Goal: Information Seeking & Learning: Learn about a topic

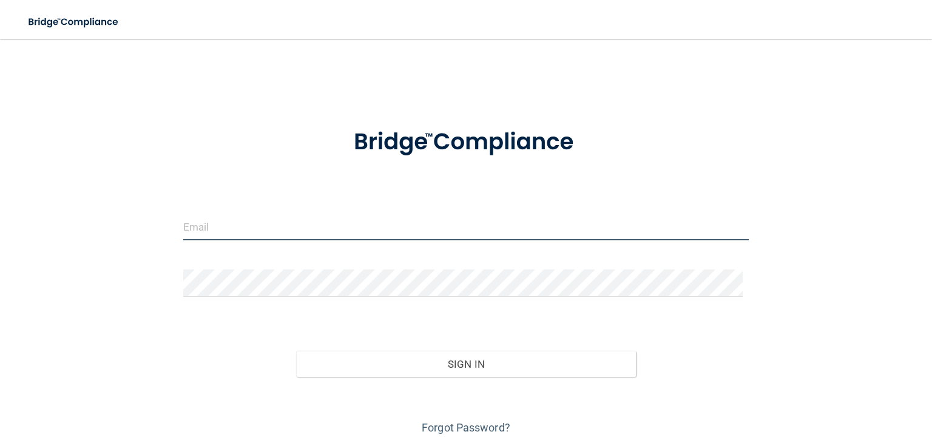
click at [408, 234] on input "email" at bounding box center [466, 226] width 566 height 27
type input "[EMAIL_ADDRESS][DOMAIN_NAME]"
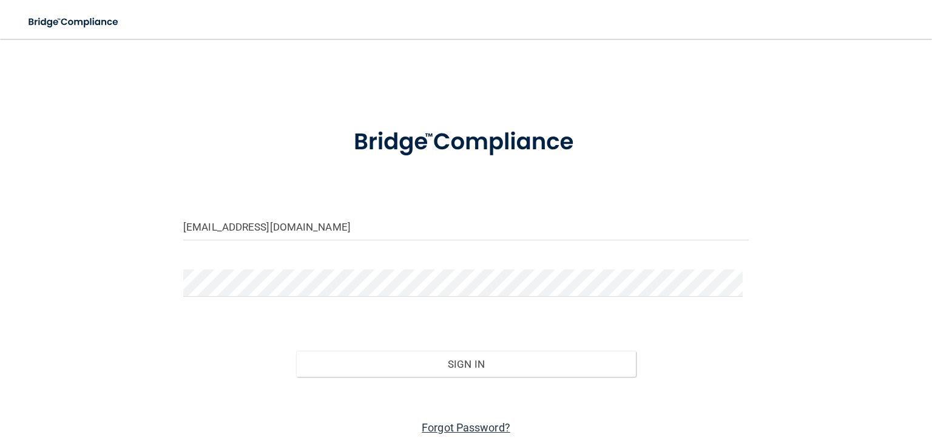
click at [469, 430] on link "Forgot Password?" at bounding box center [466, 427] width 89 height 13
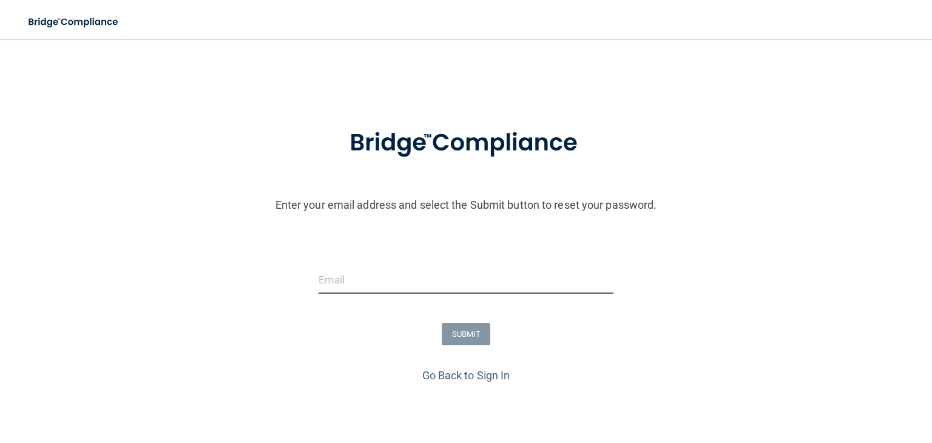
click at [372, 282] on input "email" at bounding box center [466, 279] width 294 height 27
type input "[EMAIL_ADDRESS][DOMAIN_NAME]"
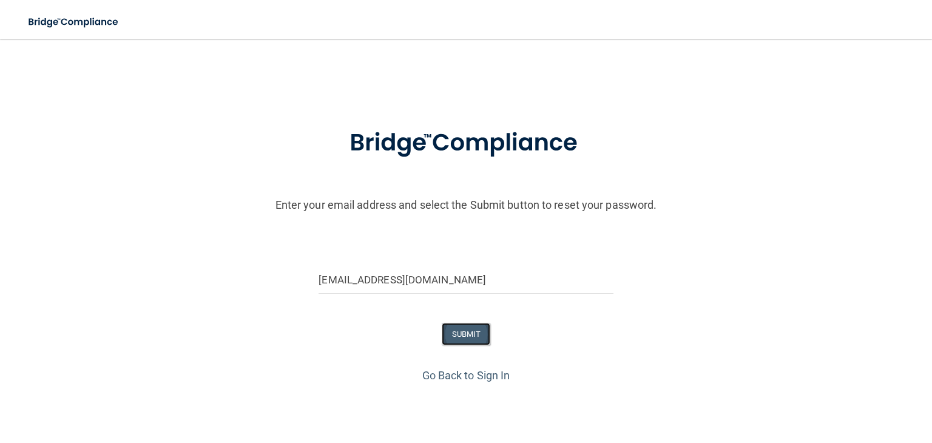
click at [453, 335] on button "SUBMIT" at bounding box center [466, 334] width 49 height 22
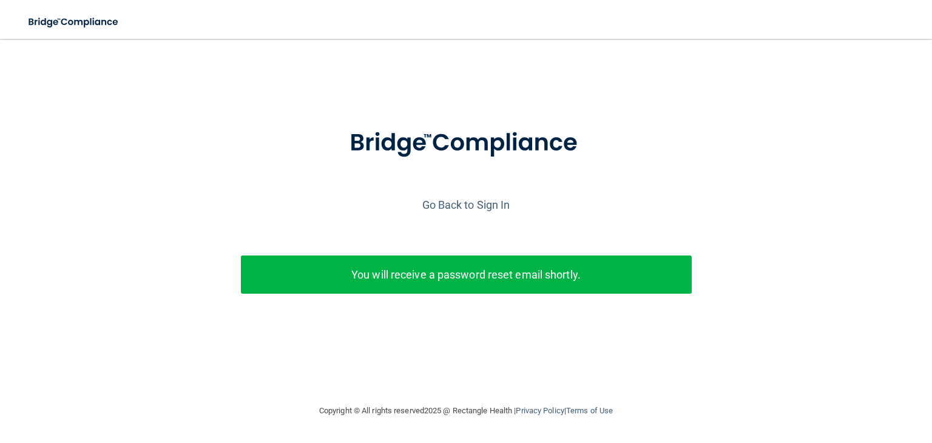
click at [354, 285] on div "You will receive a password reset email shortly." at bounding box center [466, 275] width 451 height 38
click at [417, 276] on p "You will receive a password reset email shortly." at bounding box center [466, 275] width 433 height 20
click at [404, 292] on div "You will receive a password reset email shortly." at bounding box center [466, 275] width 451 height 38
click at [93, 22] on img at bounding box center [74, 22] width 112 height 25
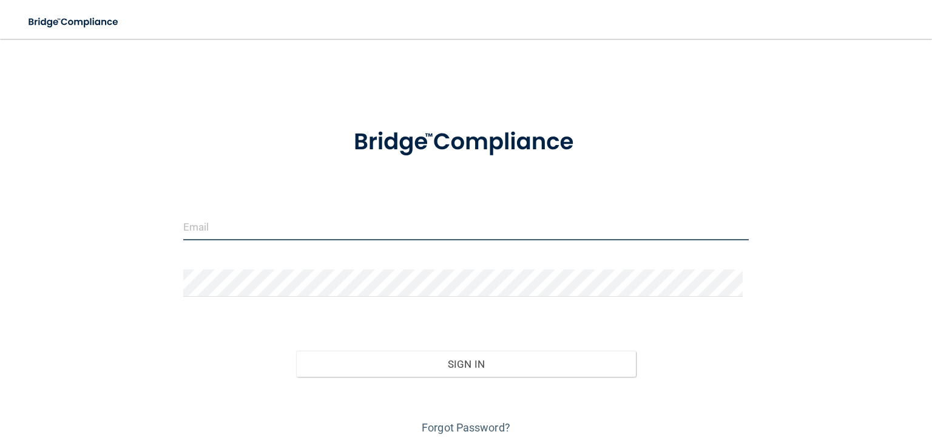
click at [246, 234] on input "email" at bounding box center [466, 226] width 566 height 27
type input "[EMAIL_ADDRESS][DOMAIN_NAME]"
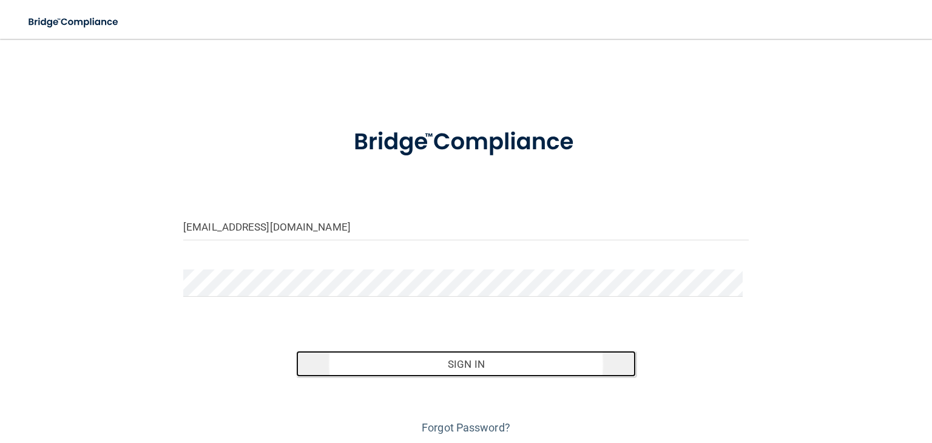
click at [313, 355] on button "Sign In" at bounding box center [465, 364] width 339 height 27
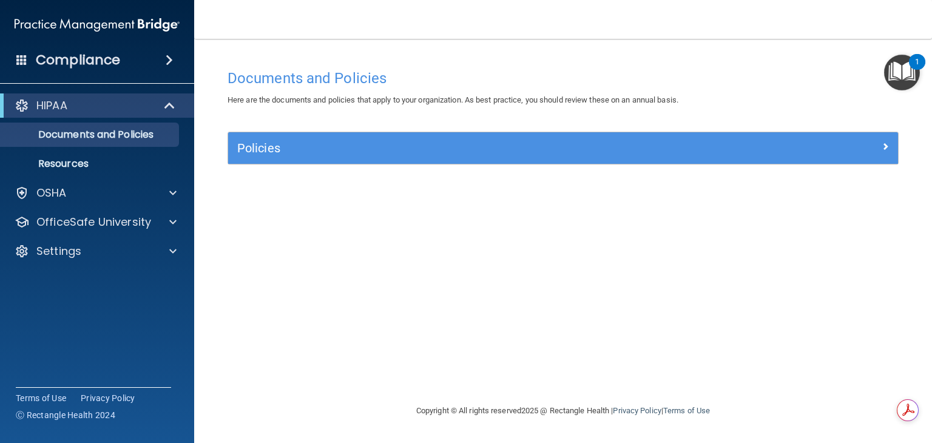
drag, startPoint x: 354, startPoint y: 151, endPoint x: 294, endPoint y: 207, distance: 81.6
click at [294, 207] on div "Documents and Policies Here are the documents and policies that apply to your o…" at bounding box center [564, 233] width 690 height 341
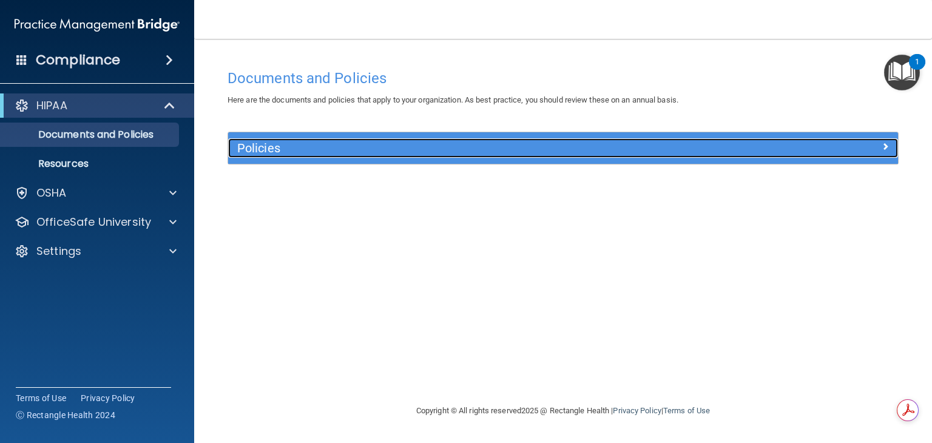
click at [889, 144] on div at bounding box center [815, 145] width 168 height 15
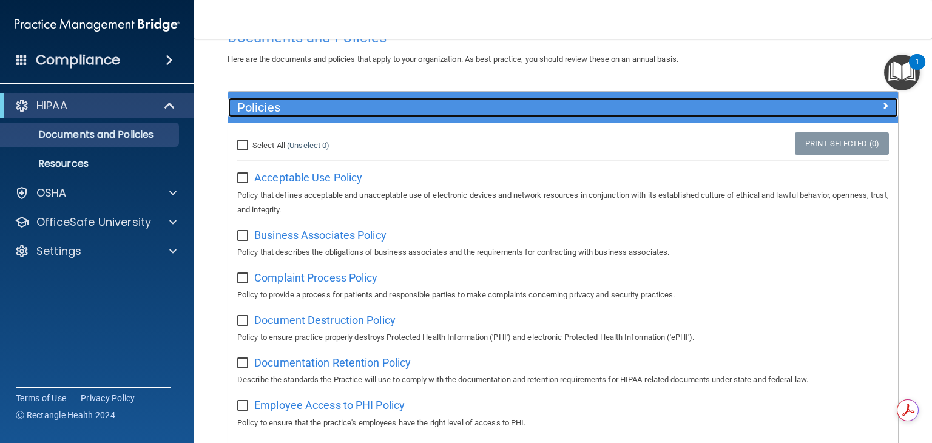
scroll to position [39, 0]
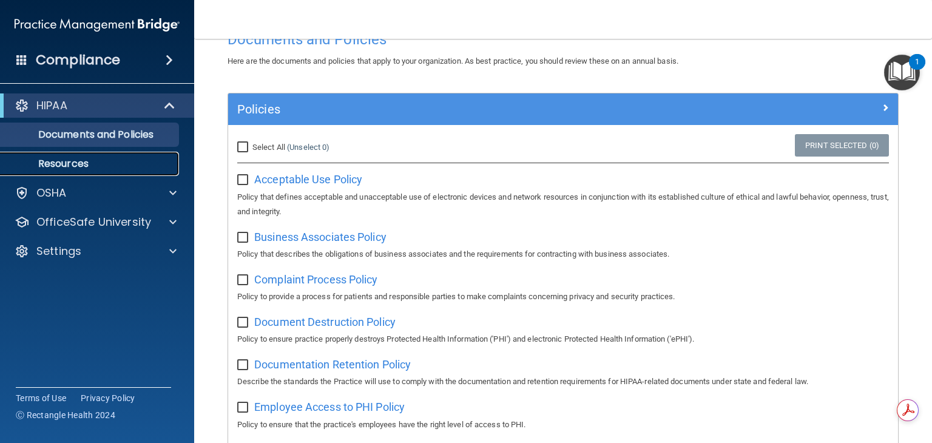
drag, startPoint x: 36, startPoint y: 165, endPoint x: 0, endPoint y: 167, distance: 35.9
click at [0, 167] on link "Resources" at bounding box center [83, 164] width 191 height 24
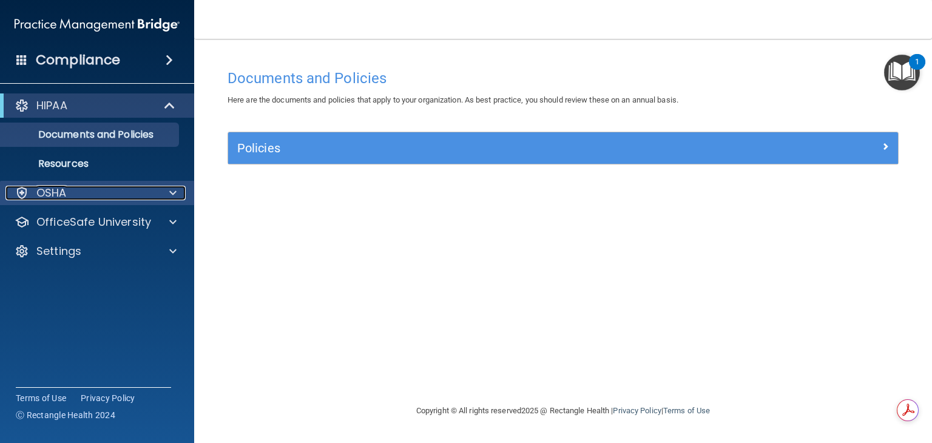
click at [44, 188] on p "OSHA" at bounding box center [51, 193] width 30 height 15
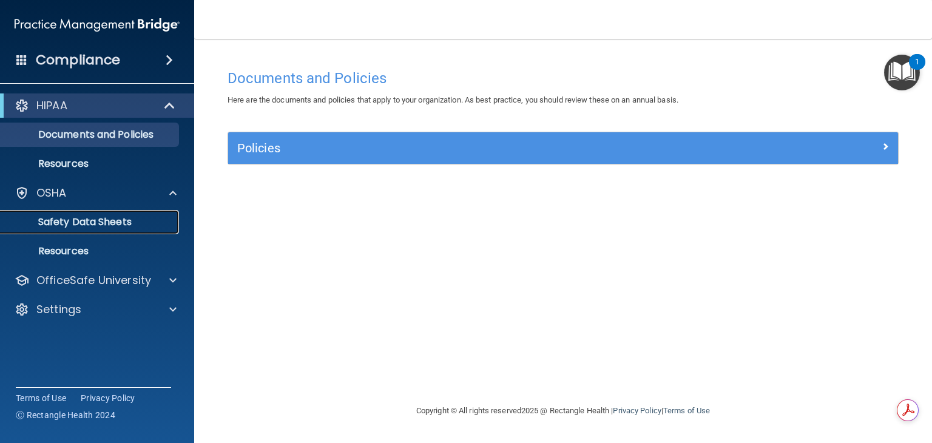
click at [58, 224] on p "Safety Data Sheets" at bounding box center [91, 222] width 166 height 12
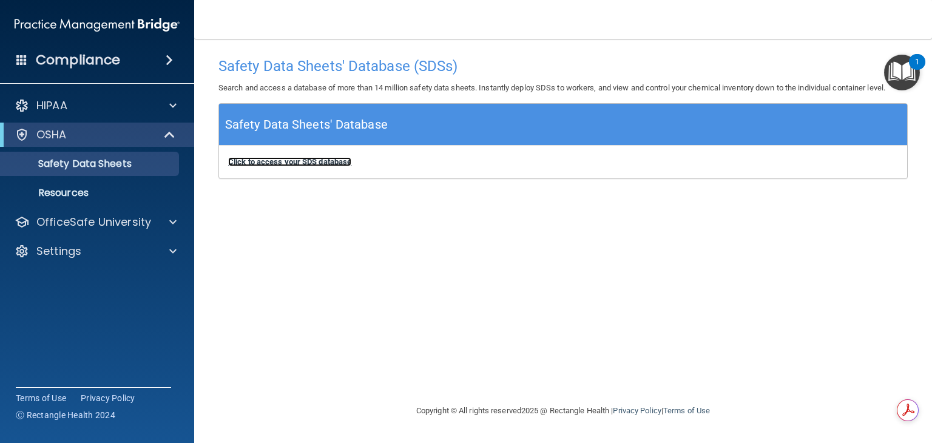
drag, startPoint x: 312, startPoint y: 164, endPoint x: 297, endPoint y: 163, distance: 14.6
click at [297, 163] on b "Click to access your SDS database" at bounding box center [289, 161] width 123 height 9
click at [149, 61] on div "Compliance" at bounding box center [97, 60] width 194 height 27
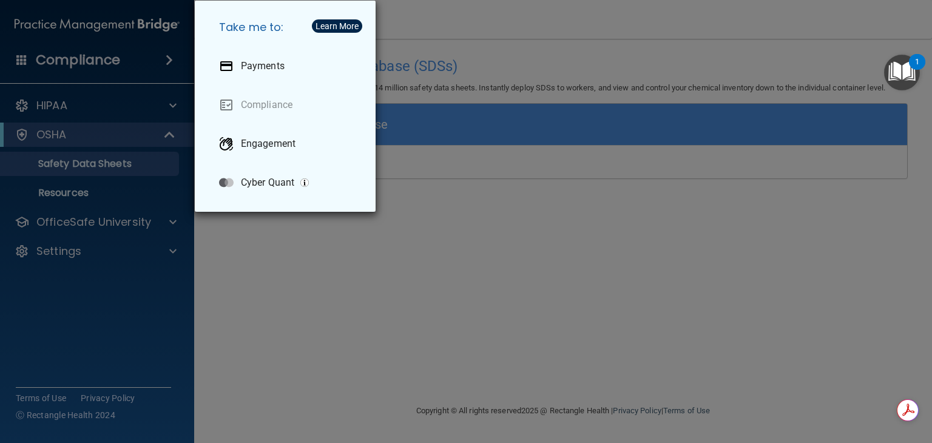
click at [123, 92] on div "Take me to: Payments Compliance Engagement Cyber Quant" at bounding box center [466, 221] width 932 height 443
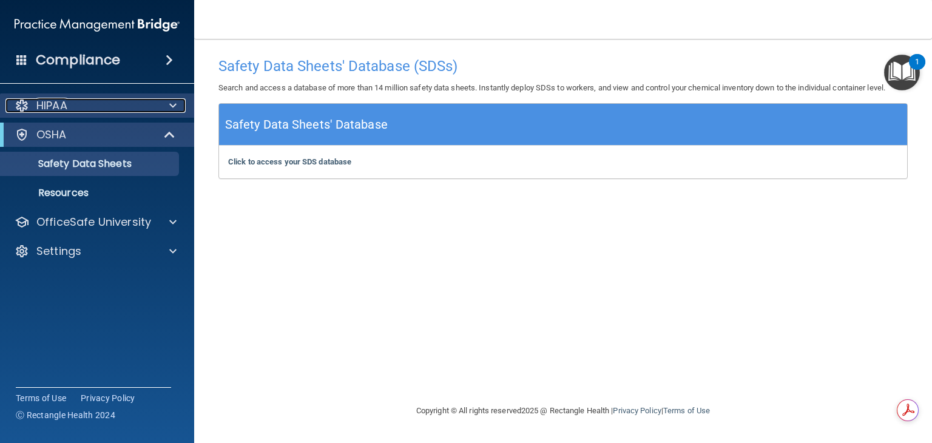
click at [156, 109] on div at bounding box center [171, 105] width 30 height 15
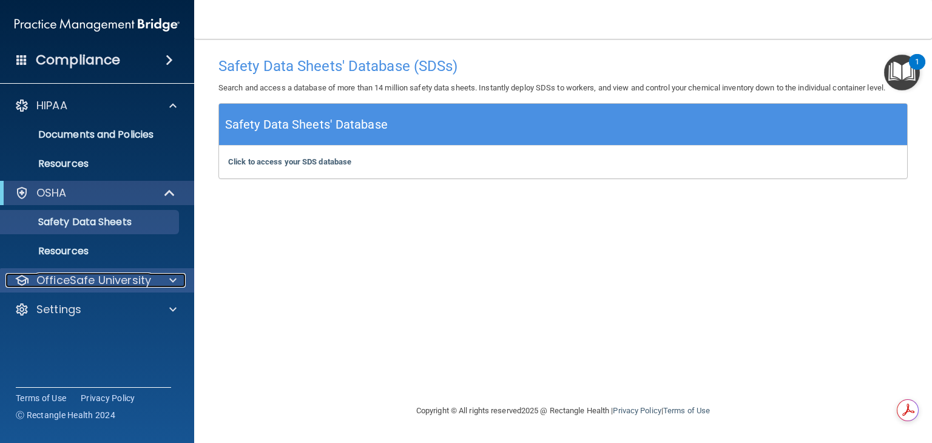
click at [160, 287] on div at bounding box center [171, 280] width 30 height 15
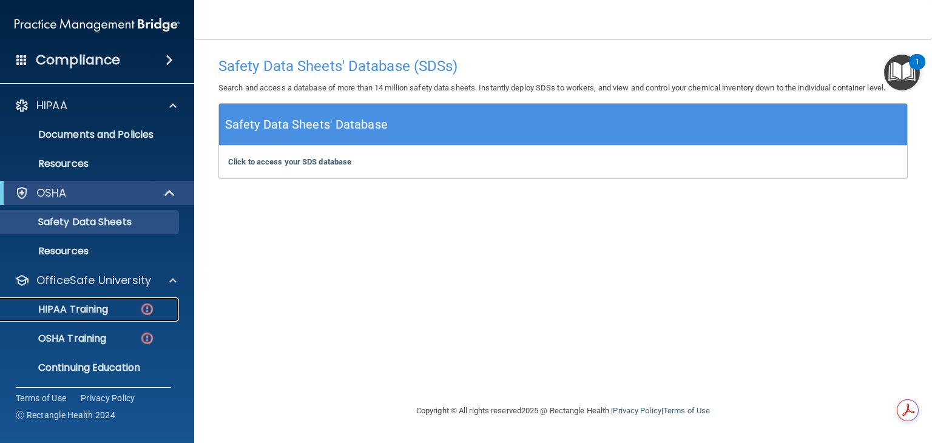
click at [141, 313] on img at bounding box center [147, 309] width 15 height 15
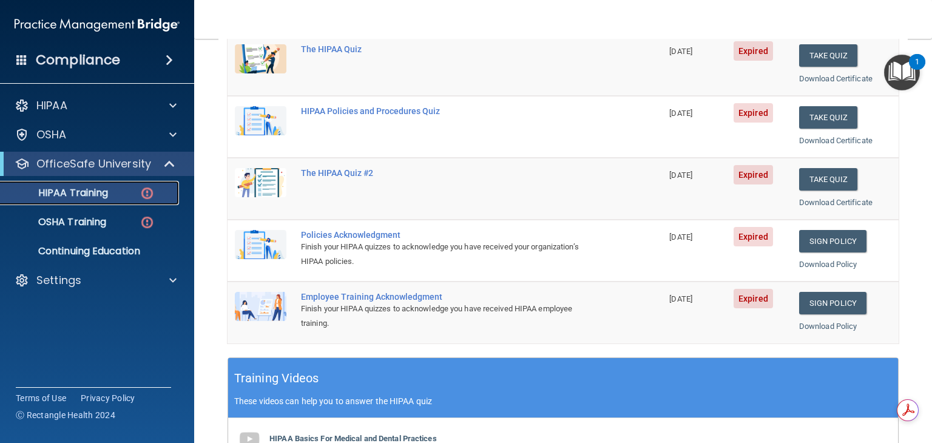
scroll to position [158, 0]
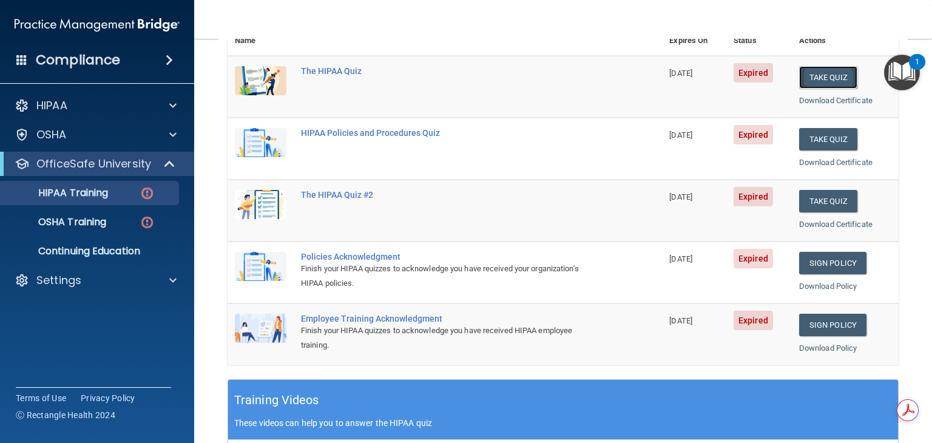
click at [799, 77] on button "Take Quiz" at bounding box center [828, 77] width 58 height 22
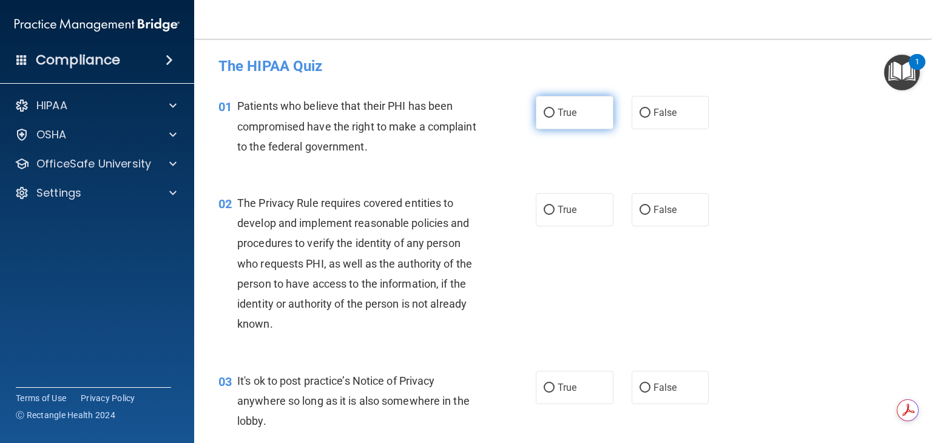
click at [545, 122] on label "True" at bounding box center [575, 112] width 78 height 33
click at [545, 118] on input "True" at bounding box center [549, 113] width 11 height 9
radio input "true"
click at [545, 122] on label "True" at bounding box center [575, 112] width 78 height 33
click at [545, 118] on input "True" at bounding box center [549, 113] width 11 height 9
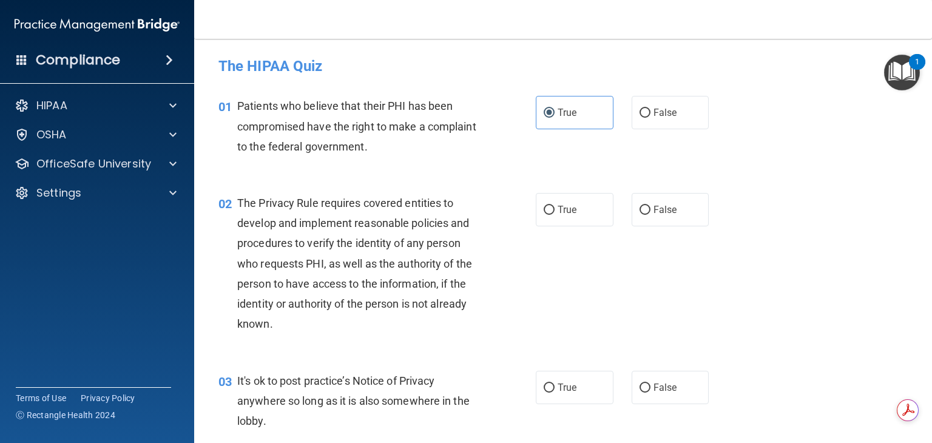
click at [691, 178] on div "02 The Privacy Rule requires covered entities to develop and implement reasonab…" at bounding box center [563, 267] width 708 height 178
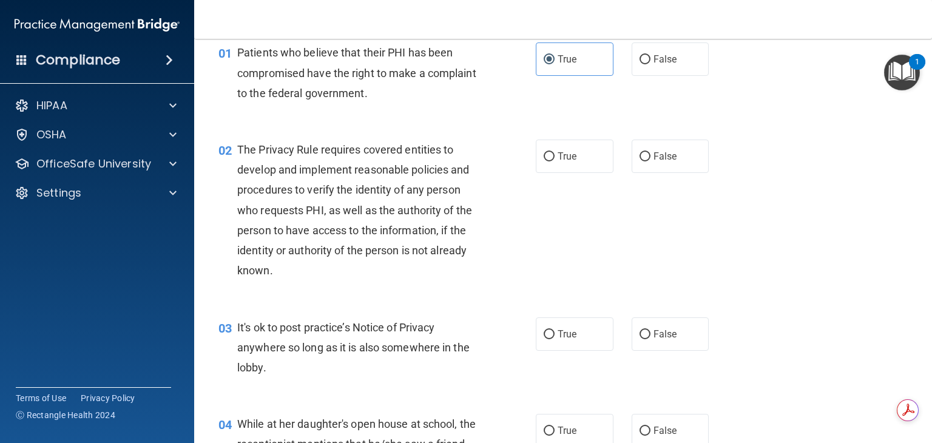
scroll to position [58, 0]
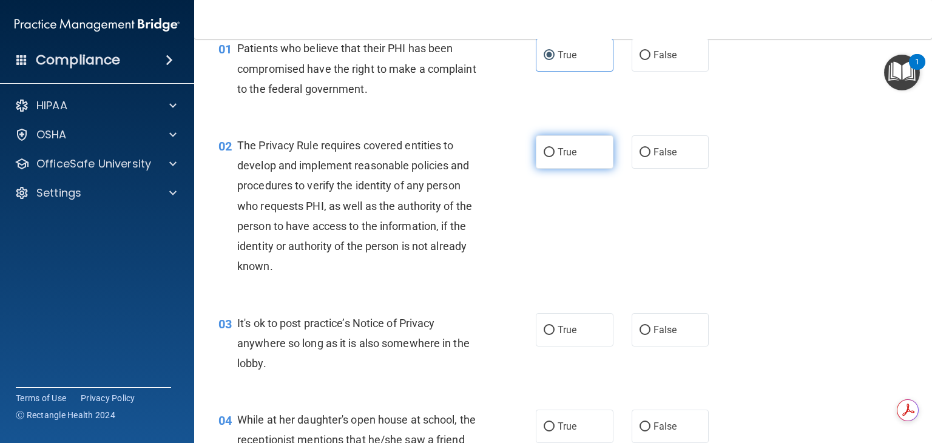
click at [565, 149] on span "True" at bounding box center [567, 152] width 19 height 12
click at [555, 149] on input "True" at bounding box center [549, 152] width 11 height 9
radio input "true"
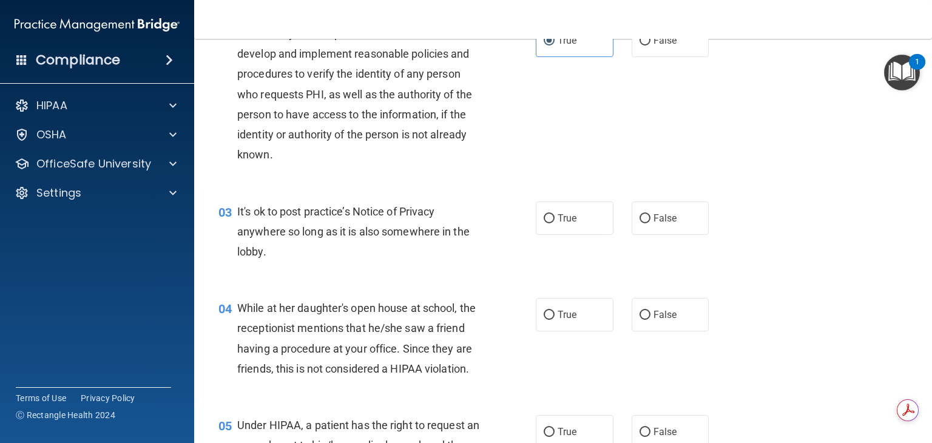
scroll to position [170, 0]
click at [575, 214] on label "True" at bounding box center [575, 217] width 78 height 33
click at [555, 214] on input "True" at bounding box center [549, 218] width 11 height 9
radio input "true"
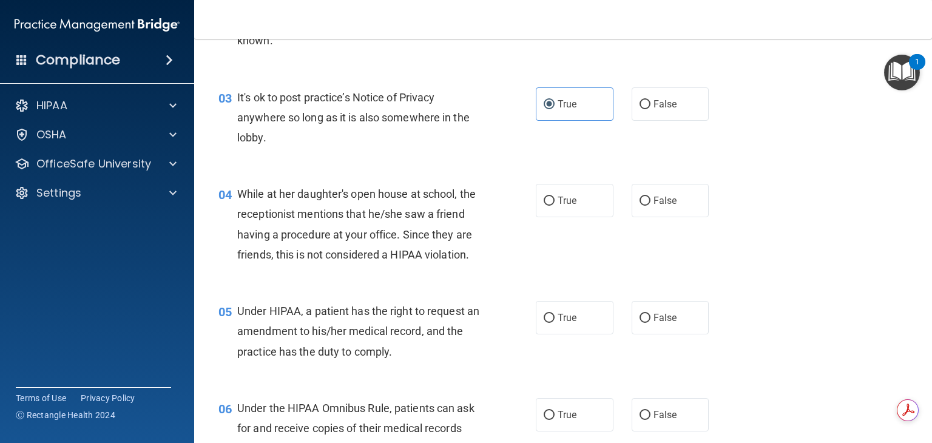
scroll to position [284, 0]
click at [663, 195] on span "False" at bounding box center [666, 200] width 24 height 12
click at [651, 196] on input "False" at bounding box center [645, 200] width 11 height 9
radio input "true"
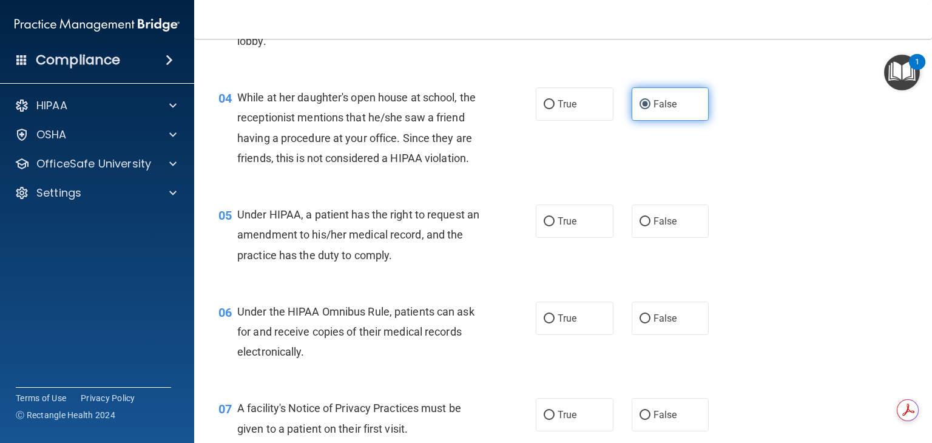
scroll to position [381, 0]
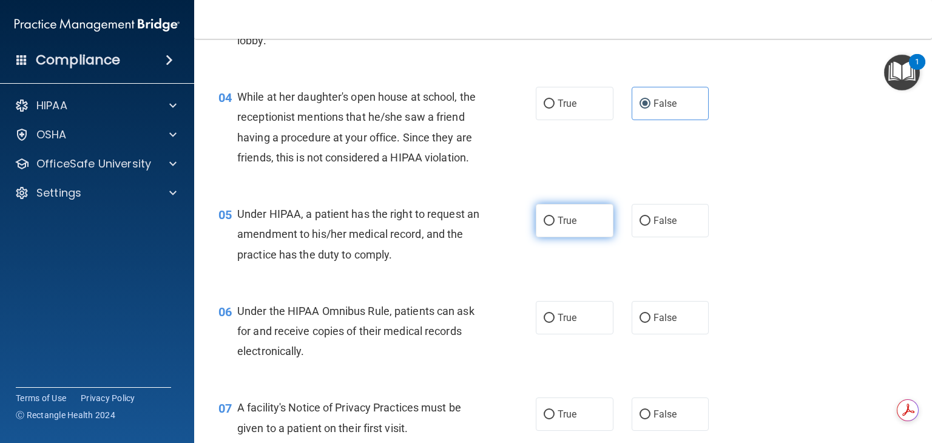
click at [574, 237] on label "True" at bounding box center [575, 220] width 78 height 33
click at [555, 226] on input "True" at bounding box center [549, 221] width 11 height 9
radio input "true"
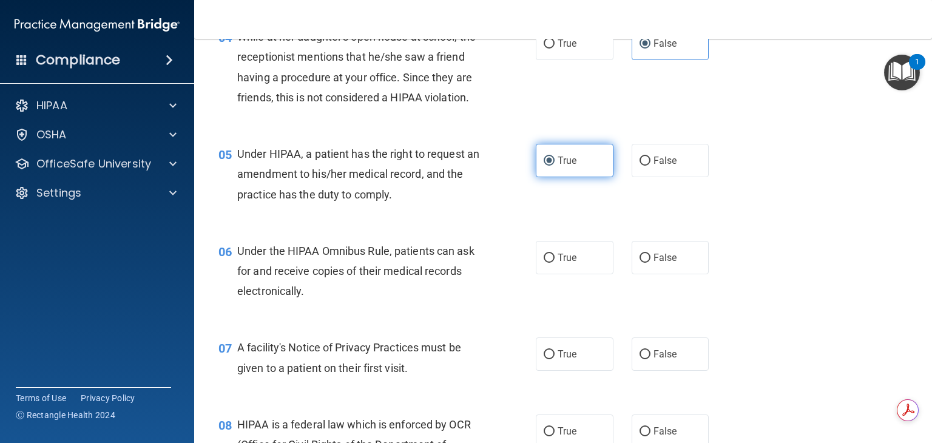
scroll to position [433, 0]
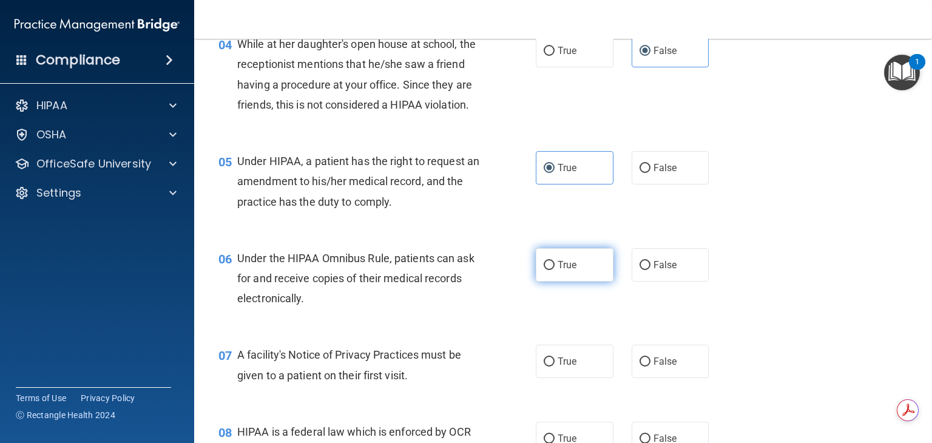
click at [565, 274] on label "True" at bounding box center [575, 264] width 78 height 33
click at [555, 270] on input "True" at bounding box center [549, 265] width 11 height 9
radio input "true"
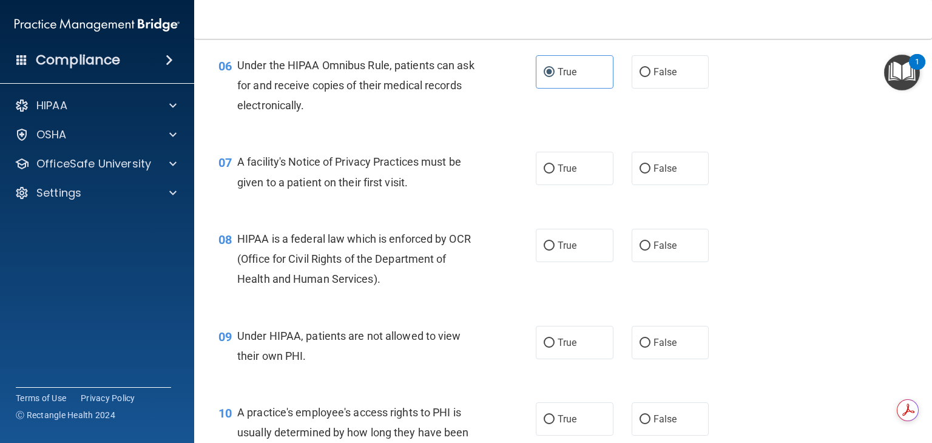
scroll to position [635, 0]
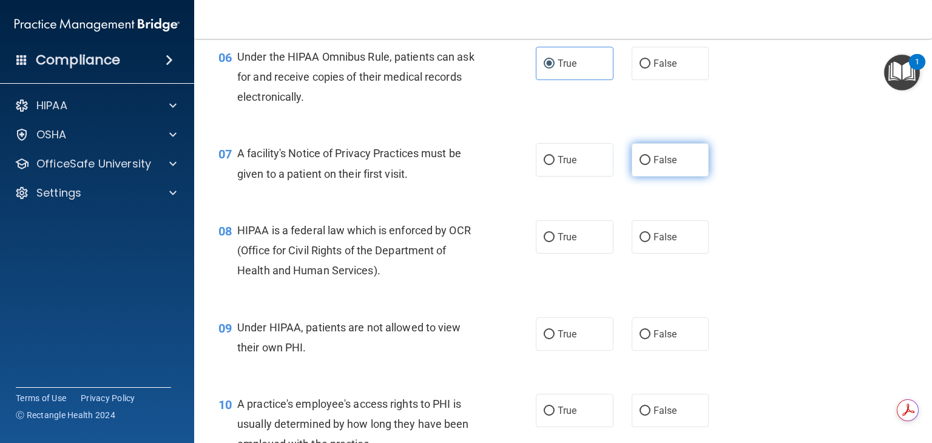
click at [646, 173] on label "False" at bounding box center [671, 159] width 78 height 33
click at [646, 165] on input "False" at bounding box center [645, 160] width 11 height 9
radio input "true"
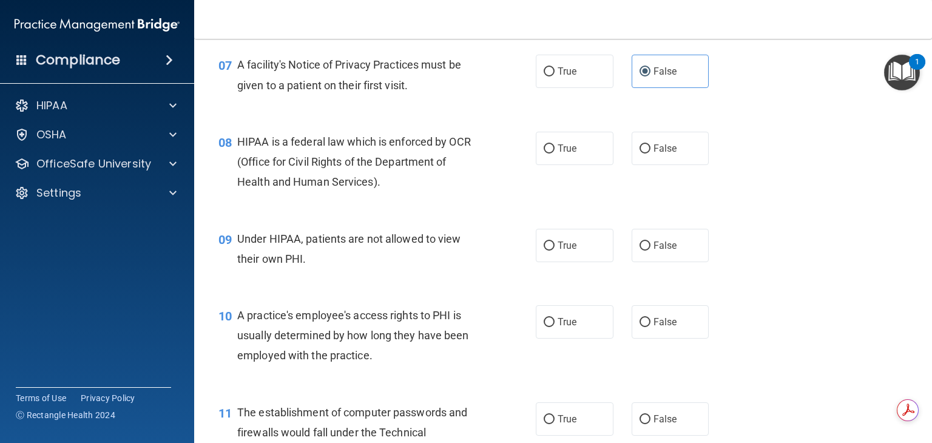
scroll to position [723, 0]
click at [591, 161] on label "True" at bounding box center [575, 148] width 78 height 33
click at [555, 154] on input "True" at bounding box center [549, 149] width 11 height 9
radio input "true"
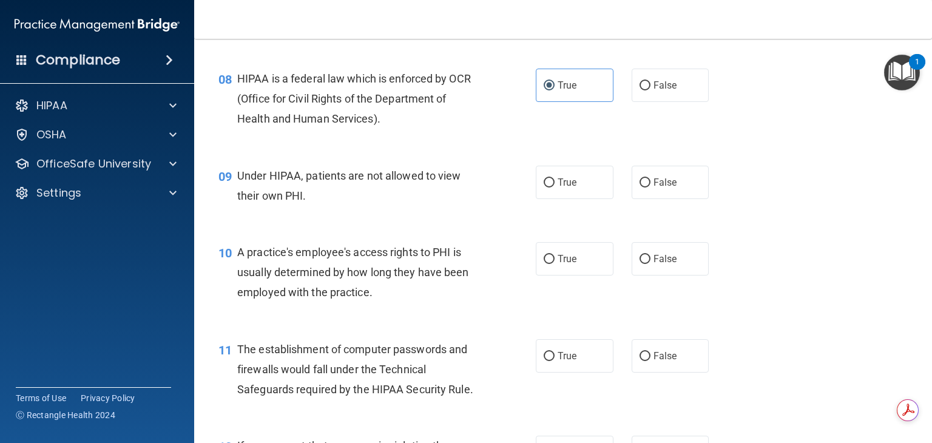
scroll to position [787, 0]
click at [680, 199] on label "False" at bounding box center [671, 182] width 78 height 33
click at [651, 188] on input "False" at bounding box center [645, 182] width 11 height 9
radio input "true"
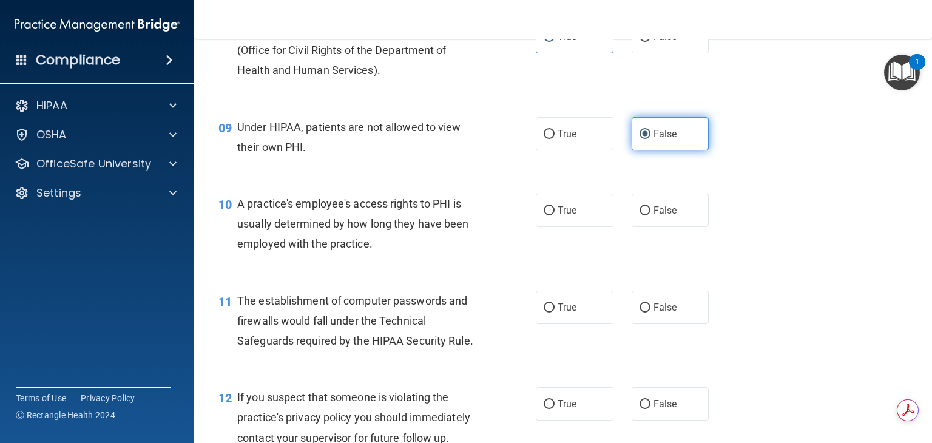
scroll to position [840, 0]
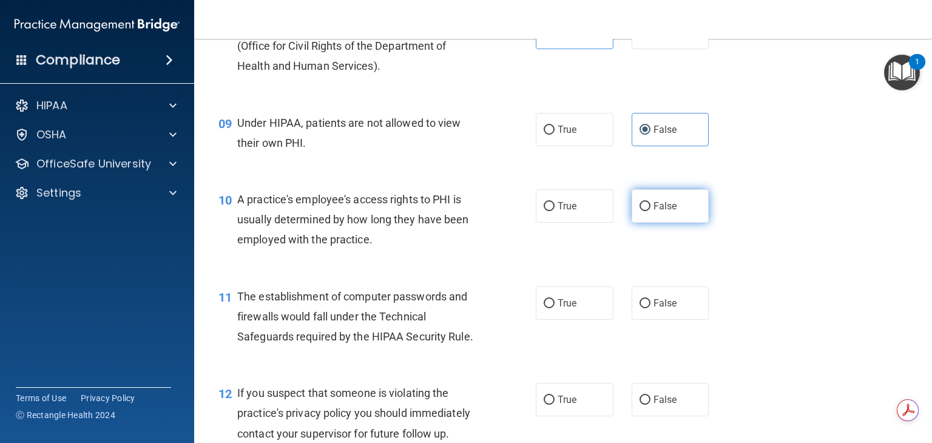
click at [657, 218] on label "False" at bounding box center [671, 205] width 78 height 33
click at [651, 211] on input "False" at bounding box center [645, 206] width 11 height 9
radio input "true"
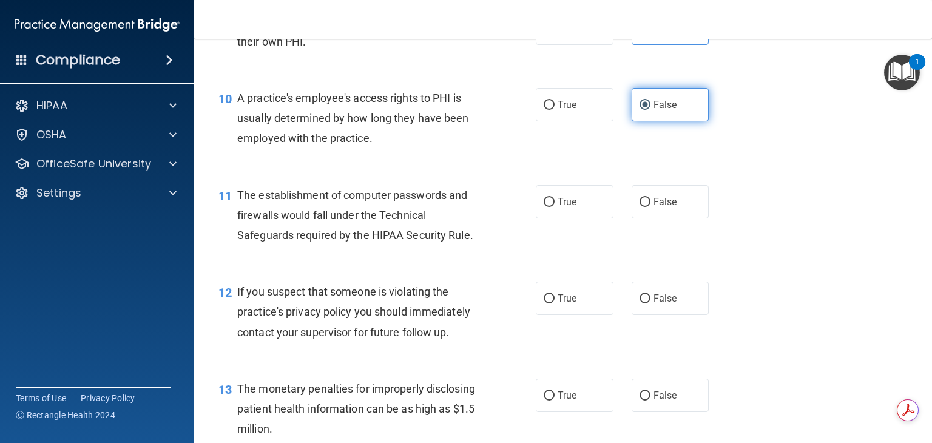
scroll to position [946, 0]
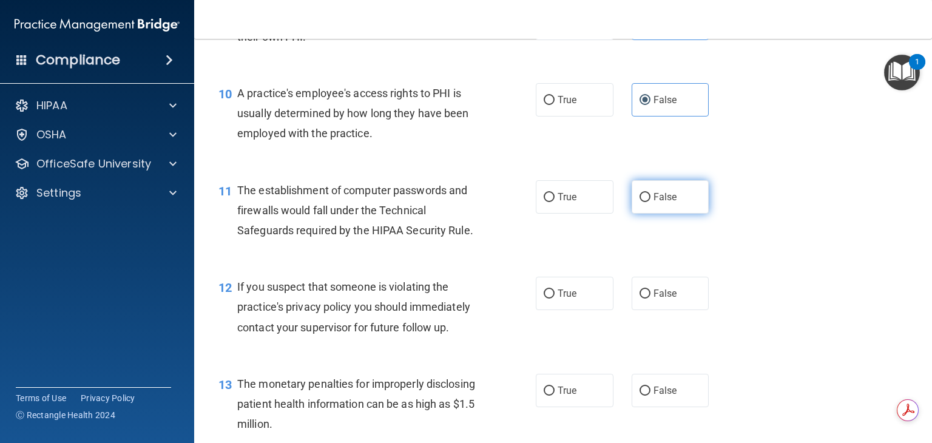
click at [680, 214] on label "False" at bounding box center [671, 196] width 78 height 33
click at [651, 202] on input "False" at bounding box center [645, 197] width 11 height 9
radio input "true"
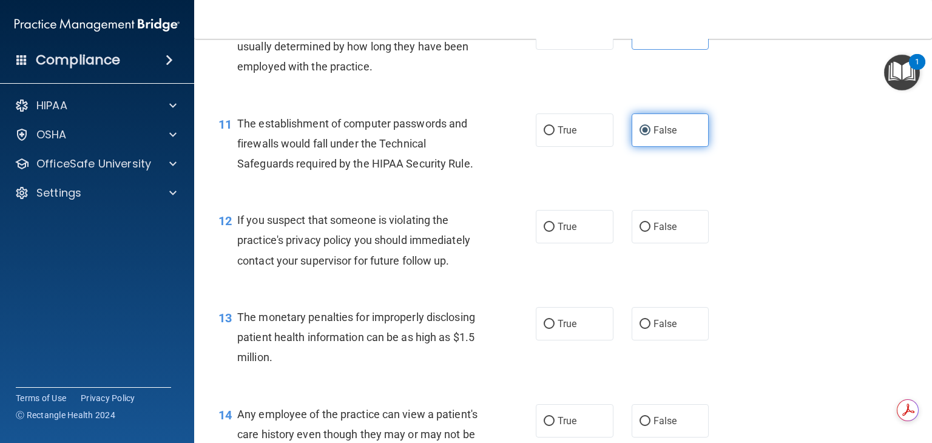
scroll to position [1013, 0]
click at [595, 243] on label "True" at bounding box center [575, 226] width 78 height 33
click at [555, 232] on input "True" at bounding box center [549, 227] width 11 height 9
radio input "true"
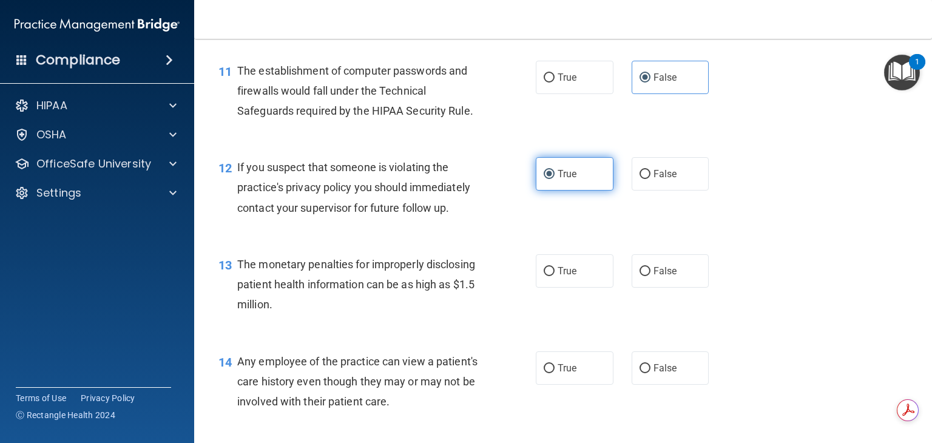
scroll to position [1073, 0]
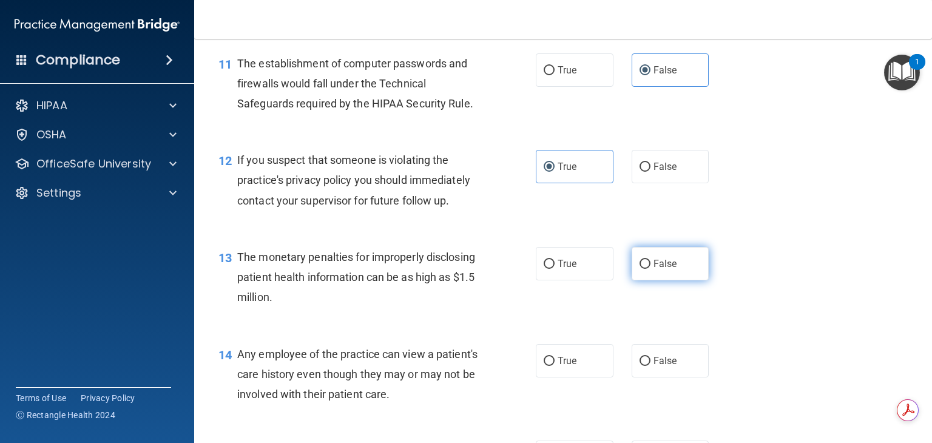
click at [641, 276] on label "False" at bounding box center [671, 263] width 78 height 33
click at [641, 269] on input "False" at bounding box center [645, 264] width 11 height 9
radio input "true"
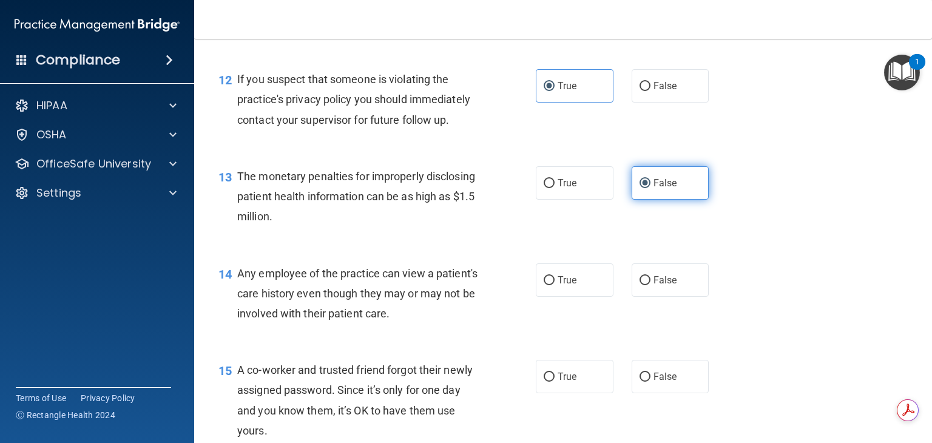
scroll to position [1155, 0]
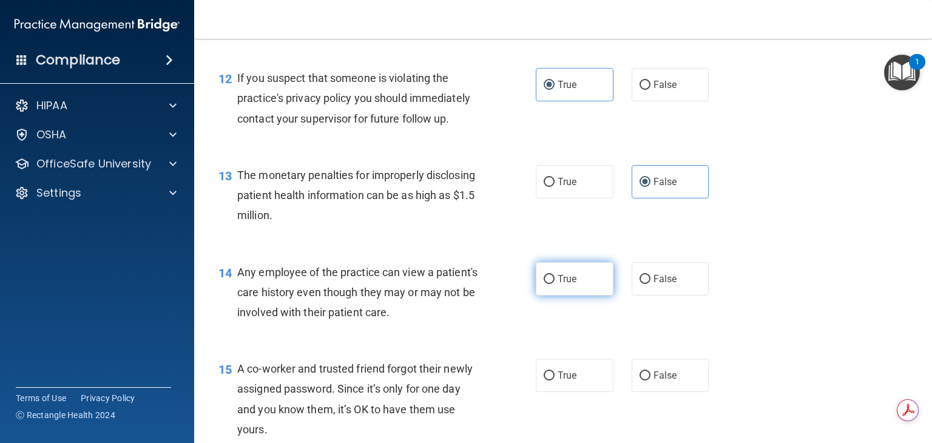
click at [556, 296] on label "True" at bounding box center [575, 278] width 78 height 33
click at [555, 284] on input "True" at bounding box center [549, 279] width 11 height 9
radio input "true"
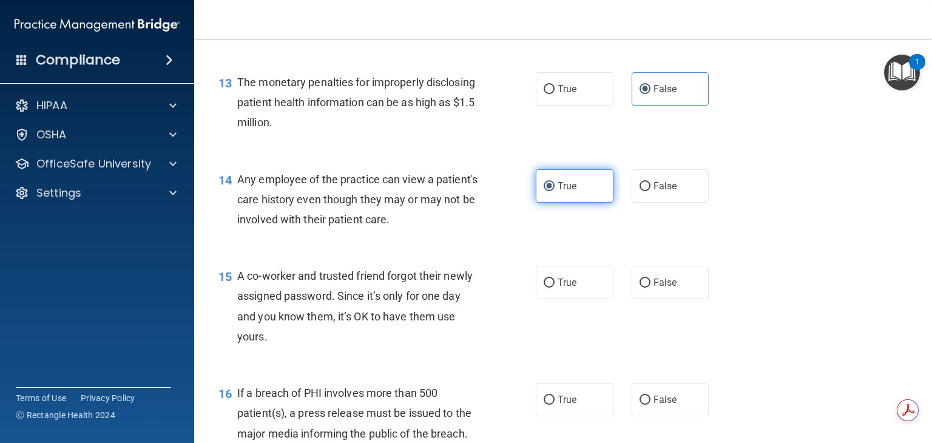
scroll to position [1260, 0]
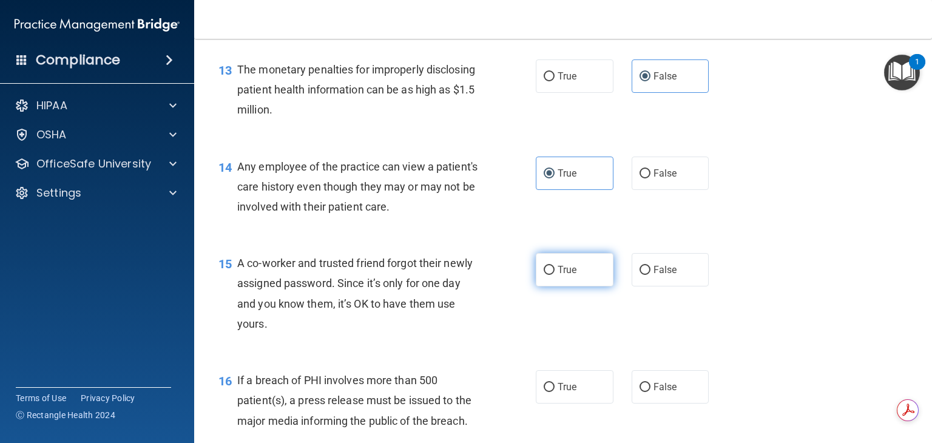
click at [563, 276] on span "True" at bounding box center [567, 270] width 19 height 12
click at [555, 275] on input "True" at bounding box center [549, 270] width 11 height 9
radio input "true"
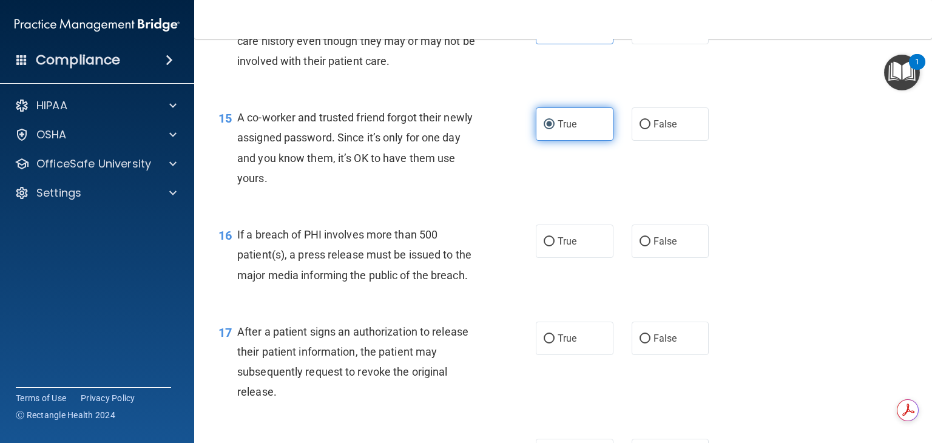
scroll to position [1414, 0]
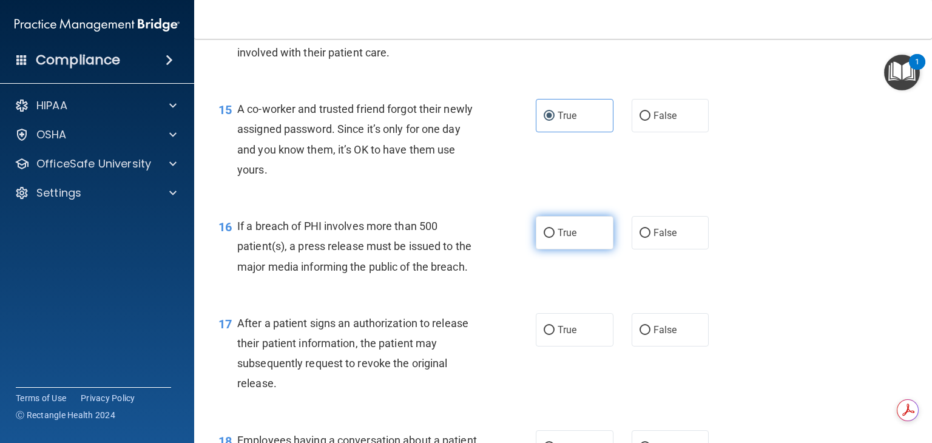
click at [570, 249] on label "True" at bounding box center [575, 232] width 78 height 33
click at [555, 238] on input "True" at bounding box center [549, 233] width 11 height 9
radio input "true"
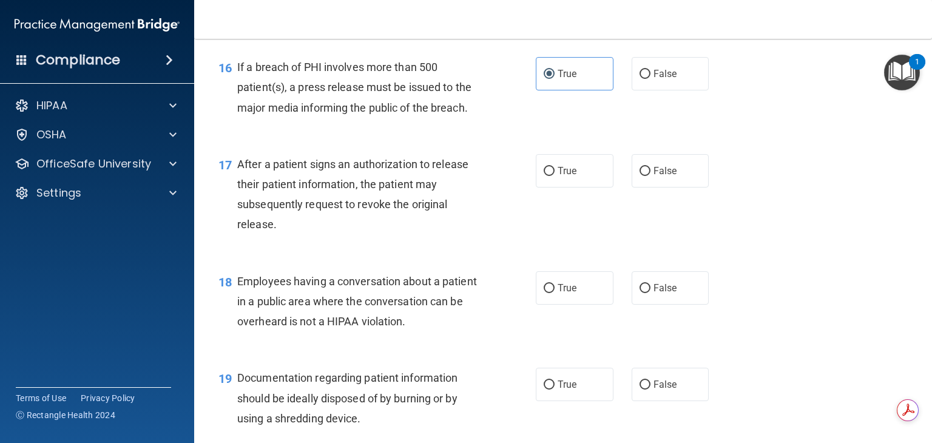
scroll to position [1578, 0]
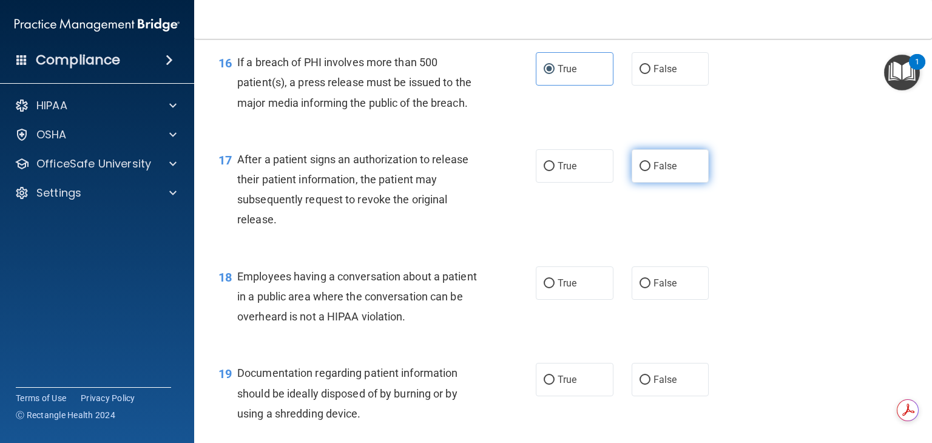
click at [654, 172] on span "False" at bounding box center [666, 166] width 24 height 12
click at [651, 171] on input "False" at bounding box center [645, 166] width 11 height 9
radio input "true"
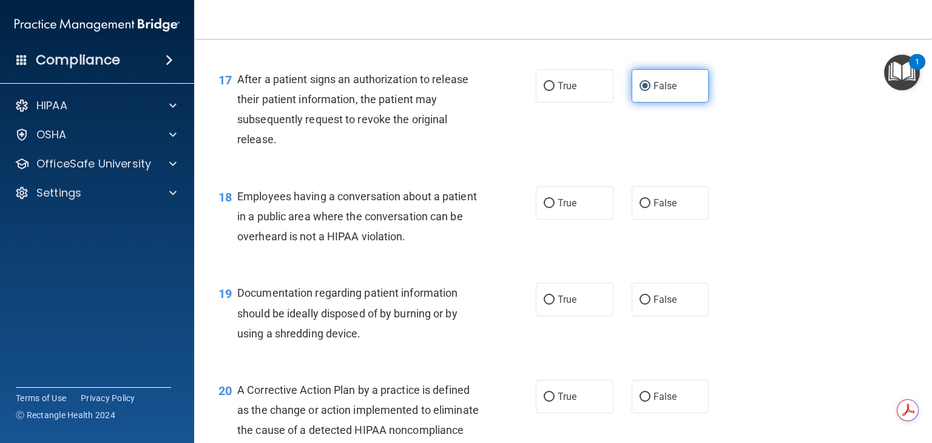
scroll to position [1658, 0]
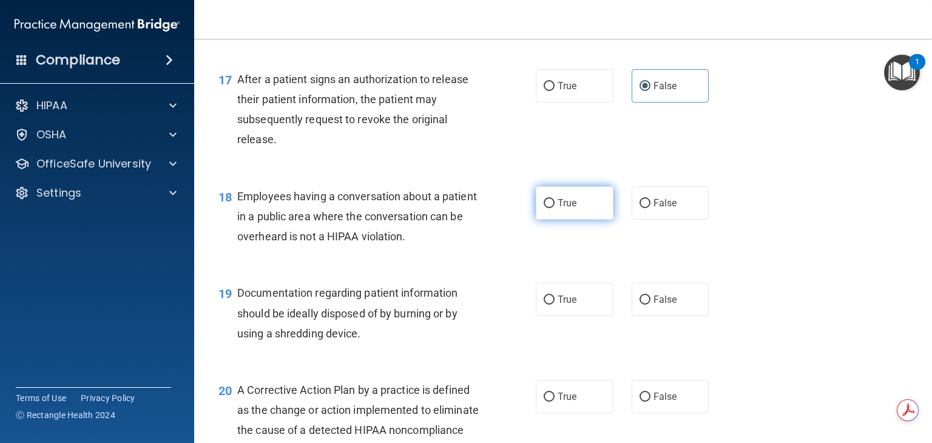
click at [592, 216] on label "True" at bounding box center [575, 202] width 78 height 33
click at [555, 208] on input "True" at bounding box center [549, 203] width 11 height 9
radio input "true"
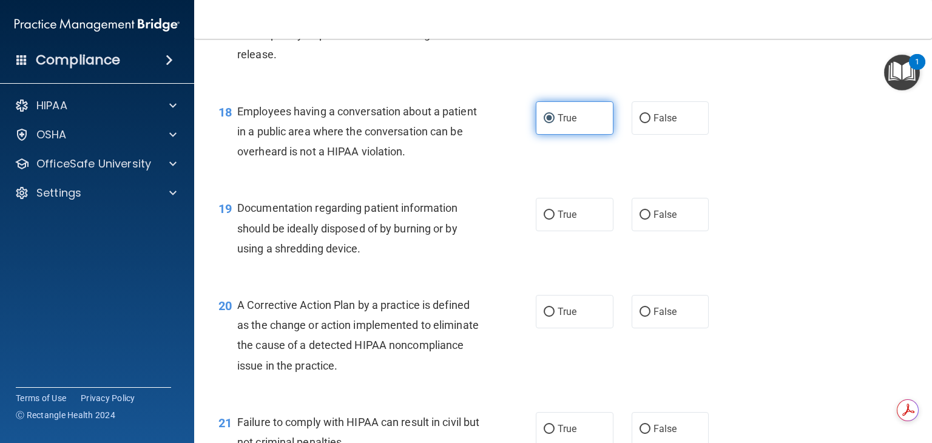
scroll to position [1743, 0]
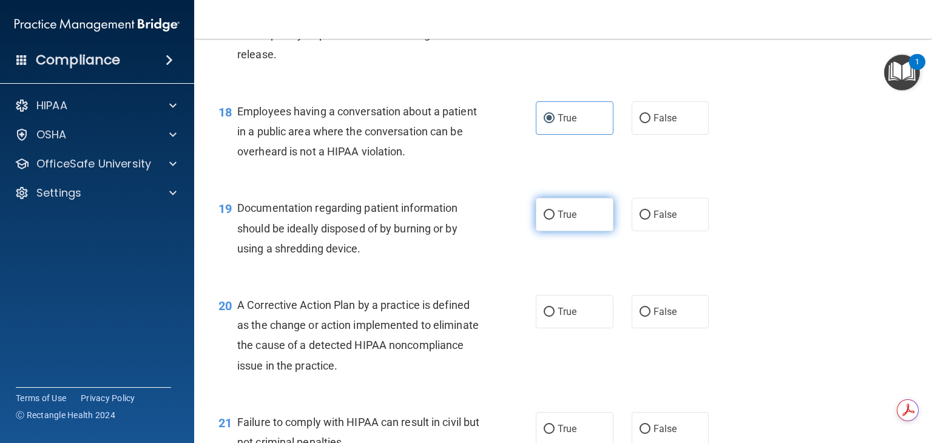
click at [585, 231] on label "True" at bounding box center [575, 214] width 78 height 33
click at [555, 220] on input "True" at bounding box center [549, 215] width 11 height 9
radio input "true"
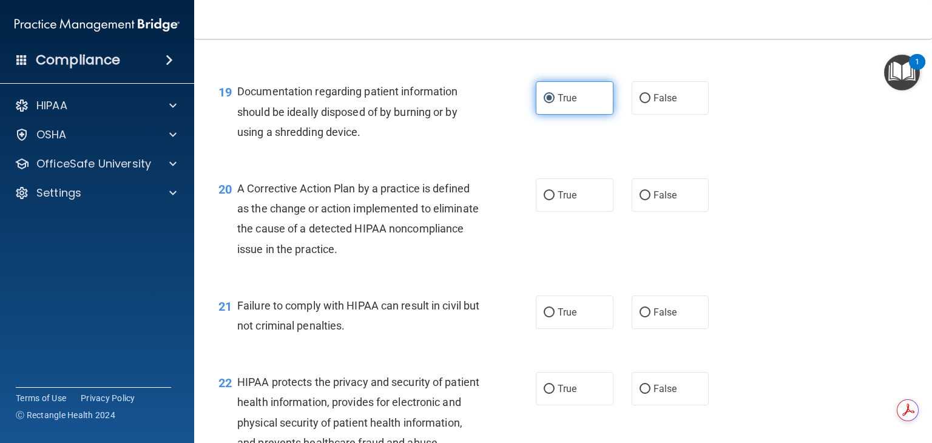
scroll to position [1866, 0]
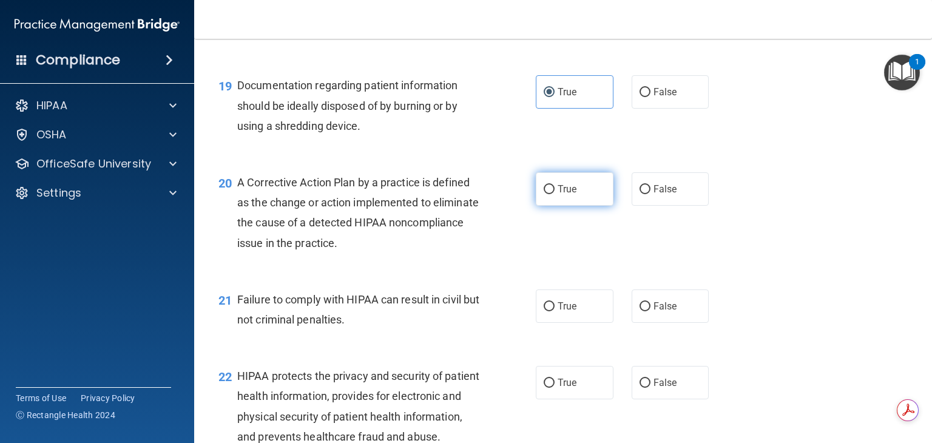
drag, startPoint x: 571, startPoint y: 210, endPoint x: 551, endPoint y: 218, distance: 21.5
click at [551, 206] on label "True" at bounding box center [575, 188] width 78 height 33
click at [551, 194] on input "True" at bounding box center [549, 189] width 11 height 9
radio input "true"
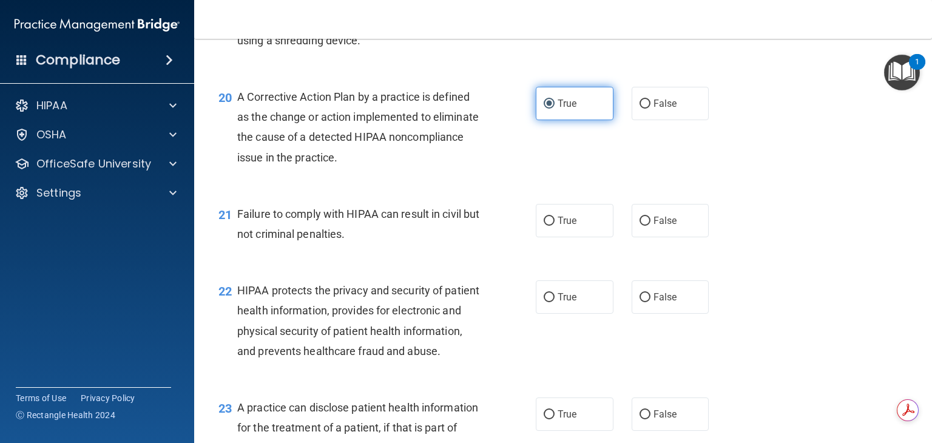
scroll to position [1952, 0]
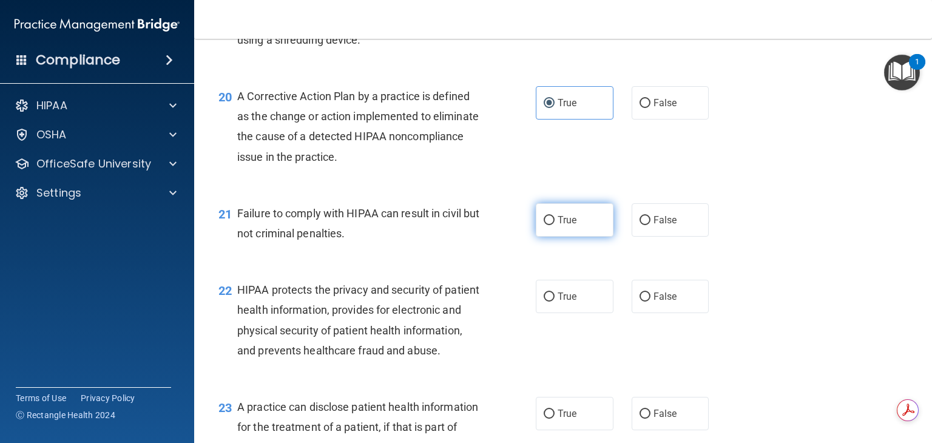
click at [570, 226] on span "True" at bounding box center [567, 220] width 19 height 12
click at [555, 225] on input "True" at bounding box center [549, 220] width 11 height 9
radio input "true"
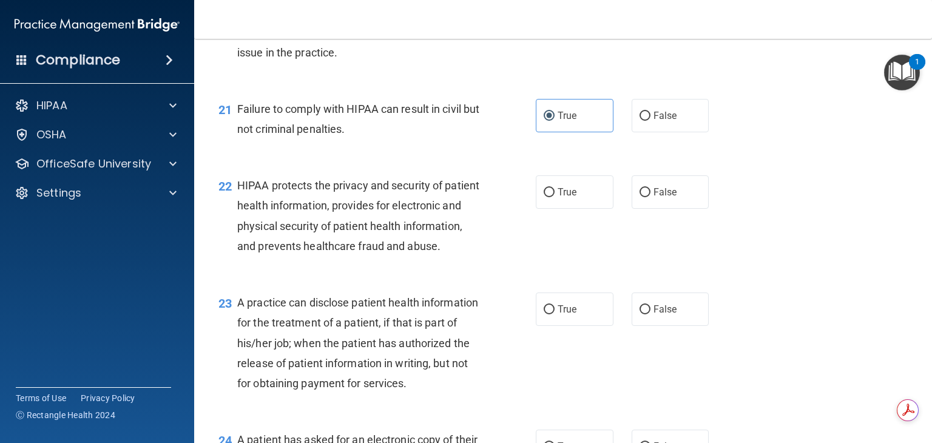
scroll to position [2058, 0]
click at [544, 205] on label "True" at bounding box center [575, 190] width 78 height 33
click at [544, 196] on input "True" at bounding box center [549, 191] width 11 height 9
radio input "true"
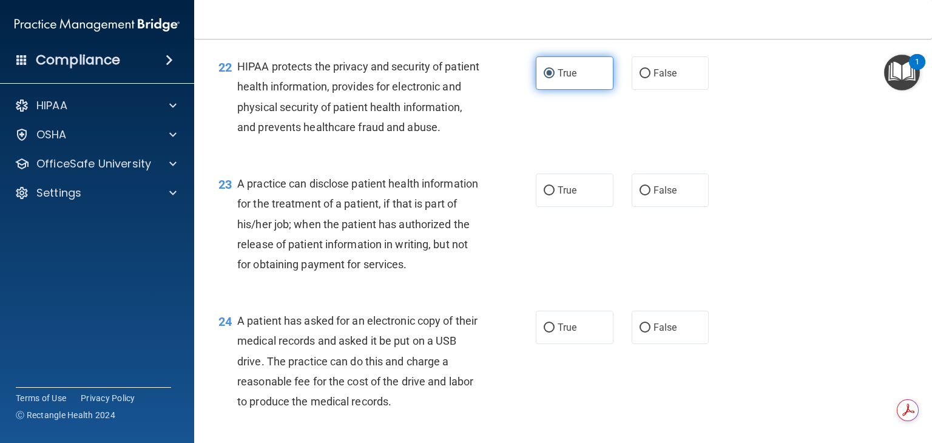
scroll to position [2177, 0]
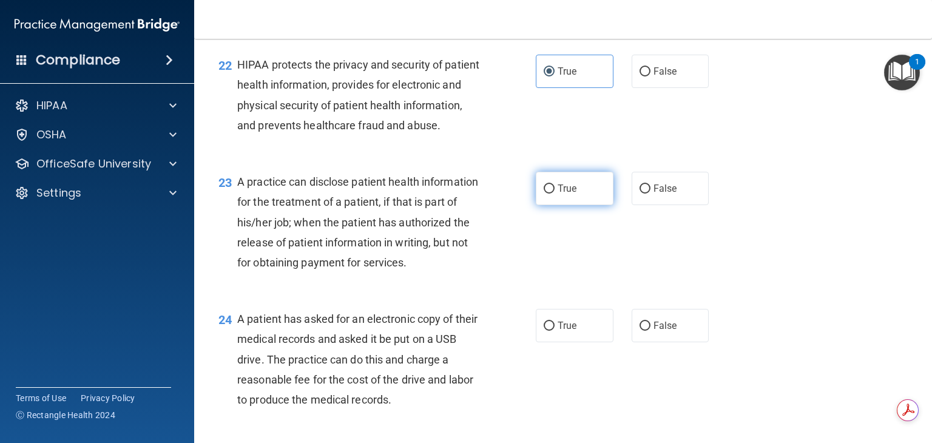
click at [588, 205] on label "True" at bounding box center [575, 188] width 78 height 33
click at [555, 194] on input "True" at bounding box center [549, 189] width 11 height 9
radio input "true"
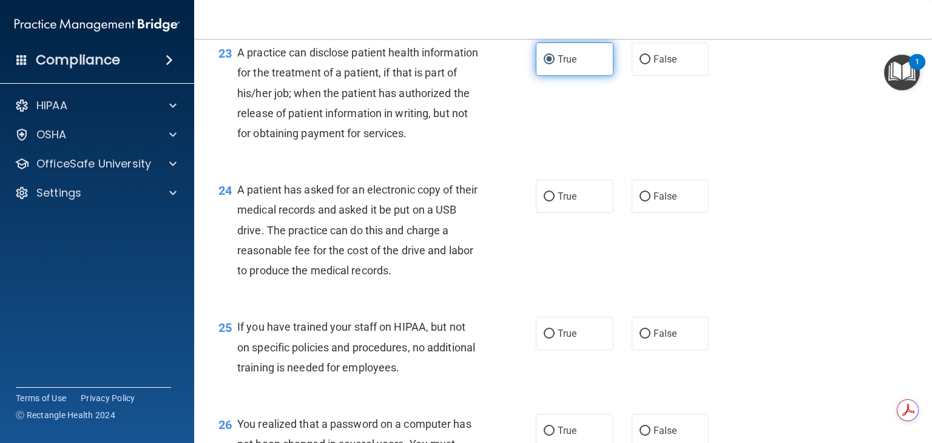
scroll to position [2310, 0]
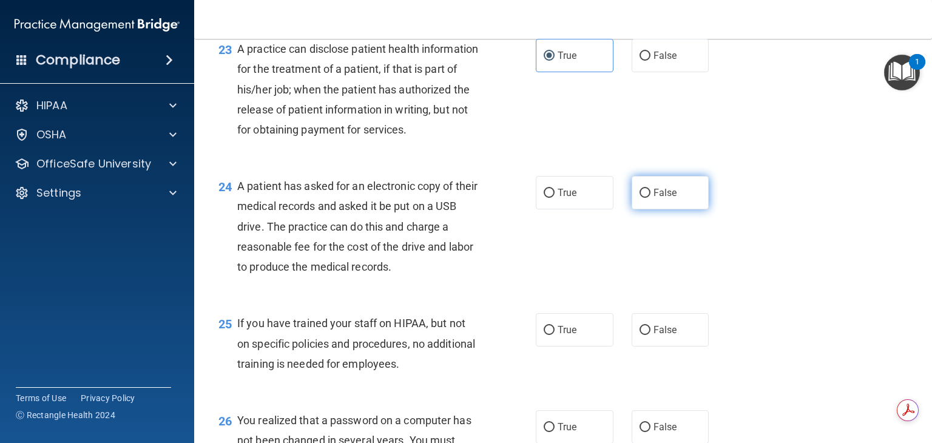
click at [640, 198] on input "False" at bounding box center [645, 193] width 11 height 9
radio input "true"
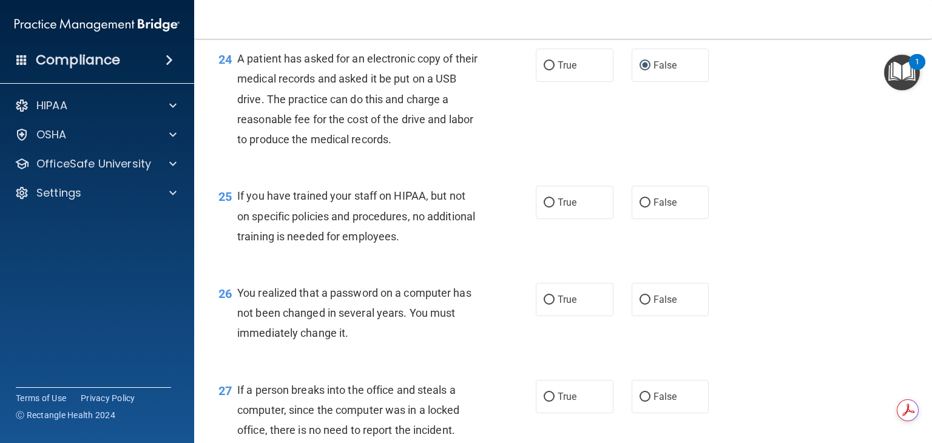
scroll to position [2440, 0]
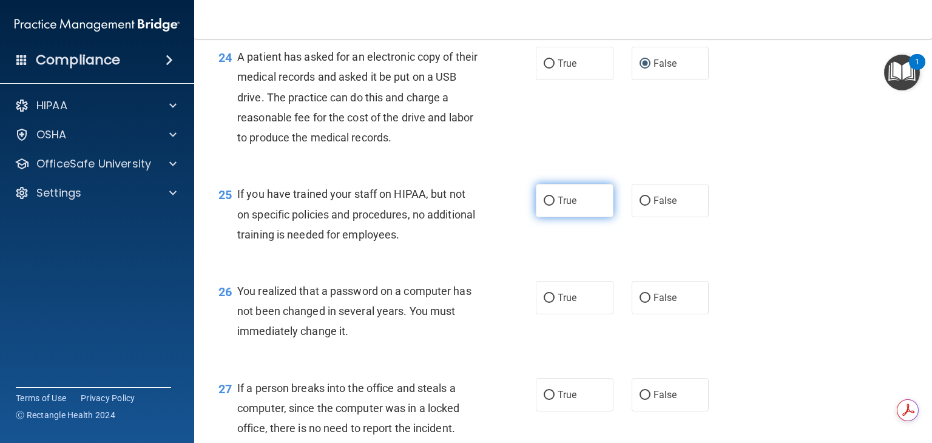
drag, startPoint x: 571, startPoint y: 268, endPoint x: 551, endPoint y: 263, distance: 20.2
click at [551, 217] on label "True" at bounding box center [575, 200] width 78 height 33
click at [551, 206] on input "True" at bounding box center [549, 201] width 11 height 9
radio input "true"
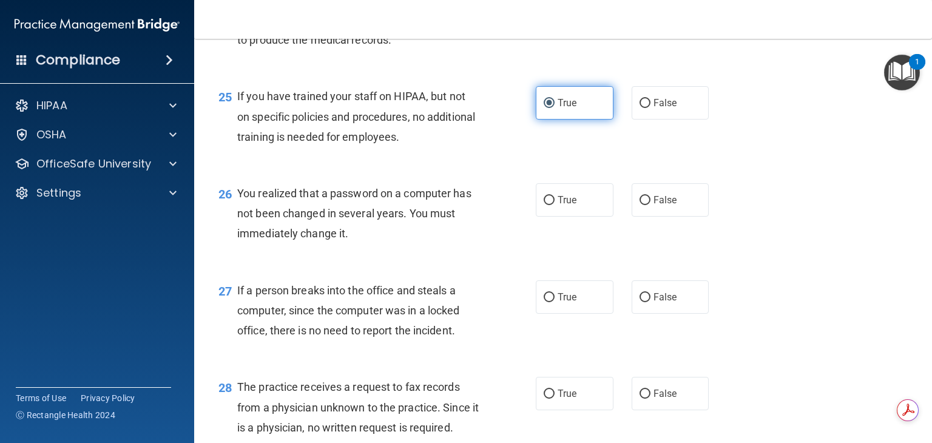
scroll to position [2542, 0]
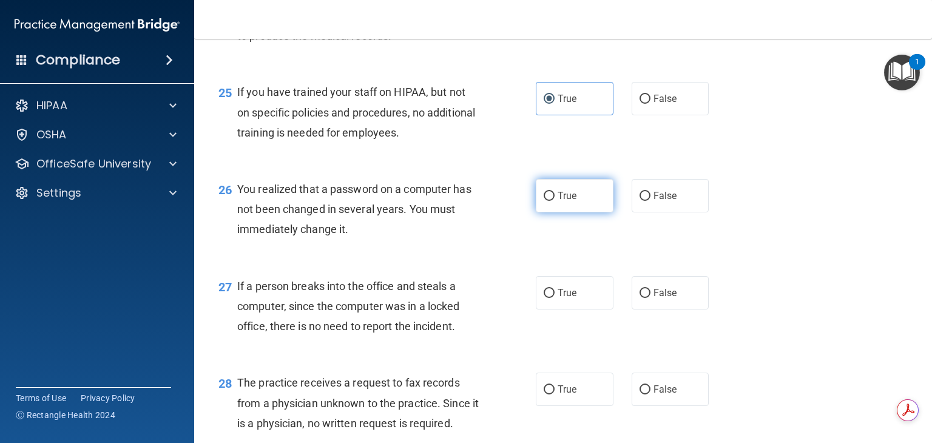
click at [590, 212] on label "True" at bounding box center [575, 195] width 78 height 33
click at [555, 201] on input "True" at bounding box center [549, 196] width 11 height 9
radio input "true"
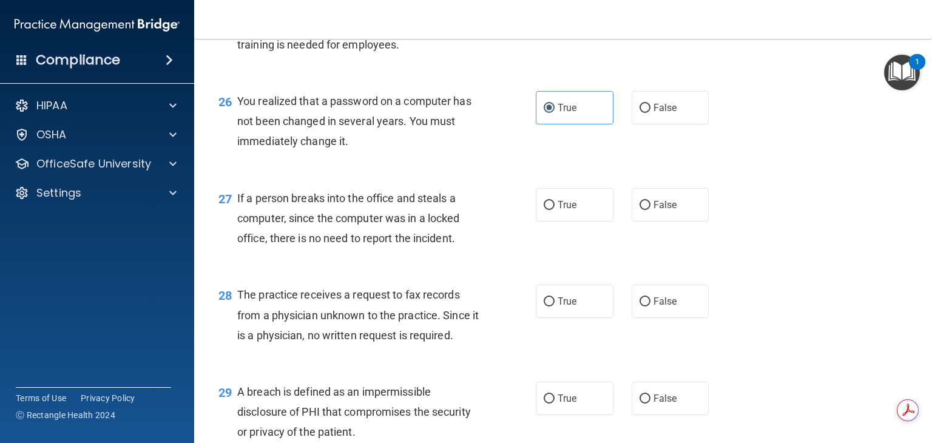
scroll to position [2649, 0]
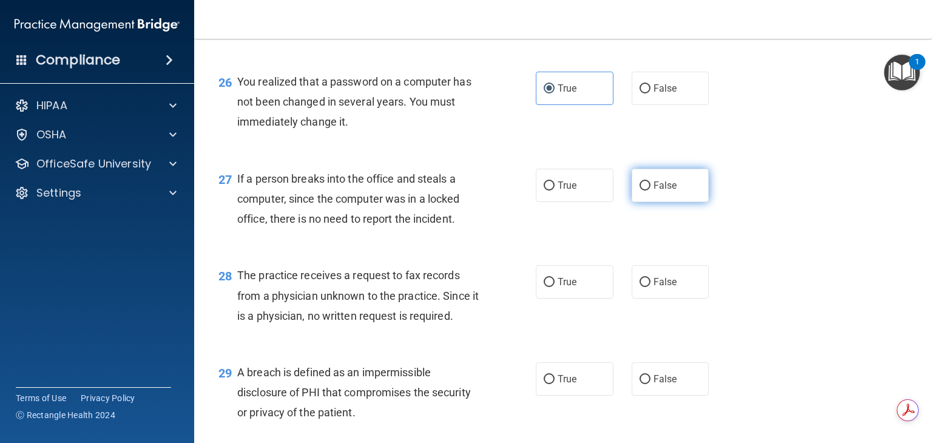
click at [640, 191] on input "False" at bounding box center [645, 186] width 11 height 9
radio input "true"
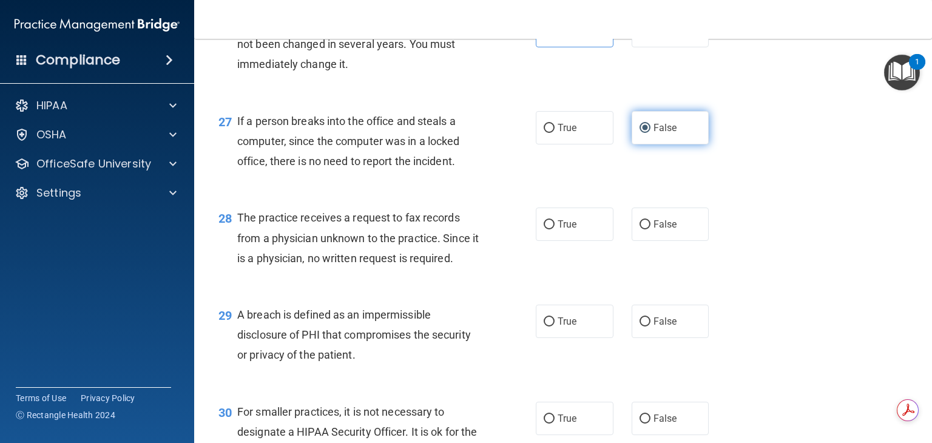
scroll to position [2707, 0]
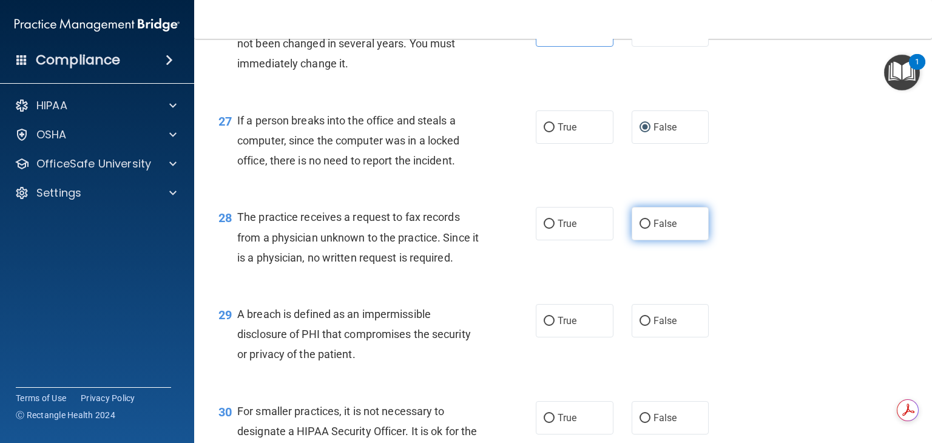
click at [668, 229] on span "False" at bounding box center [666, 224] width 24 height 12
click at [651, 229] on input "False" at bounding box center [645, 224] width 11 height 9
radio input "true"
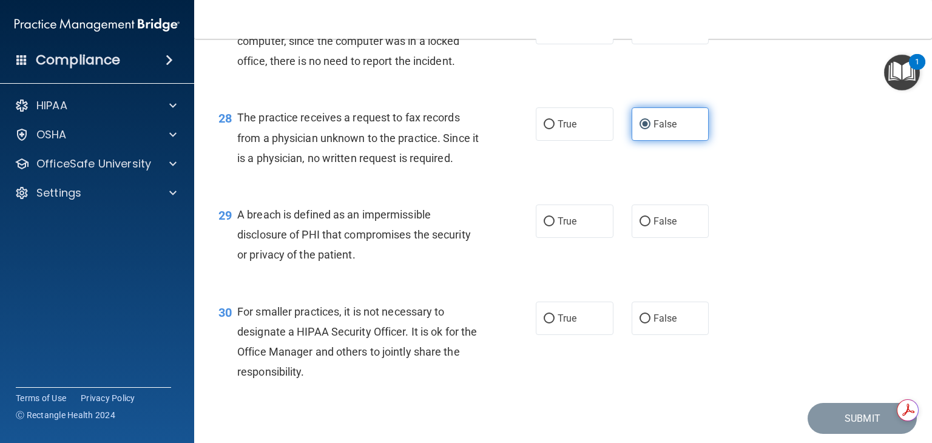
scroll to position [2814, 0]
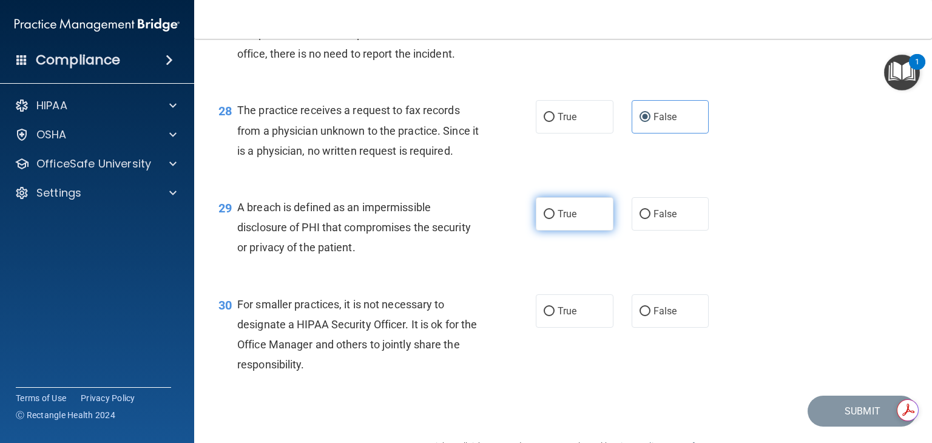
click at [592, 231] on label "True" at bounding box center [575, 213] width 78 height 33
click at [555, 219] on input "True" at bounding box center [549, 214] width 11 height 9
radio input "true"
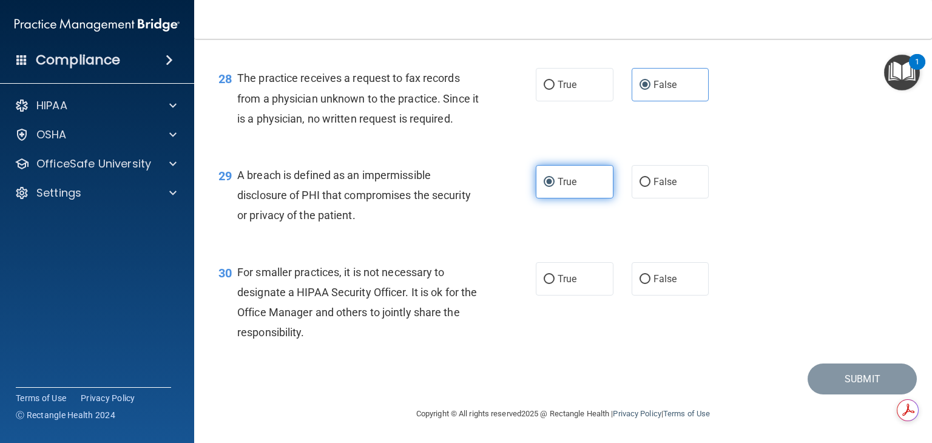
scroll to position [2880, 0]
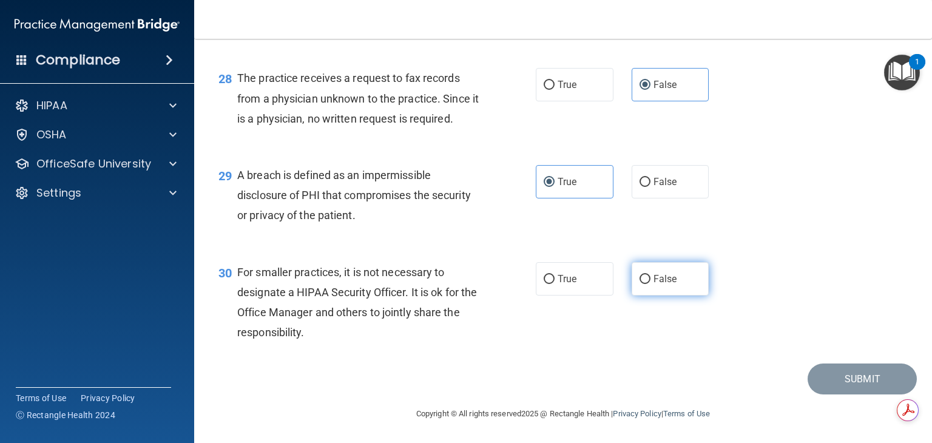
click at [645, 296] on label "False" at bounding box center [671, 278] width 78 height 33
click at [645, 284] on input "False" at bounding box center [645, 279] width 11 height 9
radio input "true"
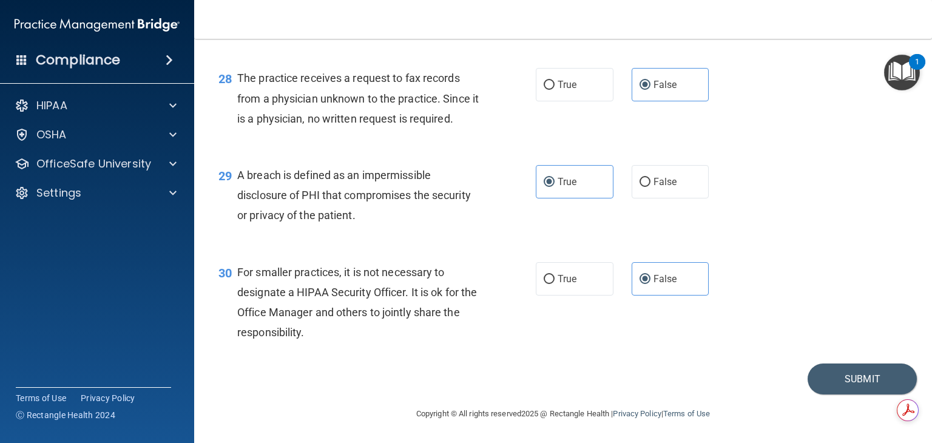
scroll to position [2907, 0]
click at [810, 386] on button "Submit" at bounding box center [862, 379] width 109 height 31
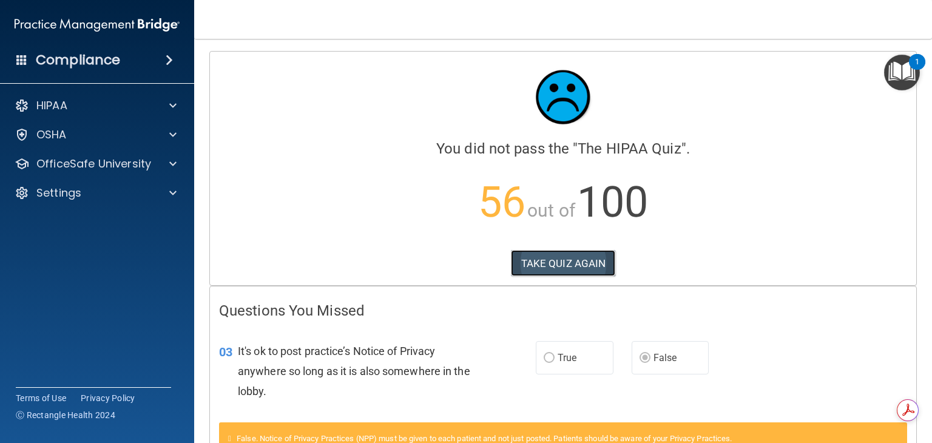
click at [575, 255] on button "TAKE QUIZ AGAIN" at bounding box center [563, 263] width 105 height 27
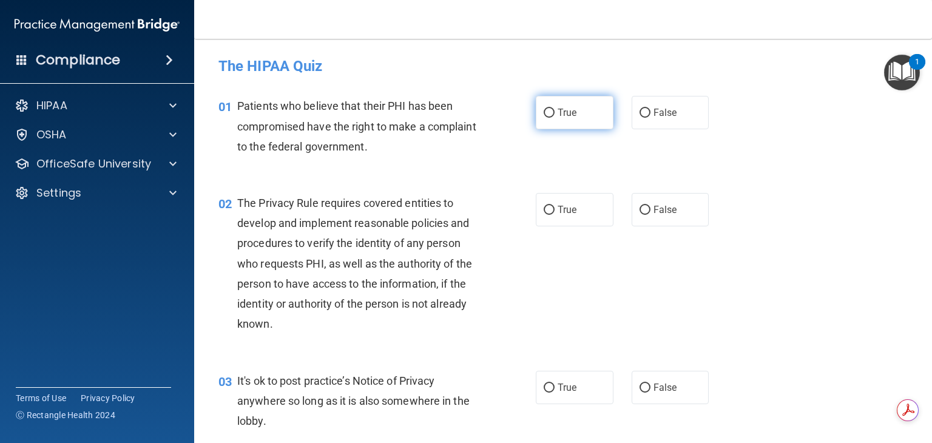
click at [546, 112] on input "True" at bounding box center [549, 113] width 11 height 9
radio input "true"
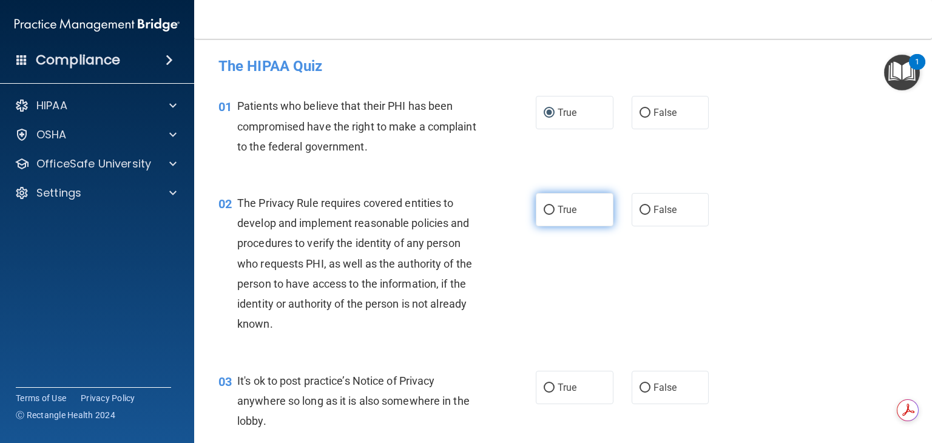
click at [545, 222] on label "True" at bounding box center [575, 209] width 78 height 33
click at [545, 215] on input "True" at bounding box center [549, 210] width 11 height 9
radio input "true"
click at [642, 387] on input "False" at bounding box center [645, 388] width 11 height 9
radio input "true"
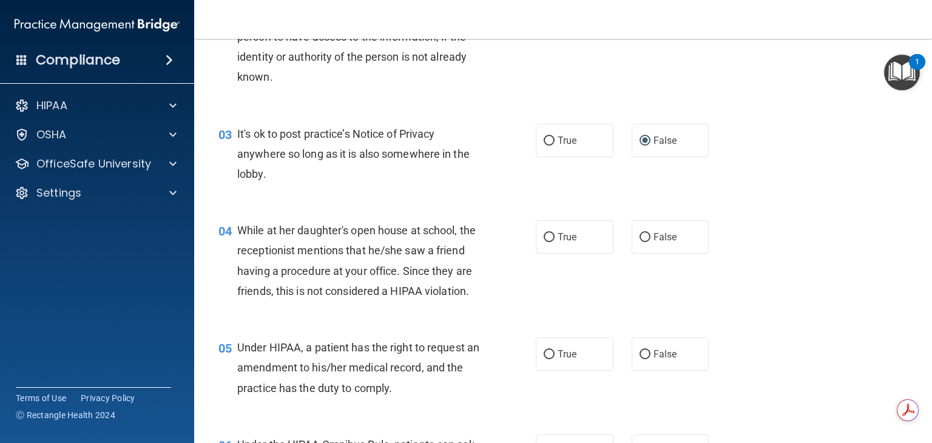
scroll to position [249, 0]
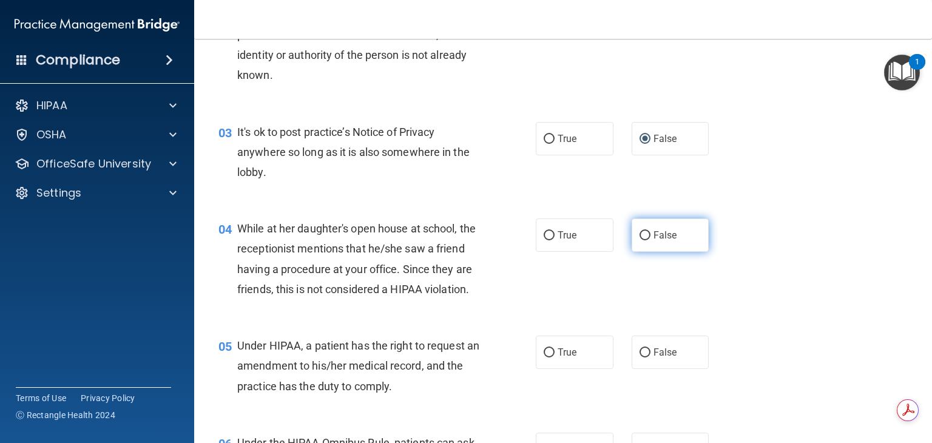
click at [640, 237] on input "False" at bounding box center [645, 235] width 11 height 9
radio input "true"
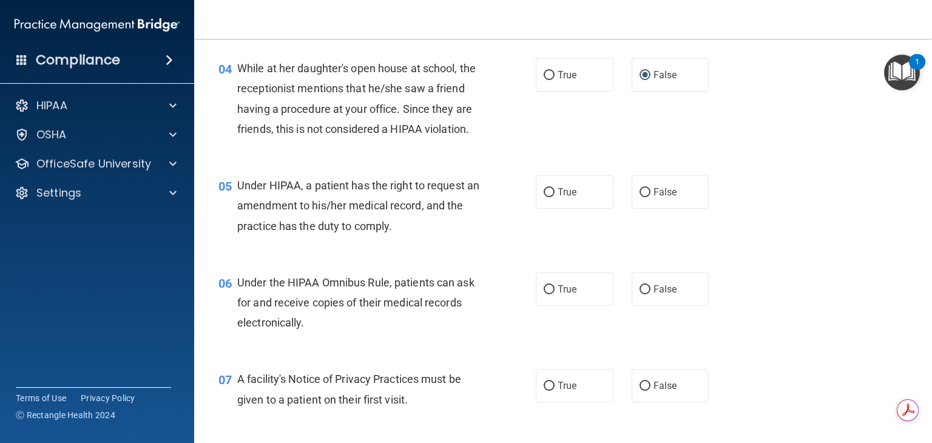
scroll to position [412, 0]
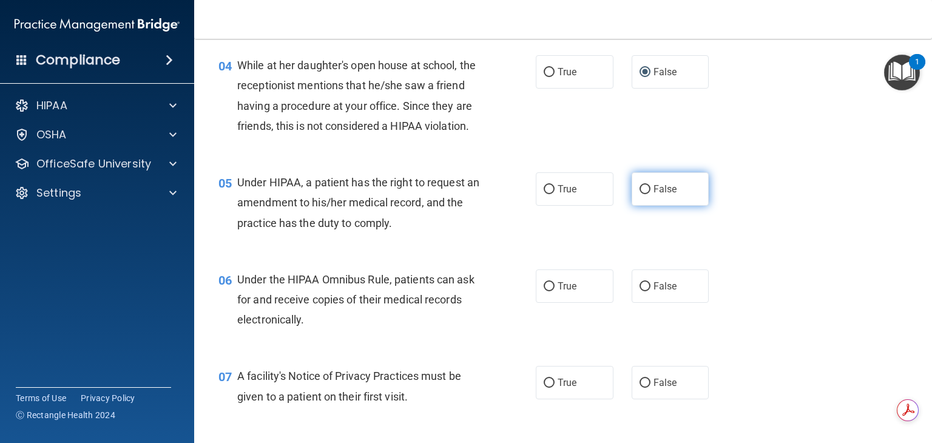
click at [644, 194] on input "False" at bounding box center [645, 189] width 11 height 9
radio input "true"
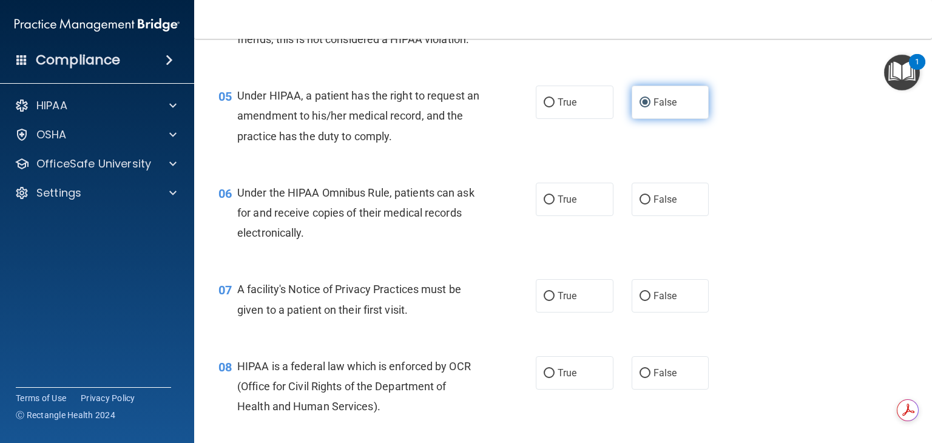
scroll to position [507, 0]
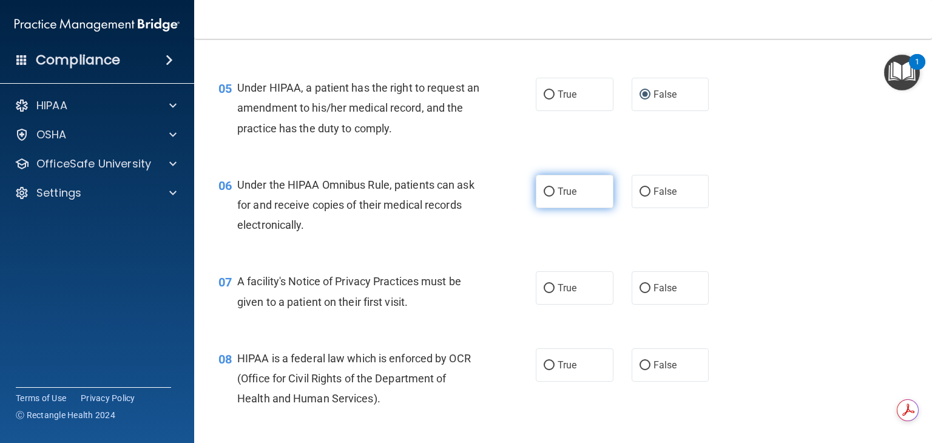
click at [545, 197] on input "True" at bounding box center [549, 192] width 11 height 9
radio input "true"
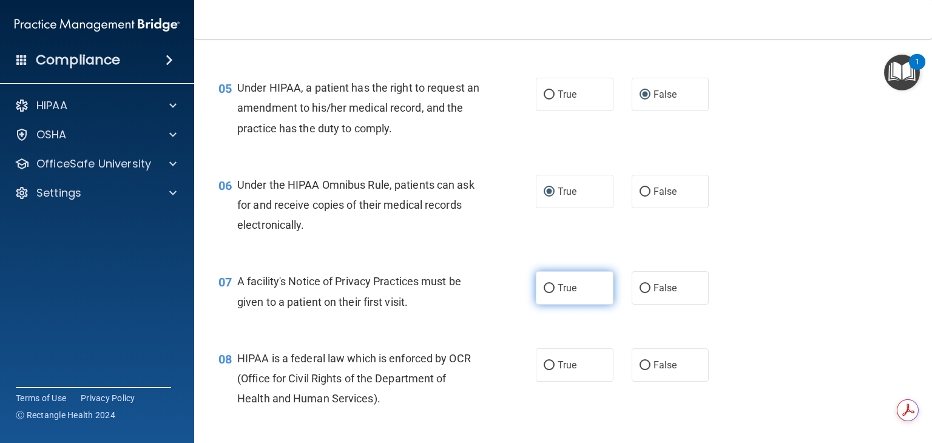
click at [549, 293] on input "True" at bounding box center [549, 288] width 11 height 9
radio input "true"
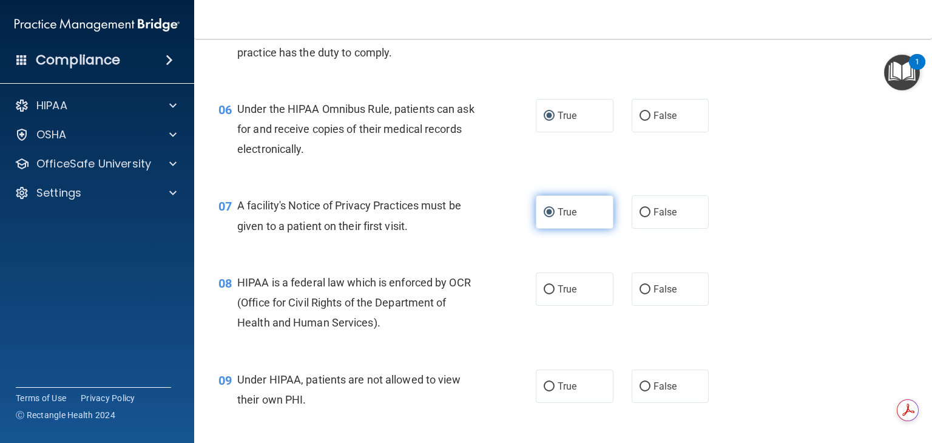
scroll to position [592, 0]
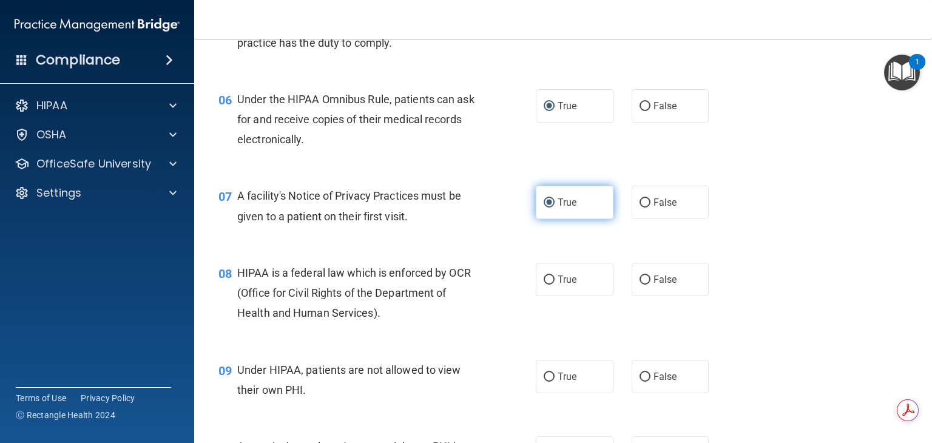
click at [549, 296] on label "True" at bounding box center [575, 279] width 78 height 33
click at [549, 285] on input "True" at bounding box center [549, 280] width 11 height 9
radio input "true"
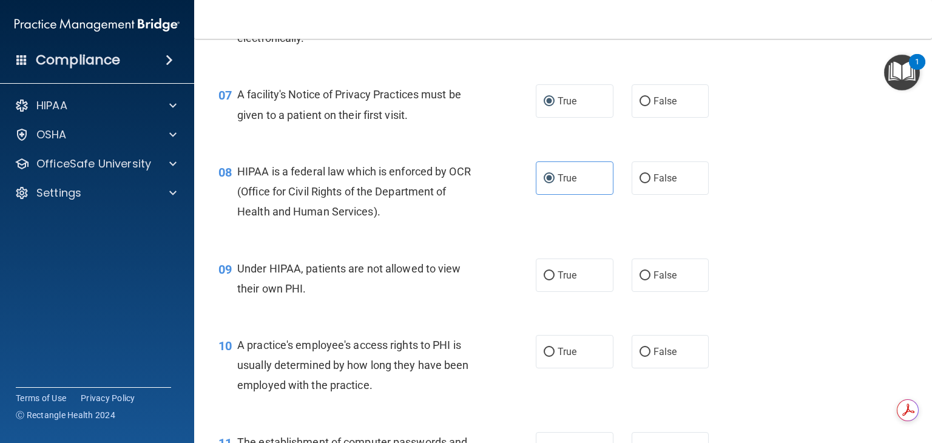
scroll to position [694, 0]
click at [640, 280] on input "False" at bounding box center [645, 275] width 11 height 9
radio input "true"
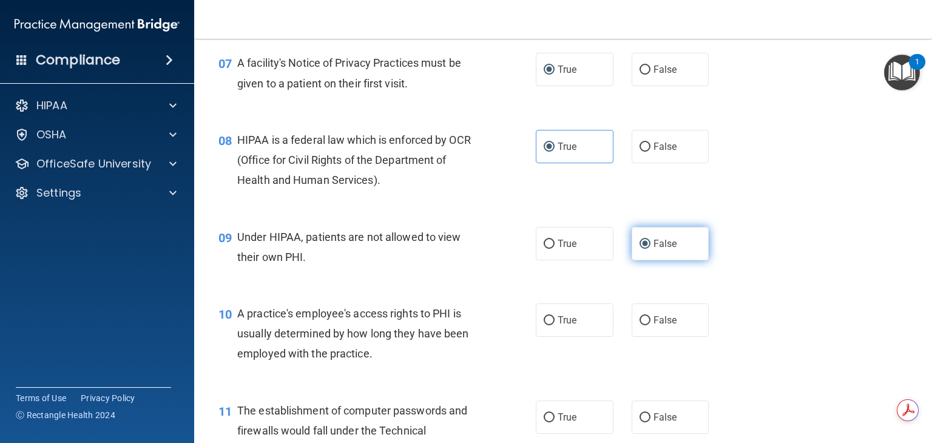
scroll to position [725, 0]
click at [636, 289] on div "09 Under HIPAA, patients are not allowed to view their own PHI. True False" at bounding box center [563, 250] width 708 height 76
click at [640, 326] on input "False" at bounding box center [645, 321] width 11 height 9
radio input "true"
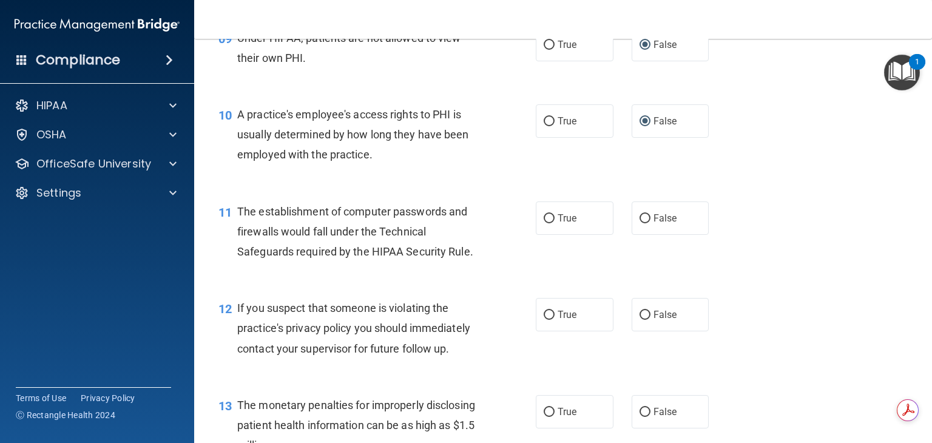
scroll to position [925, 0]
click at [558, 223] on span "True" at bounding box center [567, 218] width 19 height 12
click at [553, 223] on input "True" at bounding box center [549, 218] width 11 height 9
radio input "true"
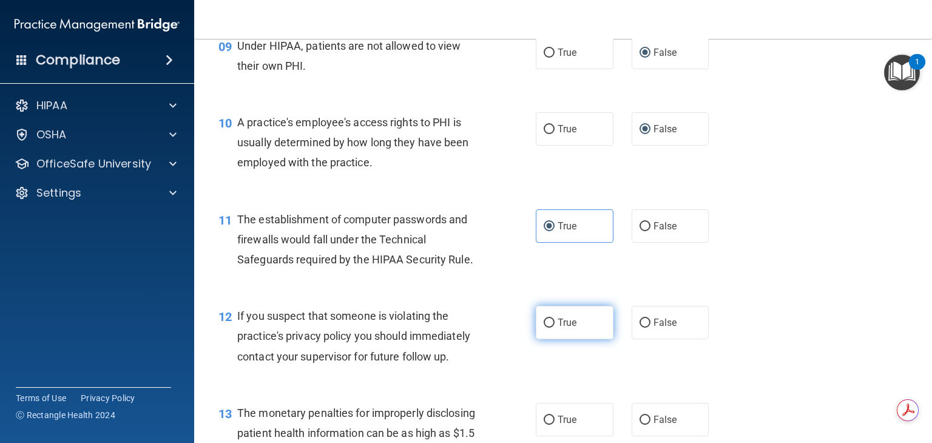
click at [545, 328] on input "True" at bounding box center [549, 323] width 11 height 9
radio input "true"
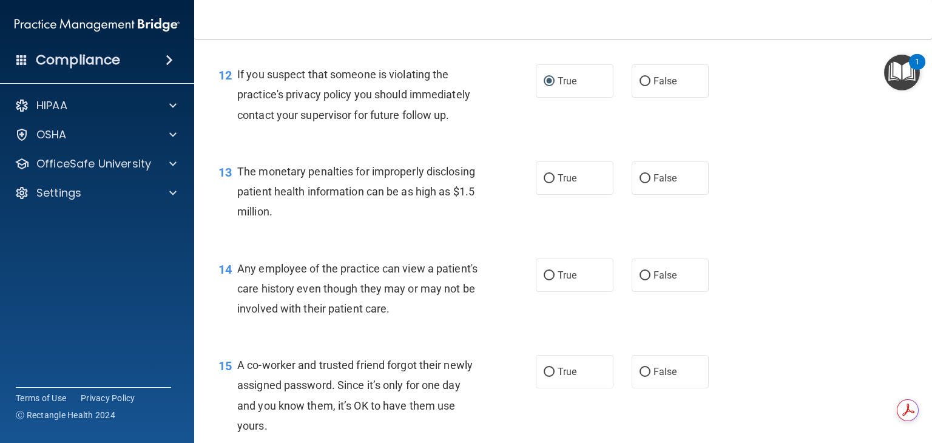
scroll to position [1159, 0]
click at [545, 182] on input "True" at bounding box center [549, 177] width 11 height 9
radio input "true"
click at [640, 279] on input "False" at bounding box center [645, 274] width 11 height 9
radio input "true"
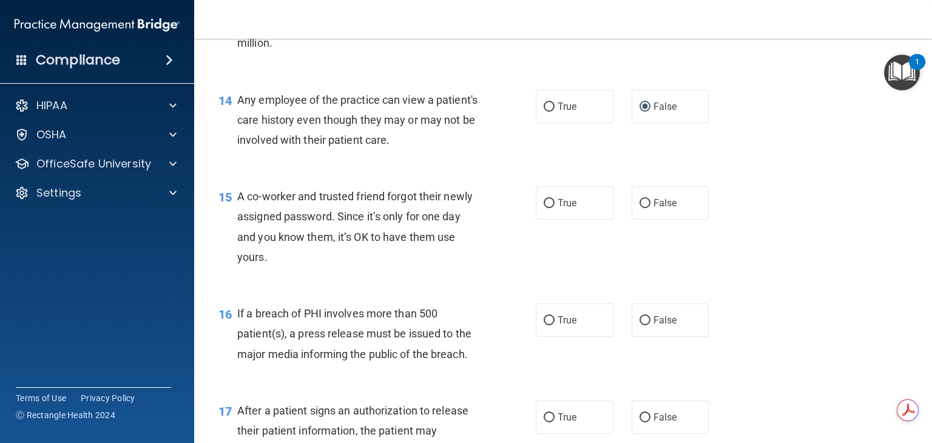
scroll to position [1328, 0]
click at [640, 208] on input "False" at bounding box center [645, 203] width 11 height 9
radio input "true"
click at [544, 325] on input "True" at bounding box center [549, 320] width 11 height 9
radio input "true"
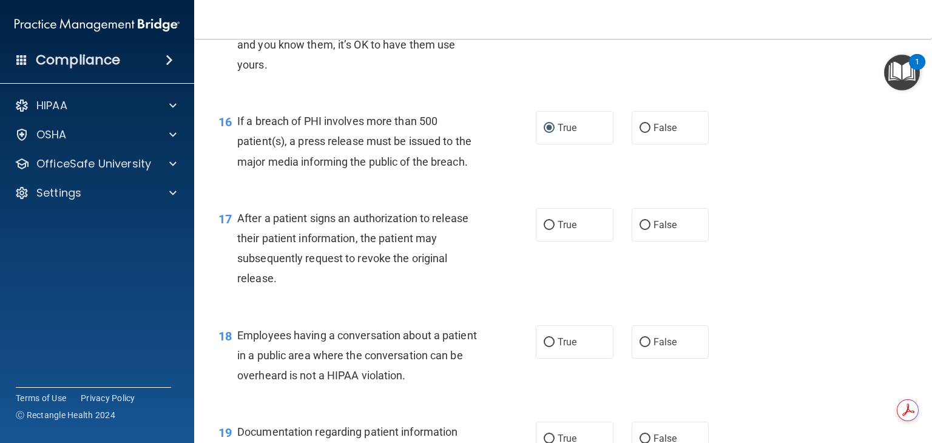
scroll to position [1590, 0]
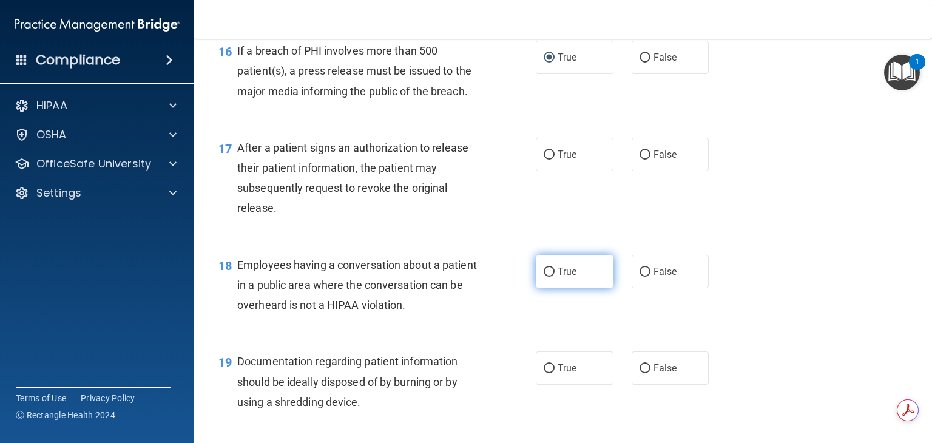
click at [549, 287] on label "True" at bounding box center [575, 271] width 78 height 33
click at [549, 277] on input "True" at bounding box center [549, 272] width 11 height 9
radio input "true"
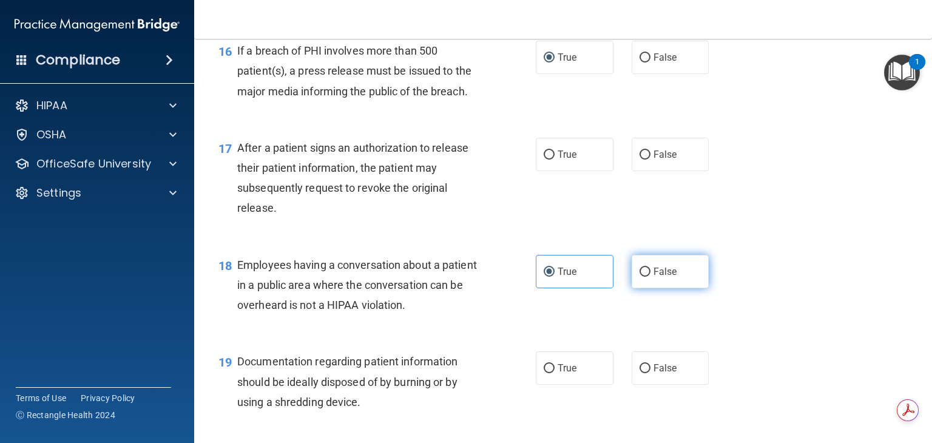
click at [640, 277] on input "False" at bounding box center [645, 272] width 11 height 9
radio input "true"
radio input "false"
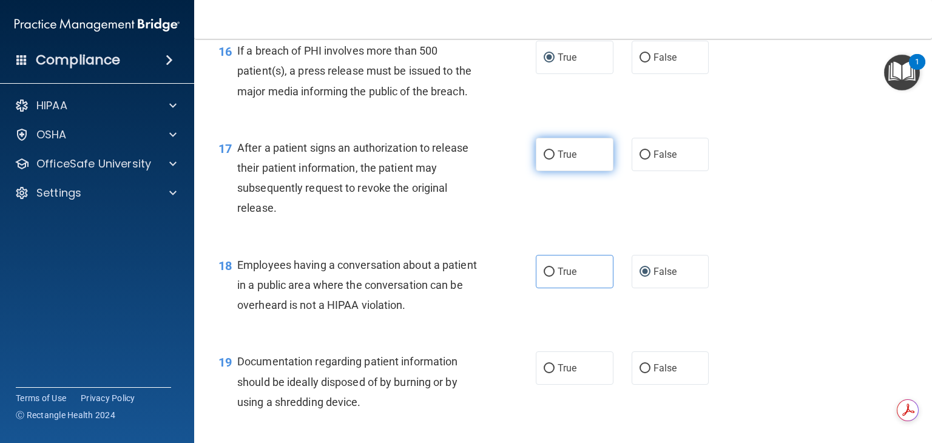
click at [551, 171] on label "True" at bounding box center [575, 154] width 78 height 33
click at [551, 160] on input "True" at bounding box center [549, 155] width 11 height 9
radio input "true"
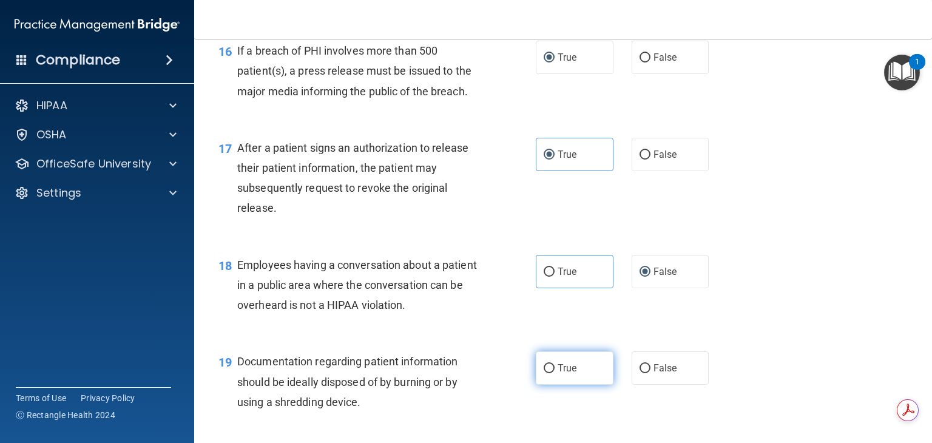
click at [560, 385] on label "True" at bounding box center [575, 367] width 78 height 33
click at [555, 373] on input "True" at bounding box center [549, 368] width 11 height 9
radio input "true"
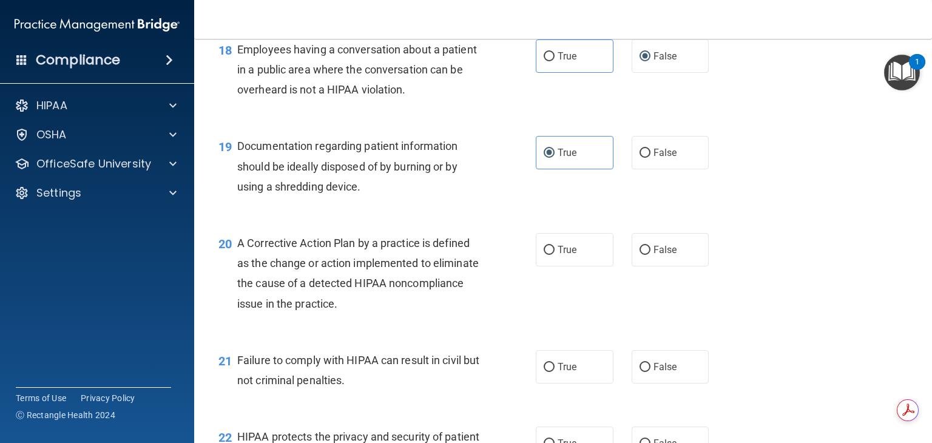
scroll to position [1807, 0]
click at [549, 254] on input "True" at bounding box center [549, 249] width 11 height 9
radio input "true"
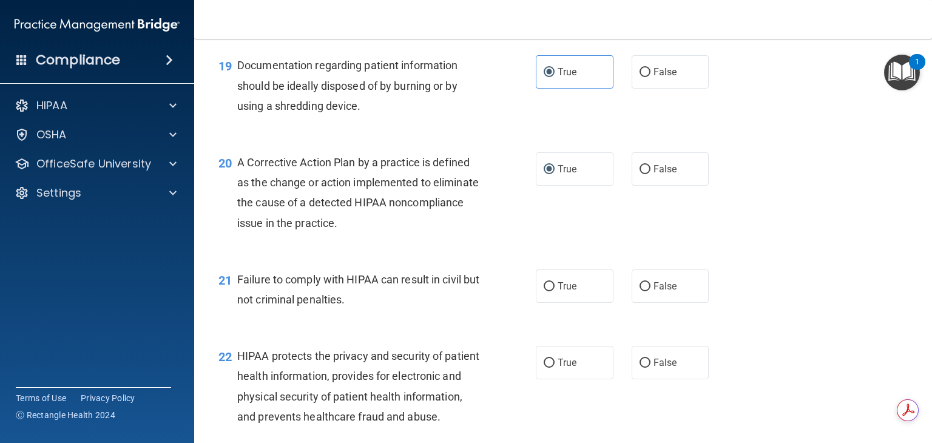
scroll to position [1887, 0]
click at [645, 302] on label "False" at bounding box center [671, 285] width 78 height 33
click at [645, 291] on input "False" at bounding box center [645, 286] width 11 height 9
radio input "true"
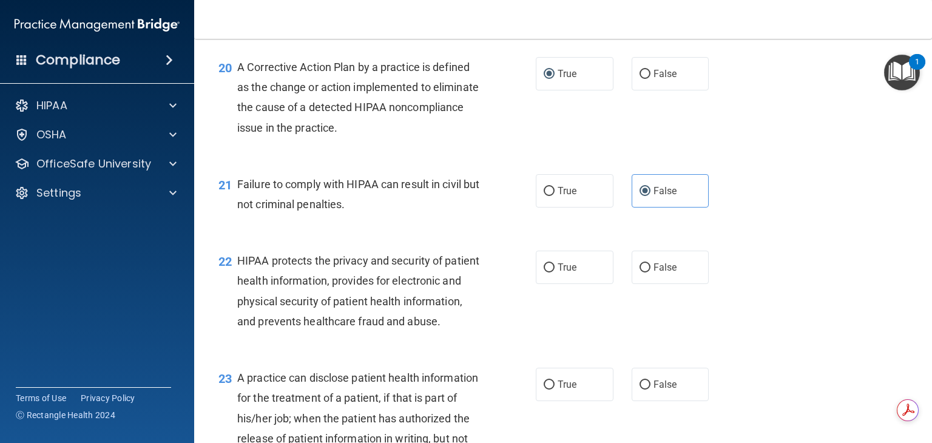
scroll to position [2034, 0]
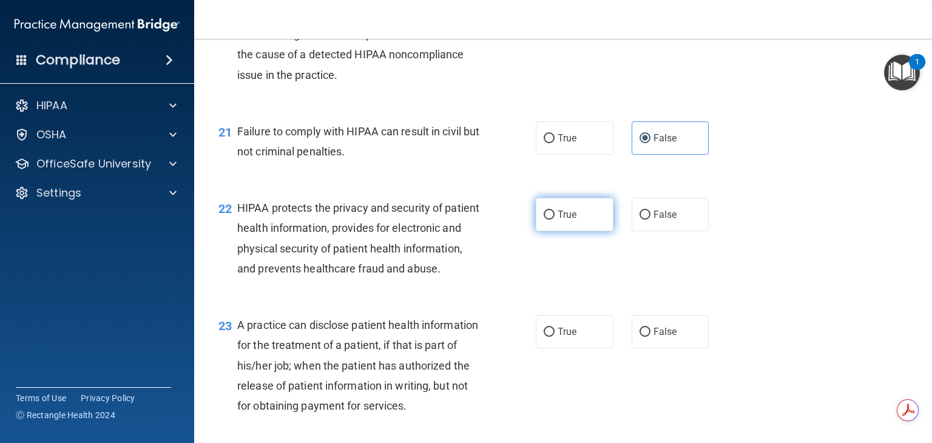
click at [546, 220] on input "True" at bounding box center [549, 215] width 11 height 9
radio input "true"
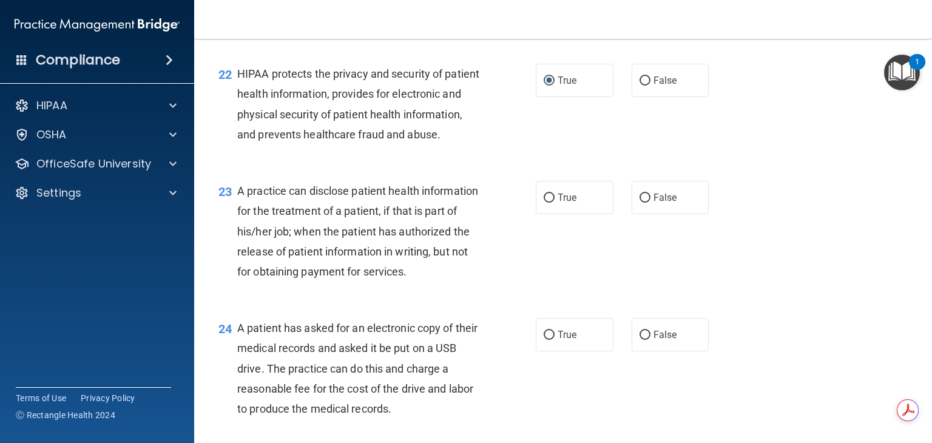
scroll to position [2172, 0]
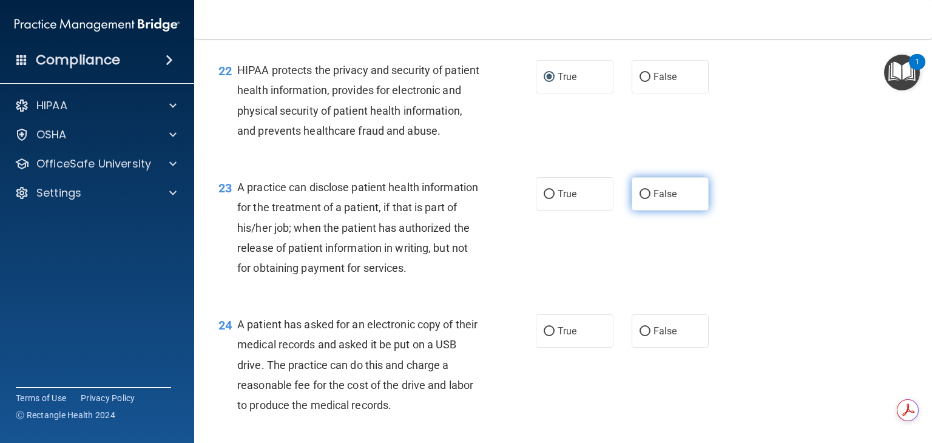
click at [640, 199] on input "False" at bounding box center [645, 194] width 11 height 9
radio input "true"
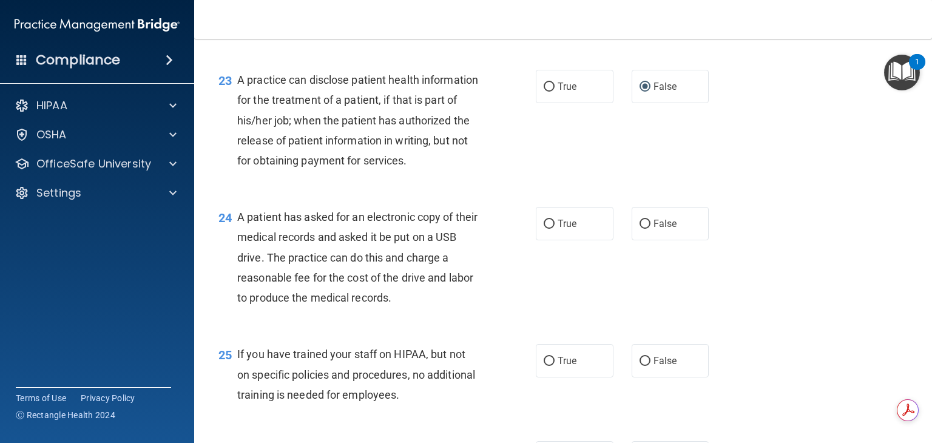
scroll to position [2280, 0]
click at [551, 240] on label "True" at bounding box center [575, 222] width 78 height 33
click at [551, 228] on input "True" at bounding box center [549, 223] width 11 height 9
radio input "true"
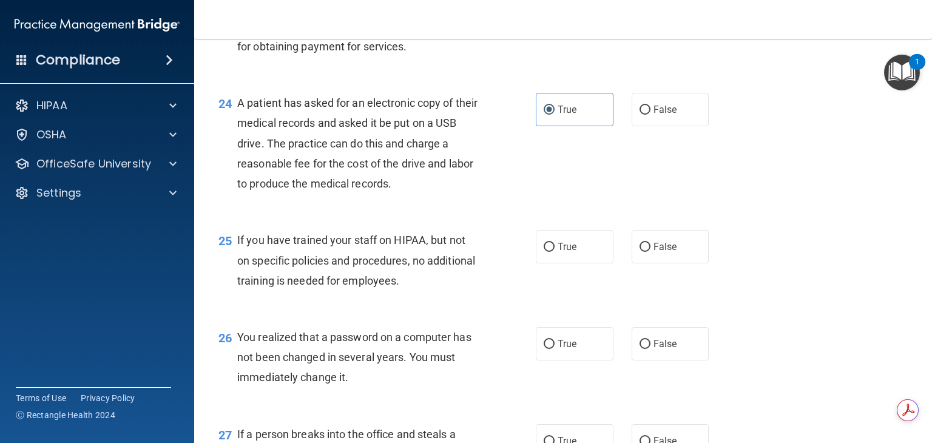
scroll to position [2404, 0]
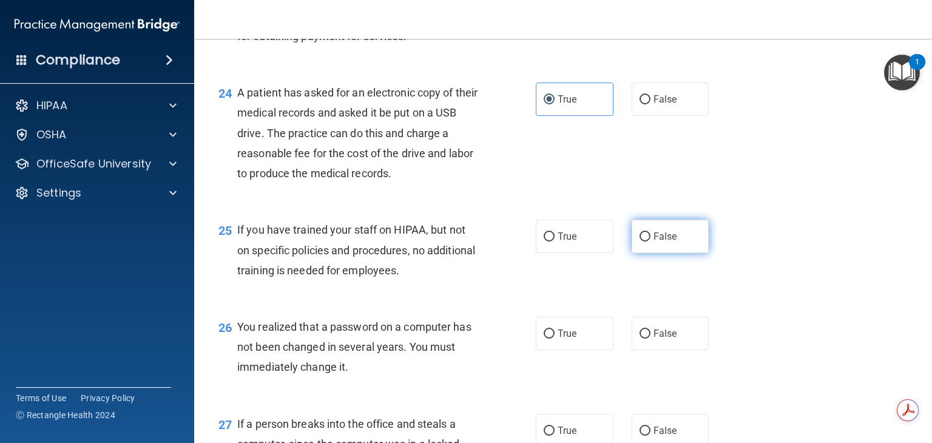
click at [640, 242] on input "False" at bounding box center [645, 236] width 11 height 9
radio input "true"
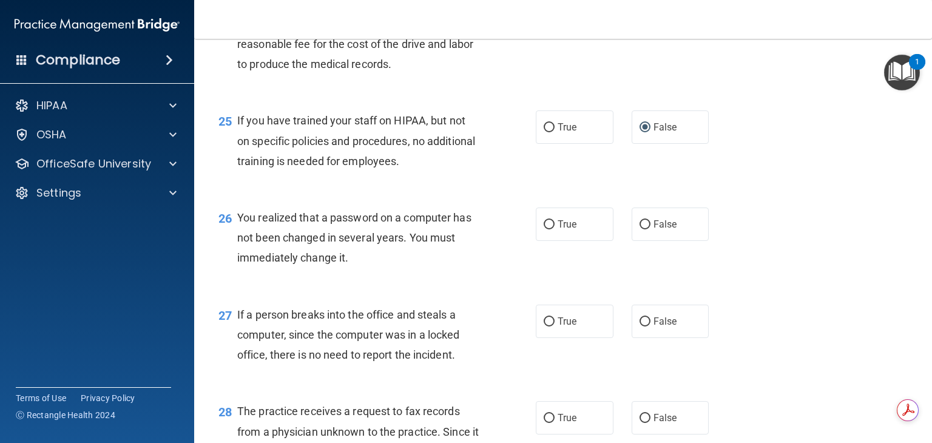
scroll to position [2513, 0]
click at [544, 229] on input "True" at bounding box center [549, 224] width 11 height 9
radio input "true"
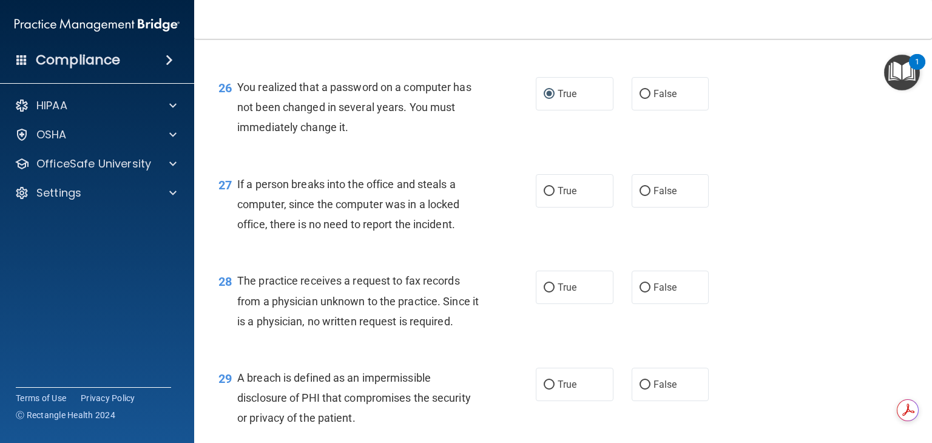
scroll to position [2643, 0]
click at [640, 197] on input "False" at bounding box center [645, 192] width 11 height 9
radio input "true"
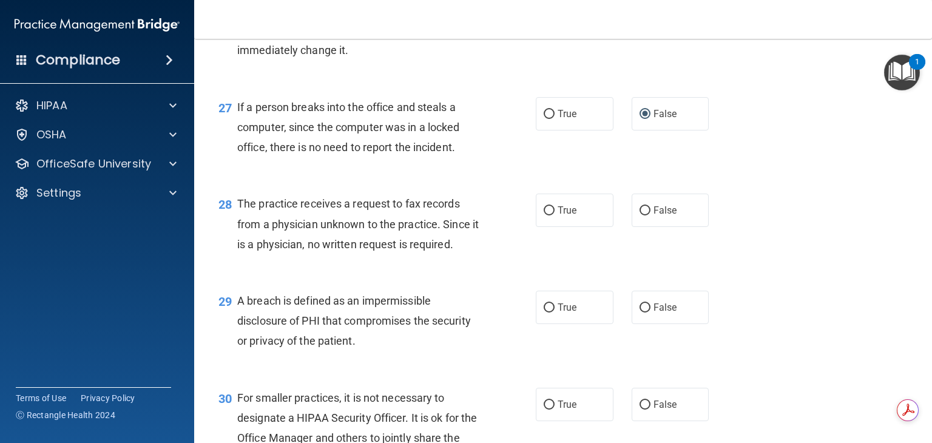
scroll to position [2721, 0]
click at [640, 216] on input "False" at bounding box center [645, 210] width 11 height 9
radio input "true"
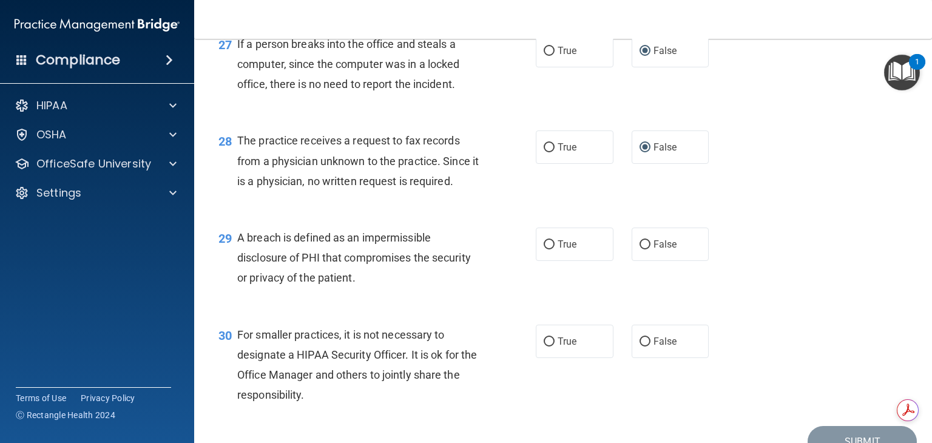
scroll to position [2785, 0]
click at [551, 260] on label "True" at bounding box center [575, 243] width 78 height 33
click at [551, 249] on input "True" at bounding box center [549, 244] width 11 height 9
radio input "true"
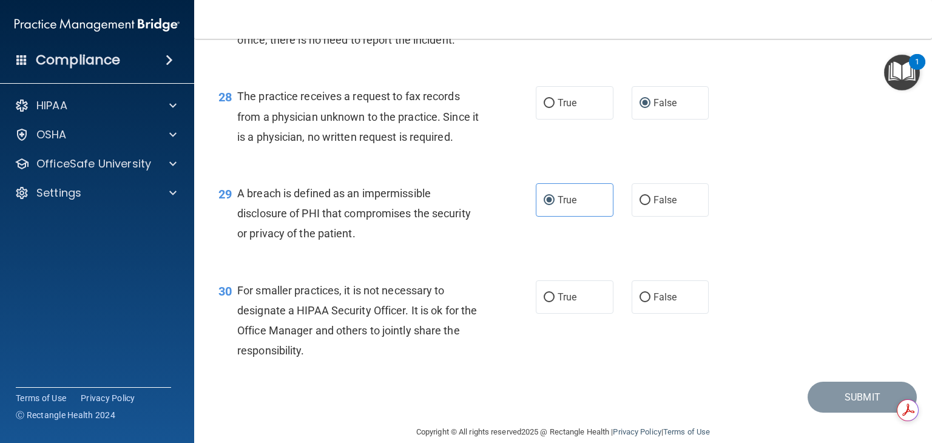
scroll to position [2829, 0]
click at [632, 313] on label "False" at bounding box center [671, 296] width 78 height 33
click at [640, 302] on input "False" at bounding box center [645, 297] width 11 height 9
radio input "true"
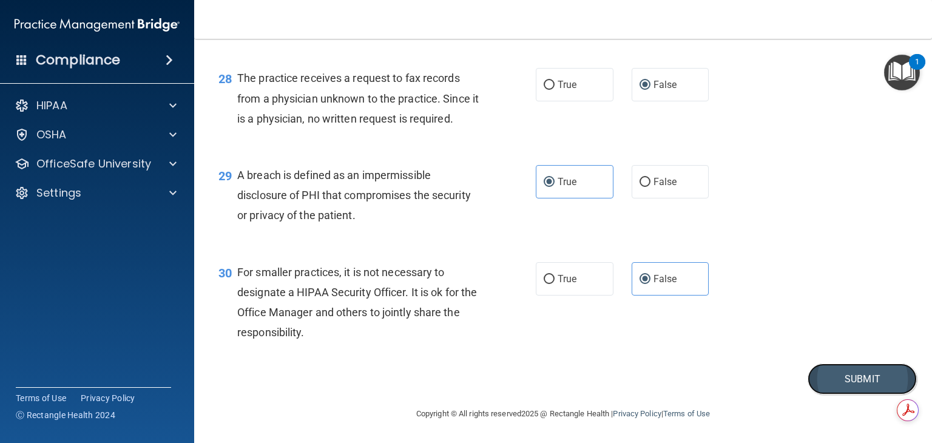
click at [828, 385] on button "Submit" at bounding box center [862, 379] width 109 height 31
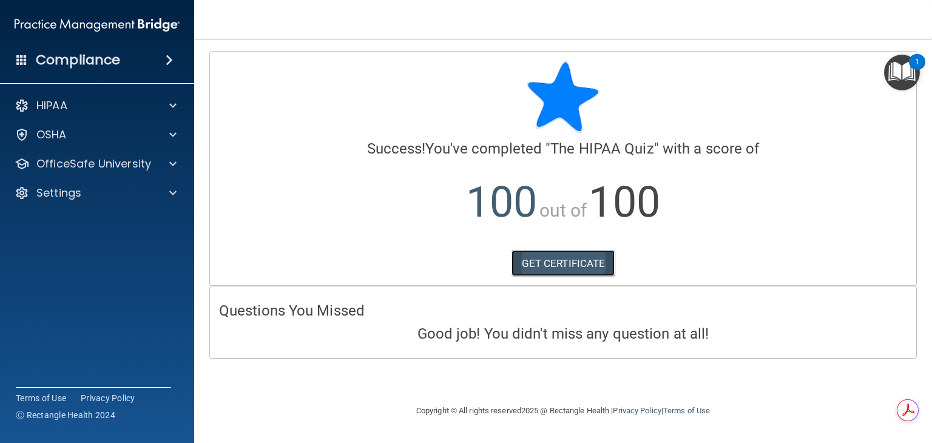
click at [565, 262] on link "GET CERTIFICATE" at bounding box center [564, 263] width 104 height 27
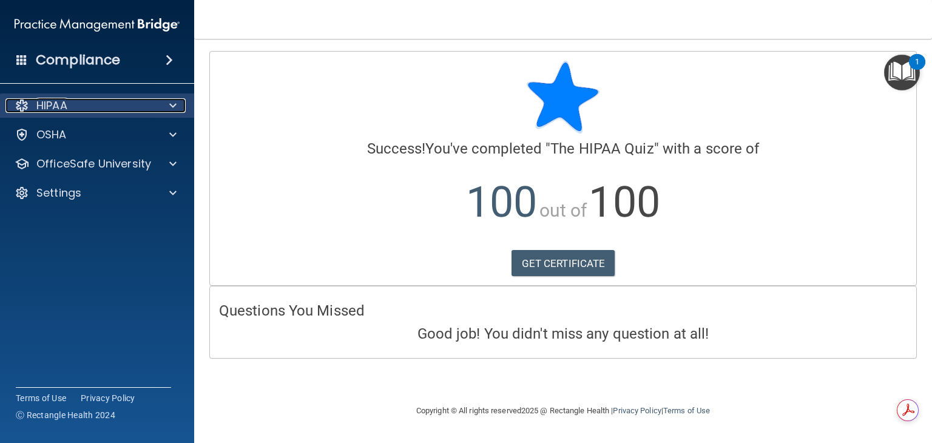
click at [112, 107] on div "HIPAA" at bounding box center [80, 105] width 151 height 15
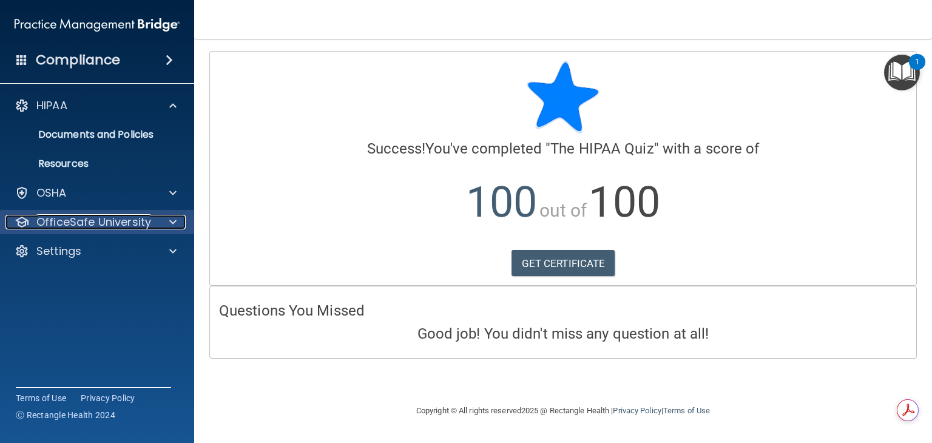
click at [131, 225] on p "OfficeSafe University" at bounding box center [93, 222] width 115 height 15
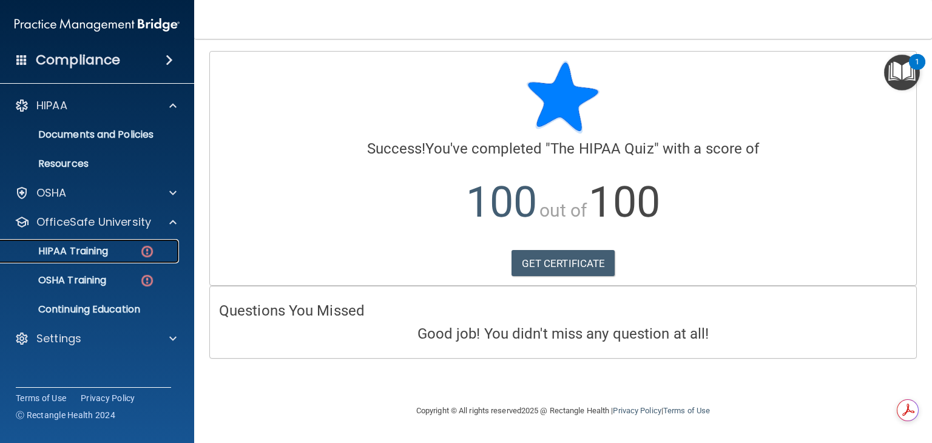
click at [131, 248] on div "HIPAA Training" at bounding box center [91, 251] width 166 height 12
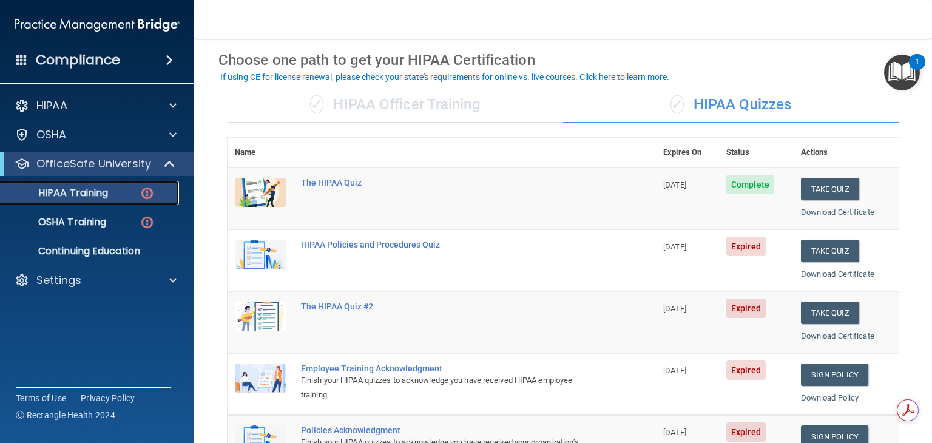
scroll to position [47, 0]
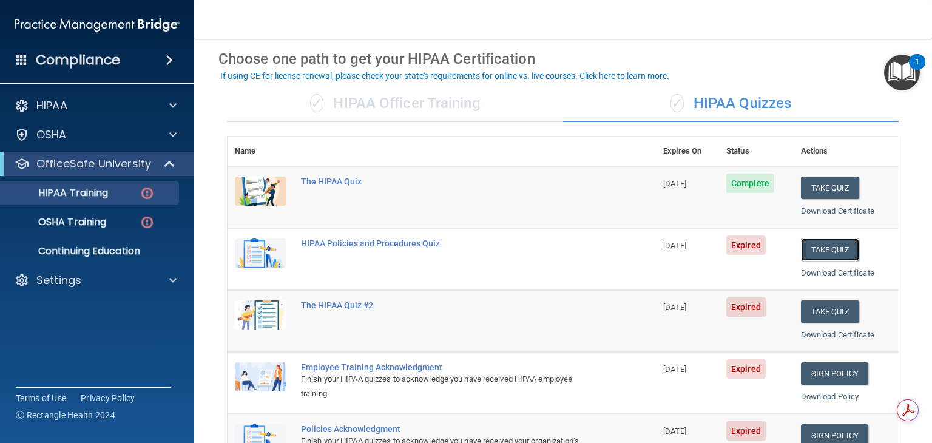
click at [803, 251] on button "Take Quiz" at bounding box center [830, 250] width 58 height 22
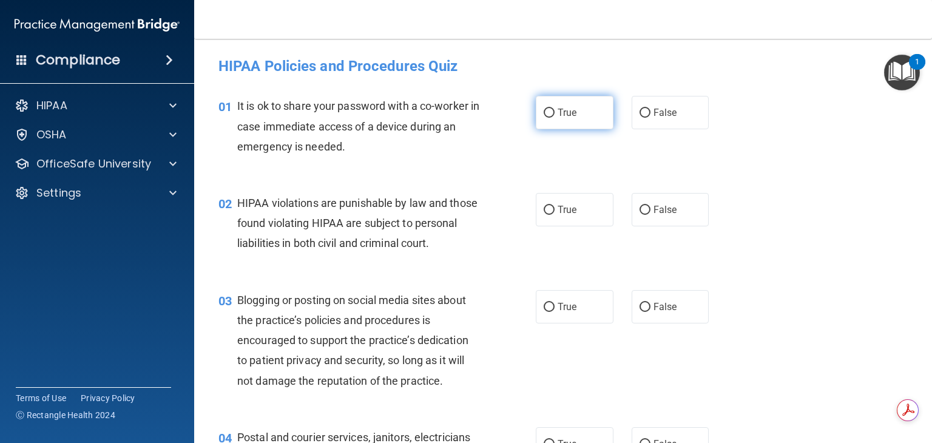
click at [544, 115] on input "True" at bounding box center [549, 113] width 11 height 9
radio input "true"
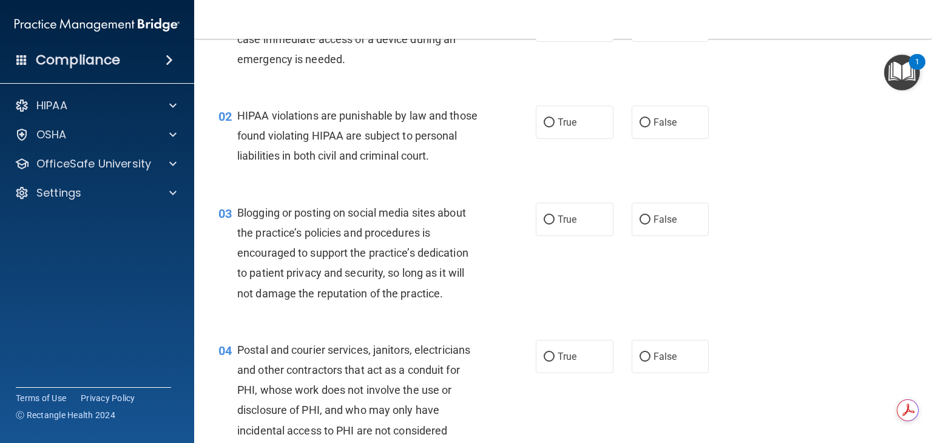
scroll to position [89, 0]
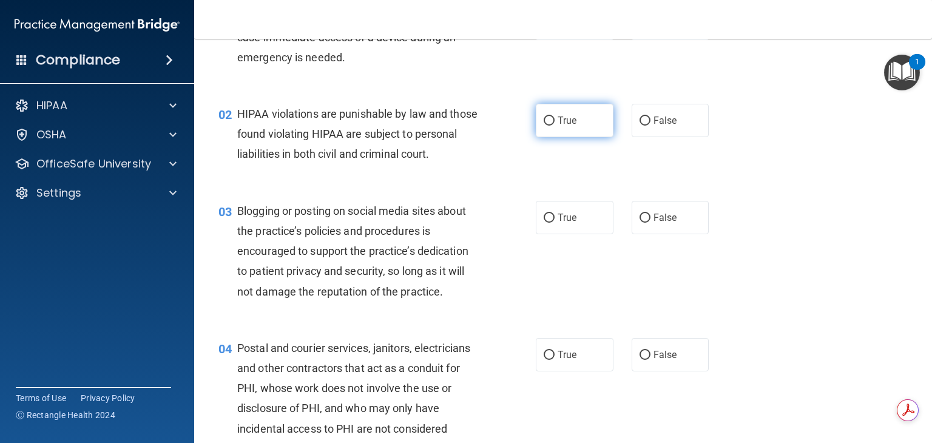
click at [545, 122] on input "True" at bounding box center [549, 121] width 11 height 9
radio input "true"
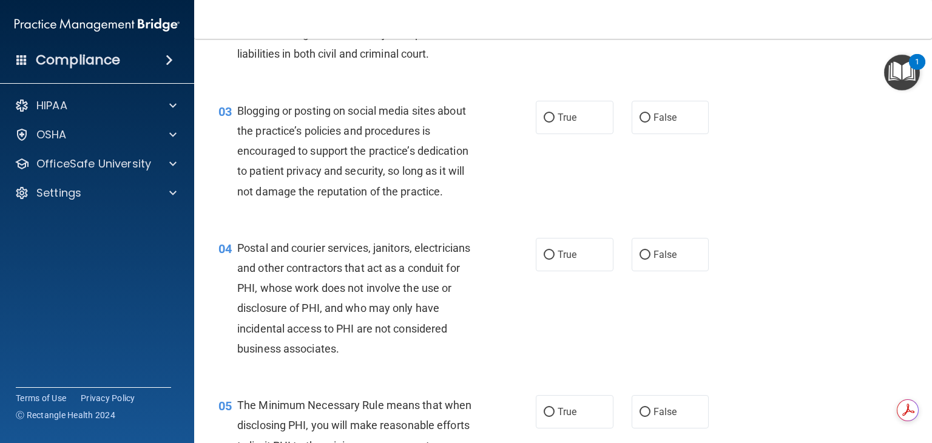
scroll to position [194, 0]
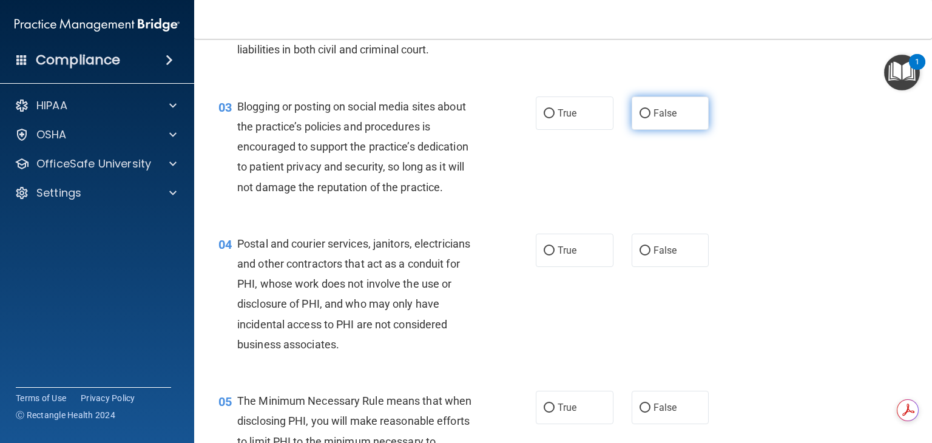
click at [640, 118] on input "False" at bounding box center [645, 113] width 11 height 9
radio input "true"
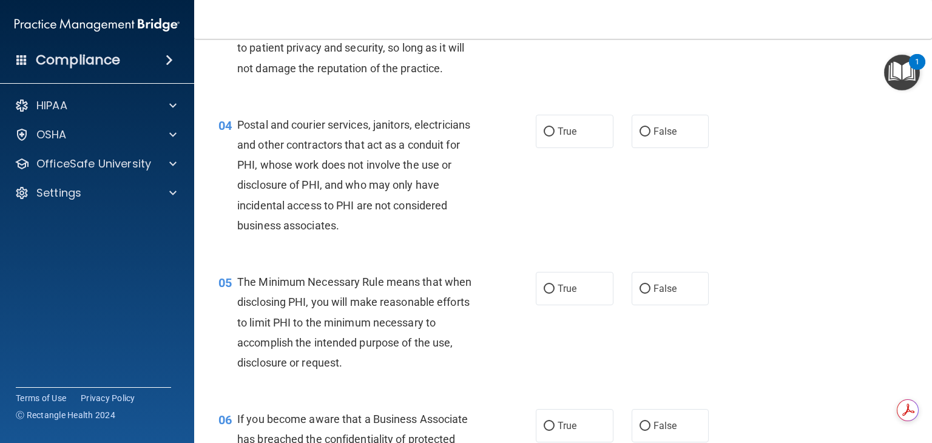
scroll to position [317, 0]
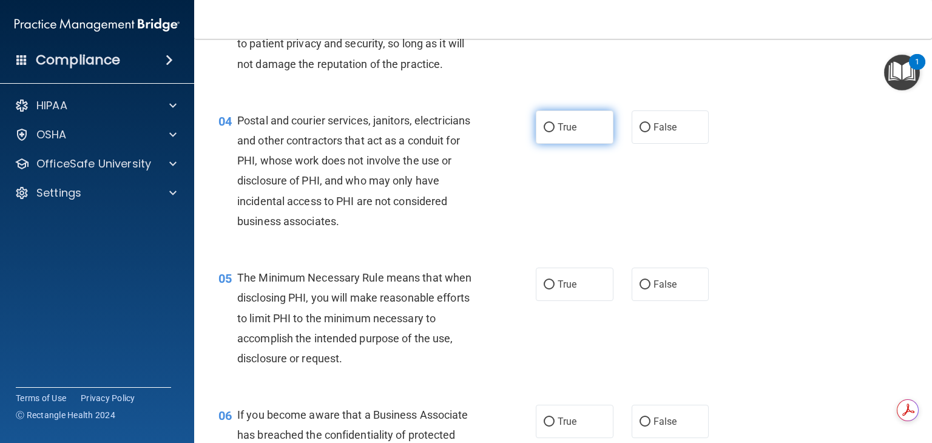
click at [546, 132] on input "True" at bounding box center [549, 127] width 11 height 9
radio input "true"
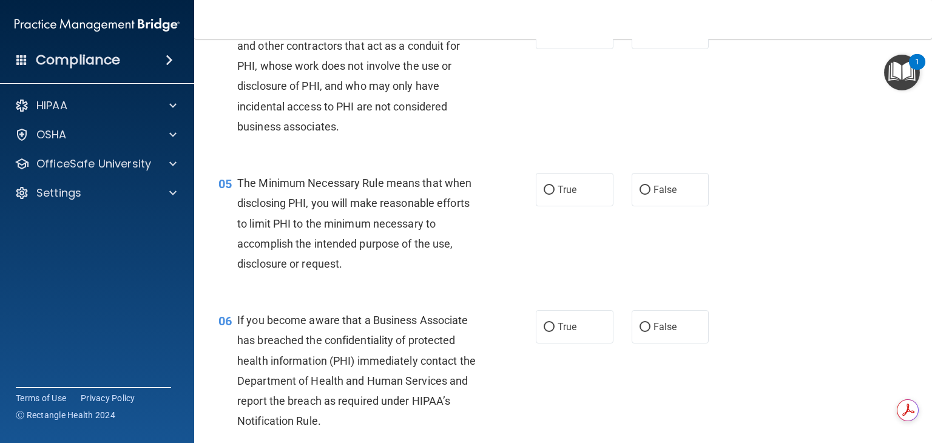
scroll to position [442, 0]
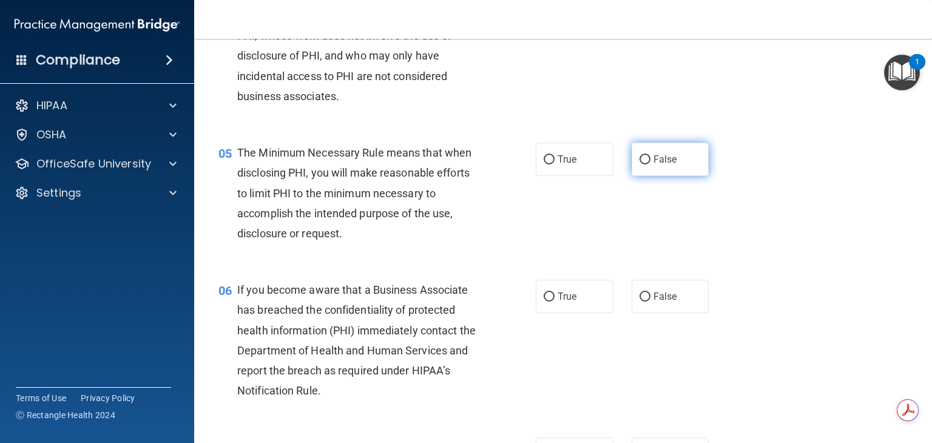
click at [640, 165] on input "False" at bounding box center [645, 159] width 11 height 9
radio input "true"
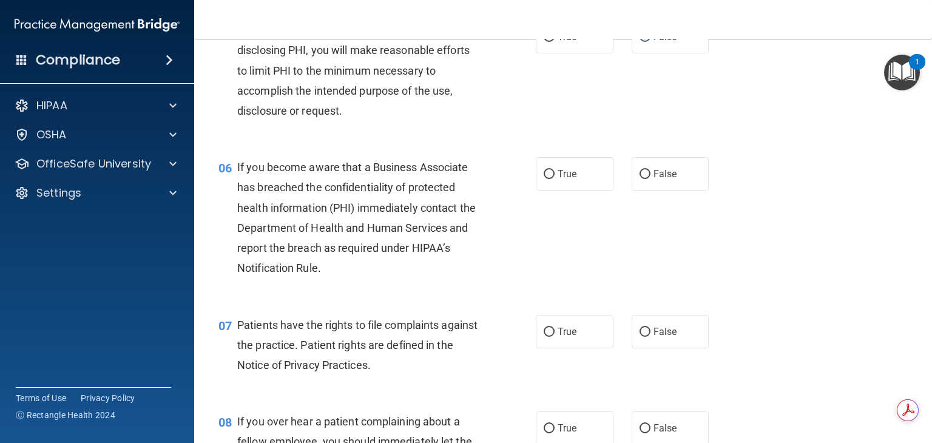
scroll to position [566, 0]
click at [549, 189] on label "True" at bounding box center [575, 172] width 78 height 33
click at [549, 178] on input "True" at bounding box center [549, 173] width 11 height 9
radio input "true"
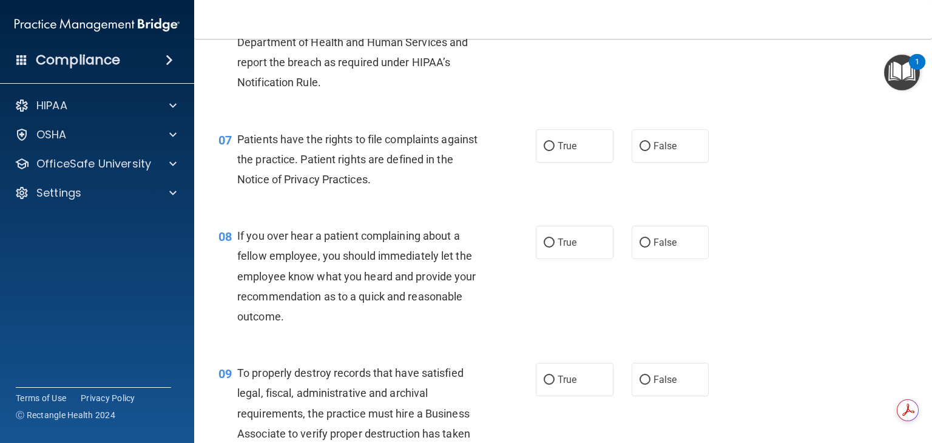
scroll to position [753, 0]
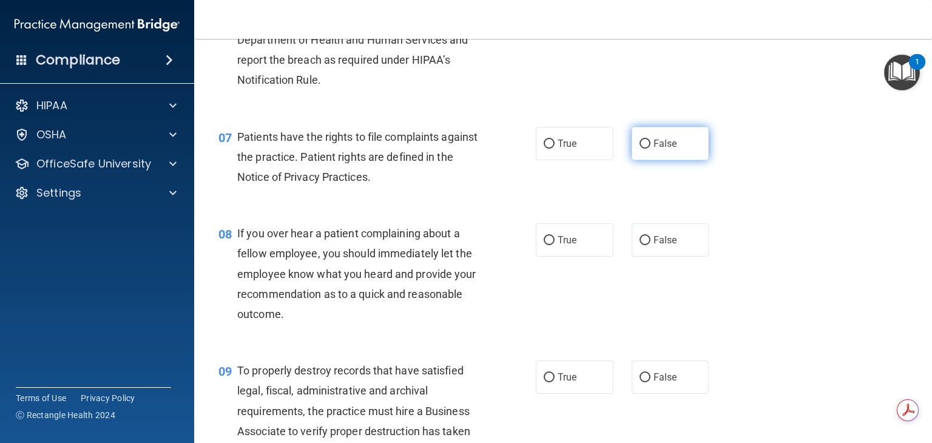
click at [647, 160] on label "False" at bounding box center [671, 143] width 78 height 33
click at [647, 149] on input "False" at bounding box center [645, 144] width 11 height 9
radio input "true"
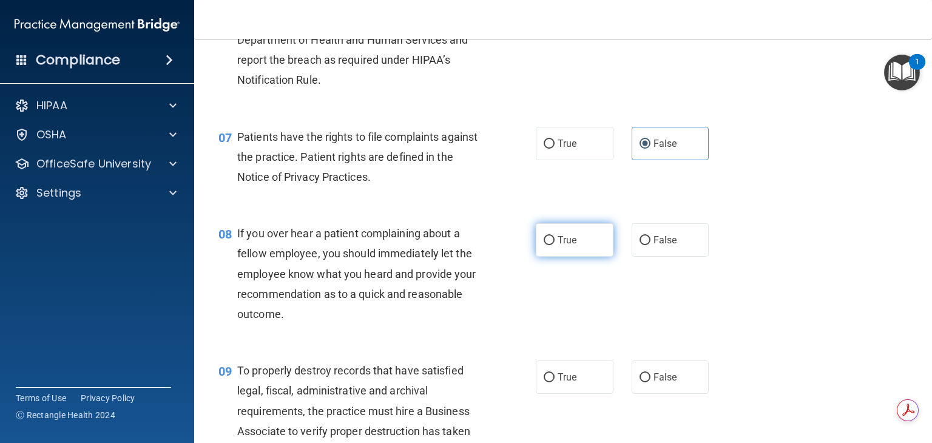
click at [559, 246] on span "True" at bounding box center [567, 240] width 19 height 12
click at [555, 245] on input "True" at bounding box center [549, 240] width 11 height 9
radio input "true"
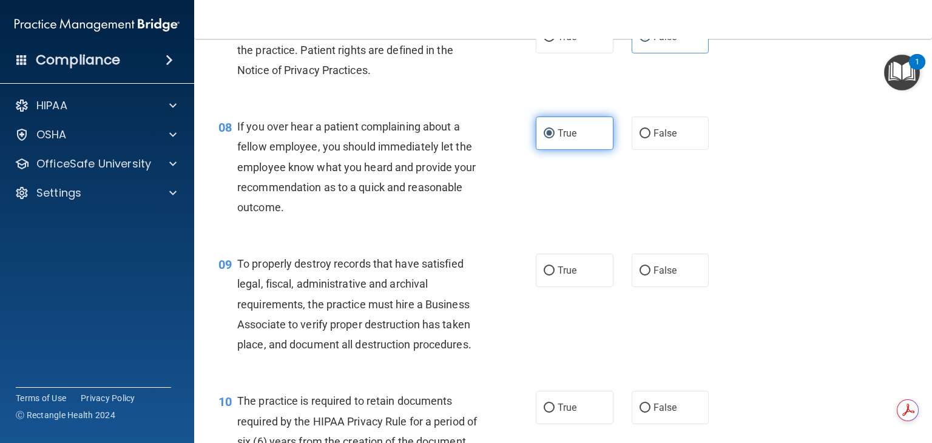
scroll to position [869, 0]
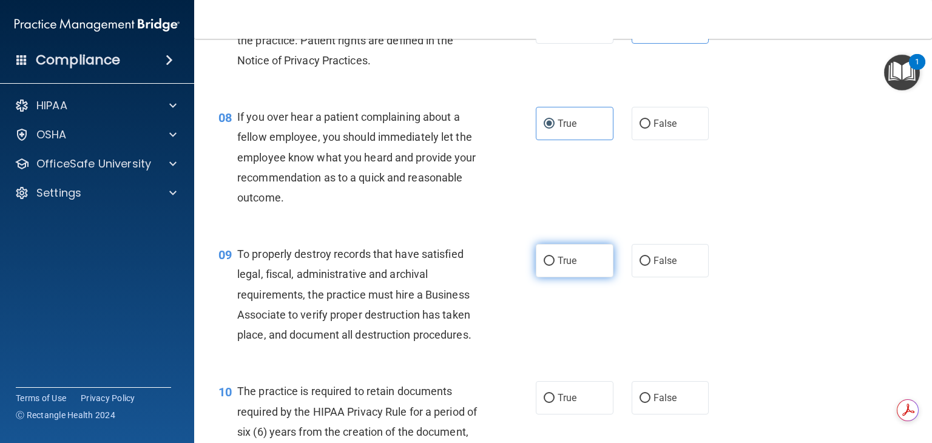
click at [560, 266] on span "True" at bounding box center [567, 261] width 19 height 12
click at [555, 266] on input "True" at bounding box center [549, 261] width 11 height 9
radio input "true"
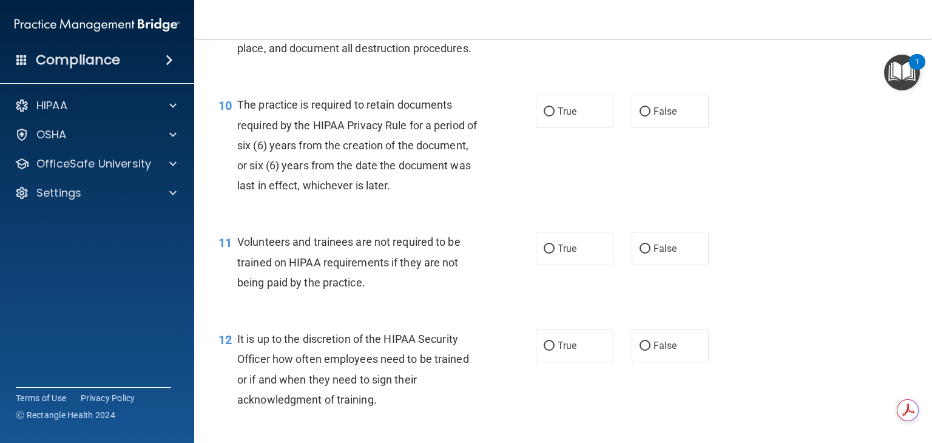
scroll to position [1159, 0]
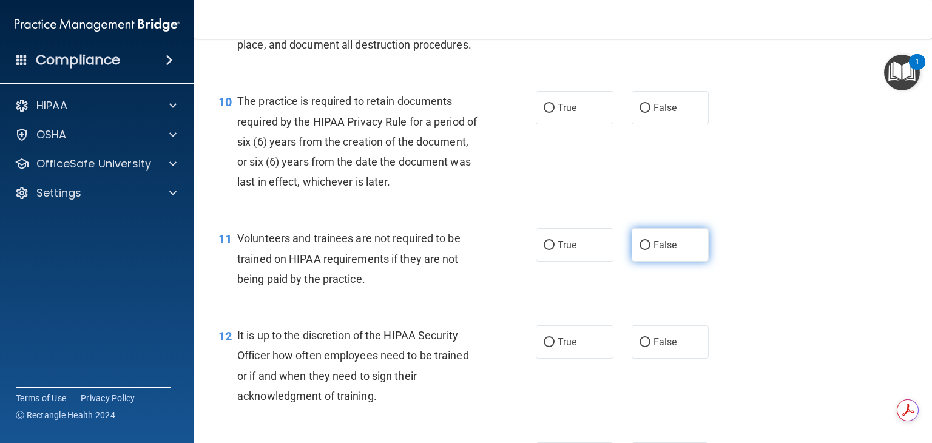
click at [642, 259] on label "False" at bounding box center [671, 244] width 78 height 33
click at [642, 250] on input "False" at bounding box center [645, 245] width 11 height 9
radio input "true"
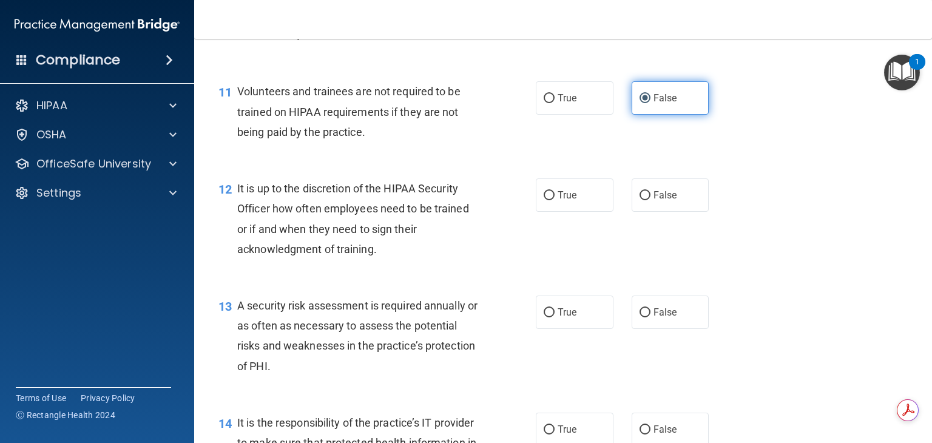
scroll to position [1320, 0]
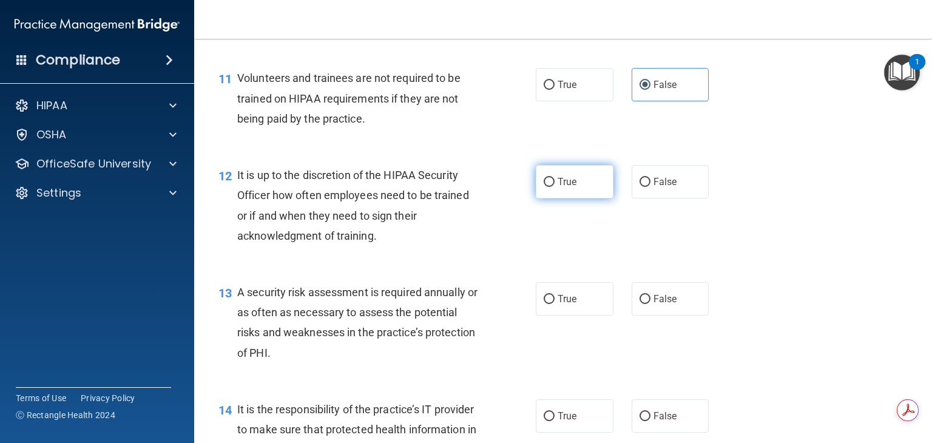
click at [568, 188] on span "True" at bounding box center [567, 182] width 19 height 12
click at [555, 187] on input "True" at bounding box center [549, 182] width 11 height 9
radio input "true"
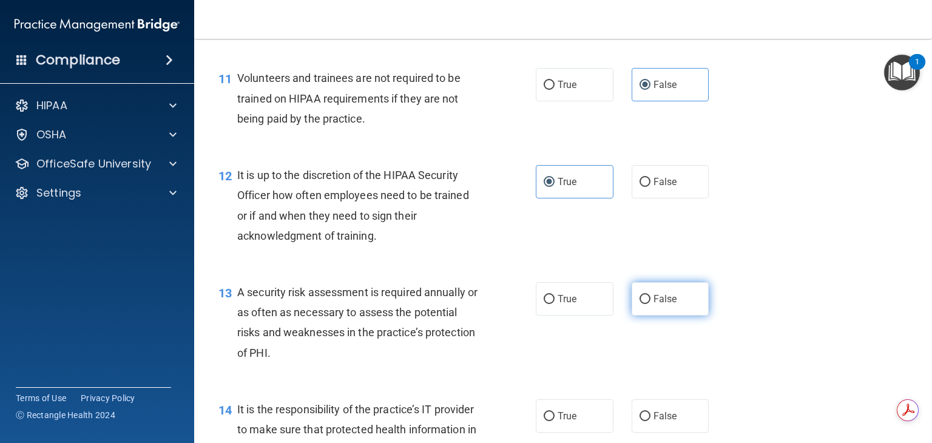
click at [654, 305] on span "False" at bounding box center [666, 299] width 24 height 12
click at [650, 304] on input "False" at bounding box center [645, 299] width 11 height 9
radio input "true"
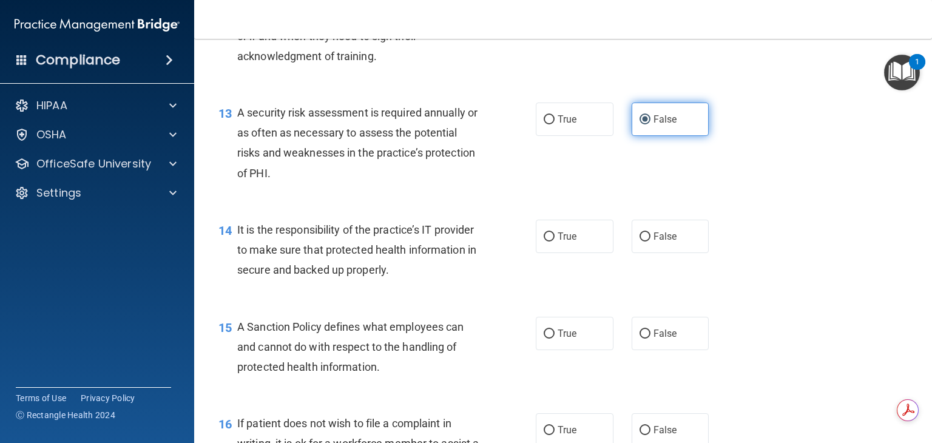
scroll to position [1501, 0]
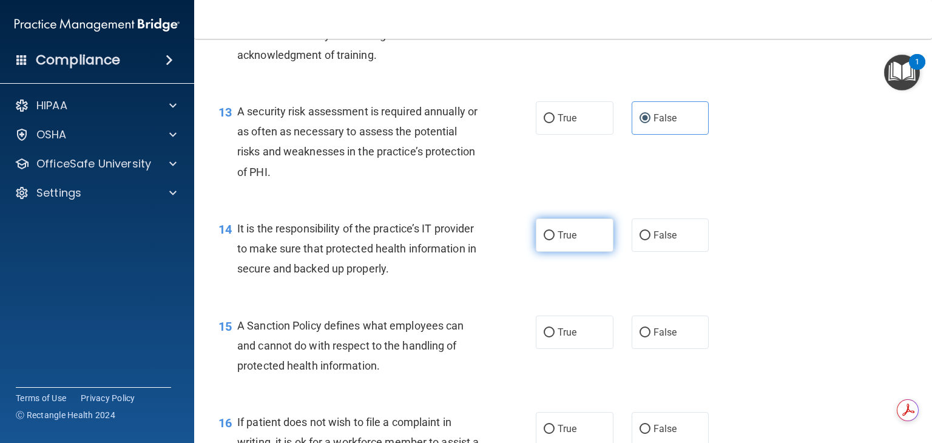
click at [582, 252] on label "True" at bounding box center [575, 235] width 78 height 33
click at [555, 240] on input "True" at bounding box center [549, 235] width 11 height 9
radio input "true"
click at [670, 338] on span "False" at bounding box center [666, 333] width 24 height 12
click at [651, 338] on input "False" at bounding box center [645, 332] width 11 height 9
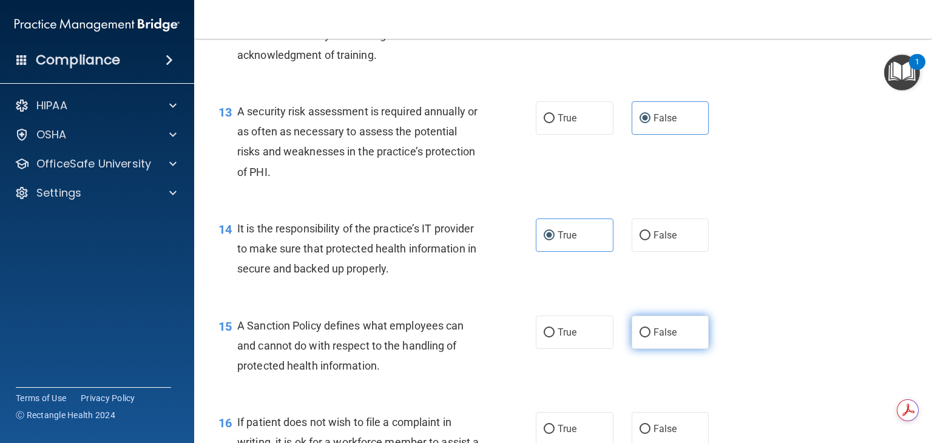
radio input "true"
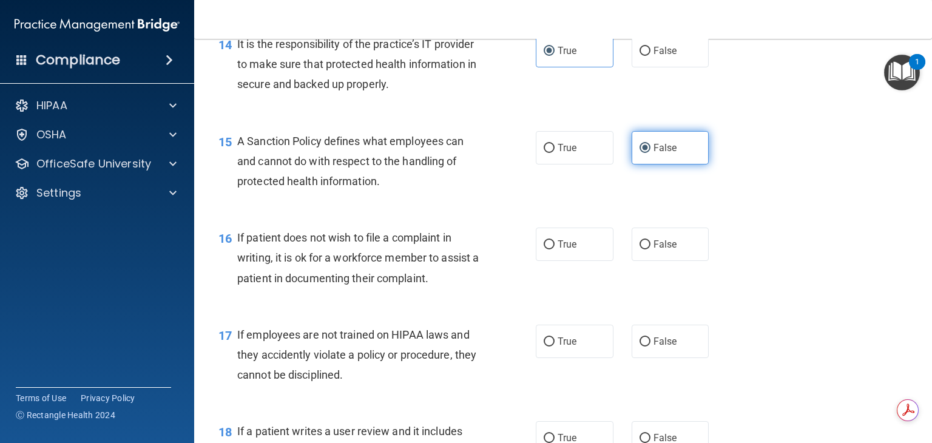
scroll to position [1685, 0]
click at [600, 261] on label "True" at bounding box center [575, 244] width 78 height 33
click at [555, 249] on input "True" at bounding box center [549, 244] width 11 height 9
radio input "true"
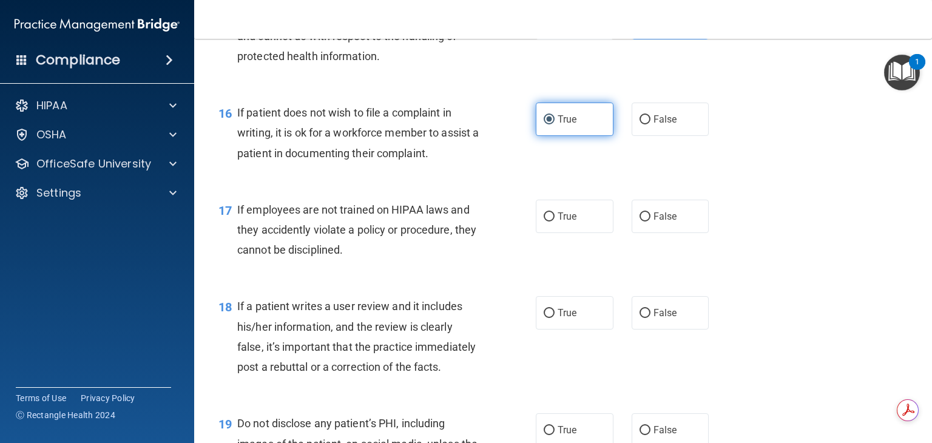
scroll to position [1814, 0]
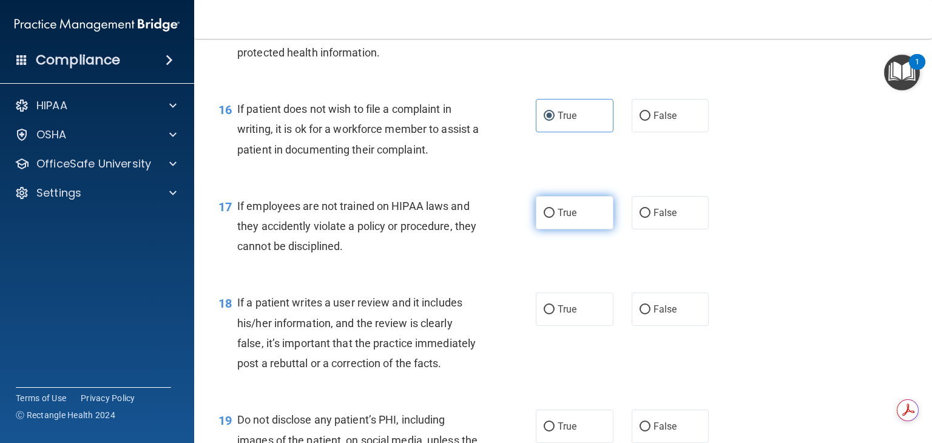
click at [577, 222] on label "True" at bounding box center [575, 212] width 78 height 33
click at [555, 218] on input "True" at bounding box center [549, 213] width 11 height 9
radio input "true"
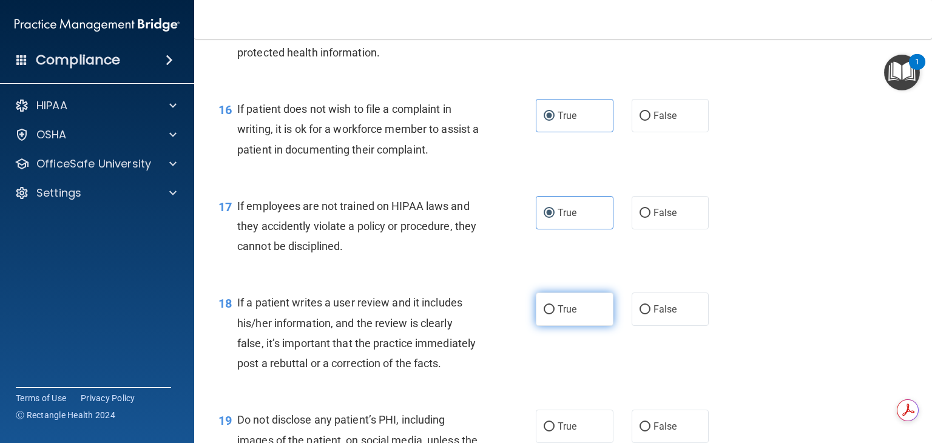
click at [571, 315] on span "True" at bounding box center [567, 310] width 19 height 12
click at [555, 314] on input "True" at bounding box center [549, 309] width 11 height 9
radio input "true"
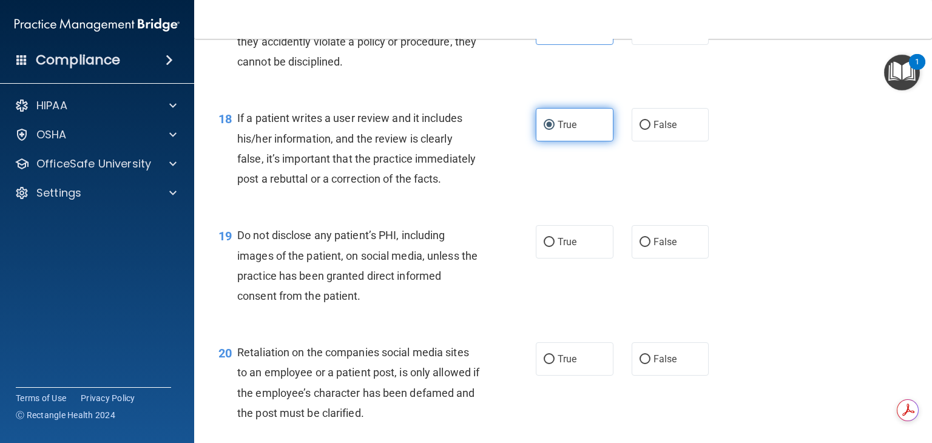
scroll to position [2009, 0]
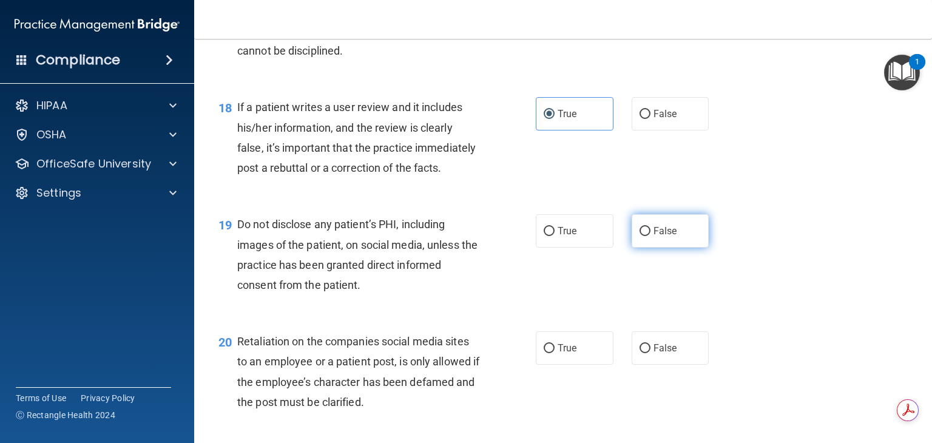
click at [637, 248] on label "False" at bounding box center [671, 230] width 78 height 33
click at [640, 236] on input "False" at bounding box center [645, 231] width 11 height 9
radio input "true"
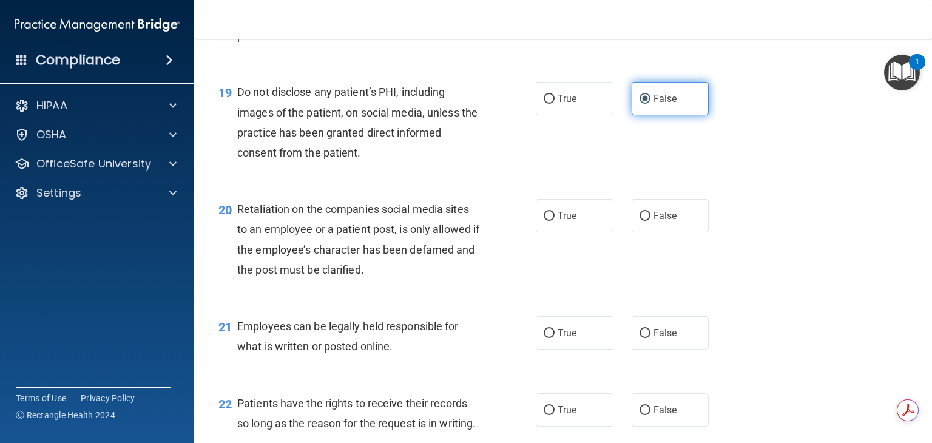
scroll to position [2143, 0]
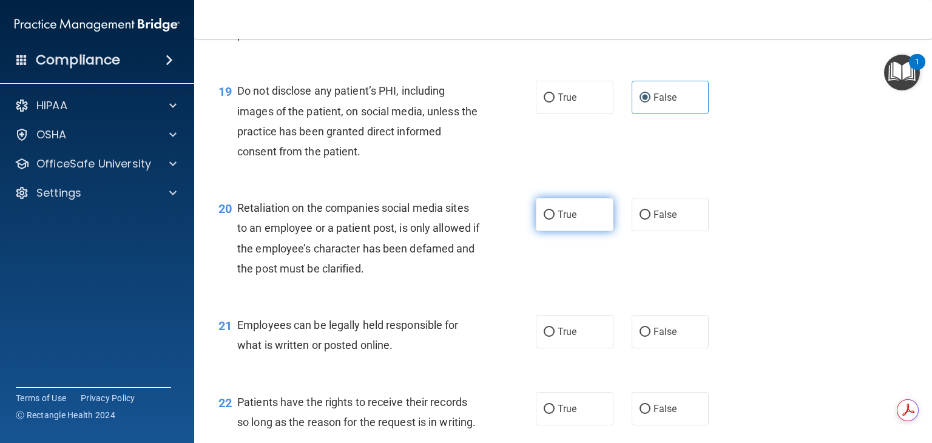
click at [594, 231] on label "True" at bounding box center [575, 214] width 78 height 33
click at [555, 220] on input "True" at bounding box center [549, 215] width 11 height 9
radio input "true"
click at [651, 348] on label "False" at bounding box center [671, 331] width 78 height 33
click at [651, 337] on input "False" at bounding box center [645, 332] width 11 height 9
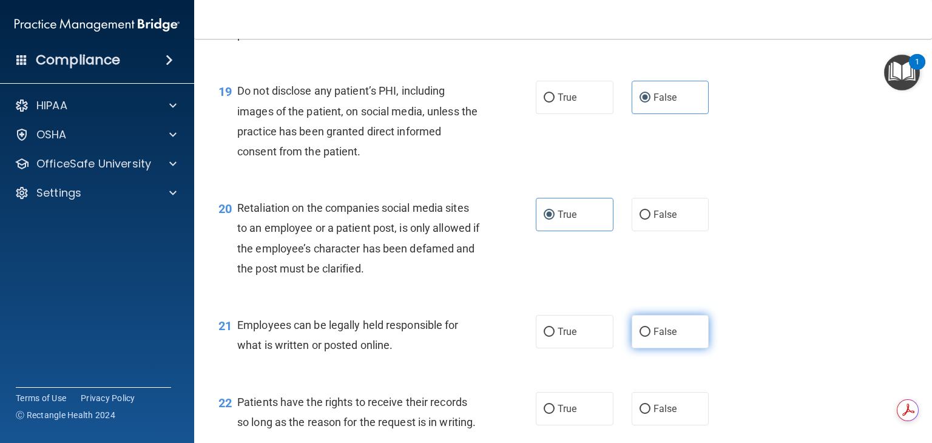
radio input "true"
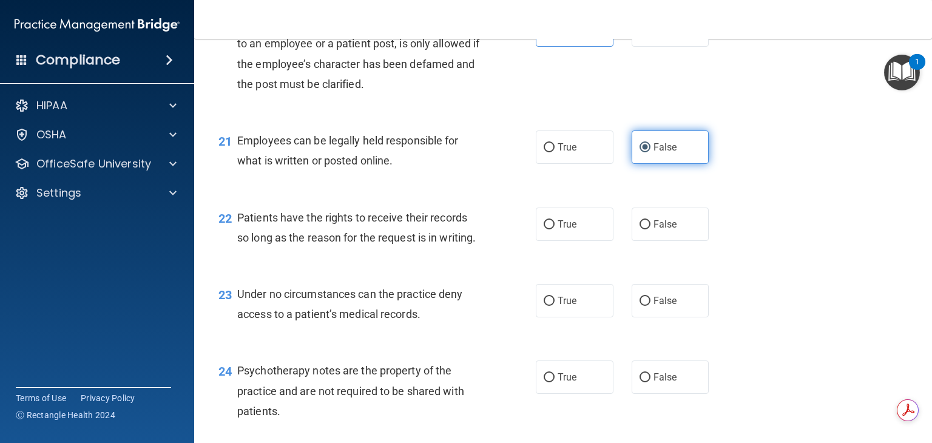
scroll to position [2335, 0]
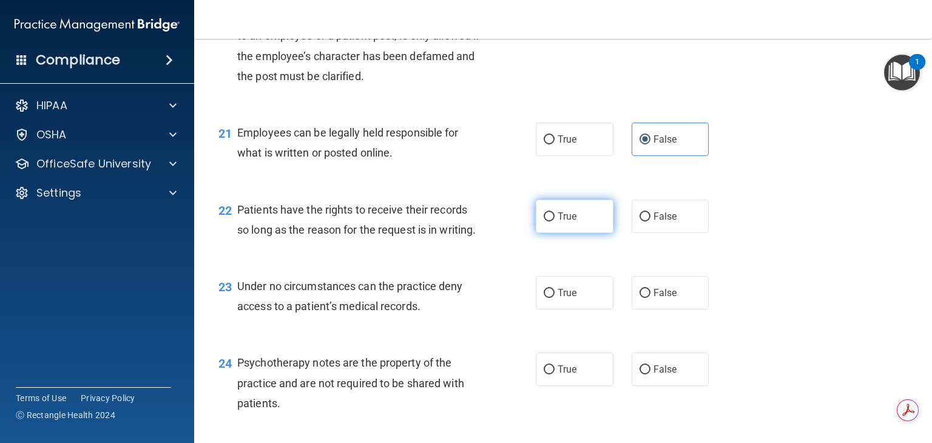
click at [588, 233] on label "True" at bounding box center [575, 216] width 78 height 33
click at [555, 222] on input "True" at bounding box center [549, 216] width 11 height 9
radio input "true"
click at [645, 310] on label "False" at bounding box center [671, 292] width 78 height 33
click at [645, 298] on input "False" at bounding box center [645, 293] width 11 height 9
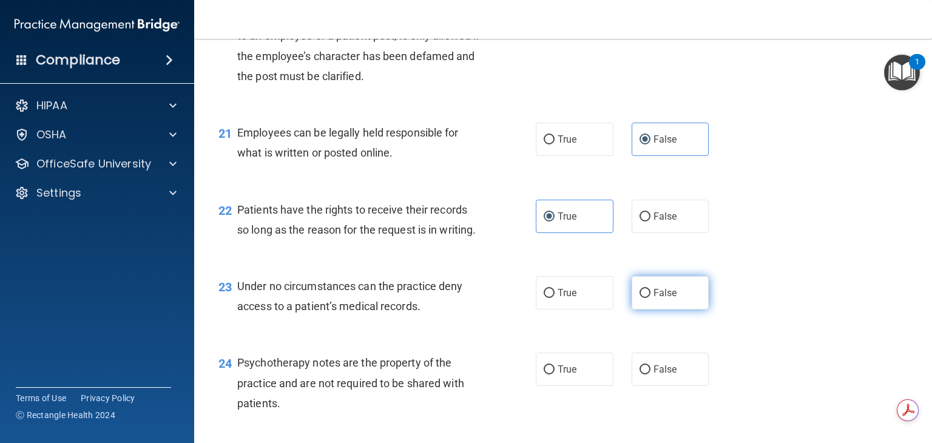
radio input "true"
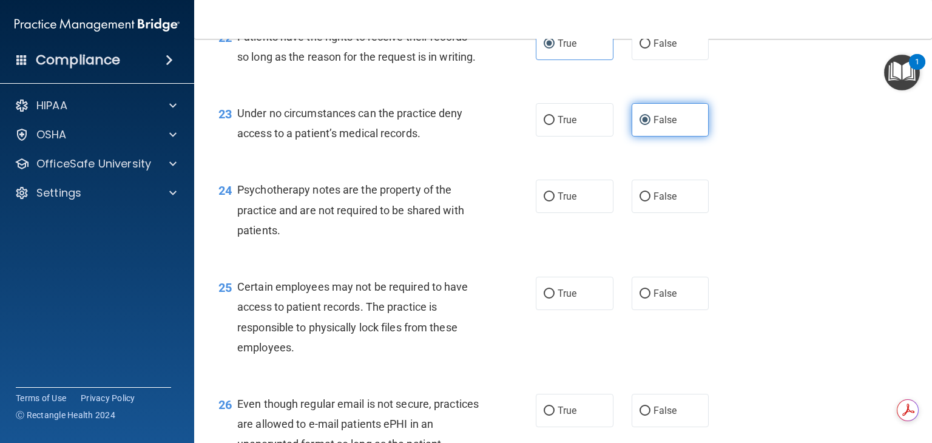
scroll to position [2511, 0]
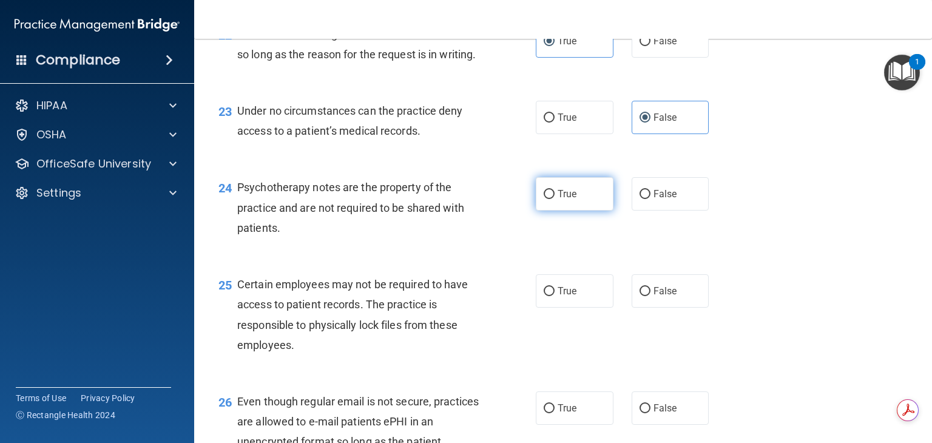
click at [572, 211] on label "True" at bounding box center [575, 193] width 78 height 33
click at [555, 199] on input "True" at bounding box center [549, 194] width 11 height 9
radio input "true"
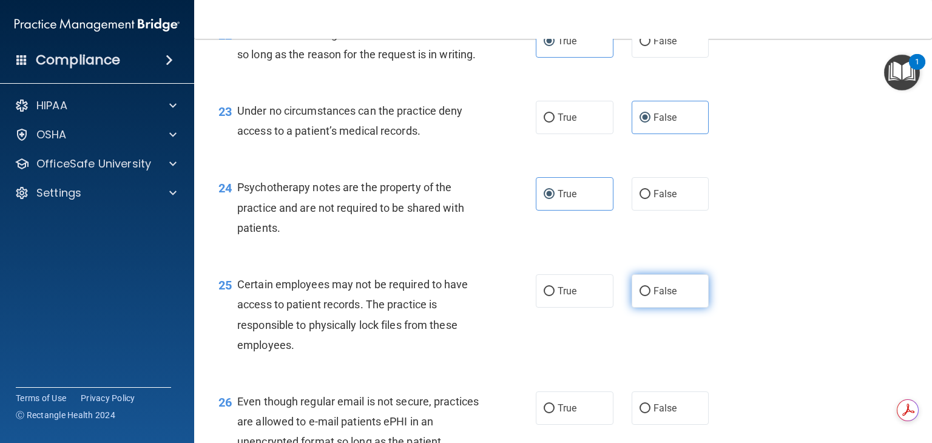
click at [654, 297] on span "False" at bounding box center [666, 291] width 24 height 12
click at [651, 296] on input "False" at bounding box center [645, 291] width 11 height 9
radio input "true"
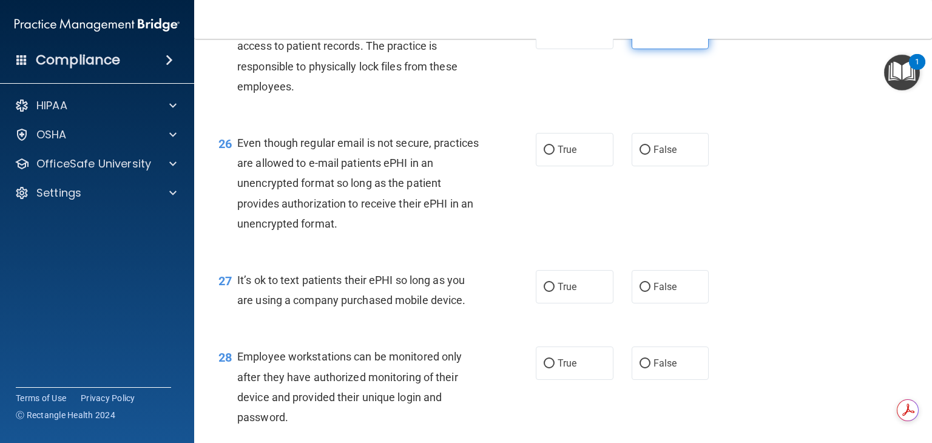
scroll to position [2775, 0]
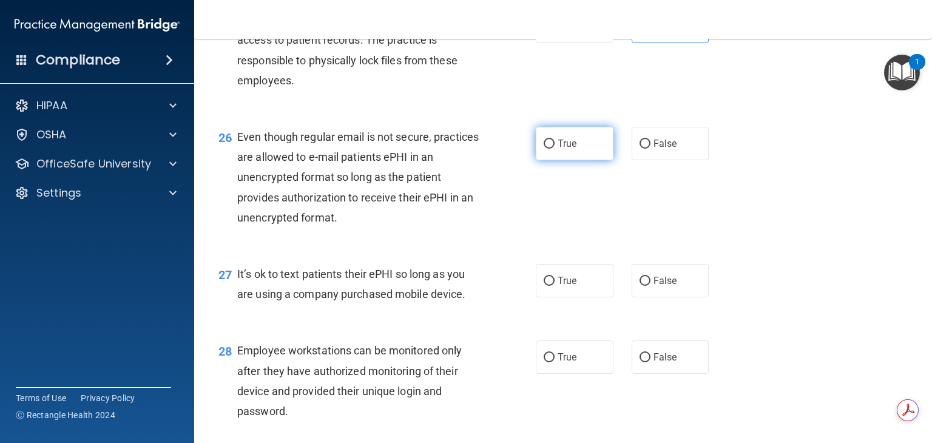
click at [566, 160] on label "True" at bounding box center [575, 143] width 78 height 33
click at [555, 149] on input "True" at bounding box center [549, 144] width 11 height 9
radio input "true"
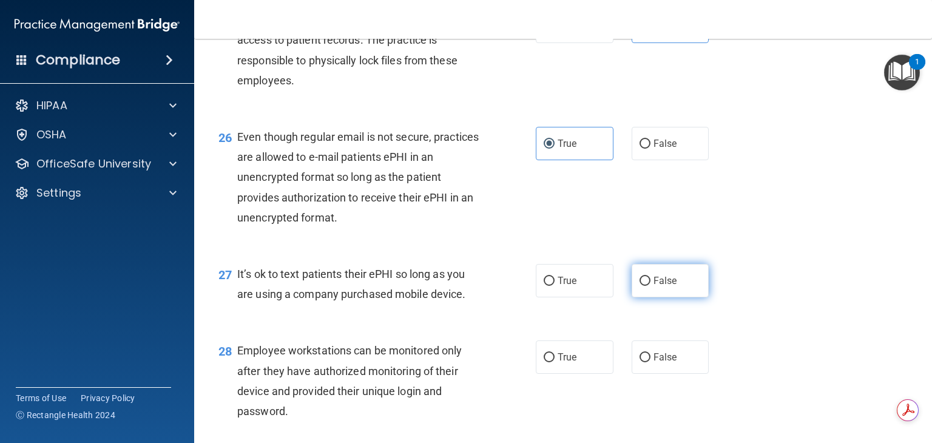
click at [645, 297] on label "False" at bounding box center [671, 280] width 78 height 33
click at [645, 286] on input "False" at bounding box center [645, 281] width 11 height 9
radio input "true"
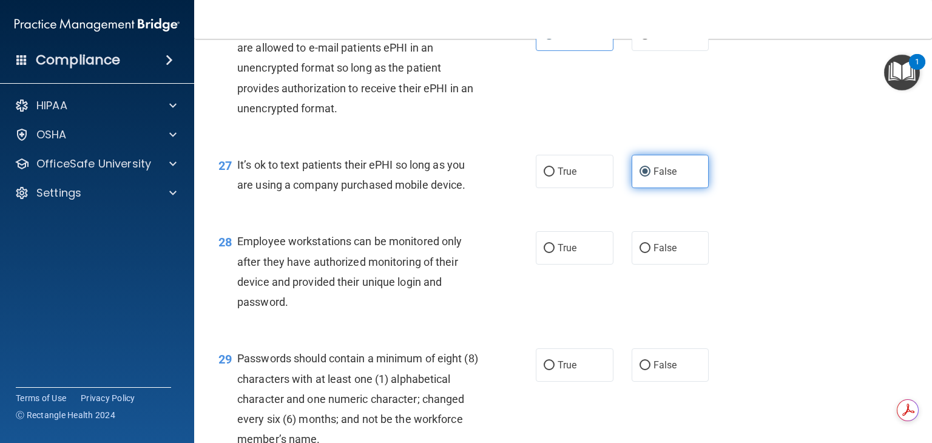
scroll to position [2887, 0]
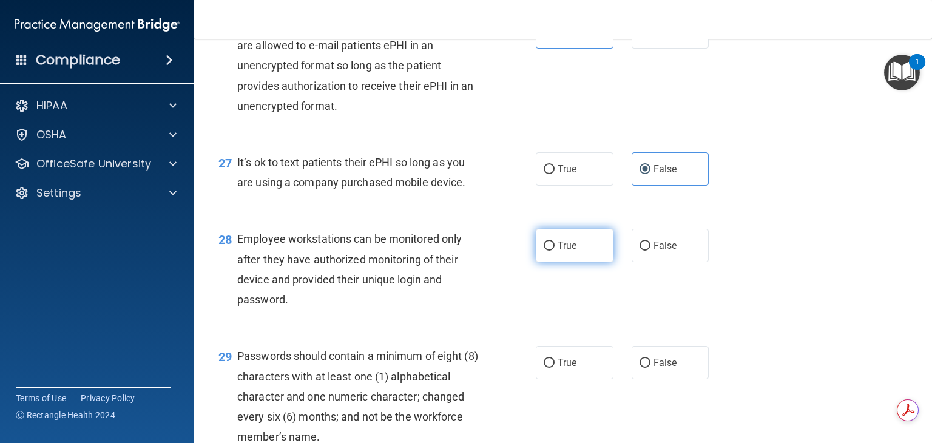
click at [593, 262] on label "True" at bounding box center [575, 245] width 78 height 33
click at [555, 251] on input "True" at bounding box center [549, 246] width 11 height 9
radio input "true"
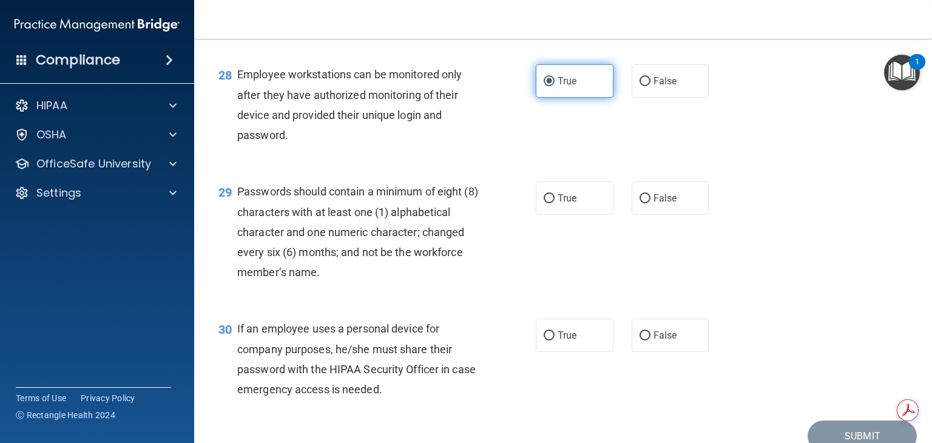
scroll to position [3055, 0]
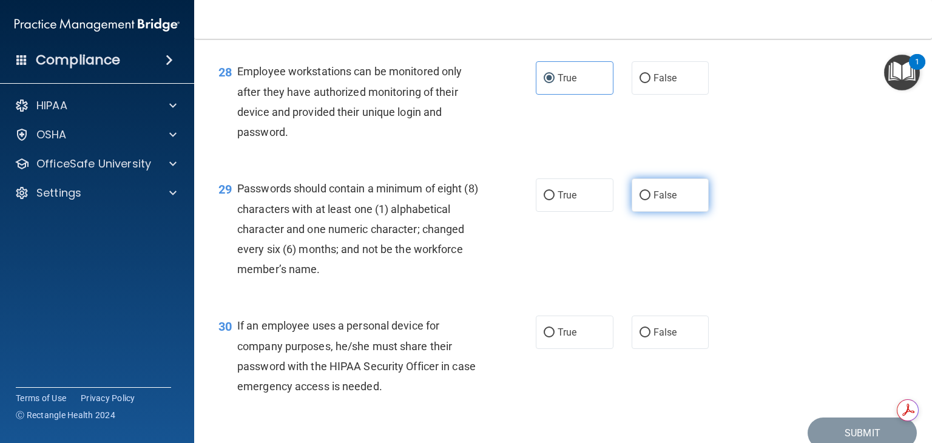
click at [636, 212] on label "False" at bounding box center [671, 194] width 78 height 33
click at [640, 200] on input "False" at bounding box center [645, 195] width 11 height 9
radio input "true"
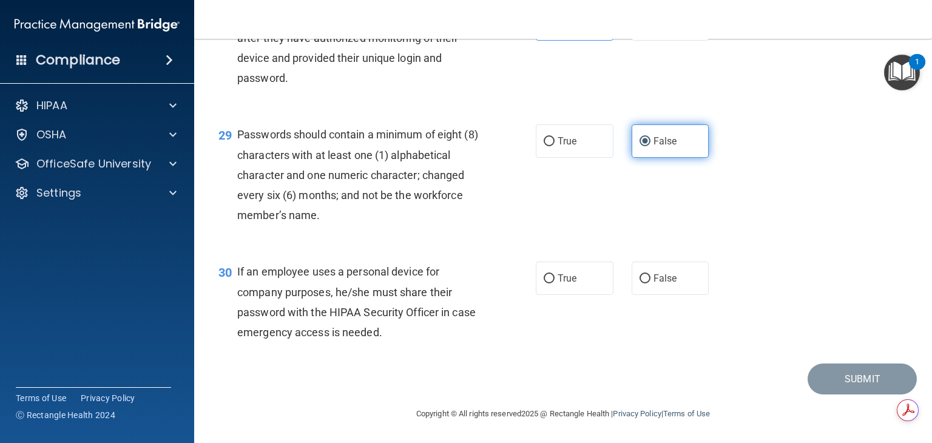
scroll to position [3169, 0]
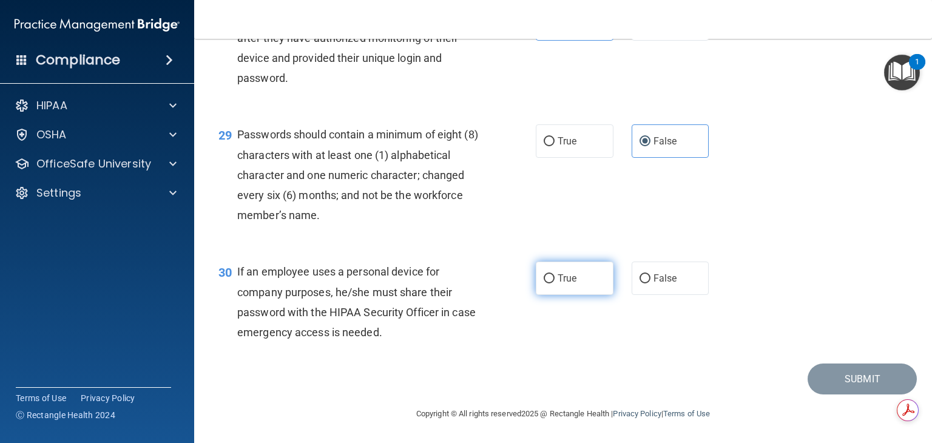
click at [577, 282] on label "True" at bounding box center [575, 278] width 78 height 33
click at [555, 282] on input "True" at bounding box center [549, 278] width 11 height 9
radio input "true"
click at [555, 290] on label "True" at bounding box center [575, 278] width 78 height 33
click at [555, 283] on input "True" at bounding box center [549, 278] width 11 height 9
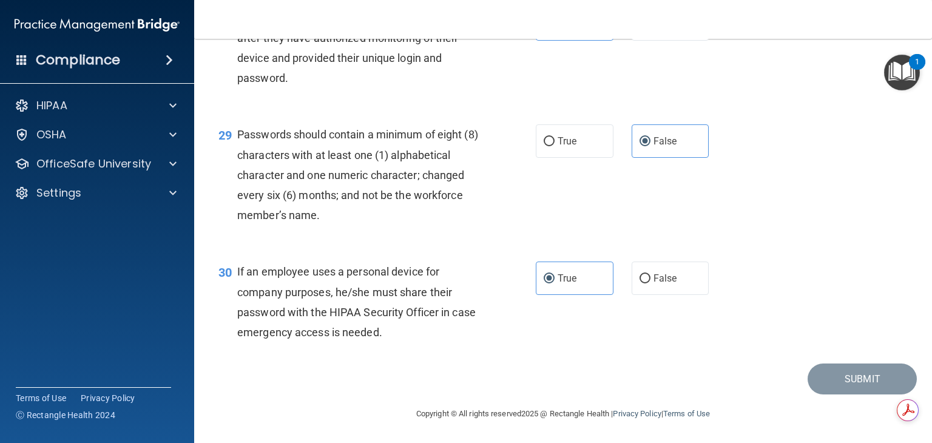
drag, startPoint x: 856, startPoint y: 384, endPoint x: 891, endPoint y: 318, distance: 75.0
click at [891, 318] on div "30 If an employee uses a personal device for company purposes, he/she must shar…" at bounding box center [563, 304] width 708 height 117
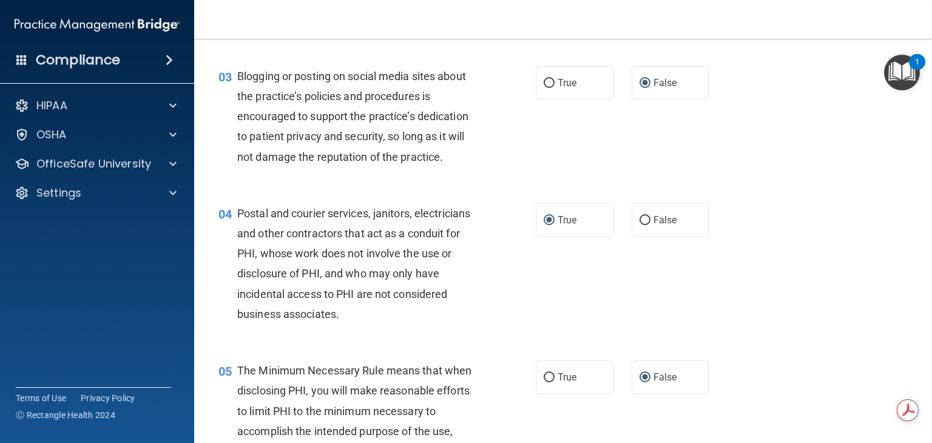
scroll to position [0, 0]
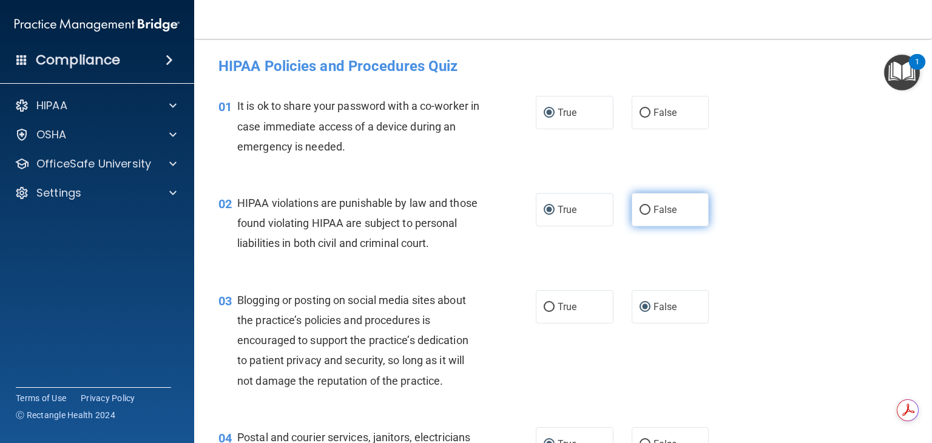
click at [642, 211] on input "False" at bounding box center [645, 210] width 11 height 9
radio input "true"
radio input "false"
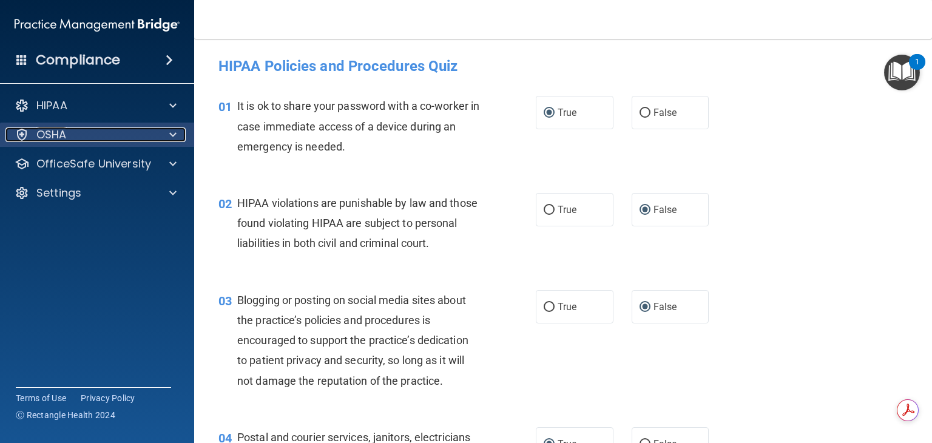
click at [76, 140] on div "OSHA" at bounding box center [80, 134] width 151 height 15
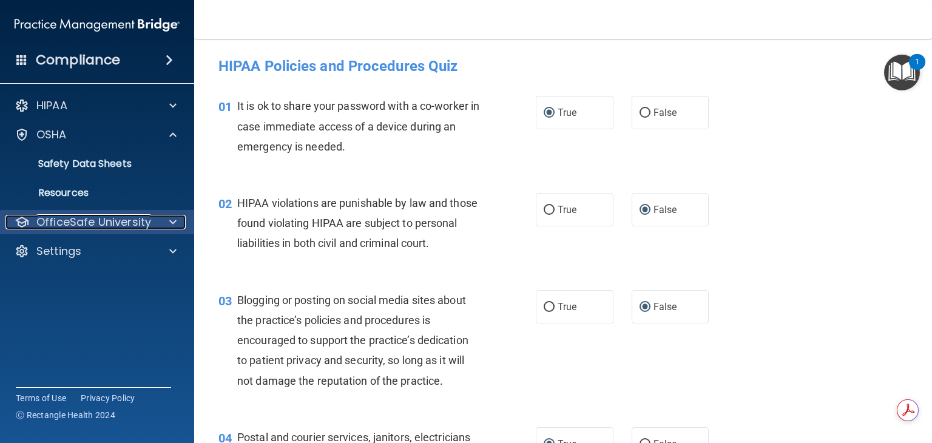
click at [91, 227] on p "OfficeSafe University" at bounding box center [93, 222] width 115 height 15
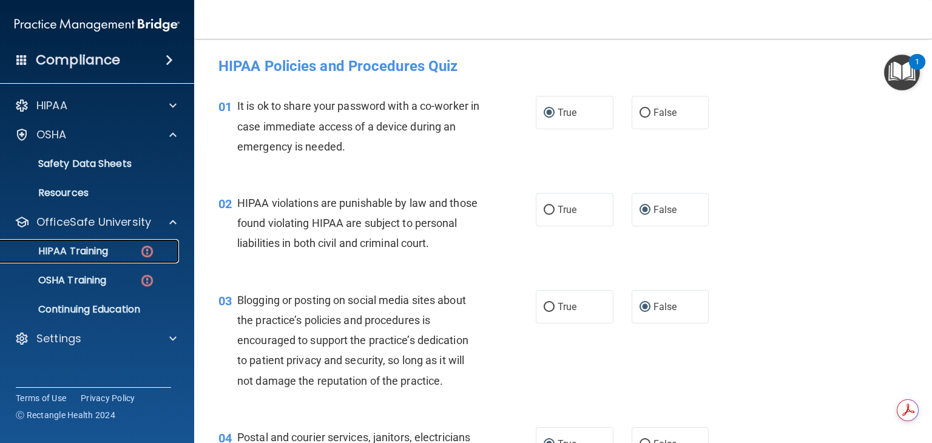
click at [116, 253] on div "HIPAA Training" at bounding box center [91, 251] width 166 height 12
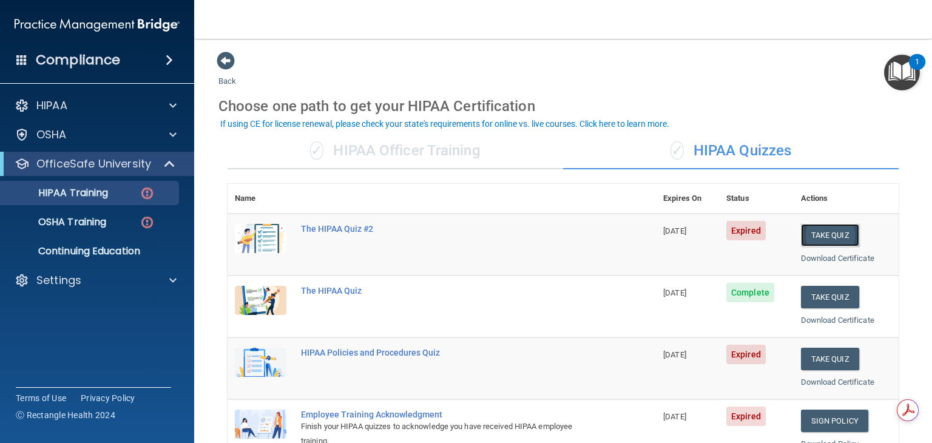
click at [801, 236] on button "Take Quiz" at bounding box center [830, 235] width 58 height 22
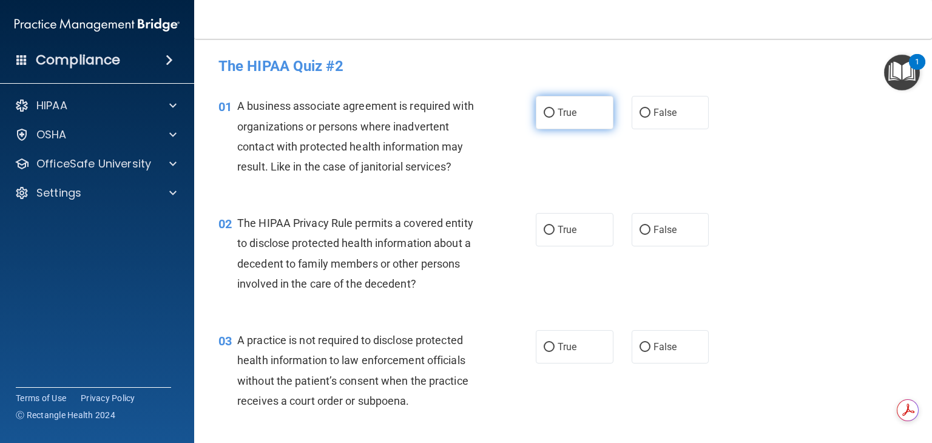
click at [544, 114] on input "True" at bounding box center [549, 113] width 11 height 9
radio input "true"
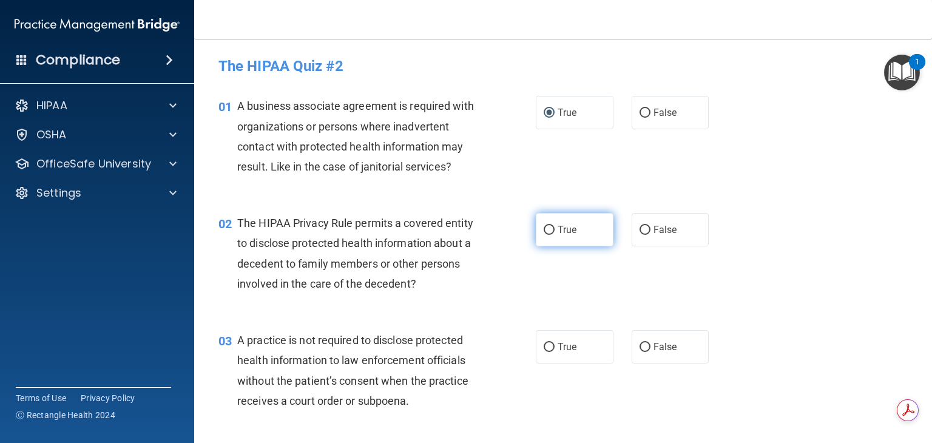
click at [558, 229] on span "True" at bounding box center [567, 230] width 19 height 12
click at [555, 229] on input "True" at bounding box center [549, 230] width 11 height 9
radio input "true"
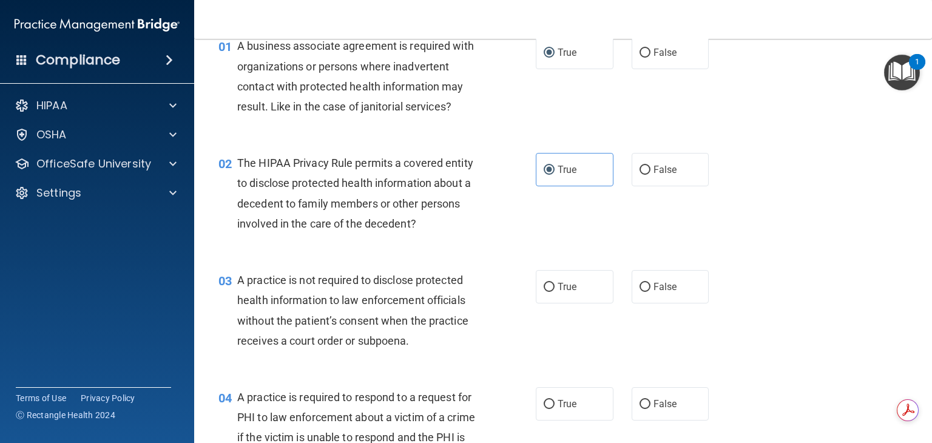
scroll to position [68, 0]
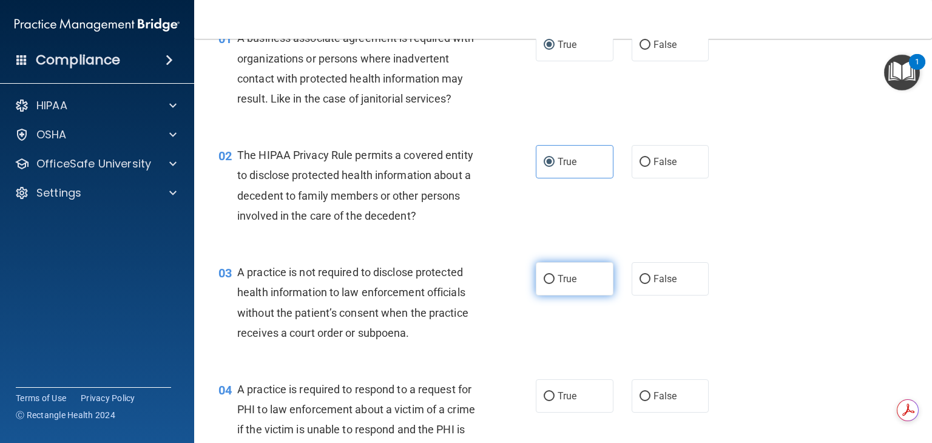
click at [544, 282] on input "True" at bounding box center [549, 279] width 11 height 9
radio input "true"
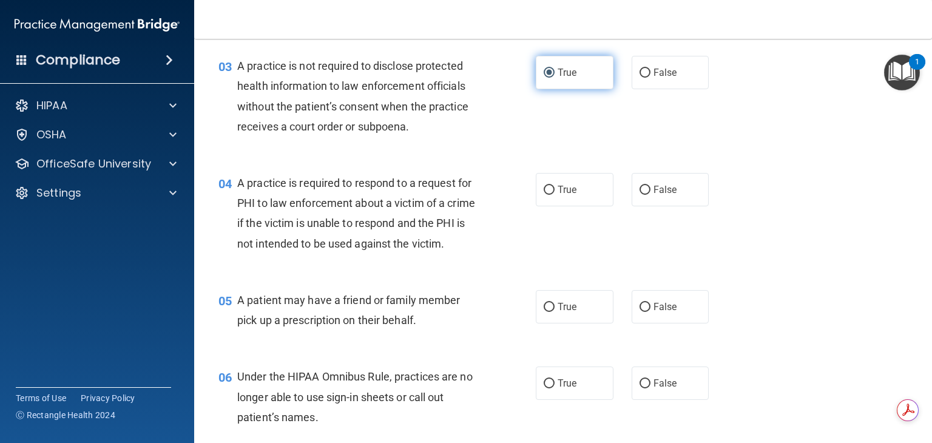
scroll to position [0, 0]
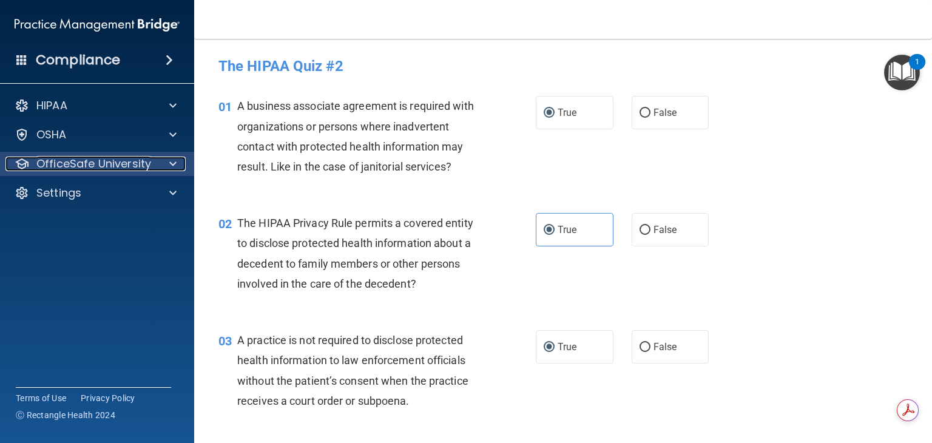
click at [161, 163] on div at bounding box center [171, 164] width 30 height 15
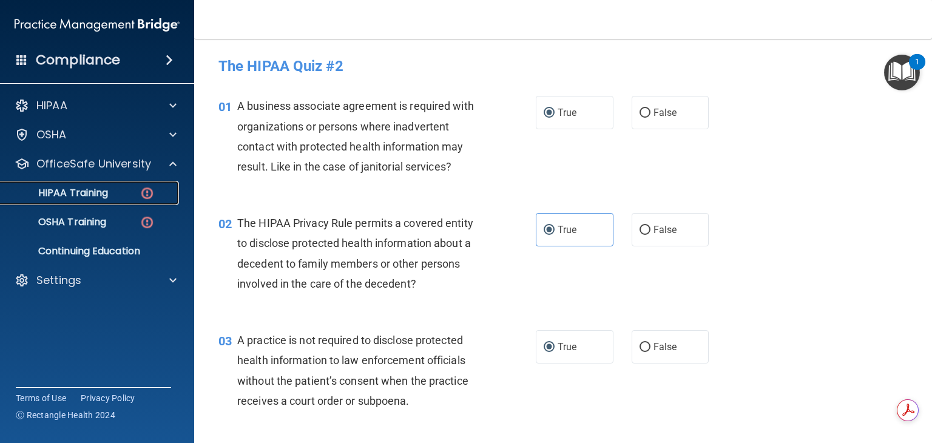
click at [141, 195] on img at bounding box center [147, 193] width 15 height 15
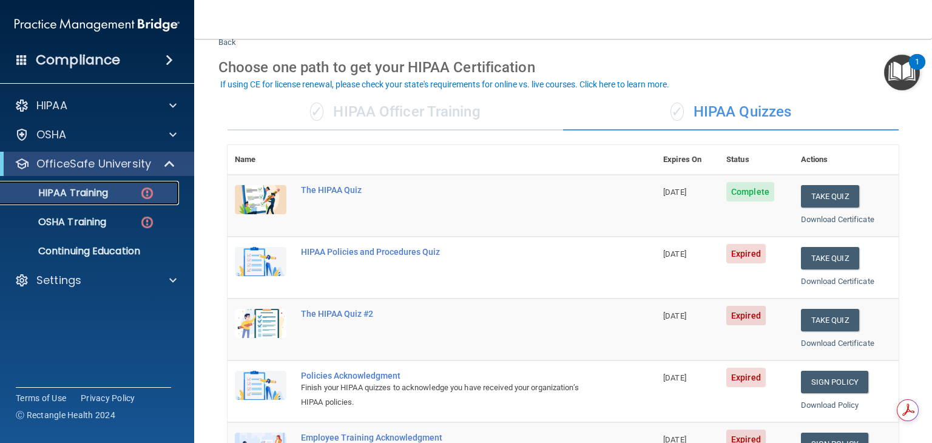
scroll to position [40, 0]
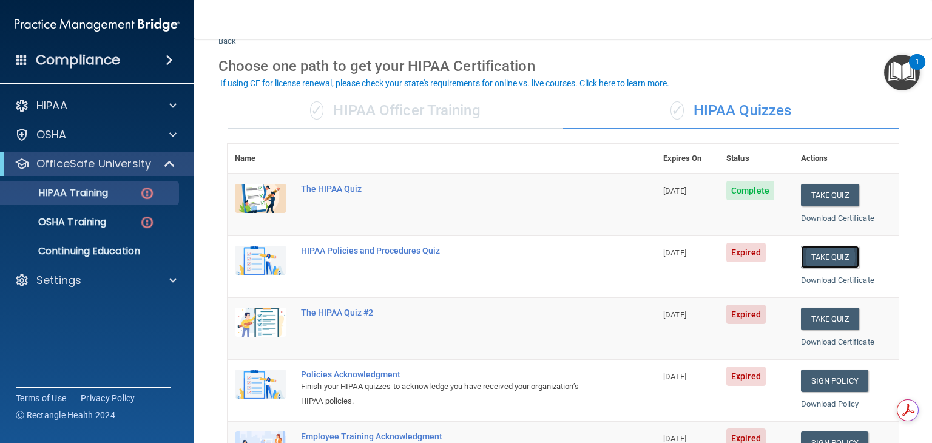
click at [821, 259] on button "Take Quiz" at bounding box center [830, 257] width 58 height 22
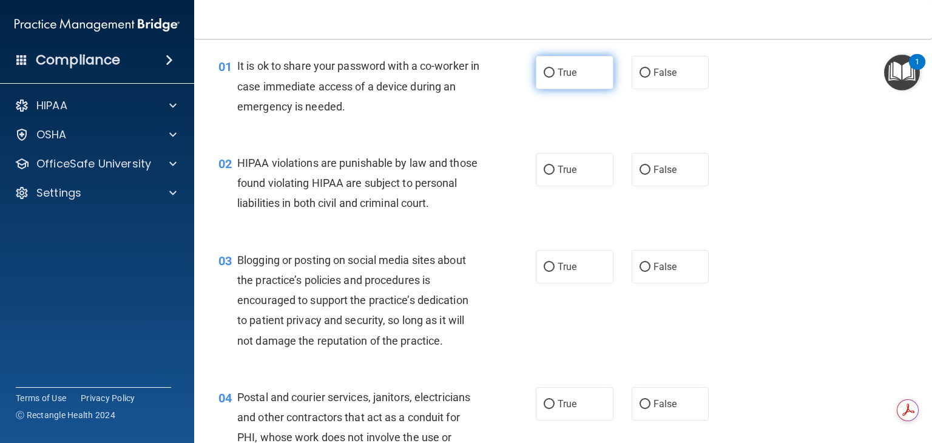
click at [568, 74] on span "True" at bounding box center [567, 73] width 19 height 12
click at [555, 74] on input "True" at bounding box center [549, 73] width 11 height 9
radio input "true"
click at [633, 165] on label "False" at bounding box center [671, 169] width 78 height 33
click at [640, 166] on input "False" at bounding box center [645, 170] width 11 height 9
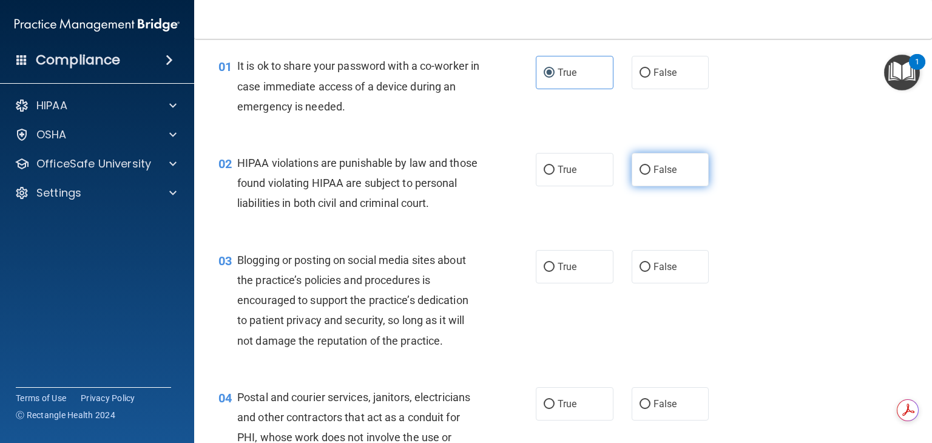
radio input "true"
click at [571, 273] on span "True" at bounding box center [567, 267] width 19 height 12
click at [555, 272] on input "True" at bounding box center [549, 267] width 11 height 9
radio input "true"
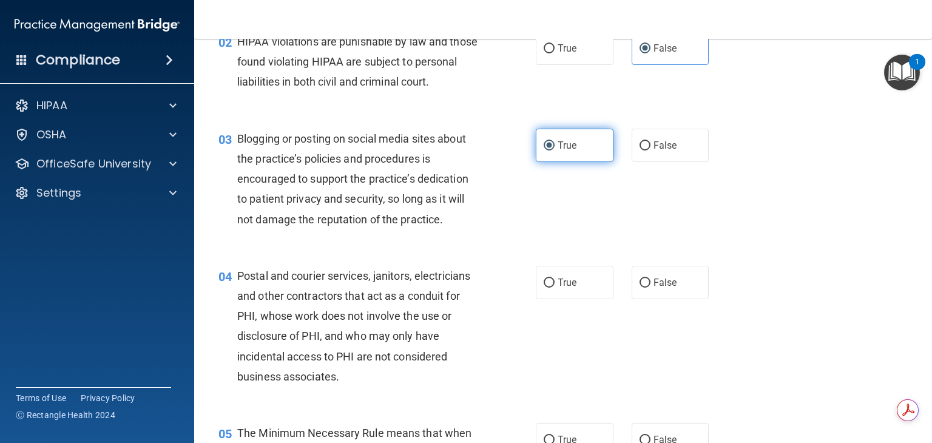
scroll to position [161, 0]
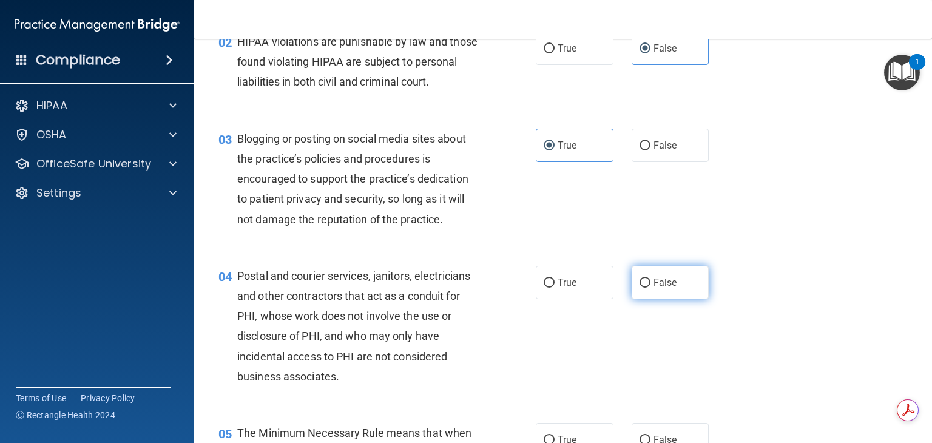
click at [654, 299] on label "False" at bounding box center [671, 282] width 78 height 33
click at [651, 288] on input "False" at bounding box center [645, 283] width 11 height 9
radio input "true"
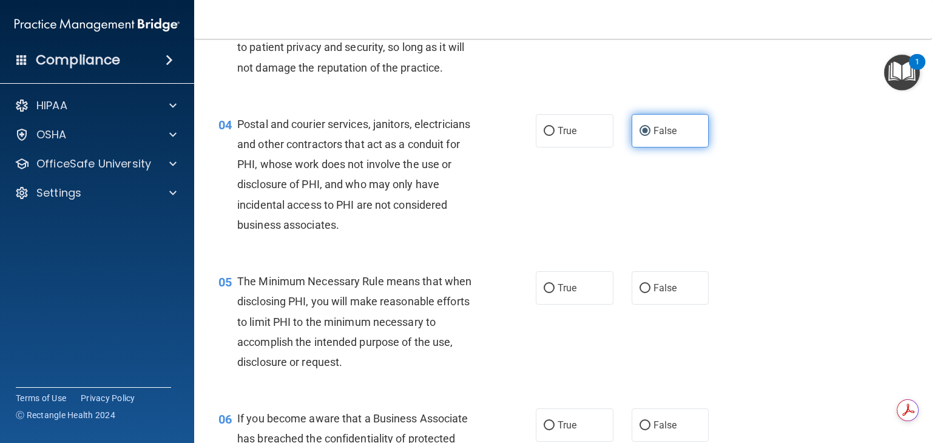
scroll to position [335, 0]
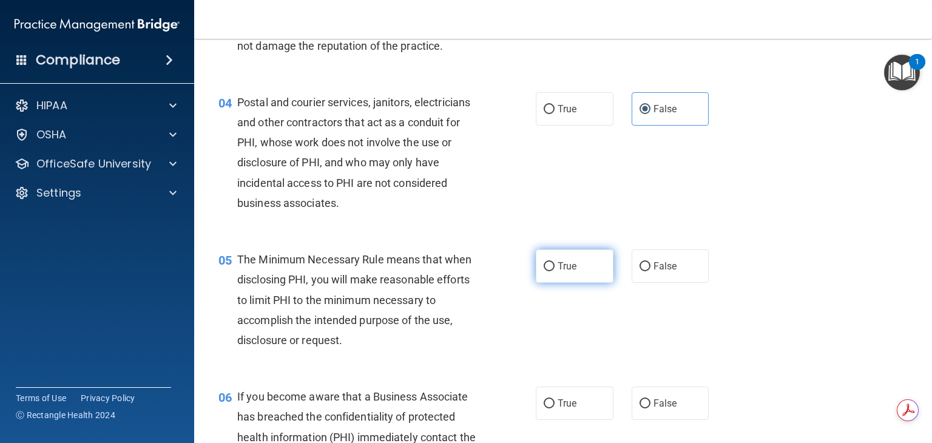
click at [585, 283] on label "True" at bounding box center [575, 265] width 78 height 33
click at [555, 271] on input "True" at bounding box center [549, 266] width 11 height 9
radio input "true"
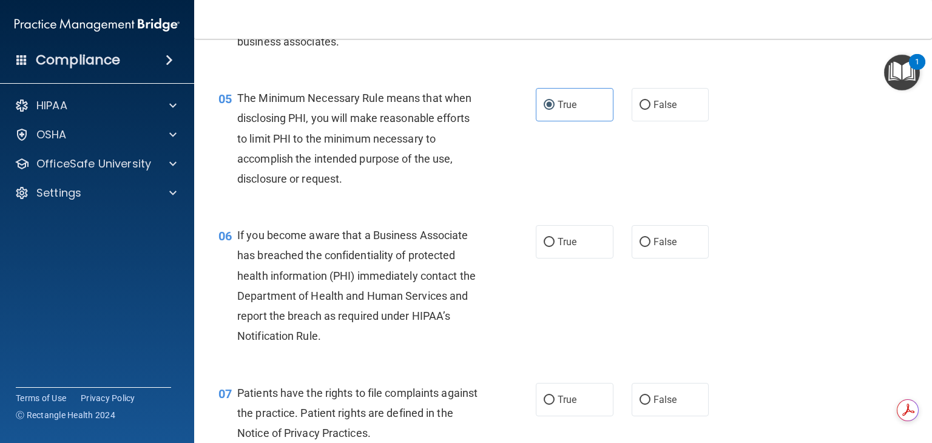
scroll to position [501, 0]
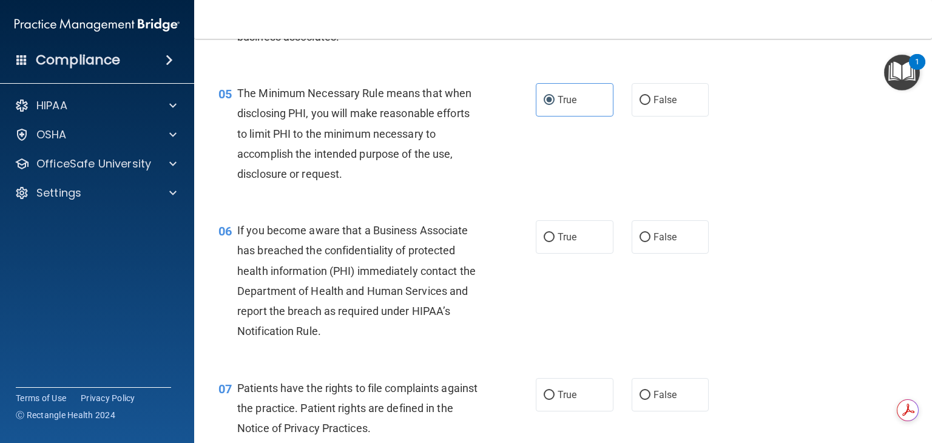
click at [640, 242] on input "False" at bounding box center [645, 237] width 11 height 9
radio input "true"
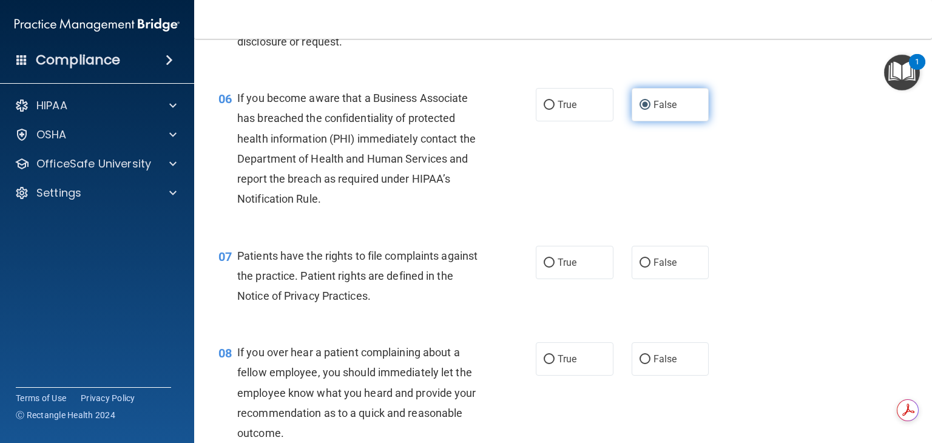
scroll to position [645, 0]
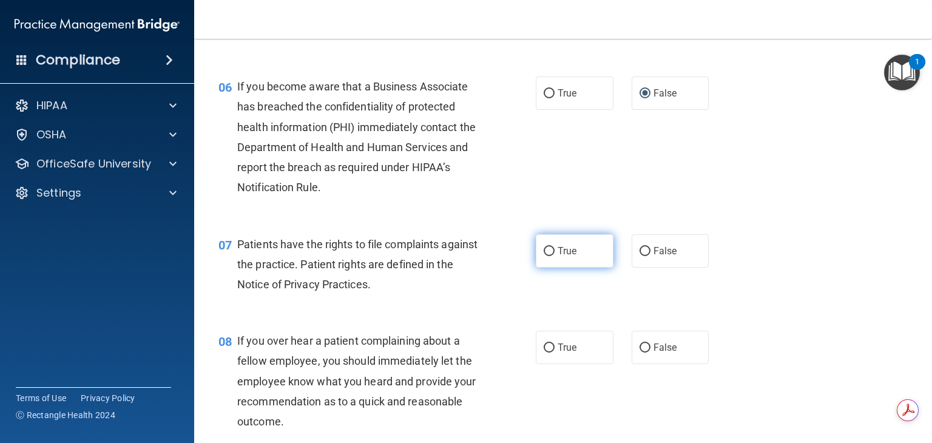
click at [593, 268] on label "True" at bounding box center [575, 250] width 78 height 33
click at [555, 256] on input "True" at bounding box center [549, 251] width 11 height 9
radio input "true"
click at [673, 348] on div "08 If you over hear a patient complaining about a fellow employee, you should i…" at bounding box center [563, 384] width 708 height 137
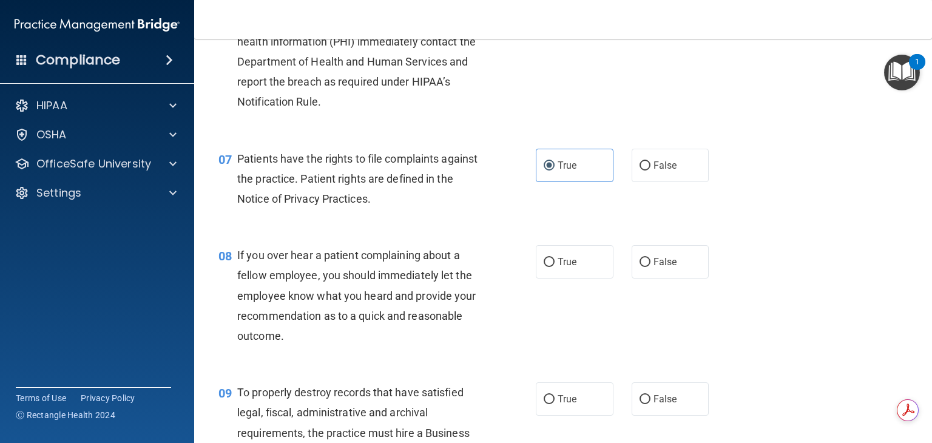
scroll to position [731, 0]
click at [671, 279] on label "False" at bounding box center [671, 261] width 78 height 33
click at [651, 267] on input "False" at bounding box center [645, 262] width 11 height 9
radio input "true"
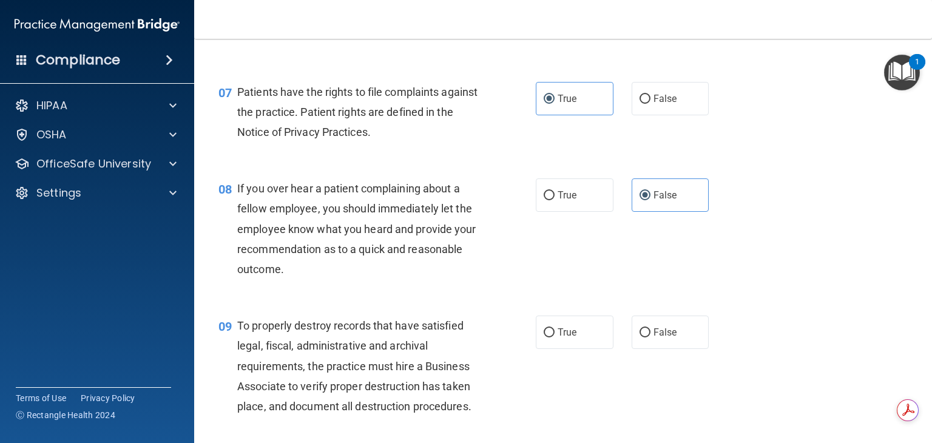
scroll to position [816, 0]
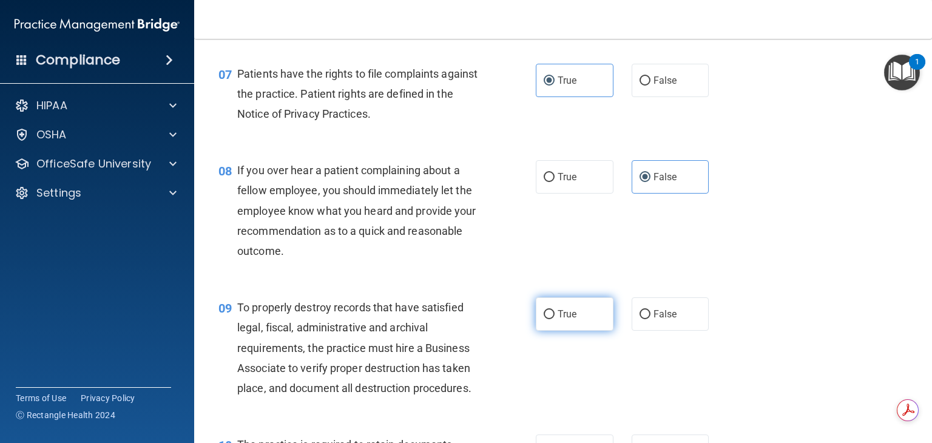
click at [549, 331] on label "True" at bounding box center [575, 313] width 78 height 33
click at [549, 319] on input "True" at bounding box center [549, 314] width 11 height 9
radio input "true"
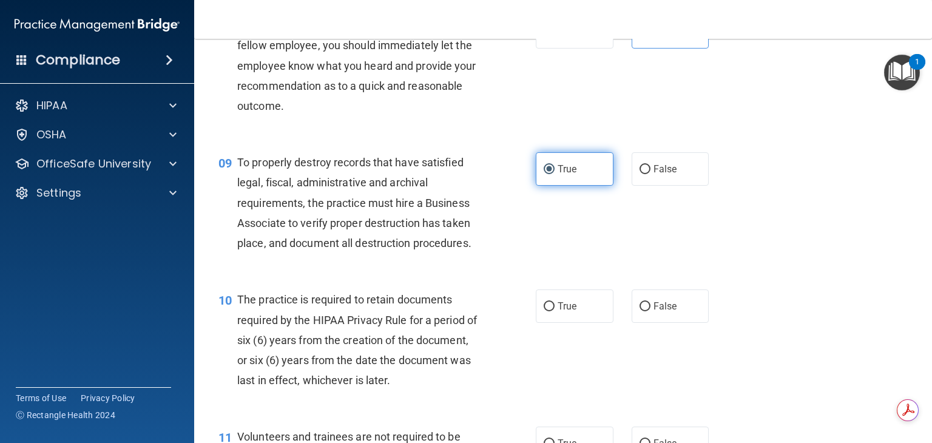
scroll to position [968, 0]
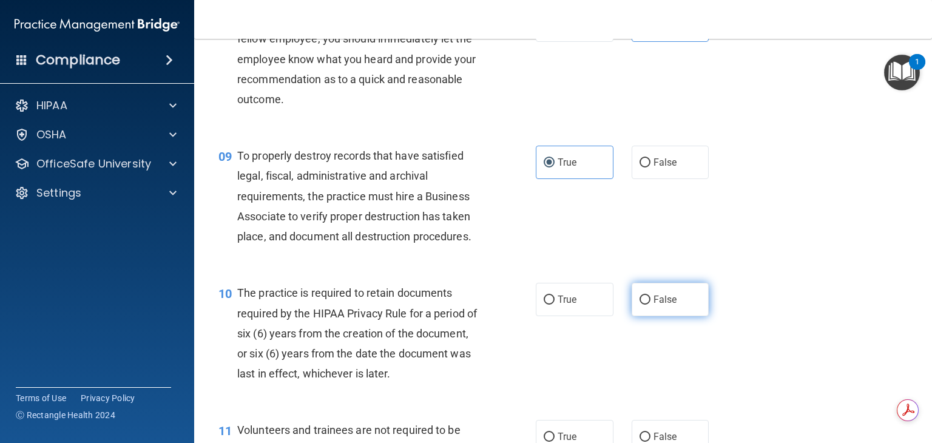
click at [640, 316] on label "False" at bounding box center [671, 299] width 78 height 33
click at [640, 305] on input "False" at bounding box center [645, 300] width 11 height 9
radio input "true"
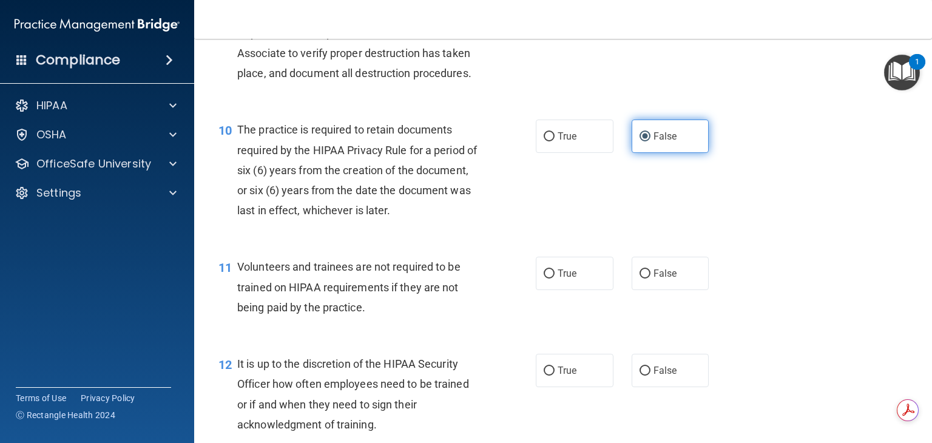
scroll to position [1132, 0]
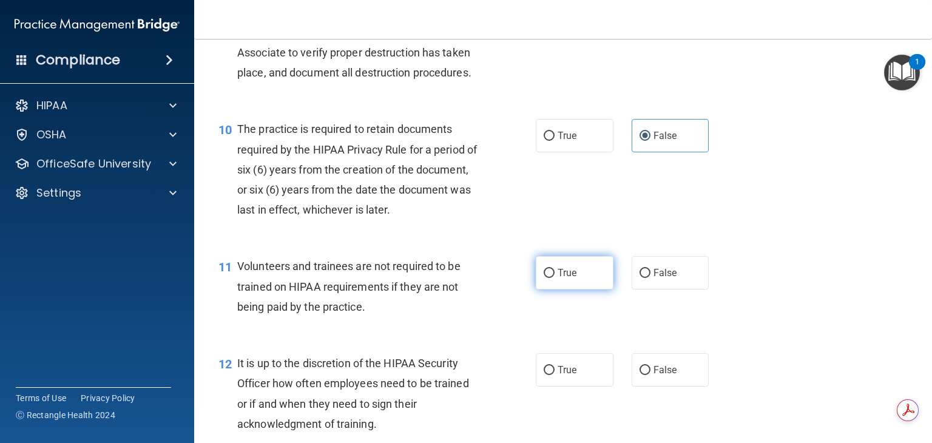
click at [551, 290] on label "True" at bounding box center [575, 272] width 78 height 33
click at [551, 278] on input "True" at bounding box center [549, 273] width 11 height 9
radio input "true"
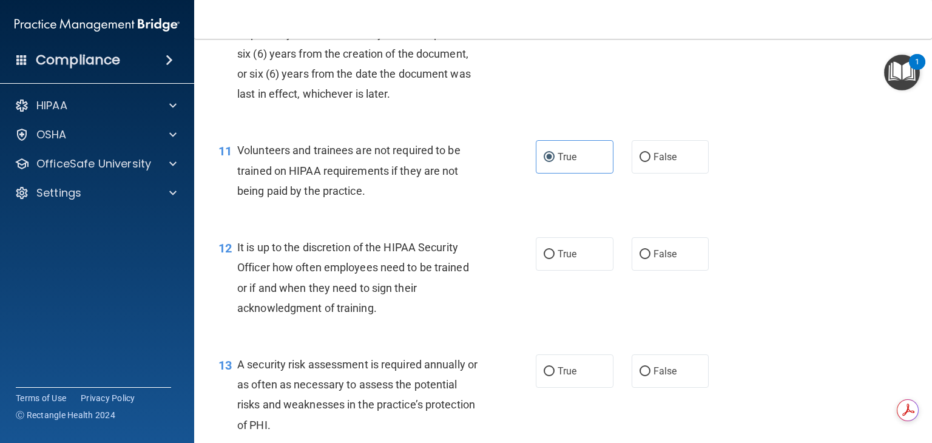
scroll to position [1257, 0]
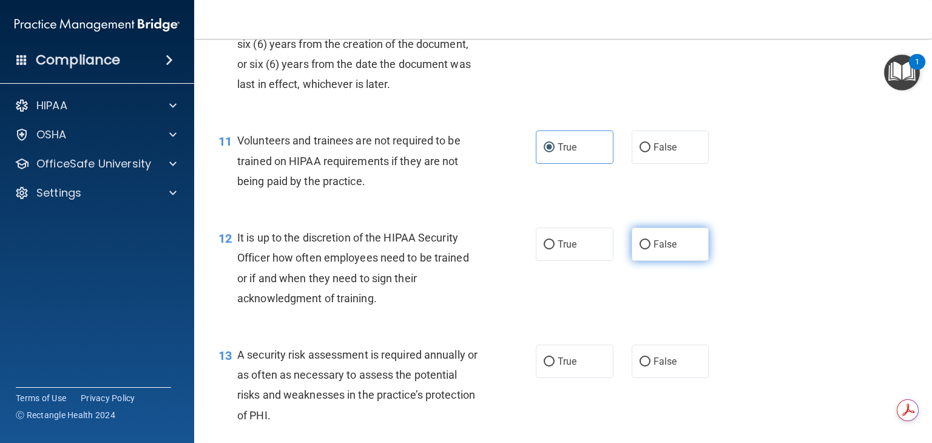
click at [654, 250] on span "False" at bounding box center [666, 245] width 24 height 12
click at [648, 249] on input "False" at bounding box center [645, 244] width 11 height 9
radio input "true"
click at [548, 378] on label "True" at bounding box center [575, 361] width 78 height 33
click at [548, 367] on input "True" at bounding box center [549, 362] width 11 height 9
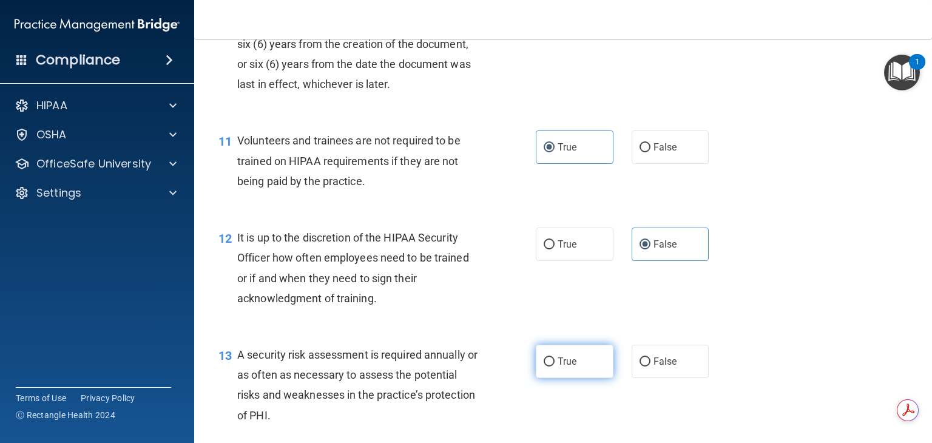
radio input "true"
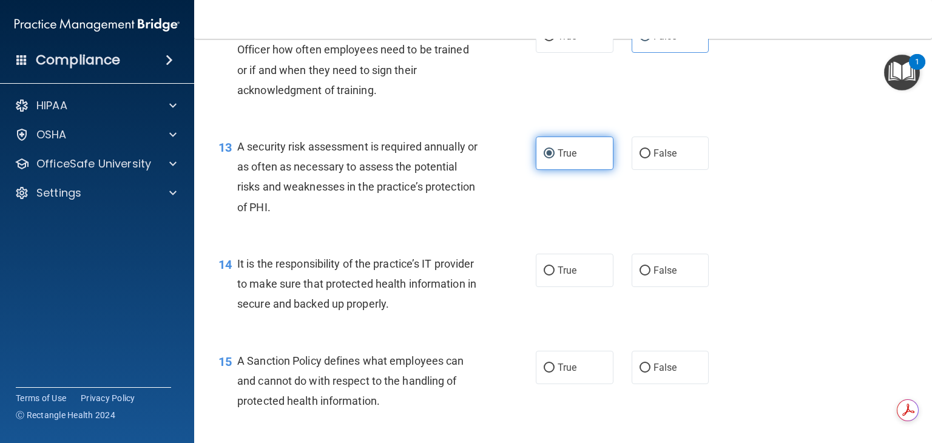
scroll to position [1468, 0]
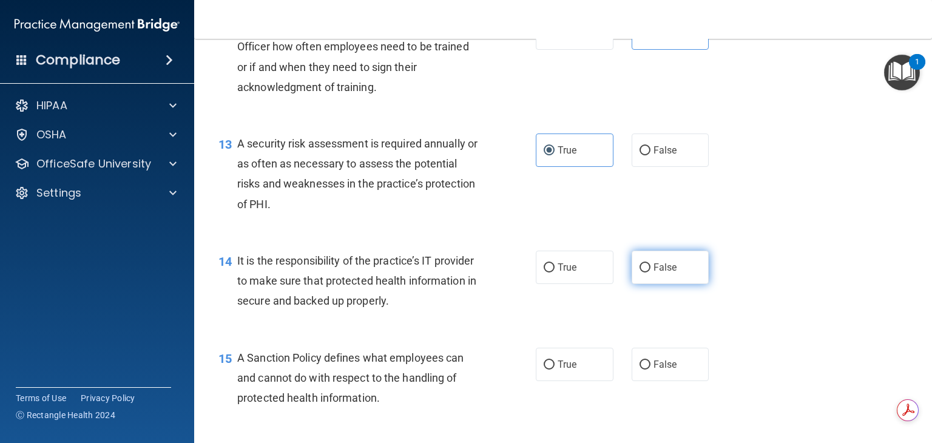
click at [644, 284] on label "False" at bounding box center [671, 267] width 78 height 33
click at [644, 273] on input "False" at bounding box center [645, 267] width 11 height 9
radio input "true"
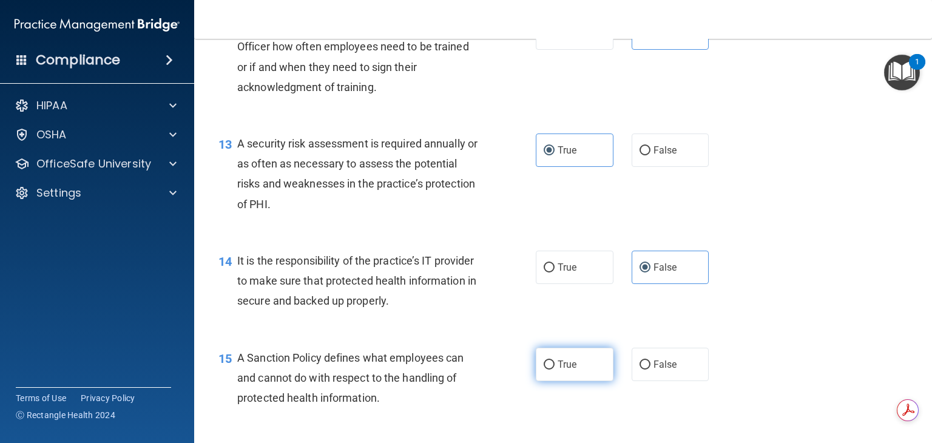
click at [577, 381] on label "True" at bounding box center [575, 364] width 78 height 33
click at [555, 370] on input "True" at bounding box center [549, 365] width 11 height 9
radio input "true"
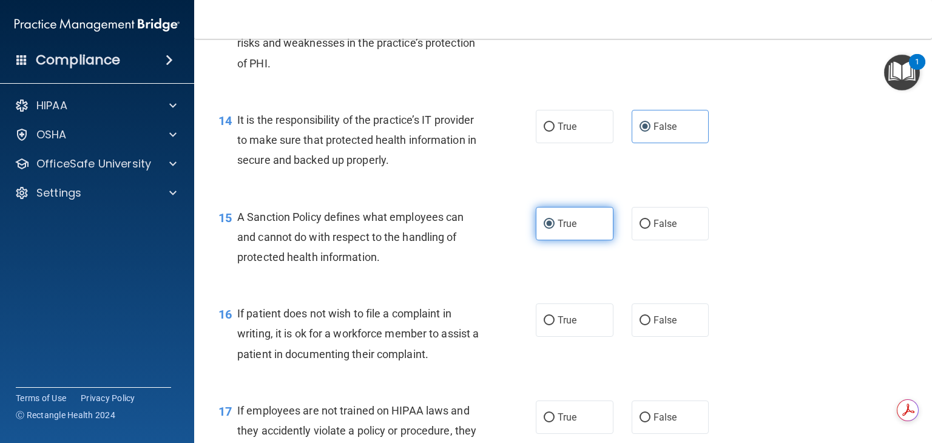
scroll to position [1624, 0]
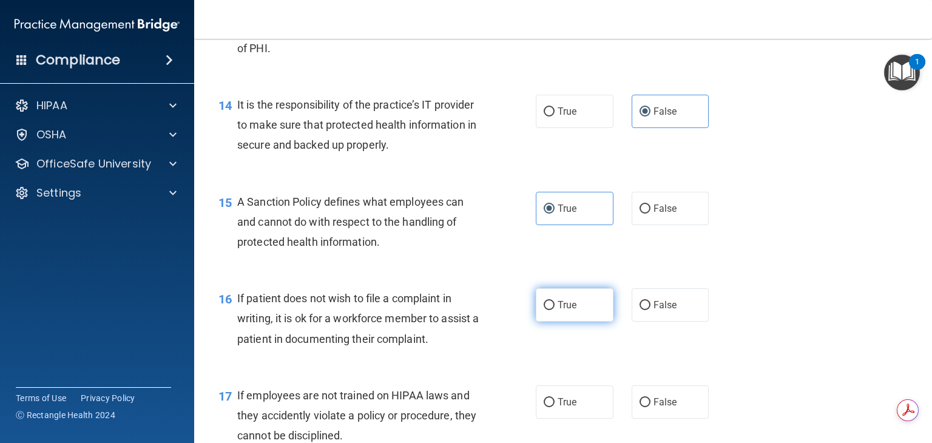
click at [563, 322] on label "True" at bounding box center [575, 304] width 78 height 33
click at [555, 310] on input "True" at bounding box center [549, 305] width 11 height 9
radio input "true"
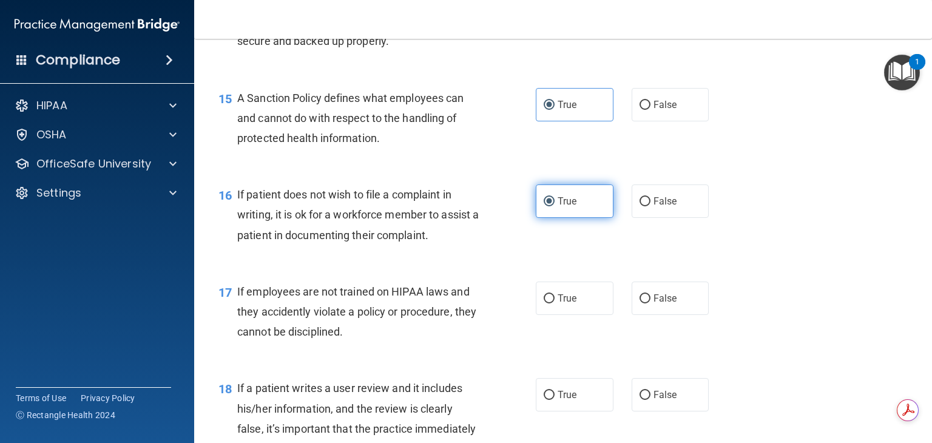
scroll to position [1743, 0]
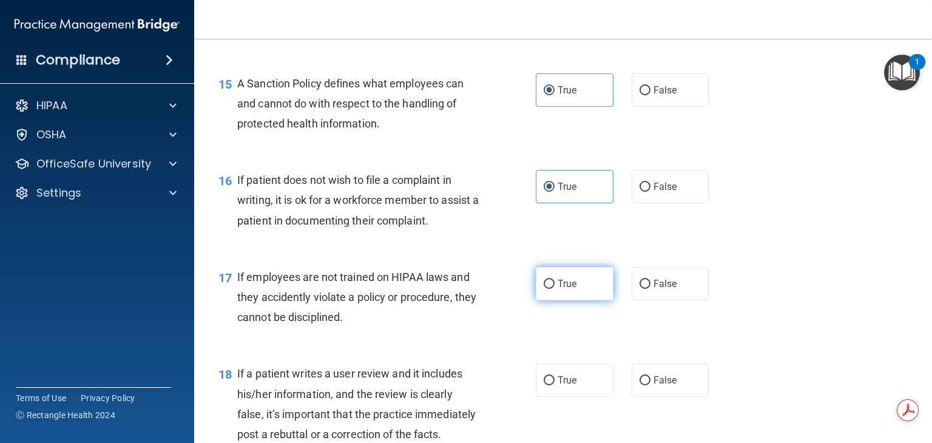
click at [560, 300] on label "True" at bounding box center [575, 283] width 78 height 33
click at [555, 289] on input "True" at bounding box center [549, 284] width 11 height 9
radio input "true"
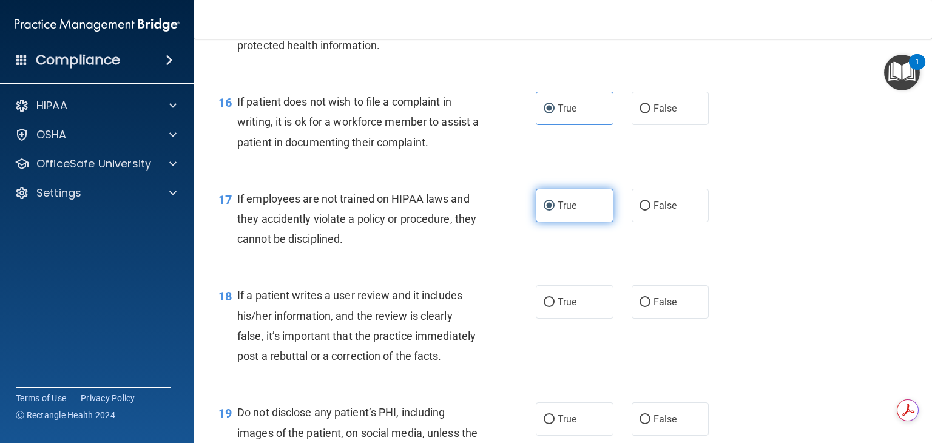
scroll to position [1826, 0]
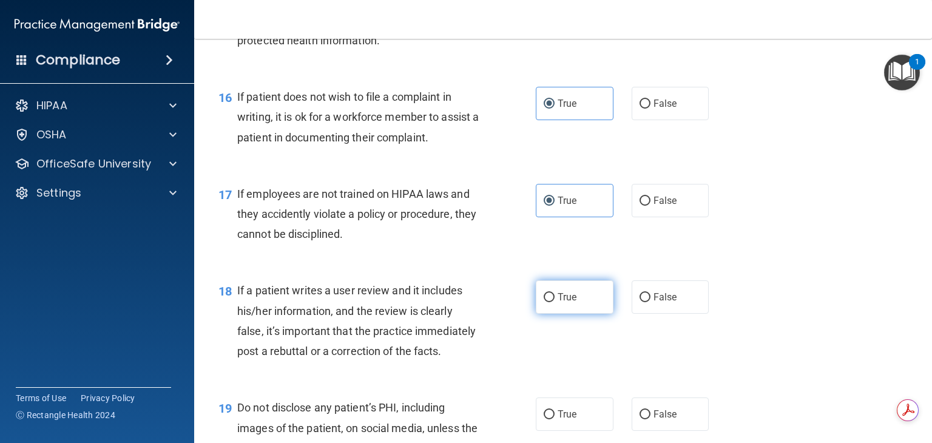
click at [563, 303] on span "True" at bounding box center [567, 297] width 19 height 12
click at [555, 302] on input "True" at bounding box center [549, 297] width 11 height 9
radio input "true"
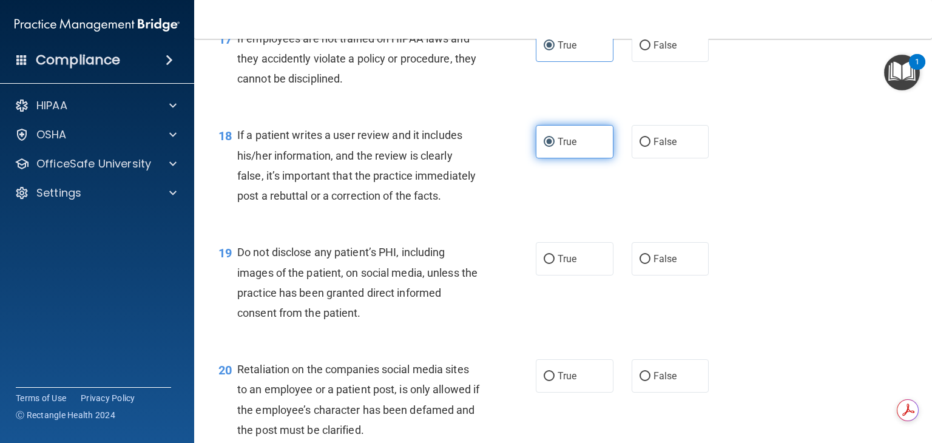
scroll to position [1984, 0]
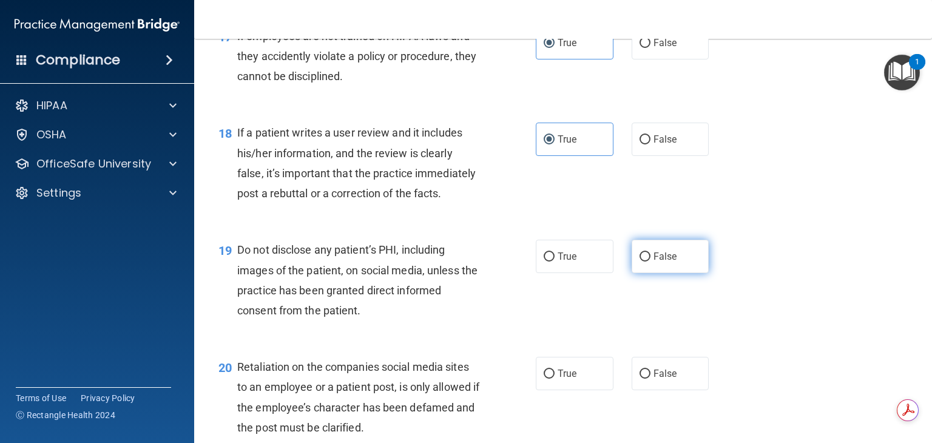
click at [667, 273] on label "False" at bounding box center [671, 256] width 78 height 33
click at [651, 262] on input "False" at bounding box center [645, 257] width 11 height 9
radio input "true"
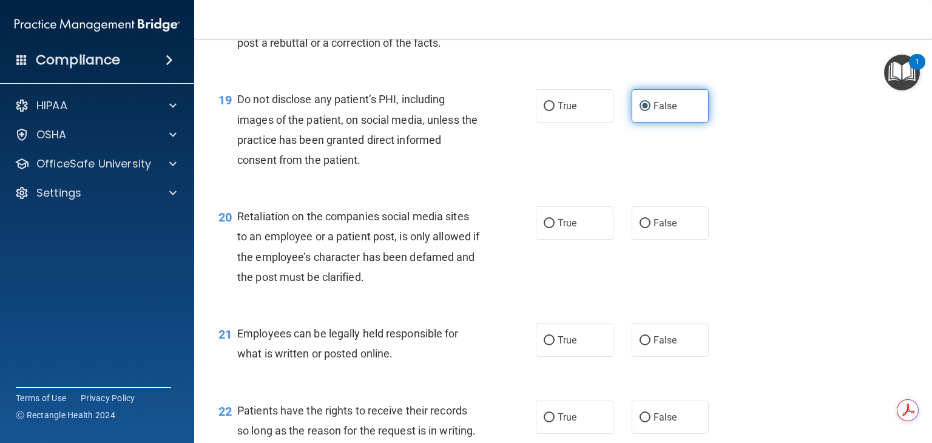
scroll to position [2134, 0]
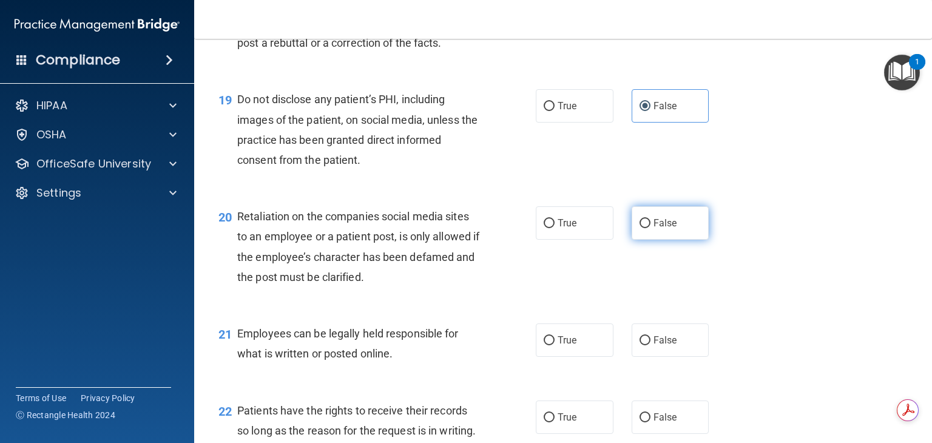
click at [646, 240] on label "False" at bounding box center [671, 222] width 78 height 33
click at [646, 228] on input "False" at bounding box center [645, 223] width 11 height 9
radio input "true"
click at [643, 345] on input "False" at bounding box center [645, 340] width 11 height 9
radio input "true"
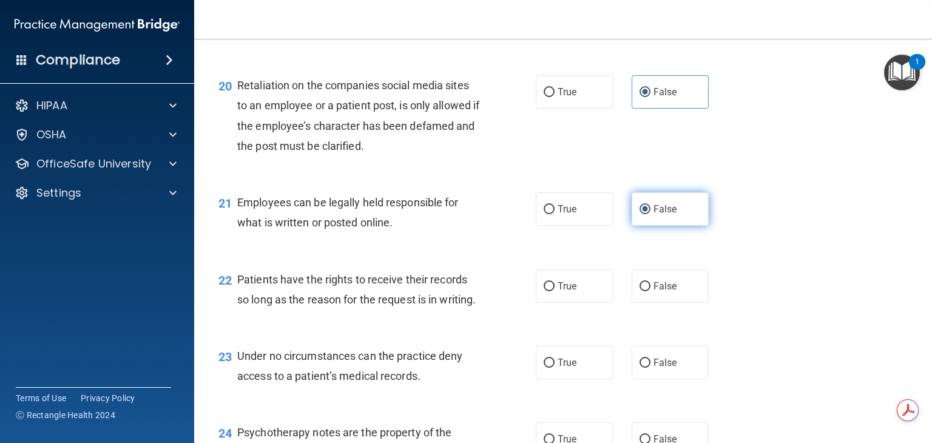
scroll to position [2277, 0]
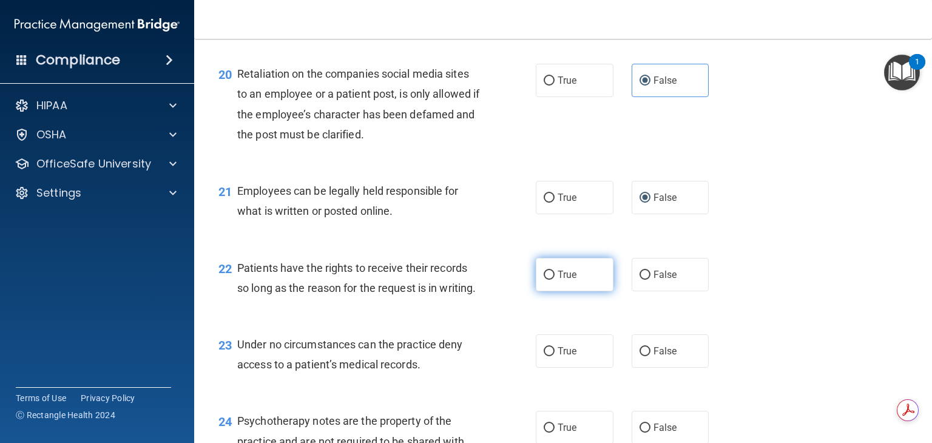
click at [579, 291] on label "True" at bounding box center [575, 274] width 78 height 33
click at [555, 280] on input "True" at bounding box center [549, 275] width 11 height 9
radio input "true"
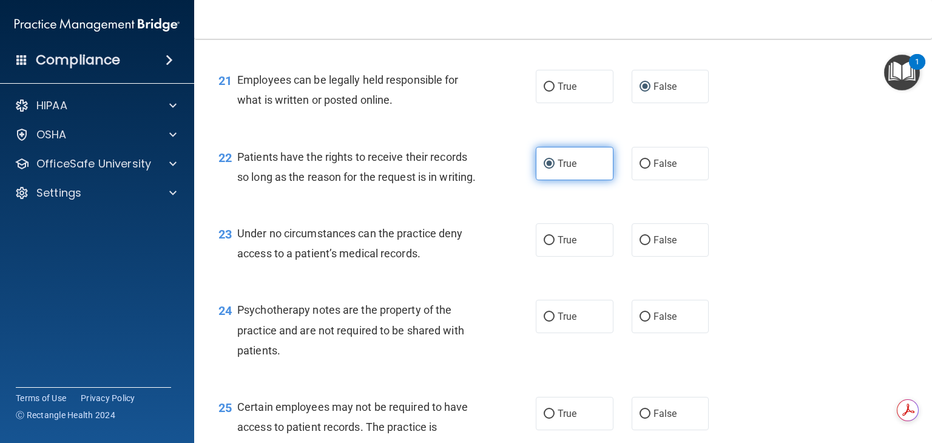
scroll to position [2389, 0]
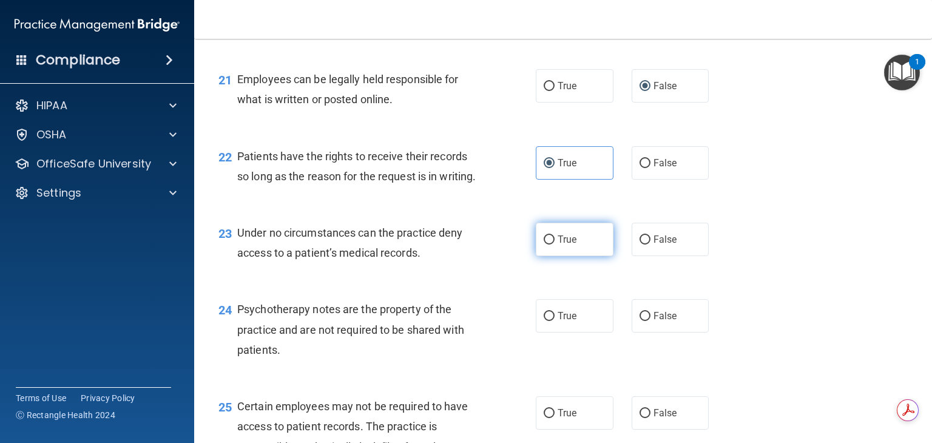
click at [576, 256] on label "True" at bounding box center [575, 239] width 78 height 33
click at [555, 245] on input "True" at bounding box center [549, 240] width 11 height 9
radio input "true"
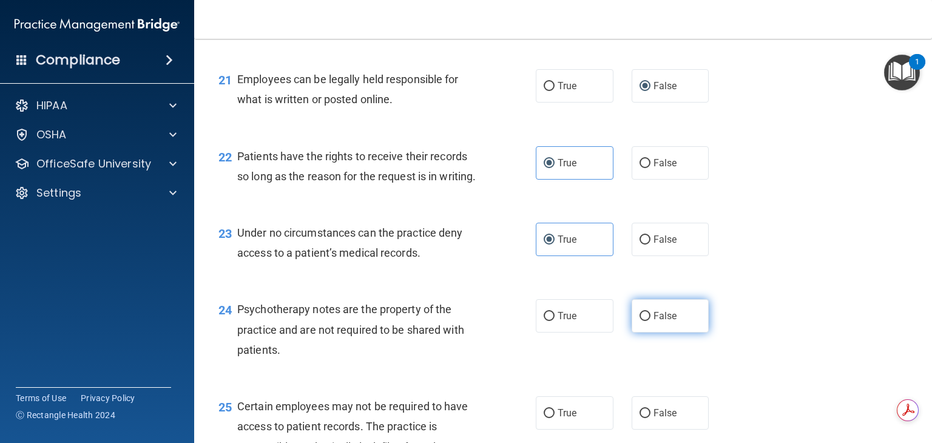
click at [652, 333] on label "False" at bounding box center [671, 315] width 78 height 33
click at [651, 321] on input "False" at bounding box center [645, 316] width 11 height 9
radio input "true"
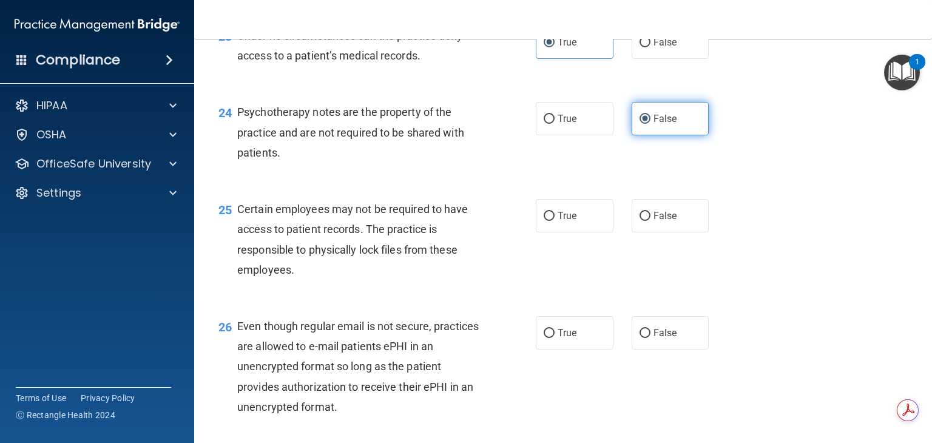
scroll to position [2588, 0]
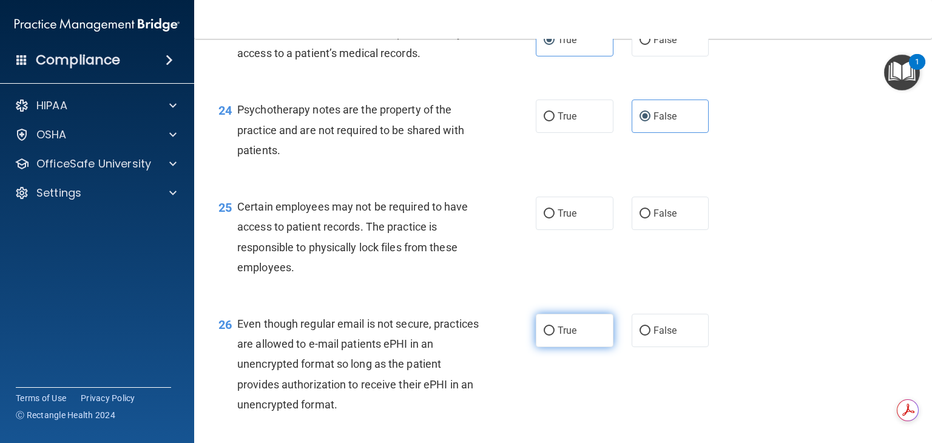
click at [597, 347] on label "True" at bounding box center [575, 330] width 78 height 33
click at [555, 336] on input "True" at bounding box center [549, 331] width 11 height 9
radio input "true"
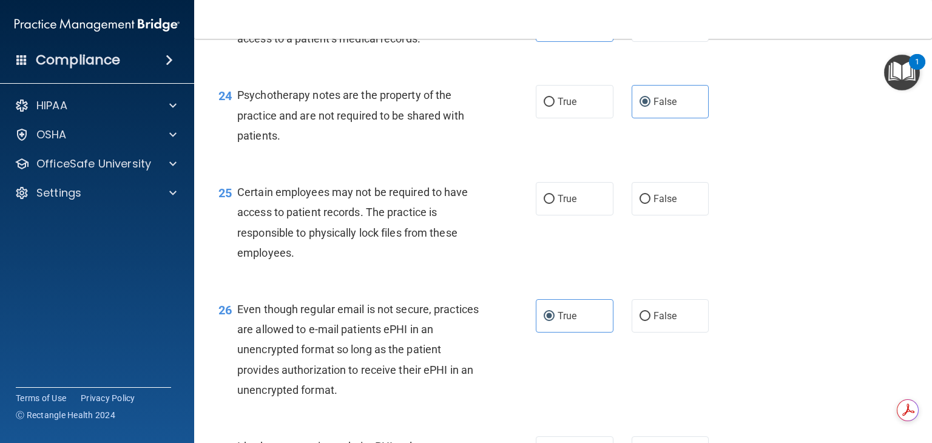
scroll to position [2602, 0]
click at [666, 205] on span "False" at bounding box center [666, 200] width 24 height 12
click at [651, 205] on input "False" at bounding box center [645, 199] width 11 height 9
radio input "true"
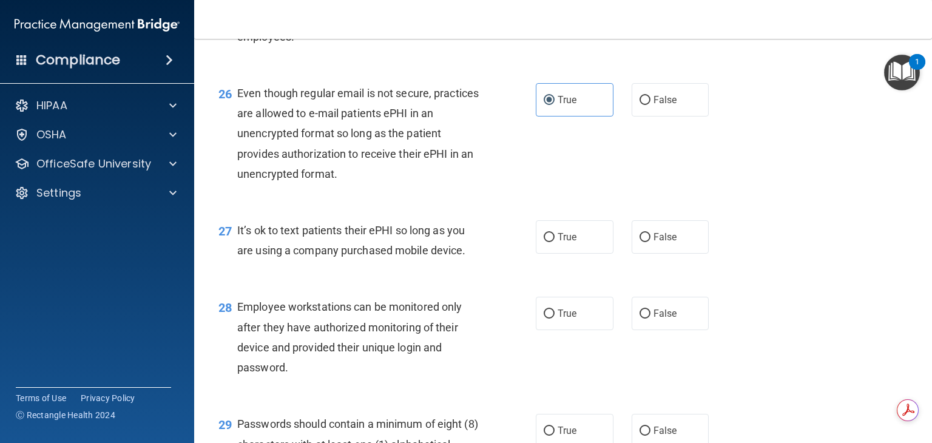
scroll to position [2831, 0]
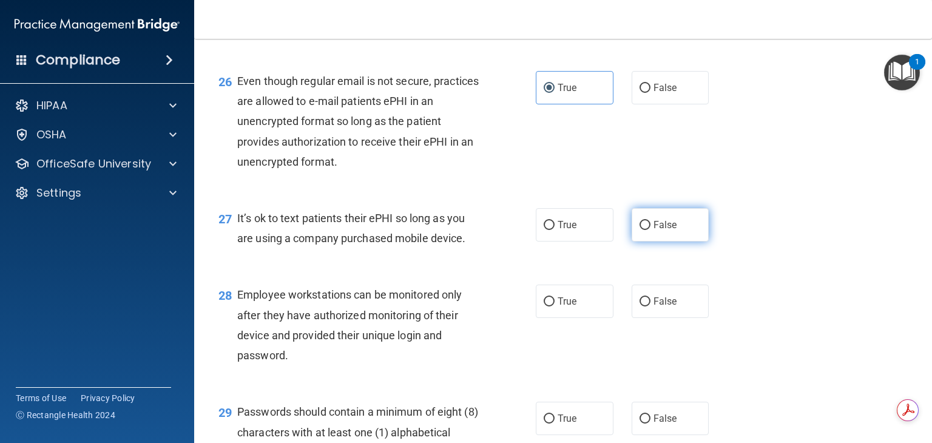
click at [645, 242] on label "False" at bounding box center [671, 224] width 78 height 33
click at [645, 230] on input "False" at bounding box center [645, 225] width 11 height 9
radio input "true"
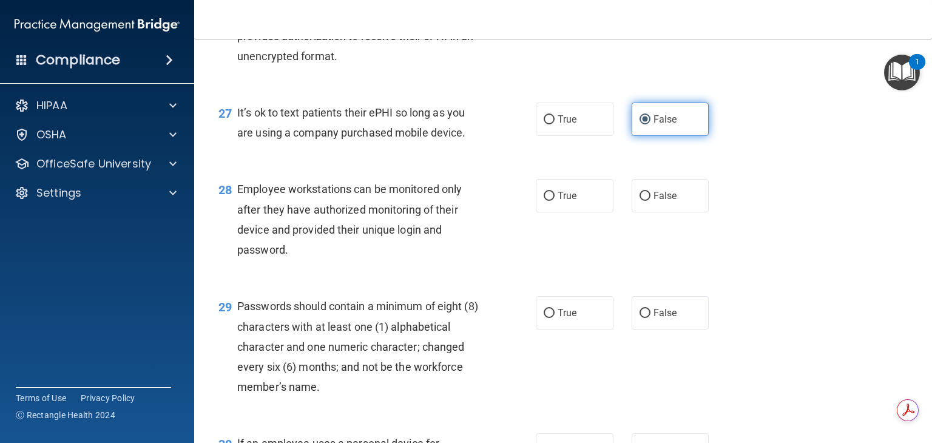
scroll to position [2941, 0]
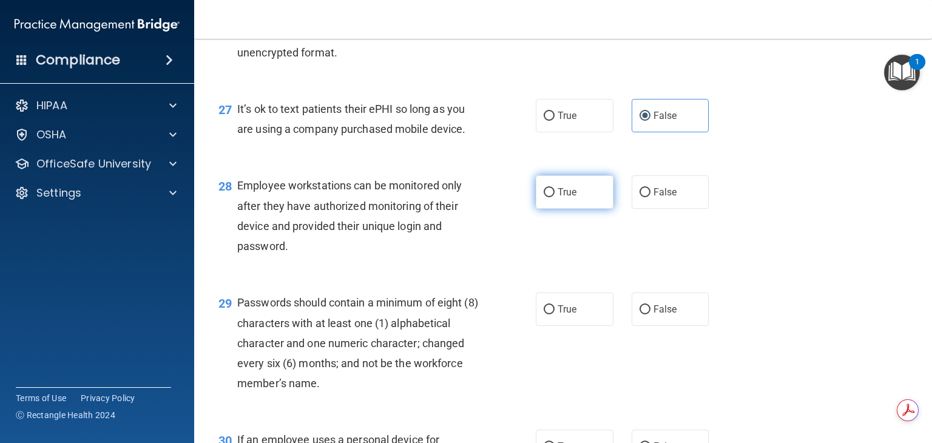
click at [575, 209] on label "True" at bounding box center [575, 191] width 78 height 33
click at [555, 197] on input "True" at bounding box center [549, 192] width 11 height 9
radio input "true"
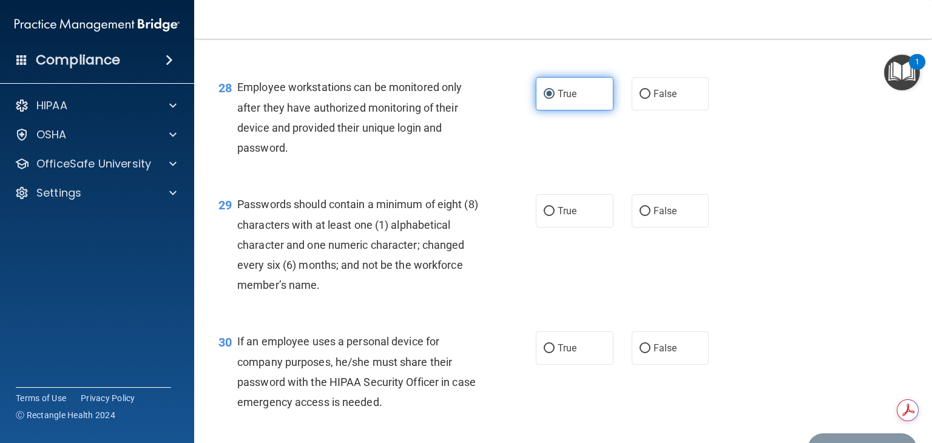
scroll to position [3039, 0]
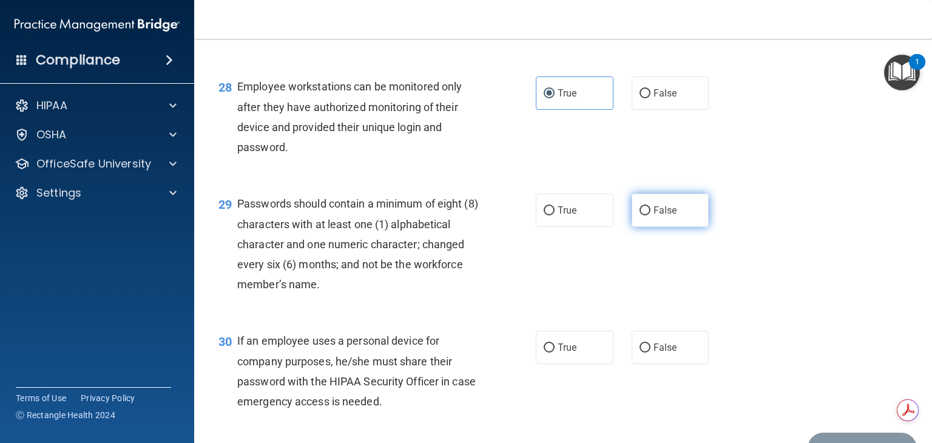
click at [641, 216] on input "False" at bounding box center [645, 210] width 11 height 9
radio input "true"
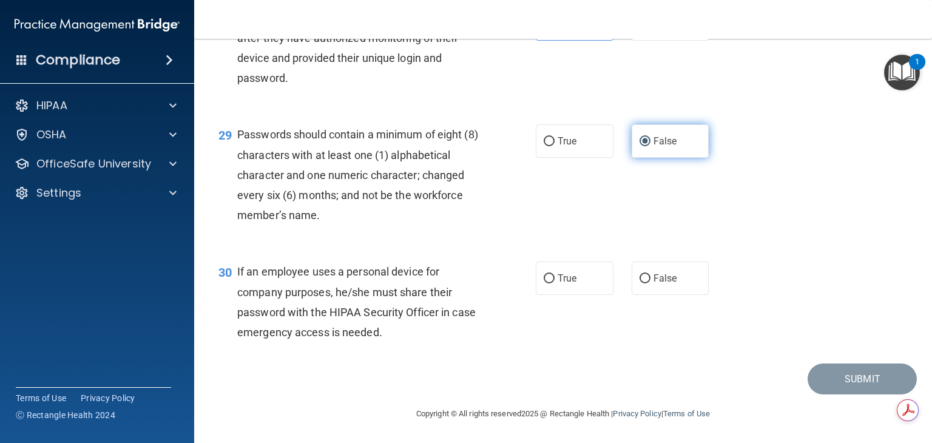
scroll to position [3137, 0]
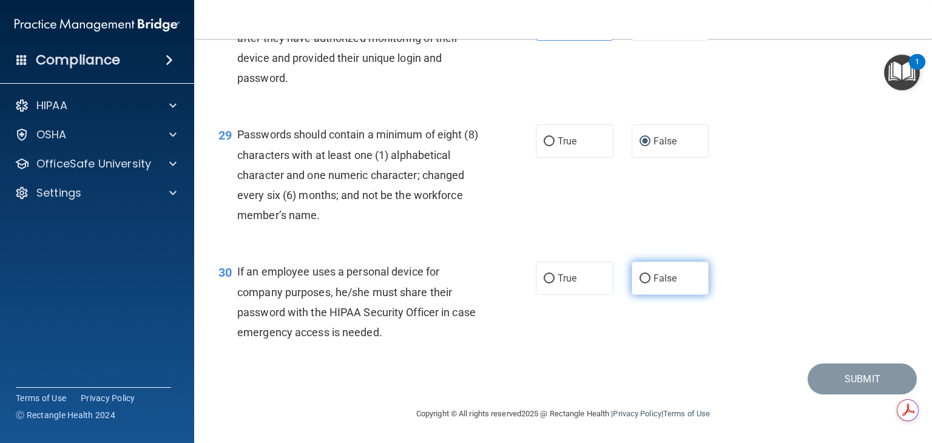
click at [639, 295] on label "False" at bounding box center [671, 278] width 78 height 33
click at [640, 283] on input "False" at bounding box center [645, 278] width 11 height 9
radio input "true"
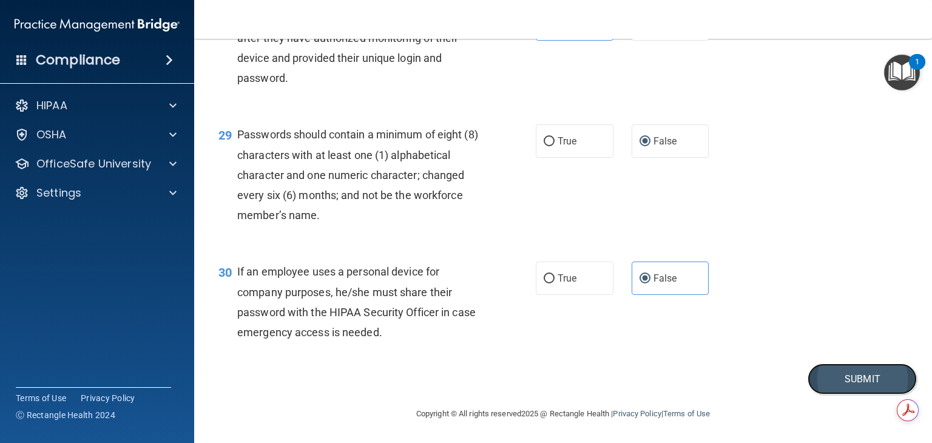
click at [835, 395] on button "Submit" at bounding box center [862, 379] width 109 height 31
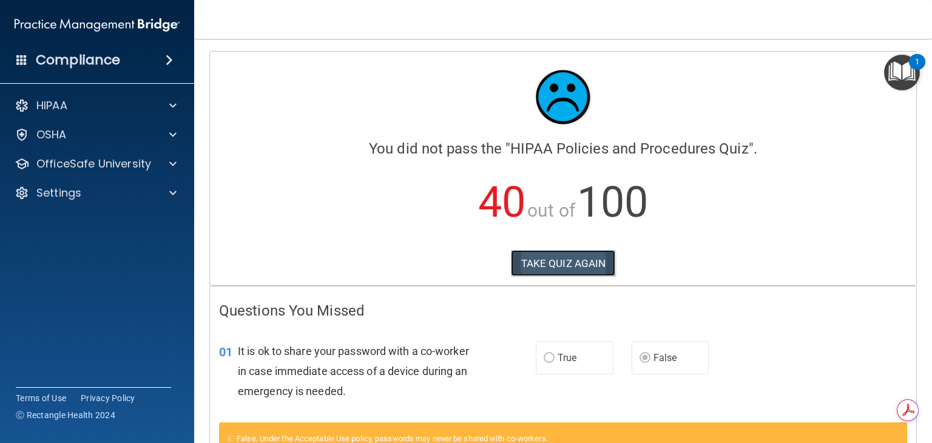
click at [537, 263] on button "TAKE QUIZ AGAIN" at bounding box center [563, 263] width 105 height 27
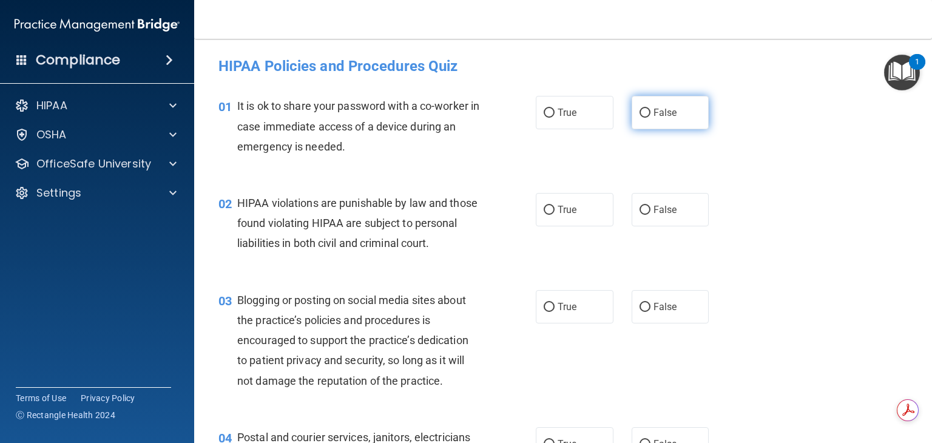
click at [641, 109] on input "False" at bounding box center [645, 113] width 11 height 9
radio input "true"
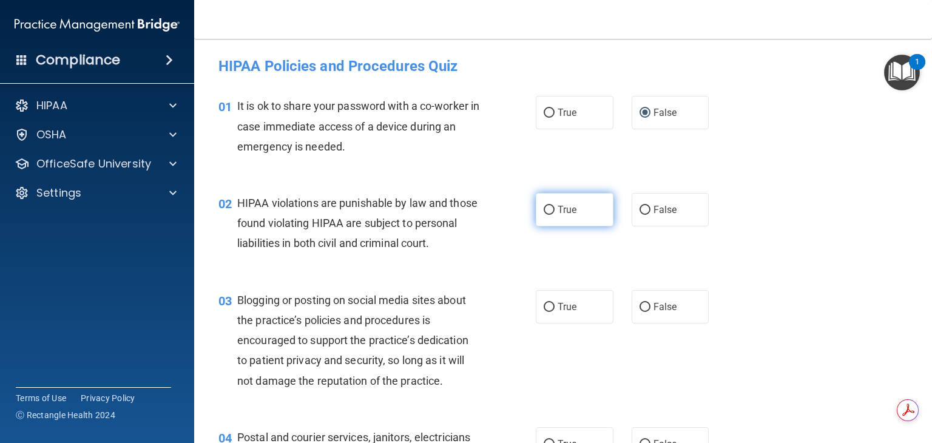
click at [545, 212] on input "True" at bounding box center [549, 210] width 11 height 9
radio input "true"
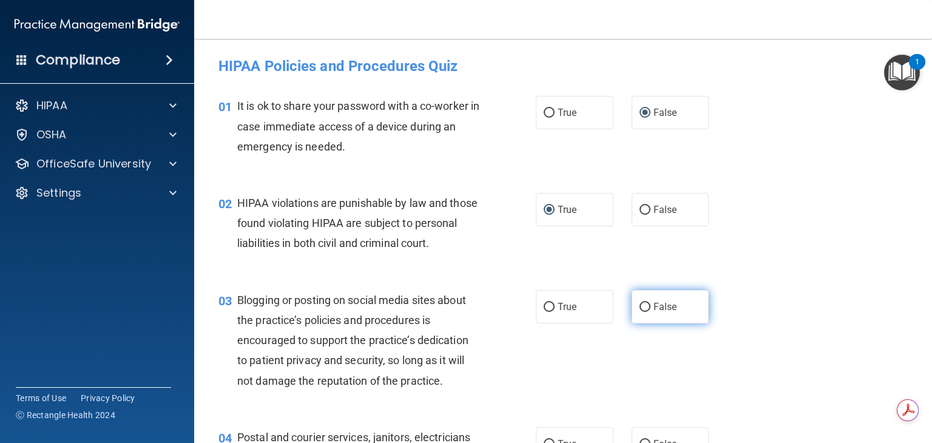
click at [641, 312] on input "False" at bounding box center [645, 307] width 11 height 9
radio input "true"
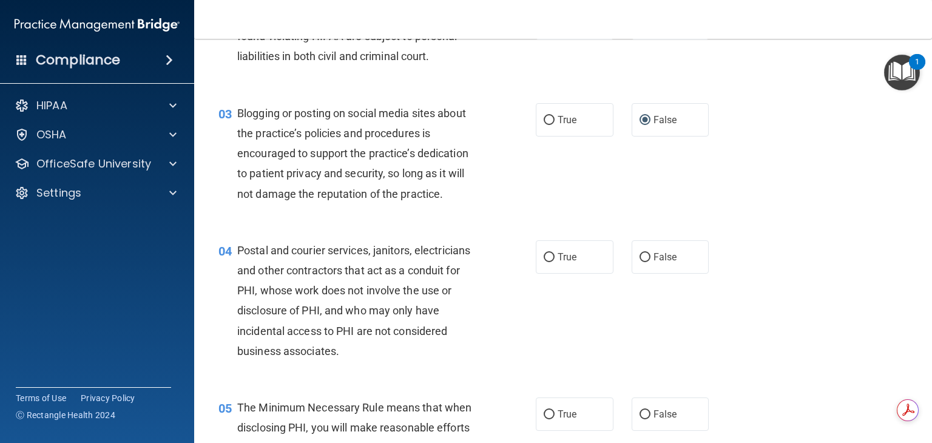
scroll to position [189, 0]
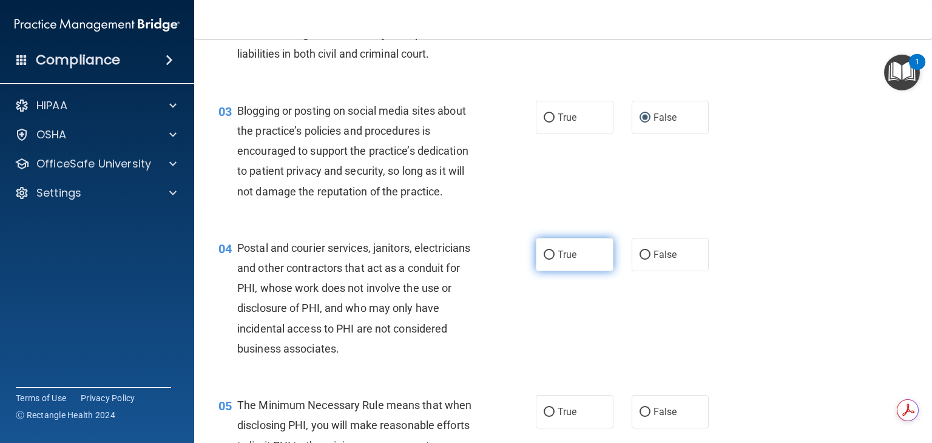
click at [544, 260] on input "True" at bounding box center [549, 255] width 11 height 9
radio input "true"
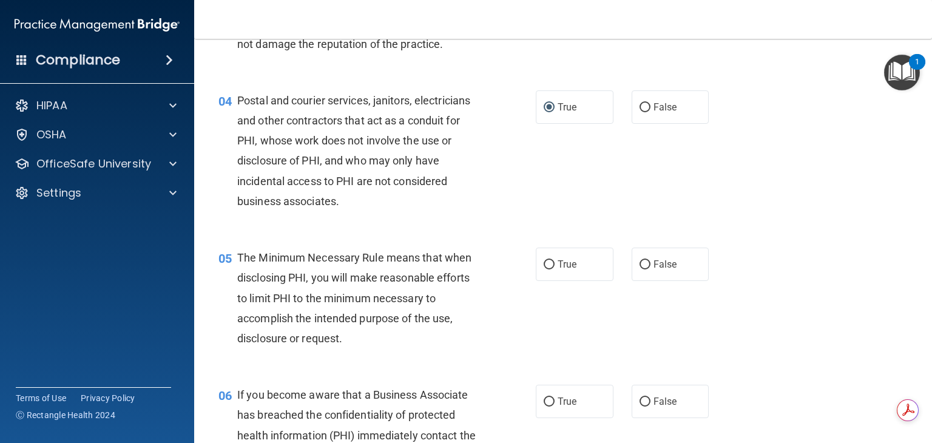
scroll to position [339, 0]
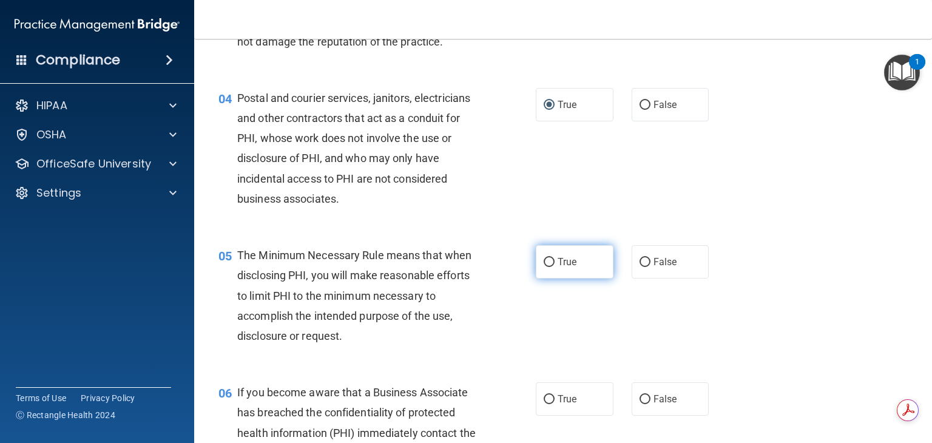
click at [569, 279] on label "True" at bounding box center [575, 261] width 78 height 33
click at [555, 267] on input "True" at bounding box center [549, 262] width 11 height 9
radio input "true"
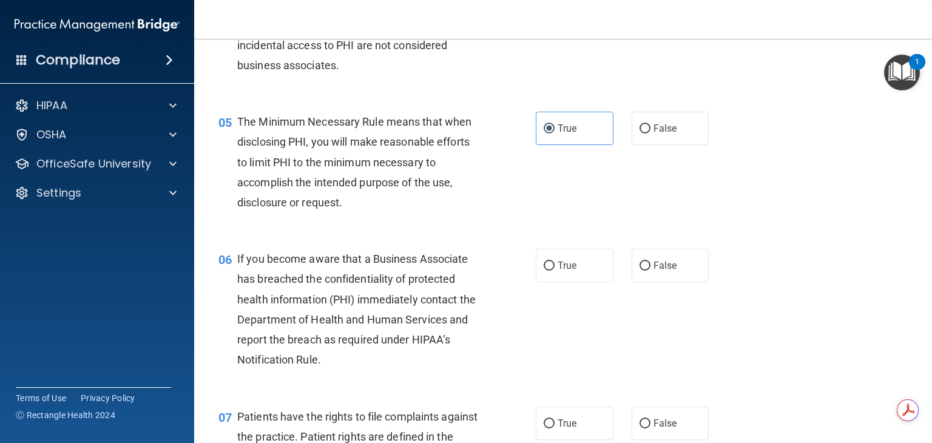
scroll to position [473, 0]
click at [591, 277] on label "True" at bounding box center [575, 264] width 78 height 33
click at [555, 270] on input "True" at bounding box center [549, 265] width 11 height 9
radio input "true"
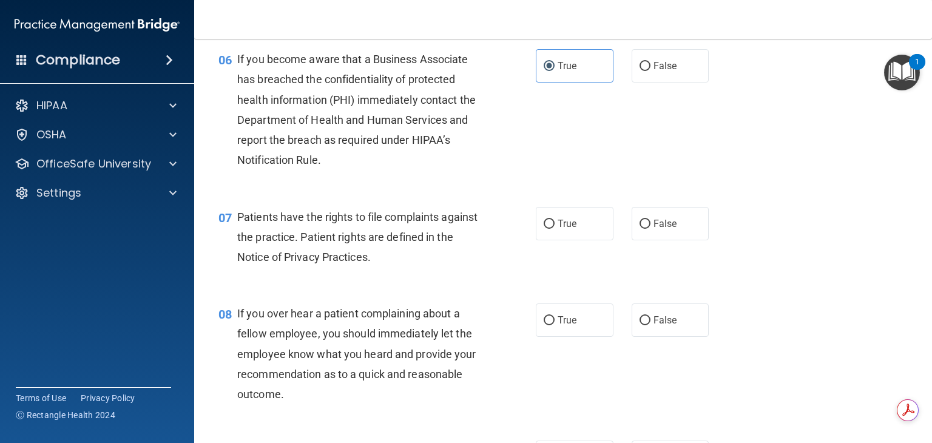
scroll to position [675, 0]
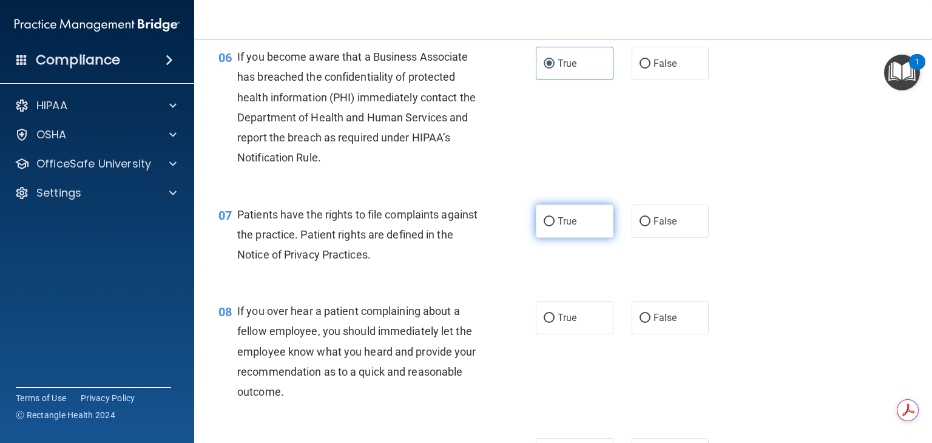
click at [552, 238] on label "True" at bounding box center [575, 221] width 78 height 33
click at [552, 226] on input "True" at bounding box center [549, 221] width 11 height 9
radio input "true"
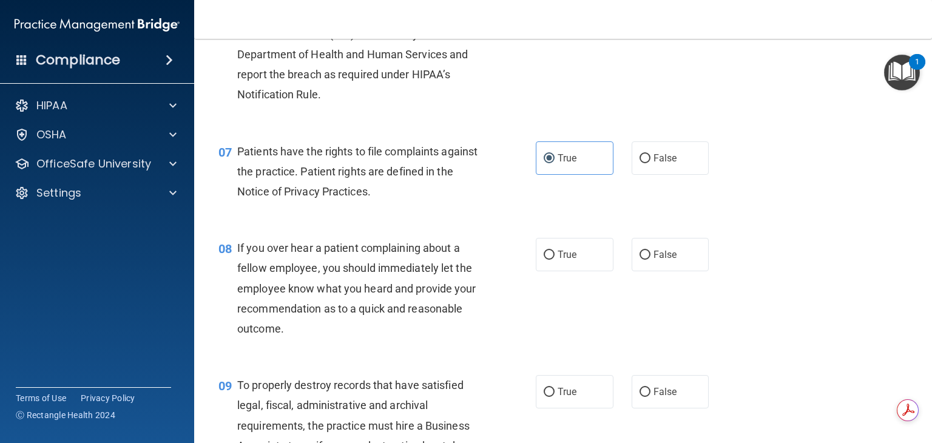
scroll to position [755, 0]
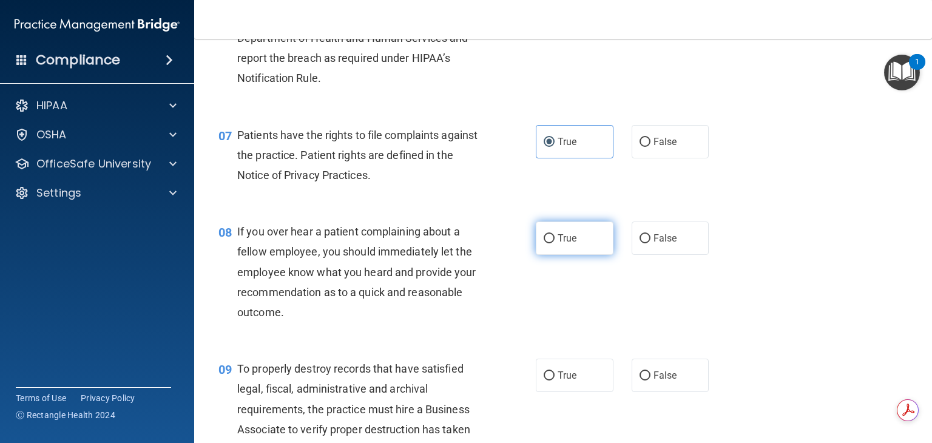
click at [552, 255] on label "True" at bounding box center [575, 238] width 78 height 33
click at [552, 243] on input "True" at bounding box center [549, 238] width 11 height 9
radio input "true"
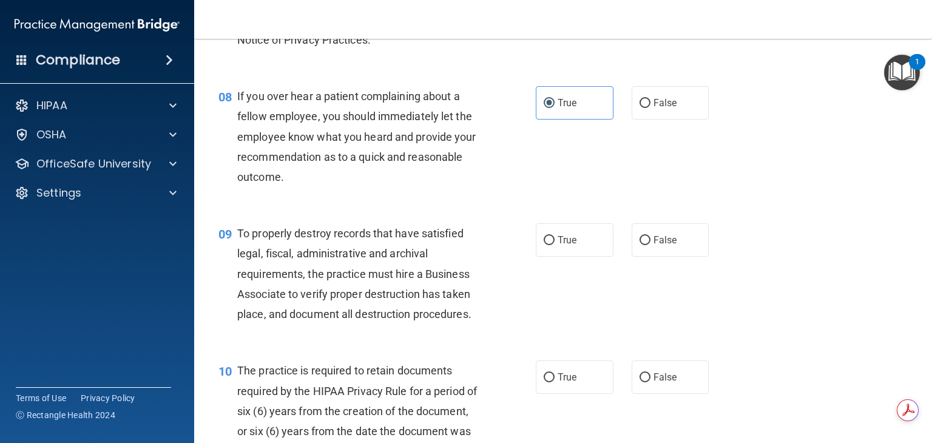
scroll to position [891, 0]
click at [643, 244] on input "False" at bounding box center [645, 239] width 11 height 9
radio input "true"
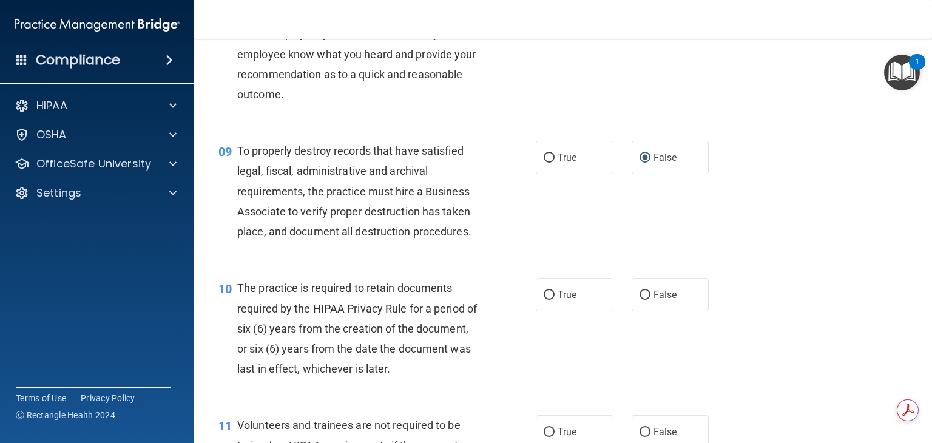
scroll to position [973, 0]
click at [558, 300] on span "True" at bounding box center [567, 294] width 19 height 12
click at [555, 299] on input "True" at bounding box center [549, 294] width 11 height 9
radio input "true"
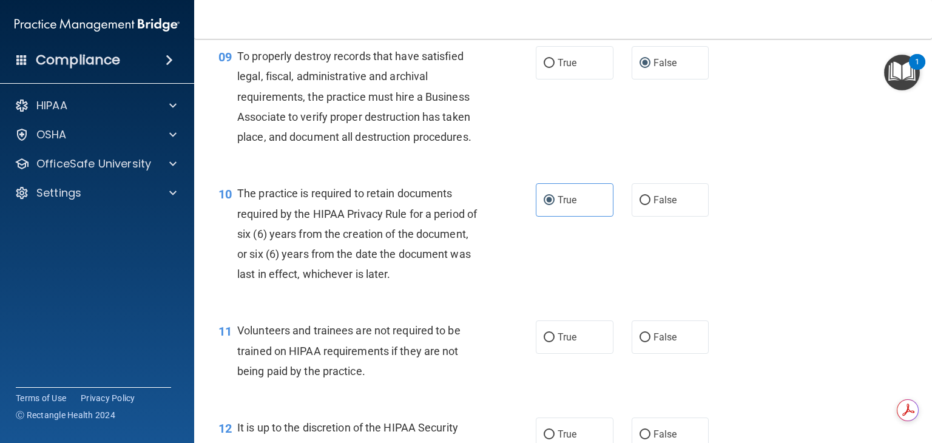
scroll to position [1097, 0]
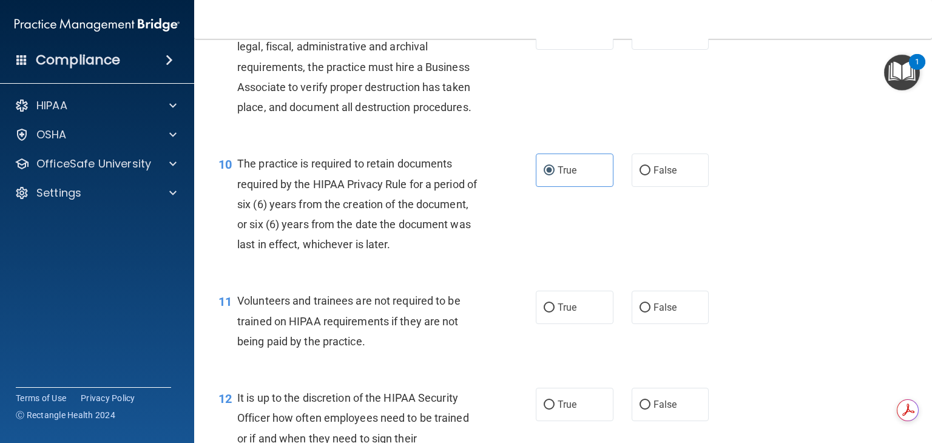
click at [557, 310] on div "11 Volunteers and trainees are not required to be trained on HIPAA requirements…" at bounding box center [563, 324] width 708 height 97
click at [654, 313] on span "False" at bounding box center [666, 308] width 24 height 12
click at [650, 313] on input "False" at bounding box center [645, 308] width 11 height 9
radio input "true"
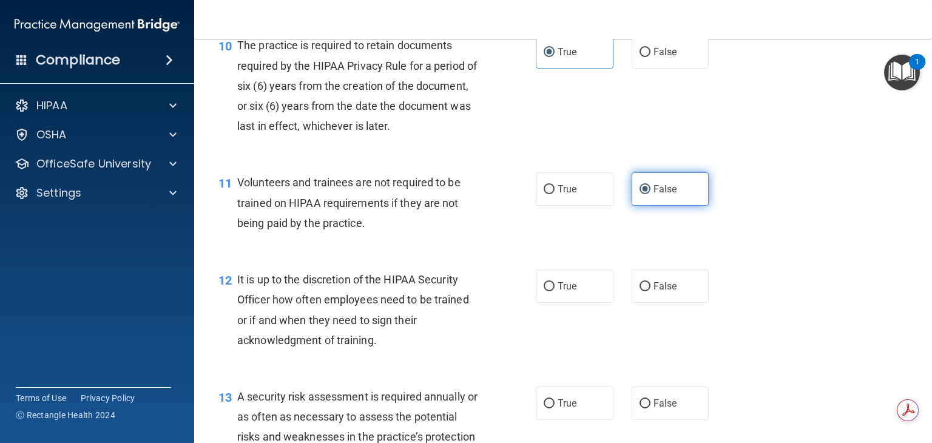
scroll to position [1216, 0]
click at [657, 291] on span "False" at bounding box center [666, 286] width 24 height 12
click at [651, 291] on input "False" at bounding box center [645, 286] width 11 height 9
radio input "true"
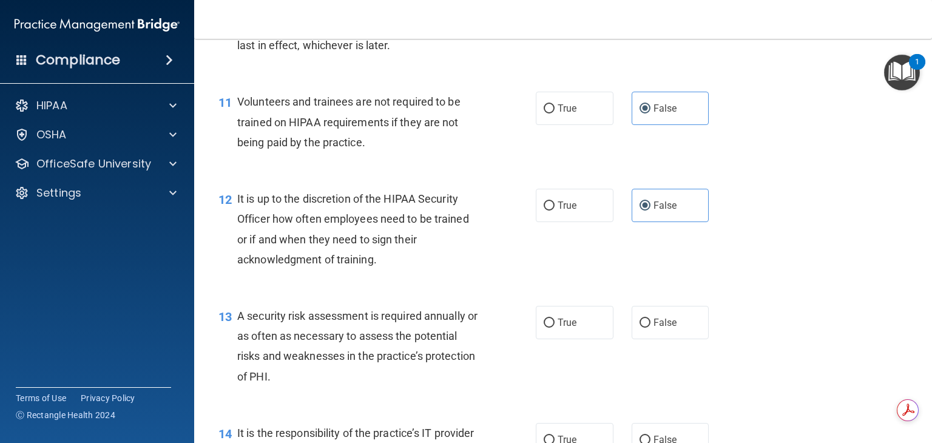
scroll to position [1318, 0]
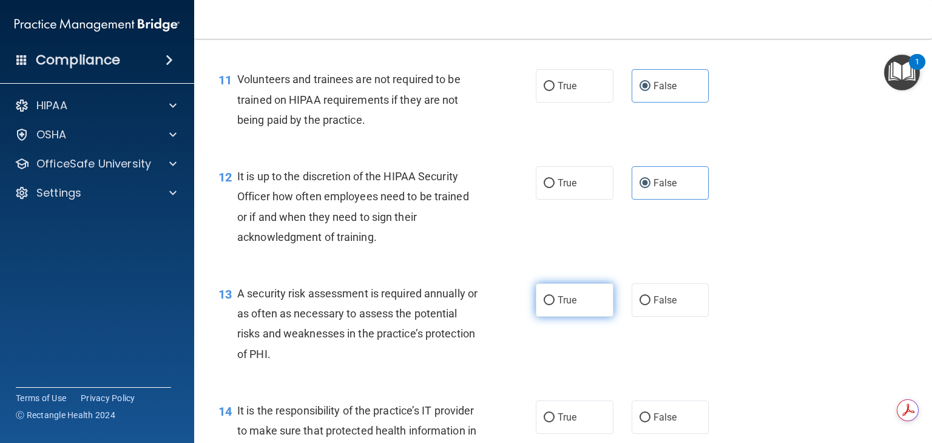
click at [583, 317] on label "True" at bounding box center [575, 299] width 78 height 33
click at [555, 305] on input "True" at bounding box center [549, 300] width 11 height 9
radio input "true"
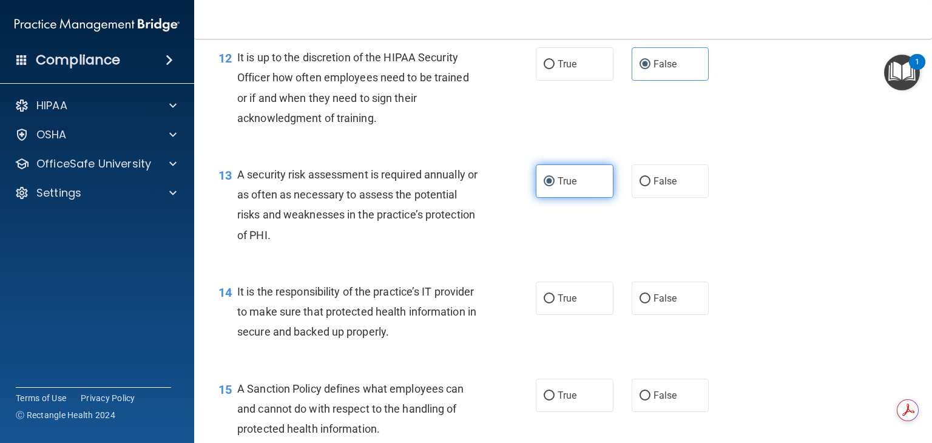
scroll to position [1439, 0]
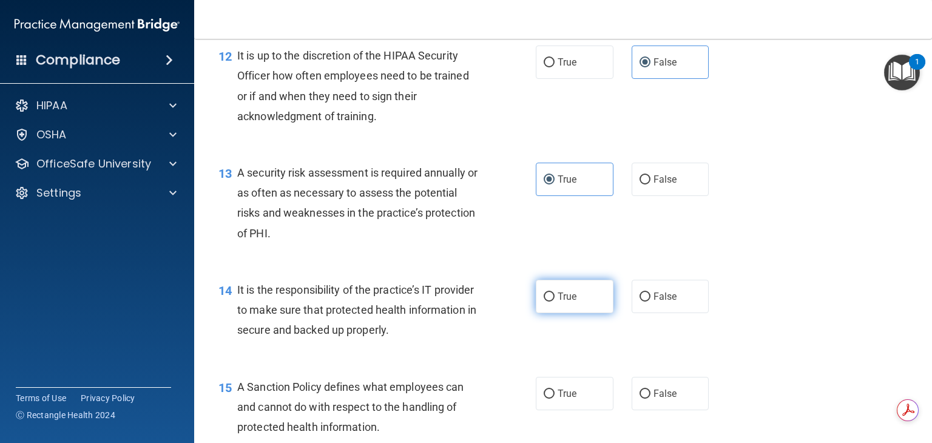
click at [546, 302] on label "True" at bounding box center [575, 296] width 78 height 33
click at [546, 302] on input "True" at bounding box center [549, 297] width 11 height 9
radio input "true"
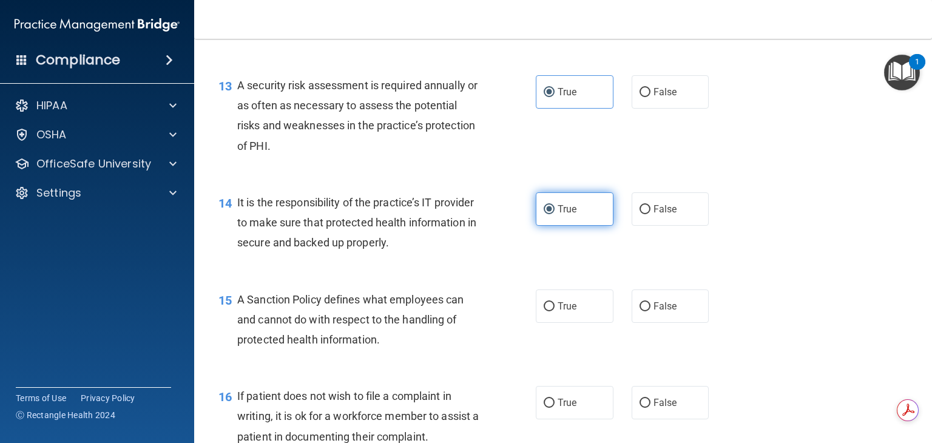
scroll to position [1529, 0]
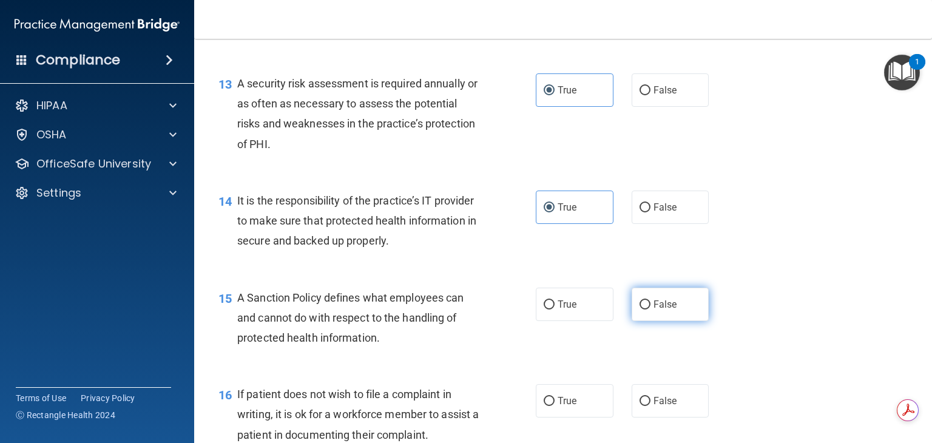
click at [642, 310] on input "False" at bounding box center [645, 304] width 11 height 9
radio input "true"
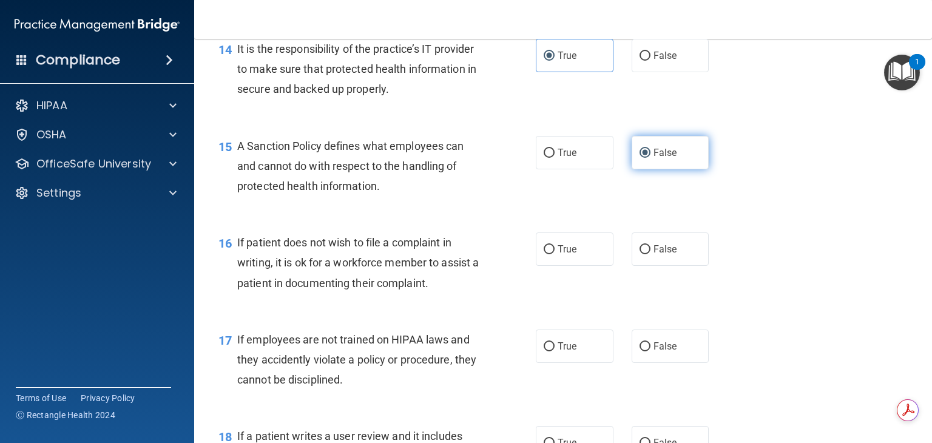
scroll to position [1682, 0]
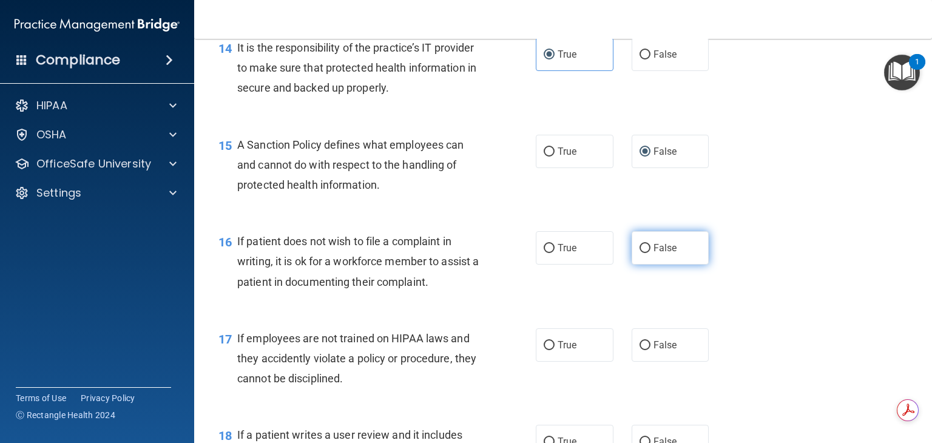
click at [674, 265] on label "False" at bounding box center [671, 247] width 78 height 33
click at [651, 253] on input "False" at bounding box center [645, 248] width 11 height 9
radio input "true"
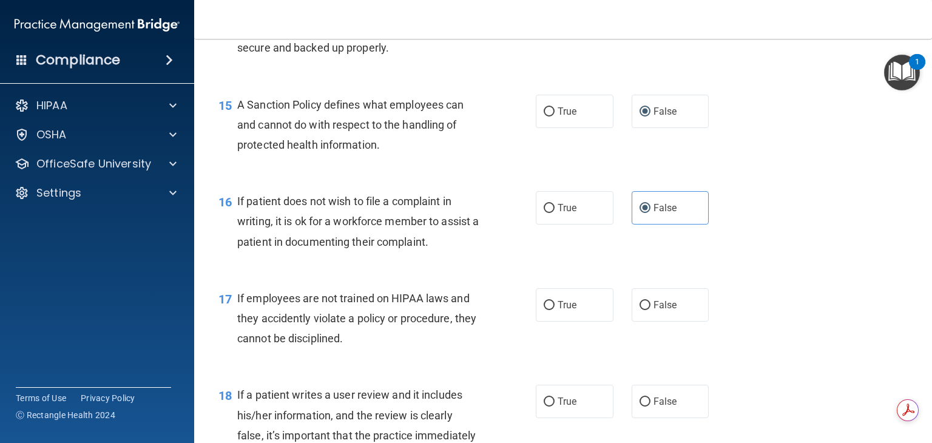
scroll to position [1733, 0]
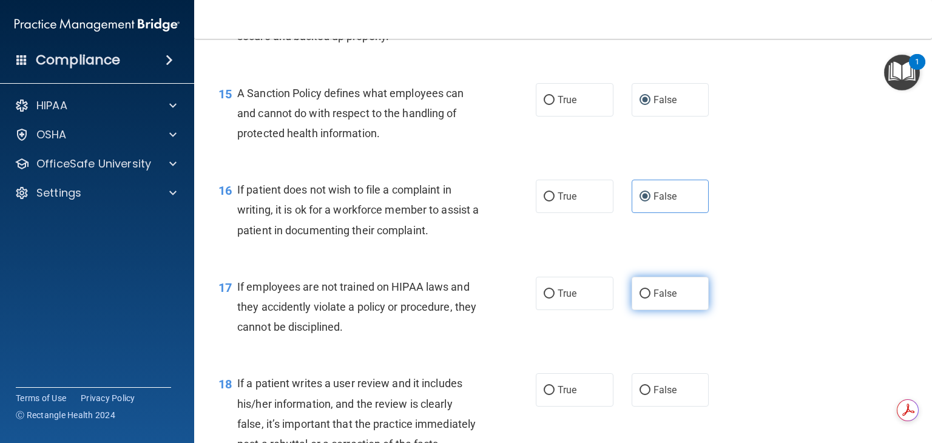
click at [646, 307] on label "False" at bounding box center [671, 293] width 78 height 33
click at [646, 299] on input "False" at bounding box center [645, 294] width 11 height 9
radio input "true"
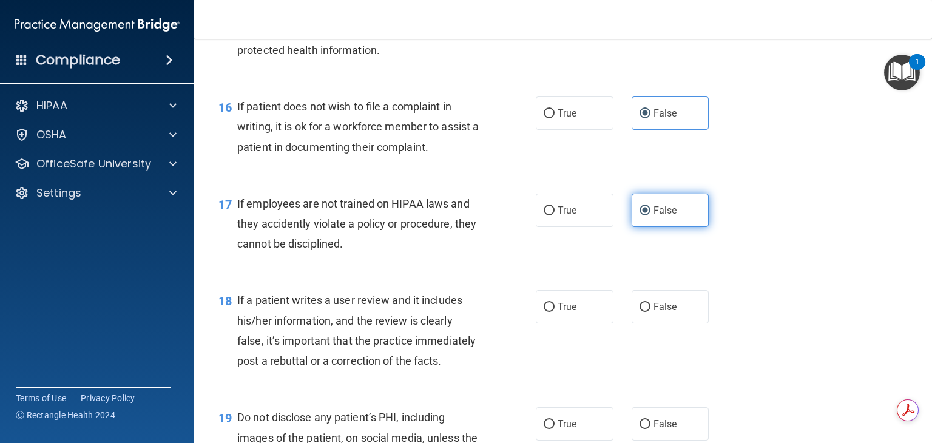
scroll to position [1828, 0]
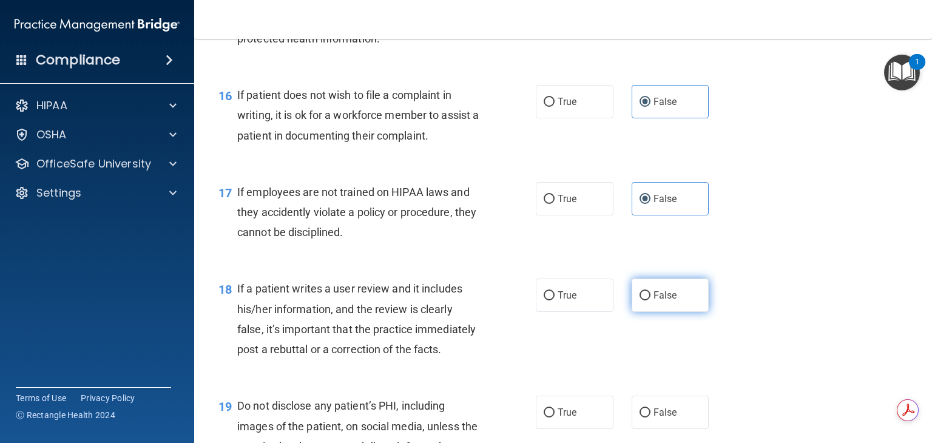
drag, startPoint x: 646, startPoint y: 307, endPoint x: 642, endPoint y: 316, distance: 10.0
click at [642, 300] on input "False" at bounding box center [645, 295] width 11 height 9
radio input "true"
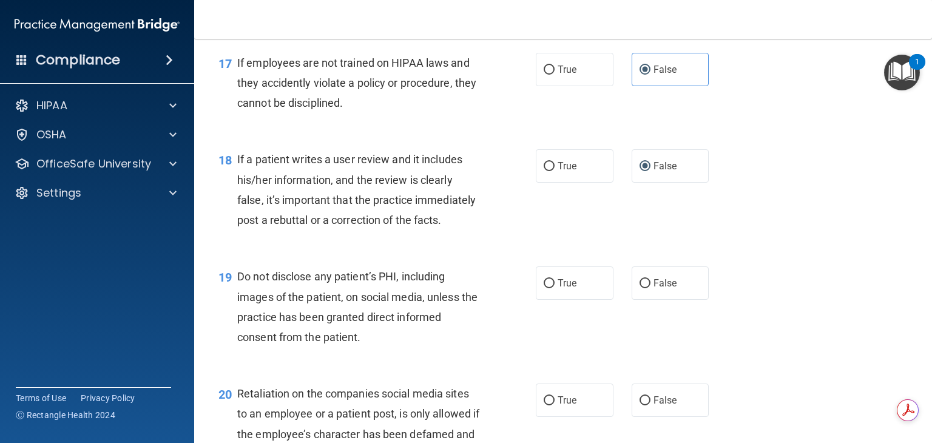
scroll to position [1958, 0]
click at [548, 287] on input "True" at bounding box center [549, 282] width 11 height 9
radio input "true"
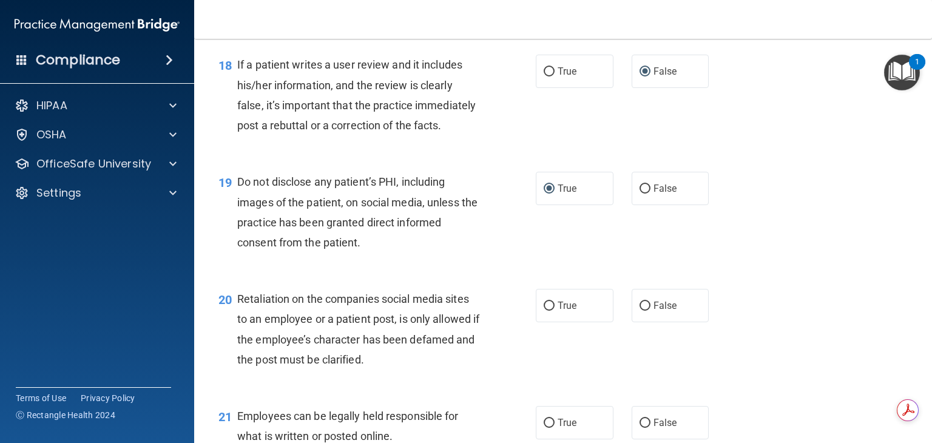
scroll to position [2057, 0]
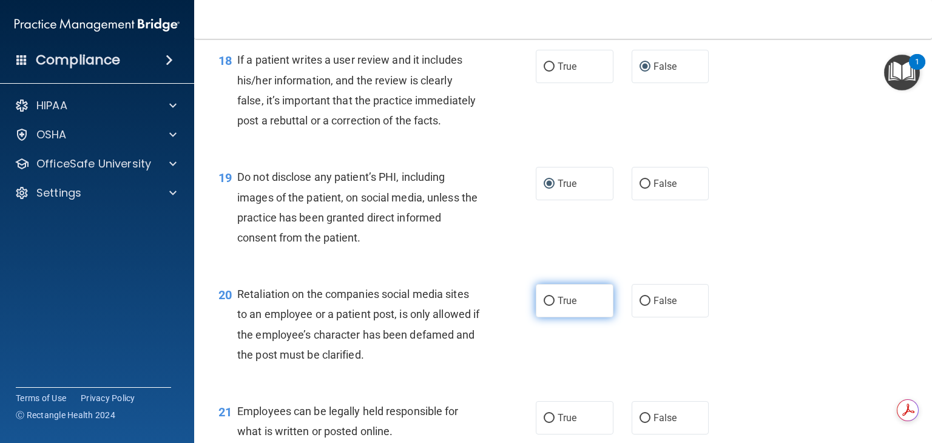
click at [550, 317] on label "True" at bounding box center [575, 300] width 78 height 33
click at [550, 306] on input "True" at bounding box center [549, 301] width 11 height 9
radio input "true"
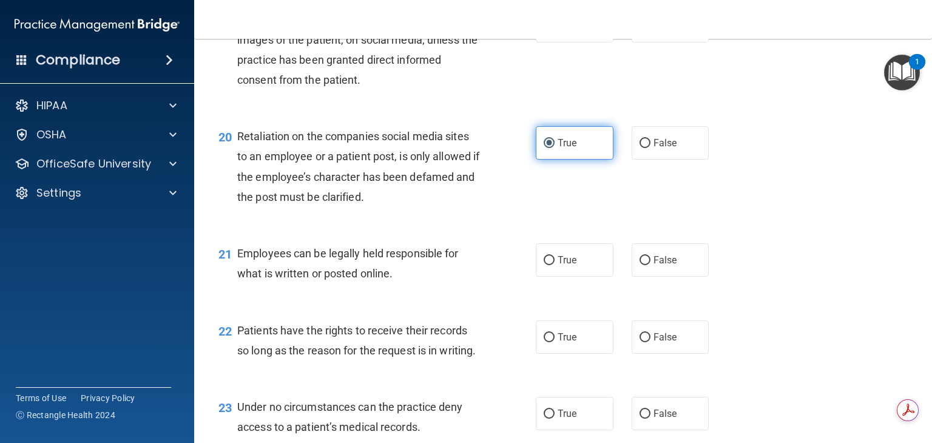
scroll to position [2214, 0]
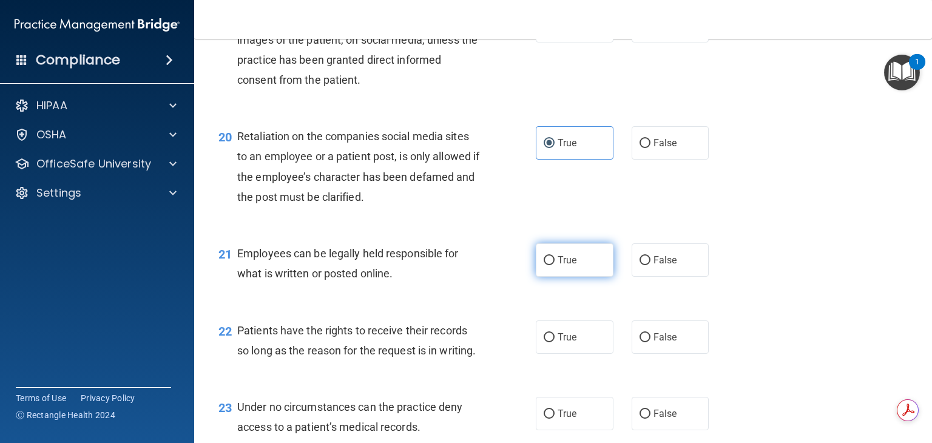
click at [558, 266] on span "True" at bounding box center [567, 260] width 19 height 12
click at [555, 265] on input "True" at bounding box center [549, 260] width 11 height 9
radio input "true"
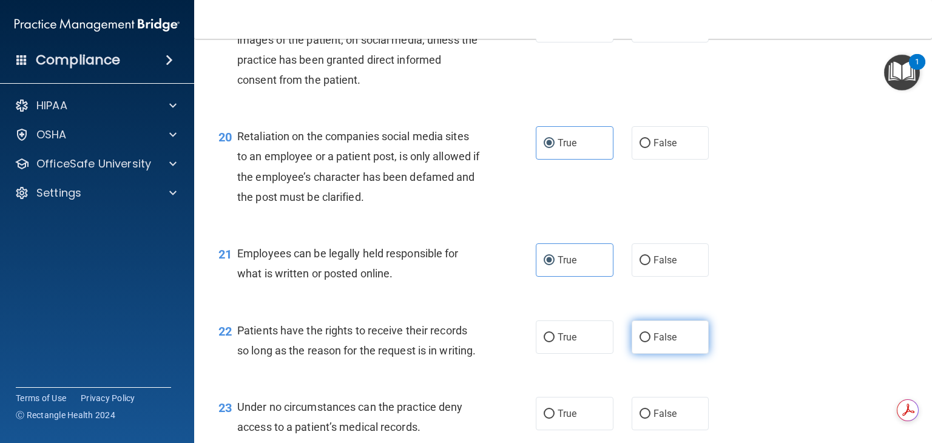
click at [645, 354] on label "False" at bounding box center [671, 337] width 78 height 33
click at [645, 342] on input "False" at bounding box center [645, 337] width 11 height 9
radio input "true"
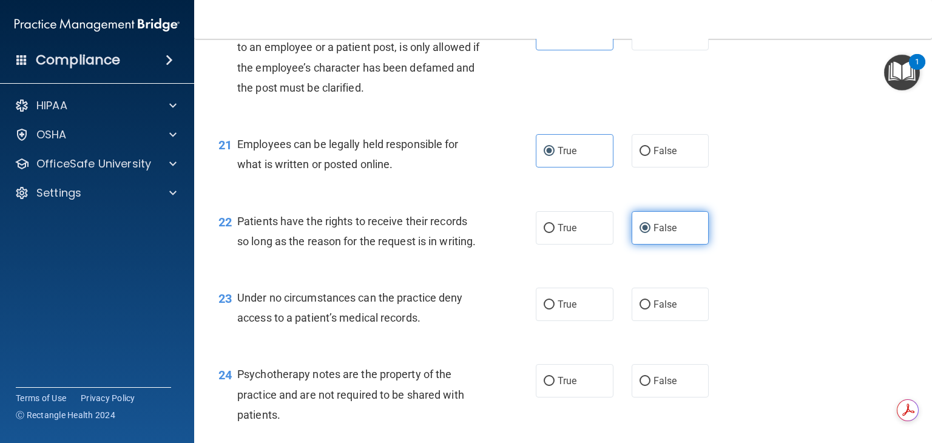
scroll to position [2333, 0]
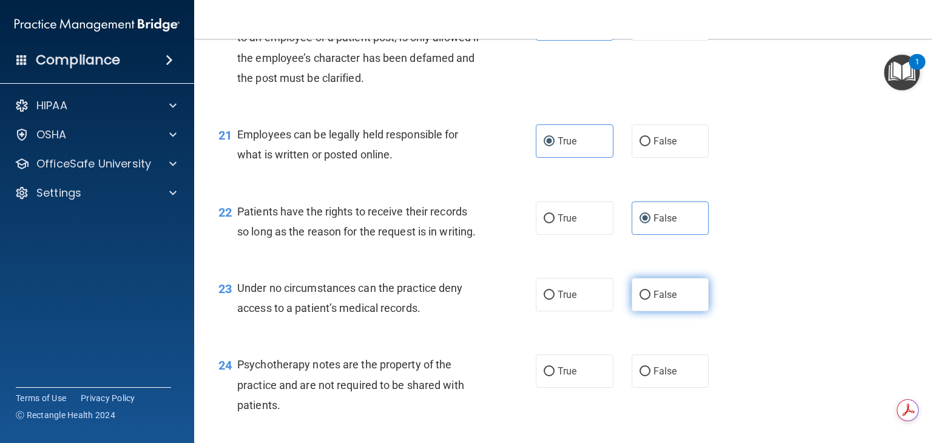
click at [643, 300] on input "False" at bounding box center [645, 295] width 11 height 9
radio input "true"
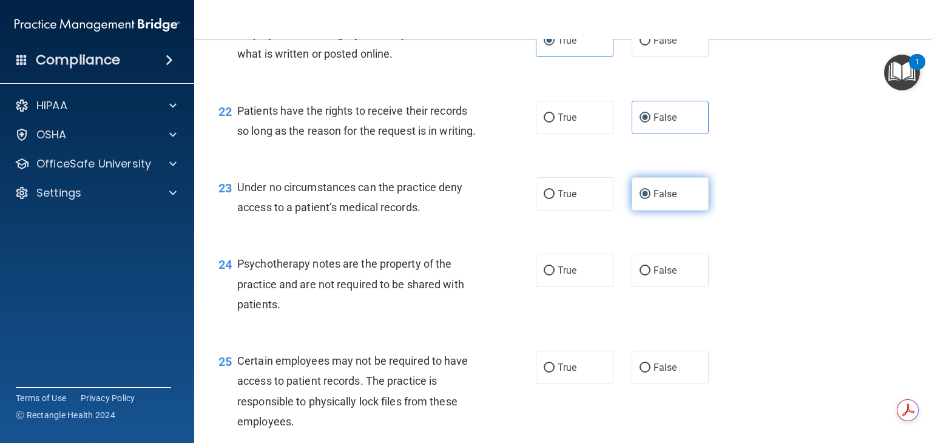
scroll to position [2438, 0]
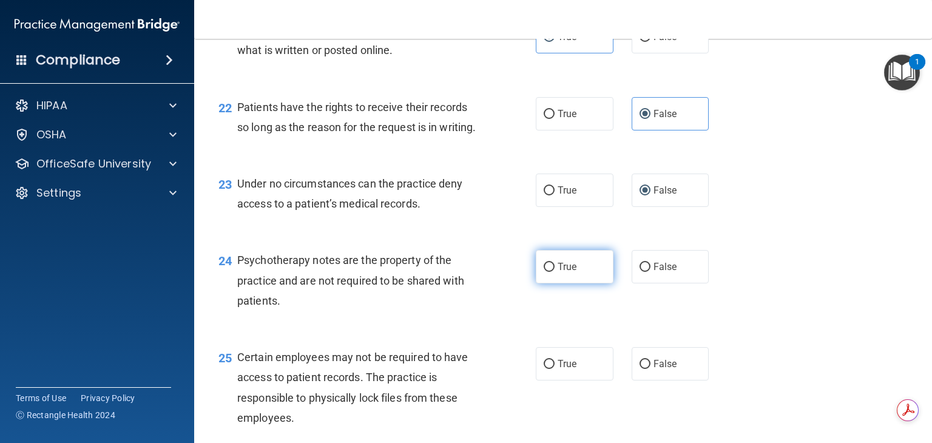
click at [547, 272] on input "True" at bounding box center [549, 267] width 11 height 9
radio input "true"
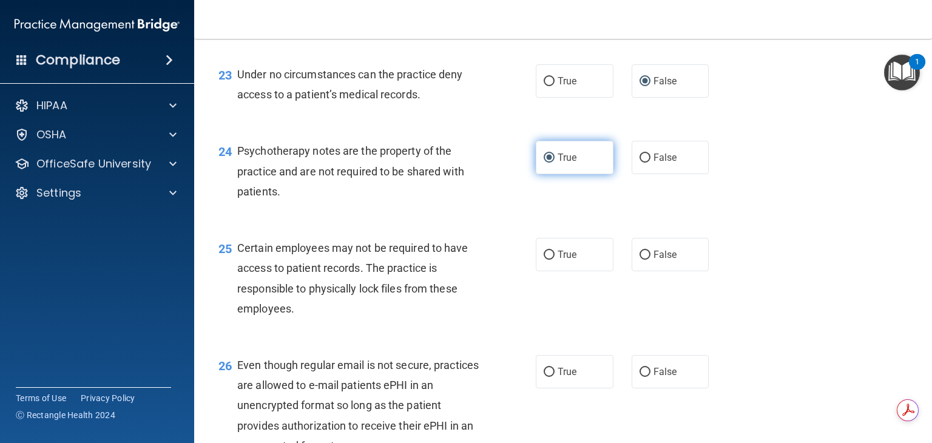
scroll to position [2551, 0]
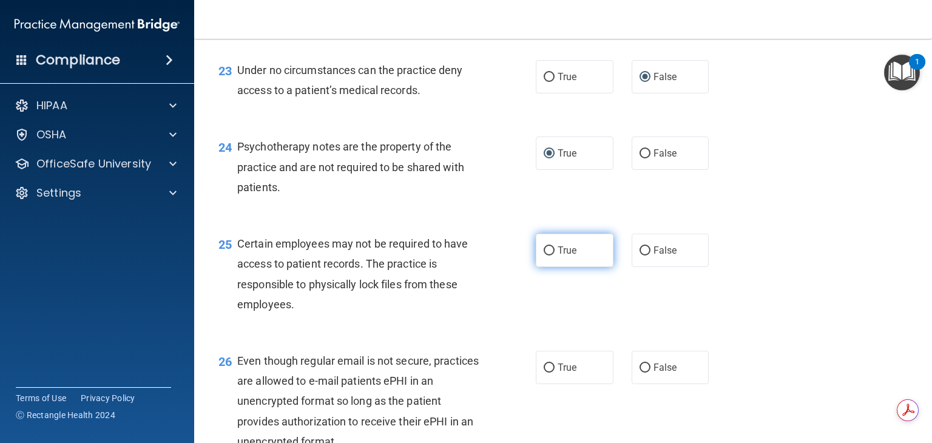
click at [547, 256] on input "True" at bounding box center [549, 250] width 11 height 9
radio input "true"
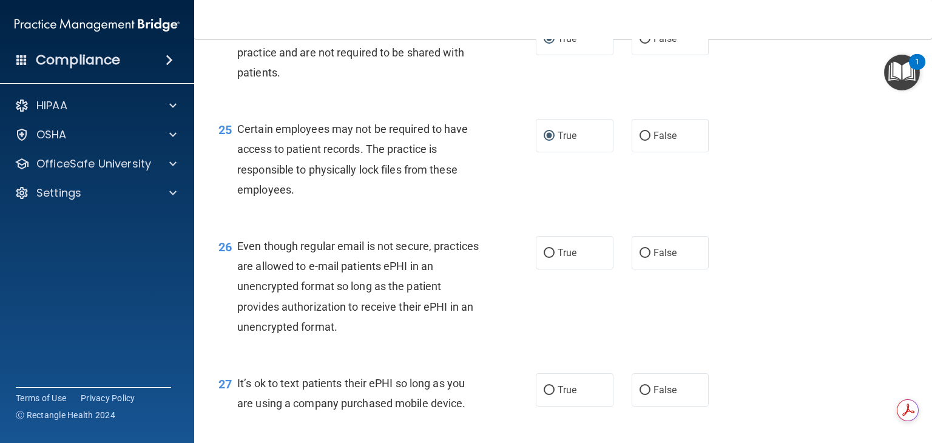
scroll to position [2667, 0]
click at [640, 257] on input "False" at bounding box center [645, 252] width 11 height 9
radio input "true"
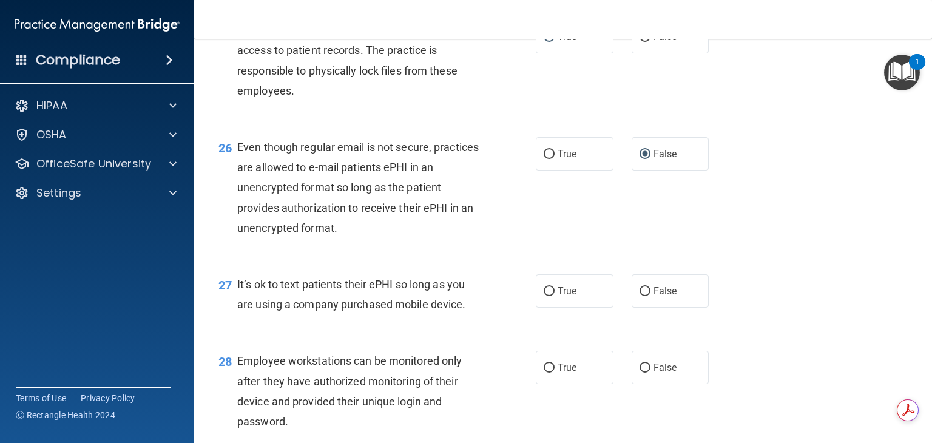
scroll to position [2766, 0]
click at [572, 296] on span "True" at bounding box center [567, 291] width 19 height 12
click at [555, 296] on input "True" at bounding box center [549, 291] width 11 height 9
radio input "true"
drag, startPoint x: 572, startPoint y: 346, endPoint x: 647, endPoint y: 355, distance: 75.1
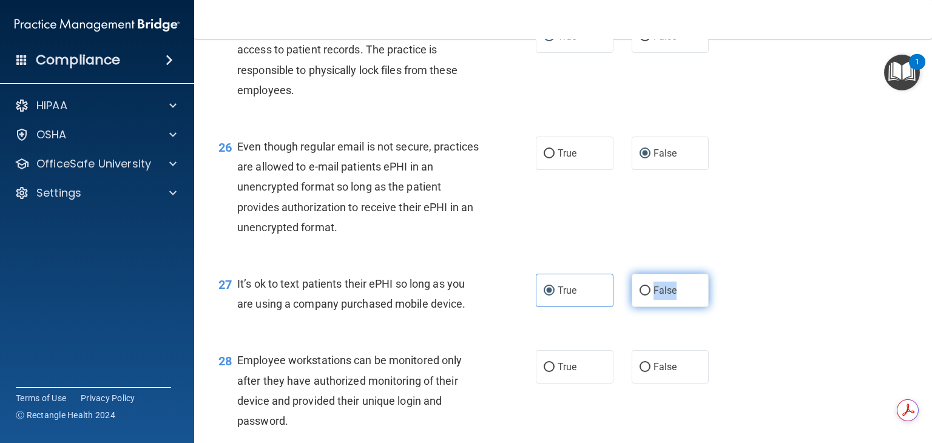
click at [647, 307] on div "True False" at bounding box center [629, 290] width 186 height 33
click at [640, 296] on input "False" at bounding box center [645, 291] width 11 height 9
radio input "true"
radio input "false"
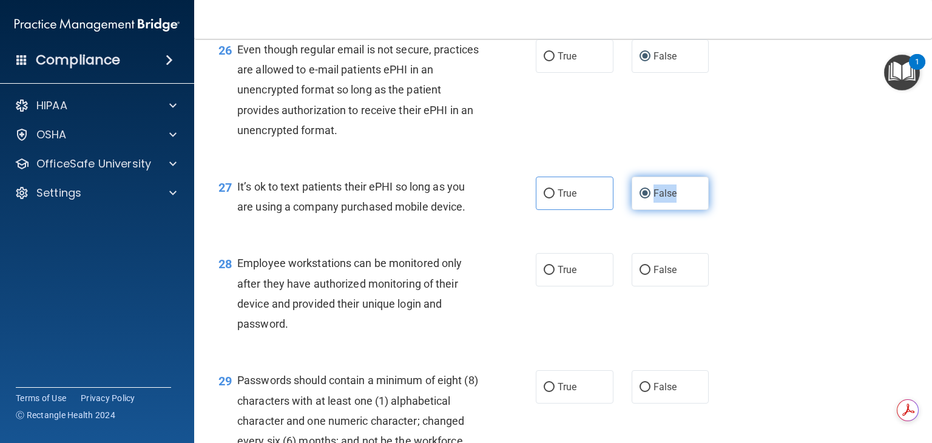
scroll to position [2864, 0]
click at [753, 237] on div "27 It’s ok to text patients their ePHI so long as you are using a company purch…" at bounding box center [563, 198] width 708 height 76
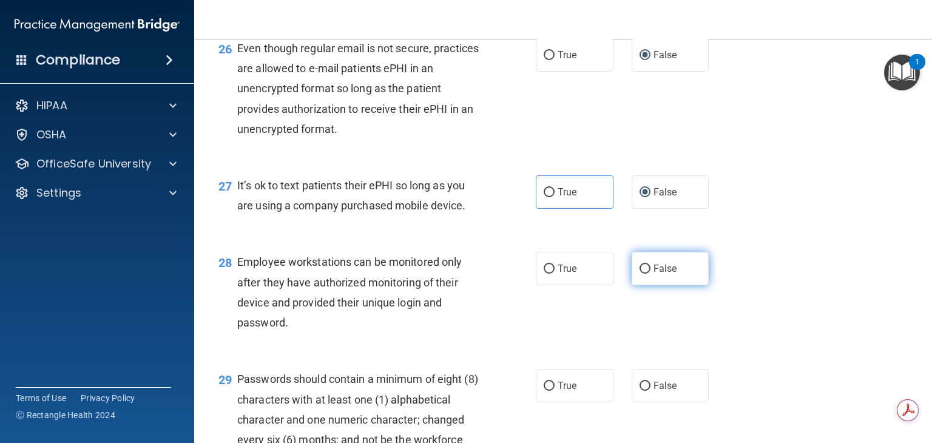
click at [645, 285] on label "False" at bounding box center [671, 268] width 78 height 33
click at [645, 274] on input "False" at bounding box center [645, 269] width 11 height 9
radio input "true"
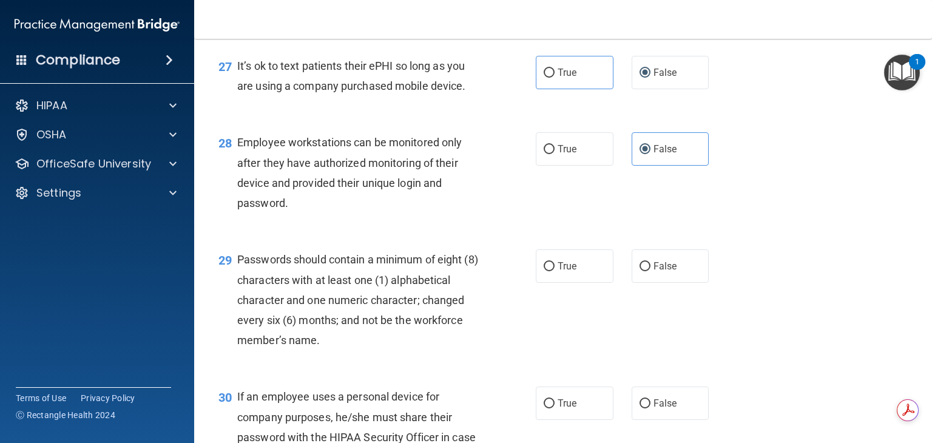
scroll to position [2983, 0]
click at [548, 272] on input "True" at bounding box center [549, 267] width 11 height 9
radio input "true"
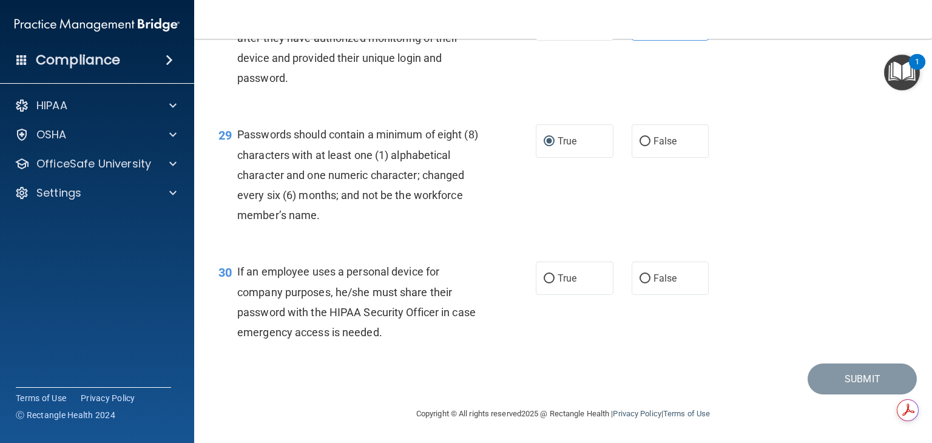
scroll to position [3123, 0]
click at [642, 283] on input "False" at bounding box center [645, 278] width 11 height 9
radio input "true"
click at [843, 378] on button "Submit" at bounding box center [862, 379] width 109 height 31
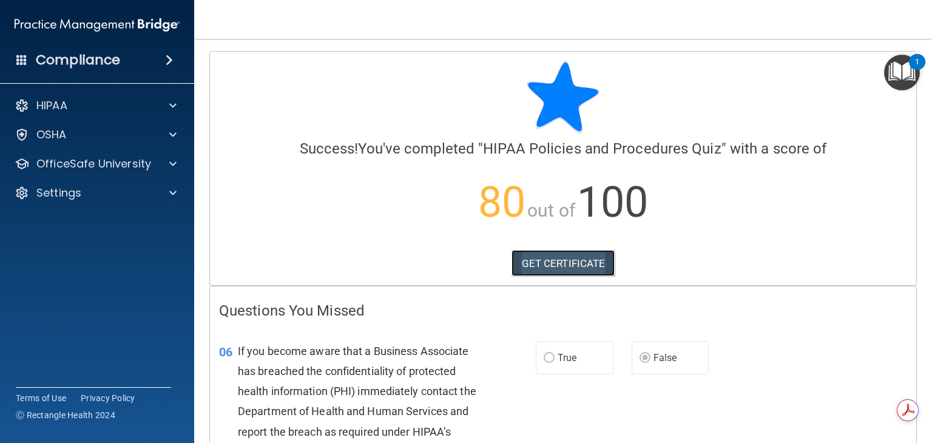
click at [585, 267] on link "GET CERTIFICATE" at bounding box center [564, 263] width 104 height 27
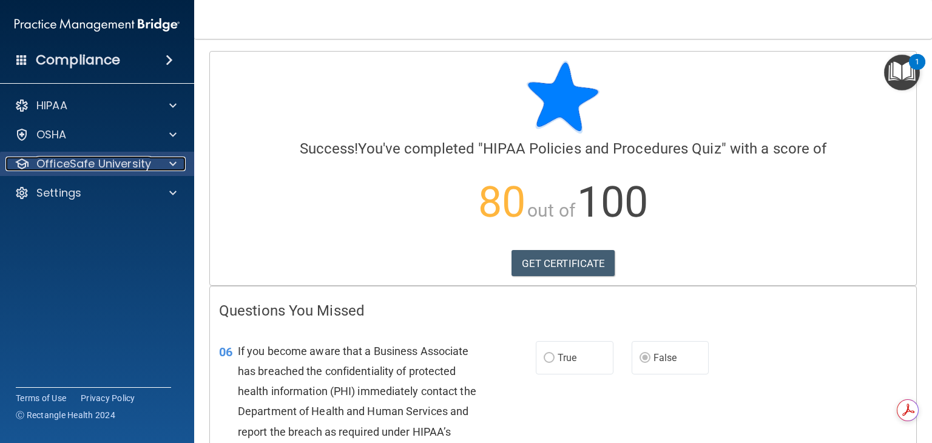
click at [81, 161] on p "OfficeSafe University" at bounding box center [93, 164] width 115 height 15
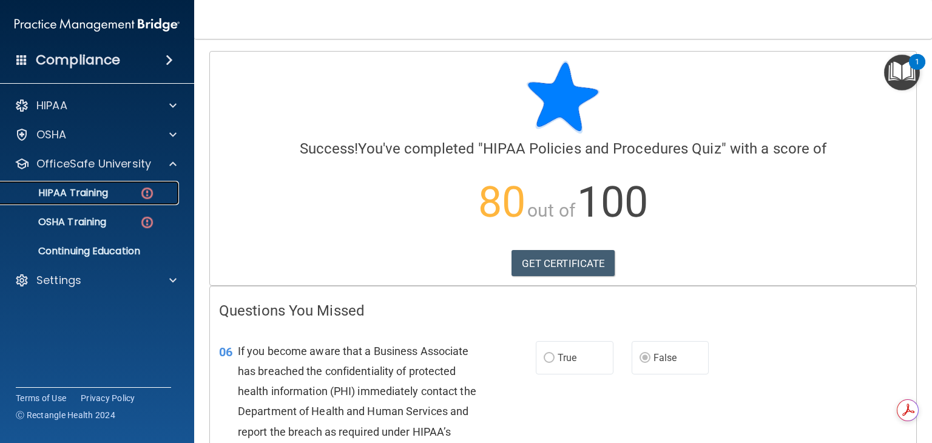
click at [92, 188] on p "HIPAA Training" at bounding box center [58, 193] width 100 height 12
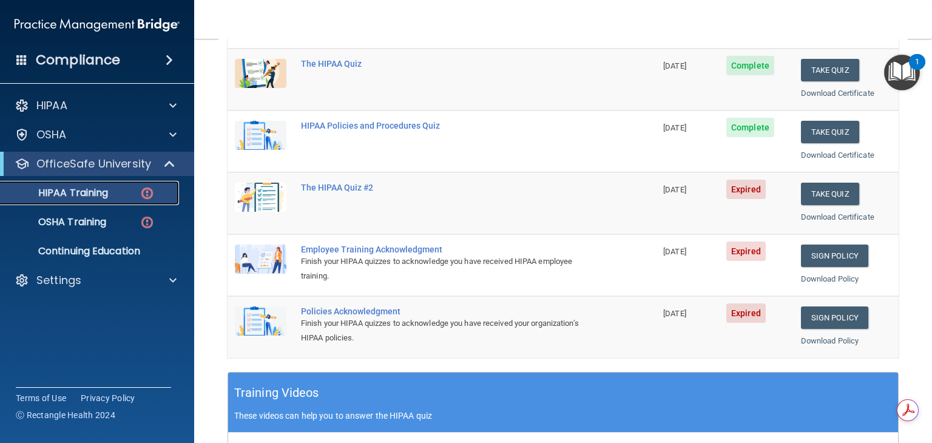
scroll to position [163, 0]
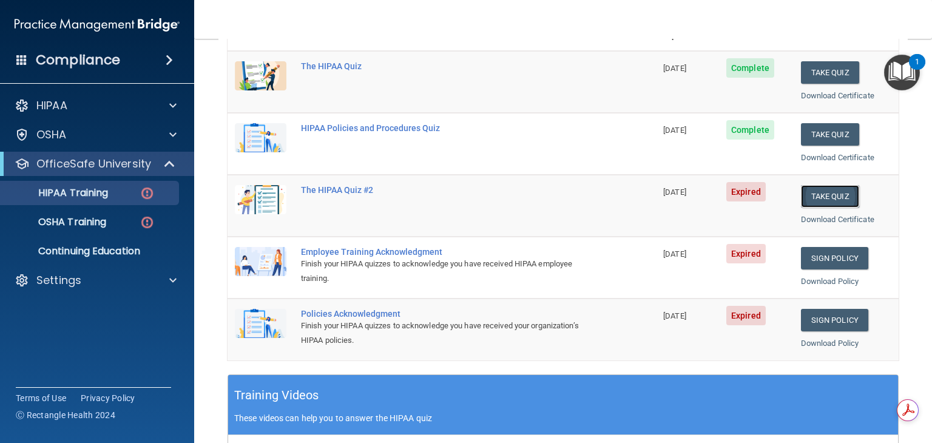
click at [813, 197] on button "Take Quiz" at bounding box center [830, 196] width 58 height 22
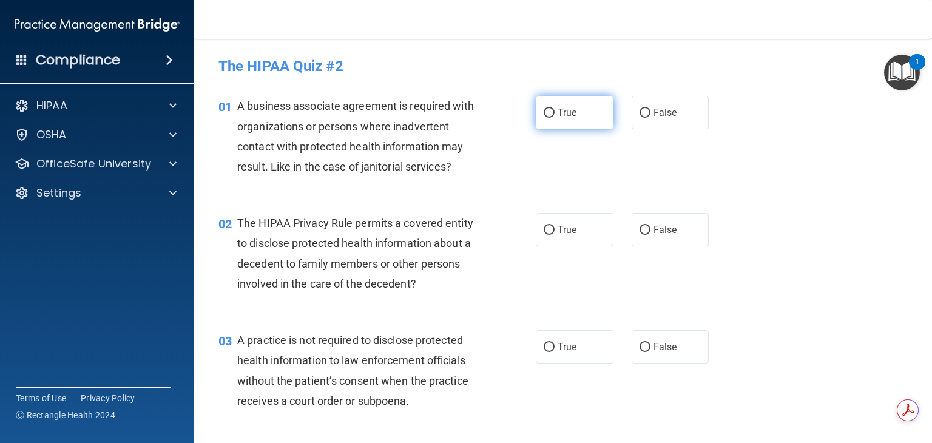
click at [554, 119] on label "True" at bounding box center [575, 112] width 78 height 33
click at [554, 118] on input "True" at bounding box center [549, 113] width 11 height 9
radio input "true"
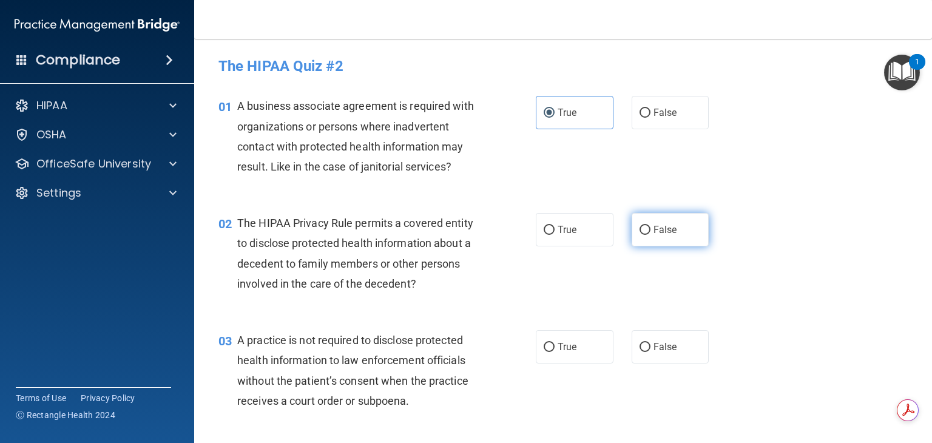
click at [640, 236] on label "False" at bounding box center [671, 229] width 78 height 33
click at [640, 235] on input "False" at bounding box center [645, 230] width 11 height 9
radio input "true"
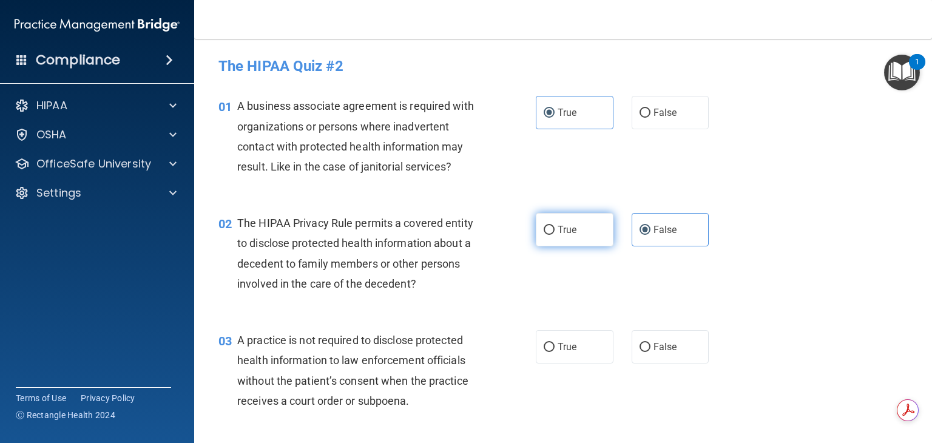
click at [583, 227] on label "True" at bounding box center [575, 229] width 78 height 33
click at [555, 227] on input "True" at bounding box center [549, 230] width 11 height 9
radio input "true"
radio input "false"
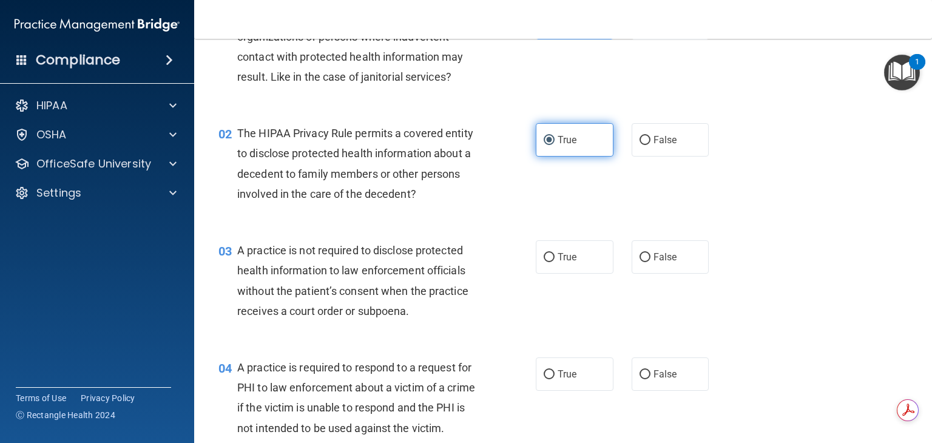
scroll to position [91, 0]
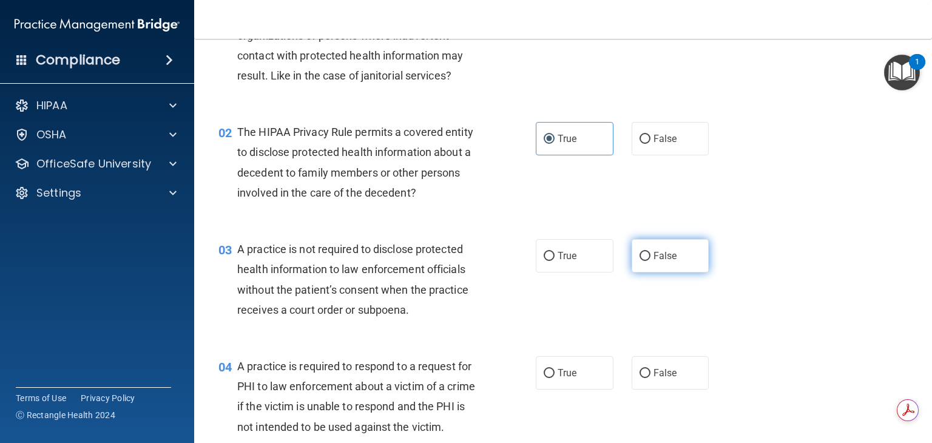
click at [640, 256] on input "False" at bounding box center [645, 256] width 11 height 9
radio input "true"
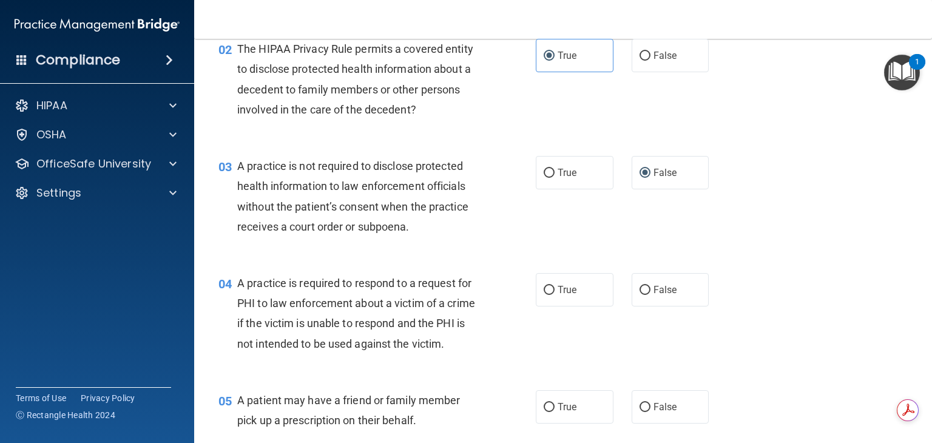
scroll to position [177, 0]
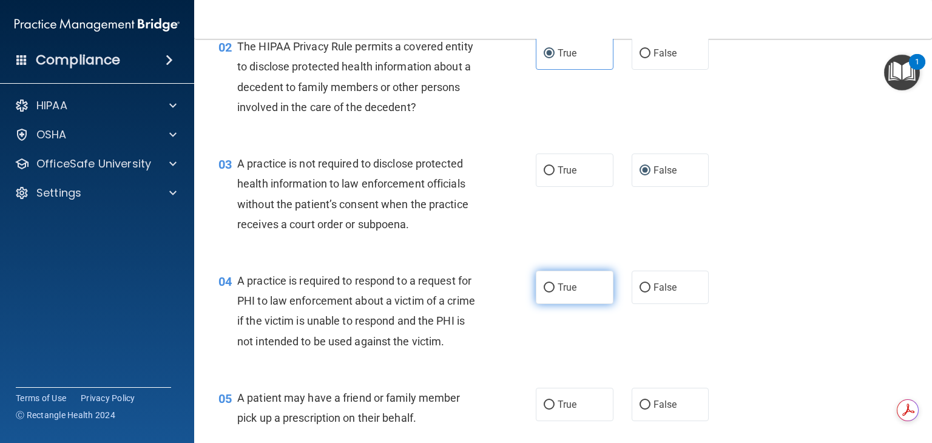
click at [565, 296] on label "True" at bounding box center [575, 287] width 78 height 33
click at [555, 293] on input "True" at bounding box center [549, 287] width 11 height 9
radio input "true"
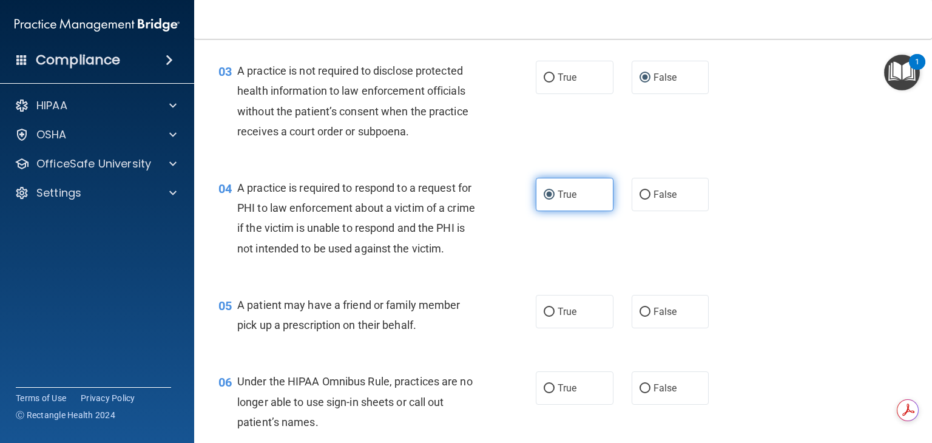
scroll to position [277, 0]
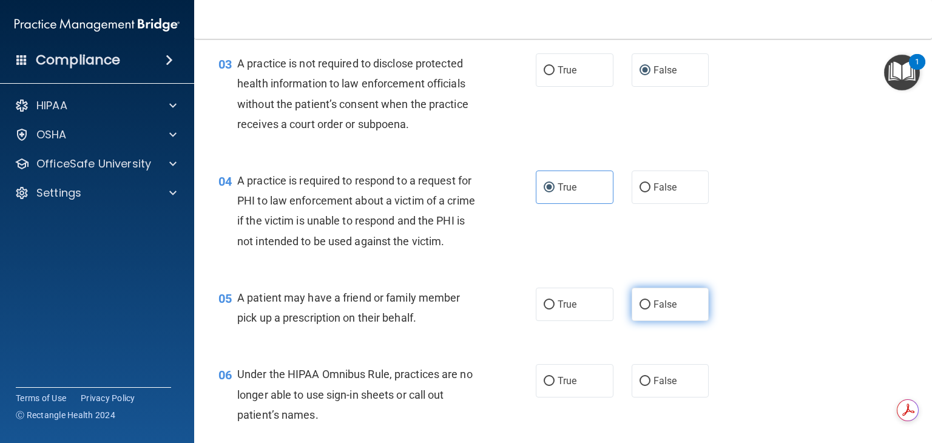
click at [642, 310] on input "False" at bounding box center [645, 304] width 11 height 9
radio input "true"
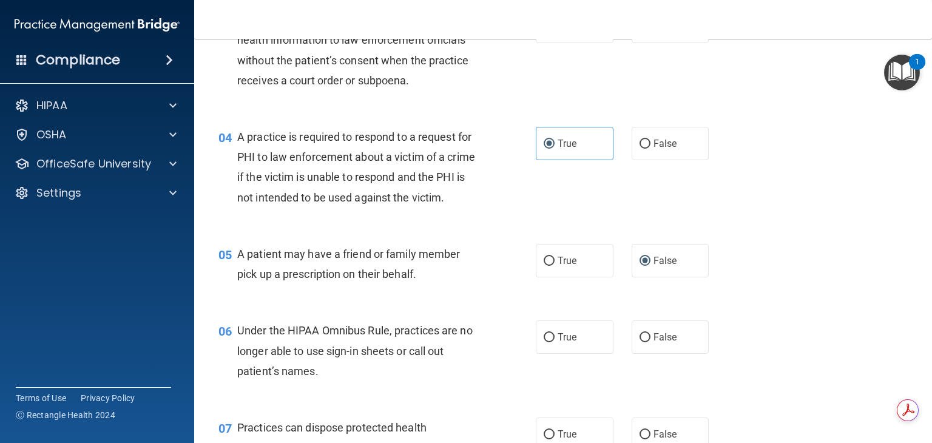
scroll to position [323, 0]
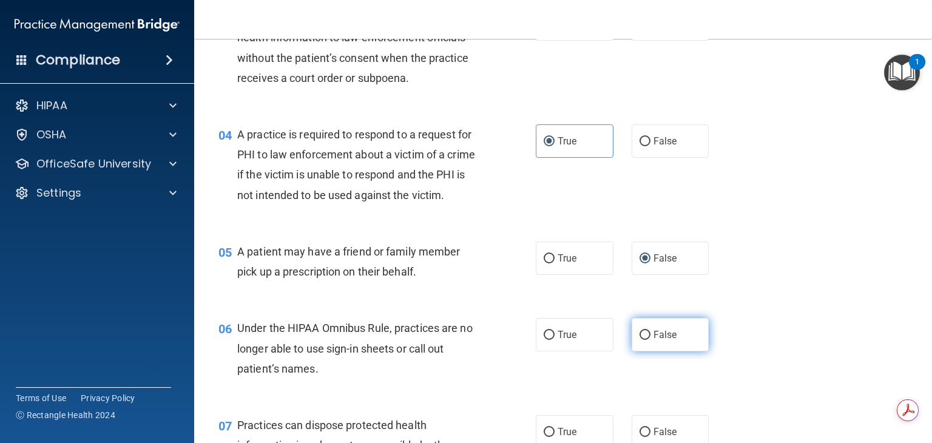
click at [640, 340] on input "False" at bounding box center [645, 335] width 11 height 9
radio input "true"
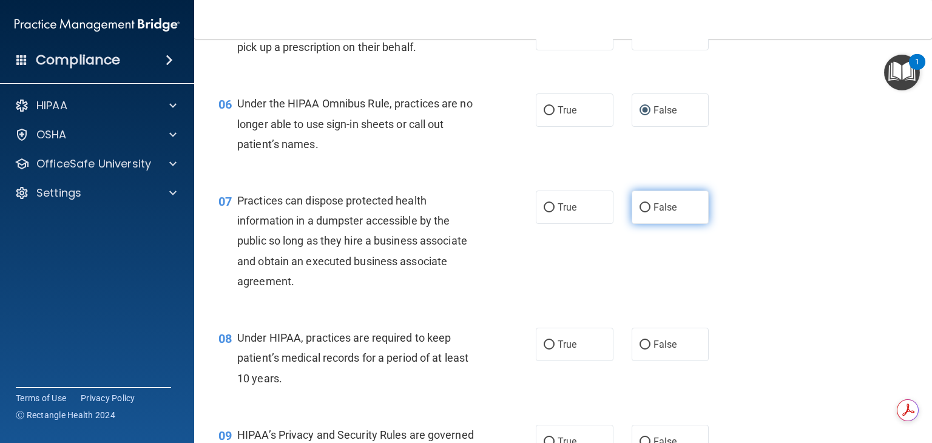
scroll to position [568, 0]
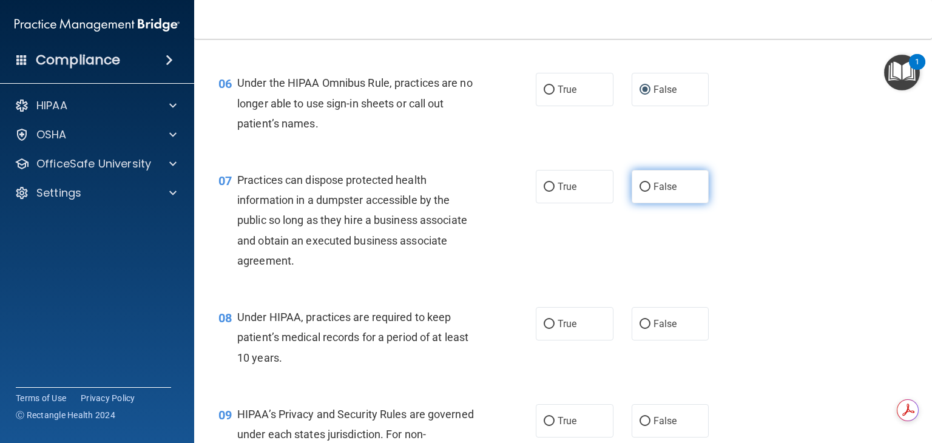
click at [647, 203] on label "False" at bounding box center [671, 186] width 78 height 33
click at [647, 192] on input "False" at bounding box center [645, 187] width 11 height 9
radio input "true"
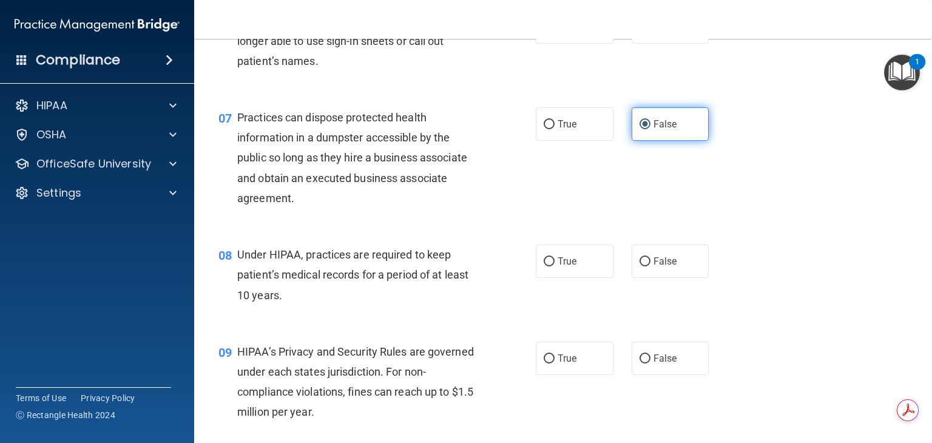
scroll to position [631, 0]
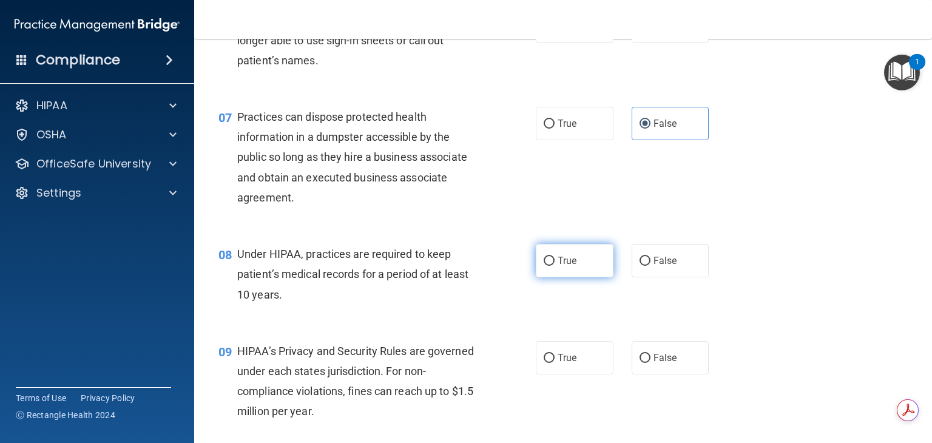
click at [562, 266] on span "True" at bounding box center [567, 261] width 19 height 12
click at [555, 266] on input "True" at bounding box center [549, 261] width 11 height 9
radio input "true"
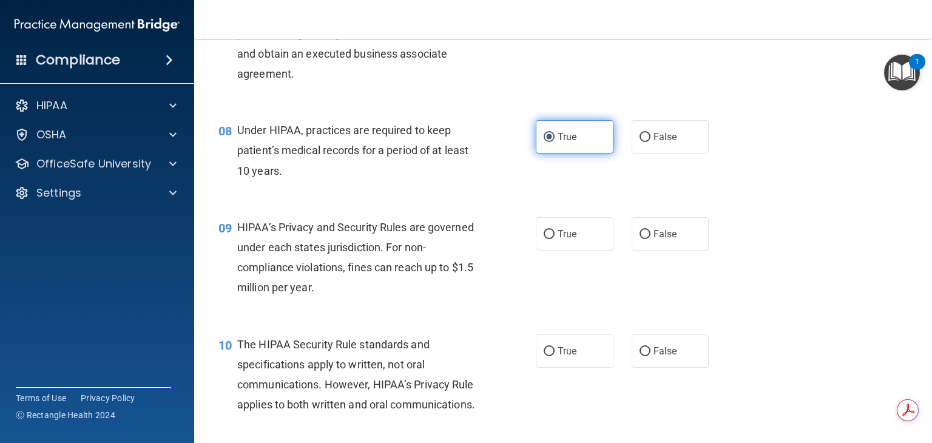
scroll to position [756, 0]
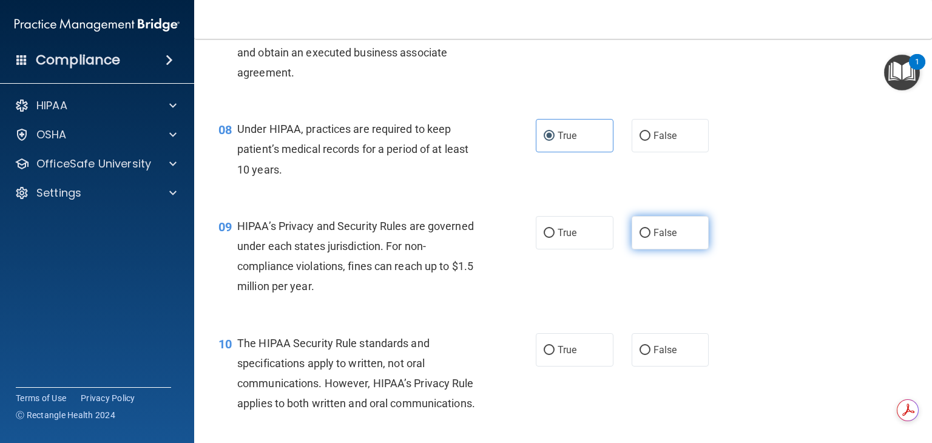
click at [642, 238] on input "False" at bounding box center [645, 233] width 11 height 9
radio input "true"
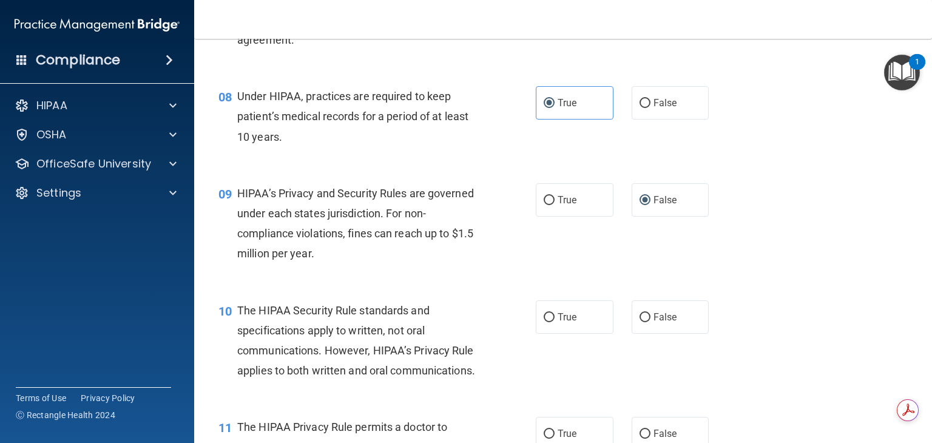
scroll to position [799, 0]
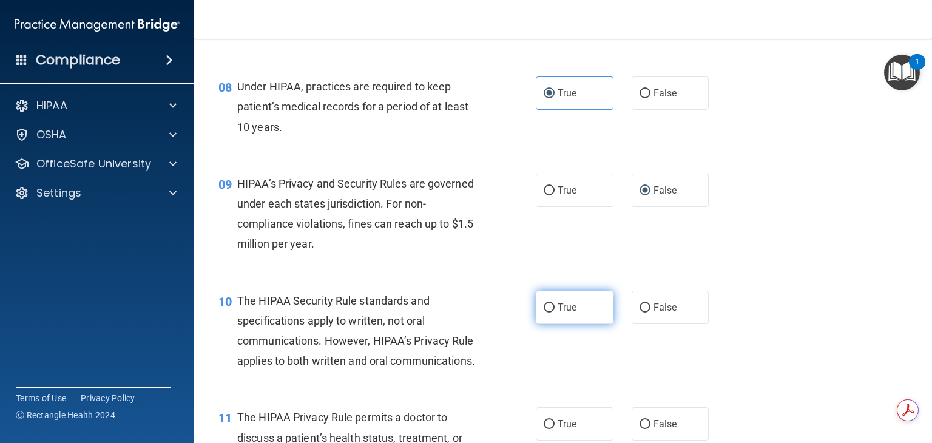
click at [571, 313] on span "True" at bounding box center [567, 308] width 19 height 12
click at [555, 313] on input "True" at bounding box center [549, 308] width 11 height 9
radio input "true"
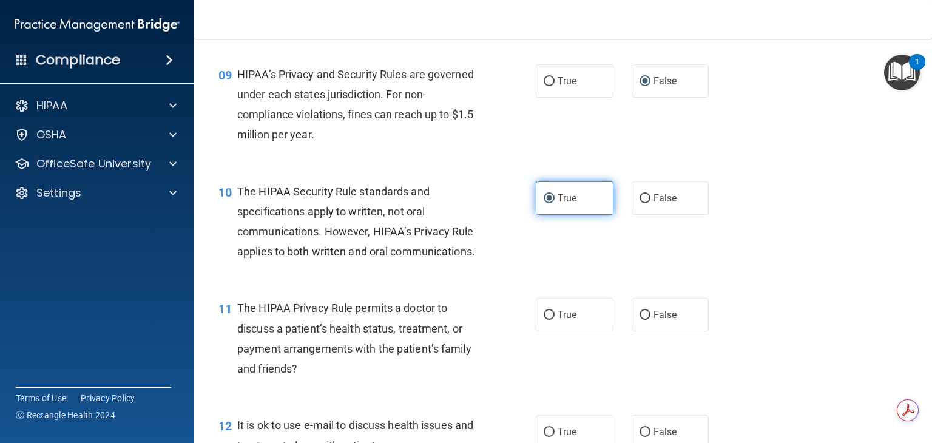
scroll to position [911, 0]
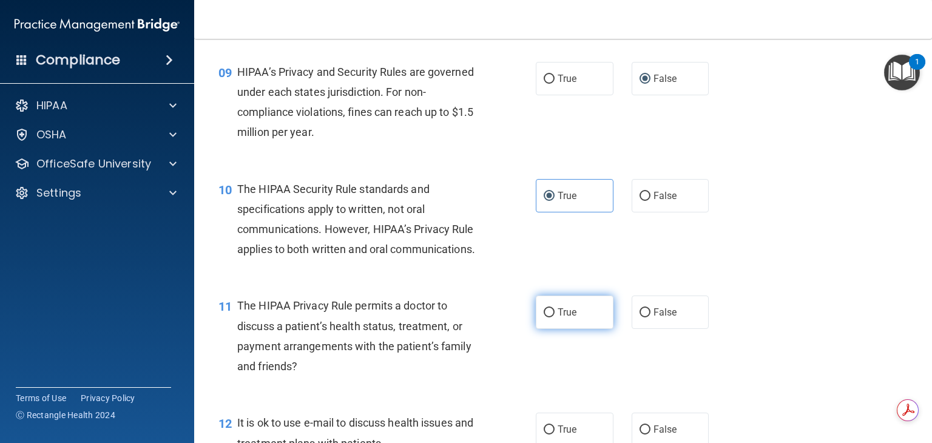
click at [585, 329] on label "True" at bounding box center [575, 312] width 78 height 33
click at [555, 317] on input "True" at bounding box center [549, 312] width 11 height 9
radio input "true"
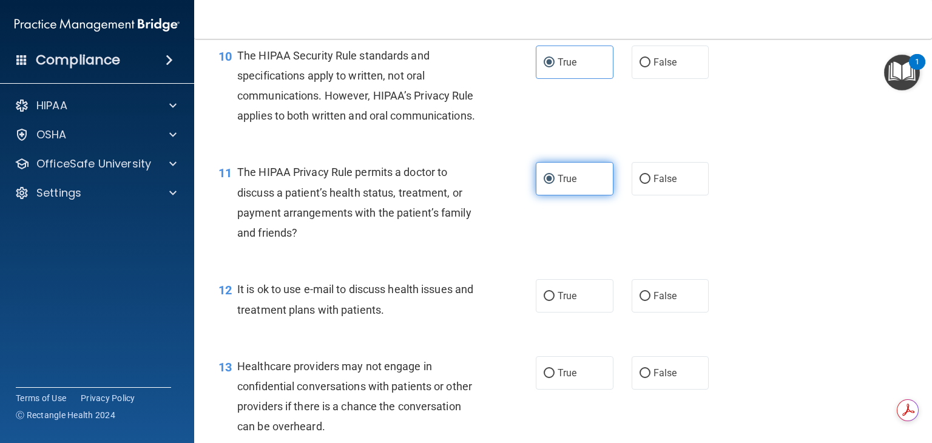
scroll to position [1044, 0]
click at [653, 313] on label "False" at bounding box center [671, 295] width 78 height 33
click at [651, 301] on input "False" at bounding box center [645, 296] width 11 height 9
radio input "true"
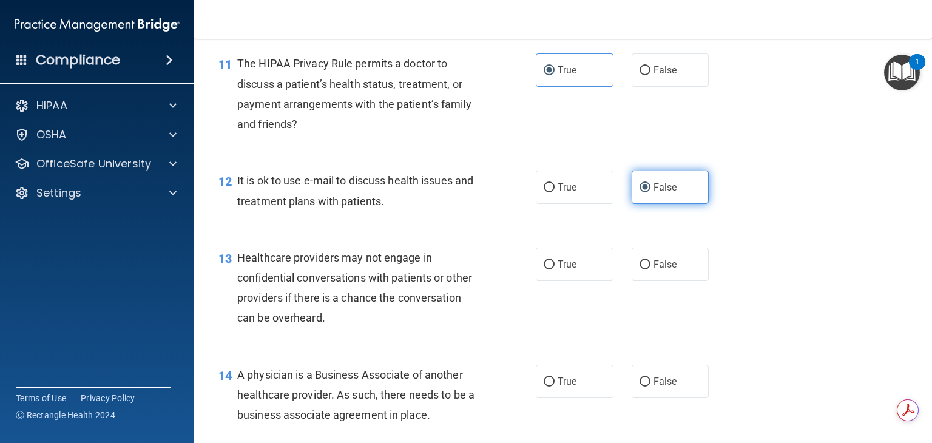
scroll to position [1162, 0]
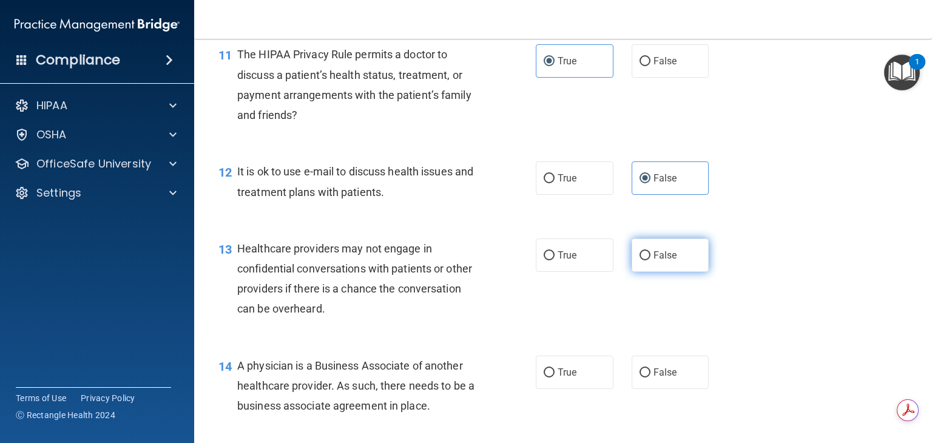
click at [642, 272] on label "False" at bounding box center [671, 255] width 78 height 33
click at [642, 260] on input "False" at bounding box center [645, 255] width 11 height 9
radio input "true"
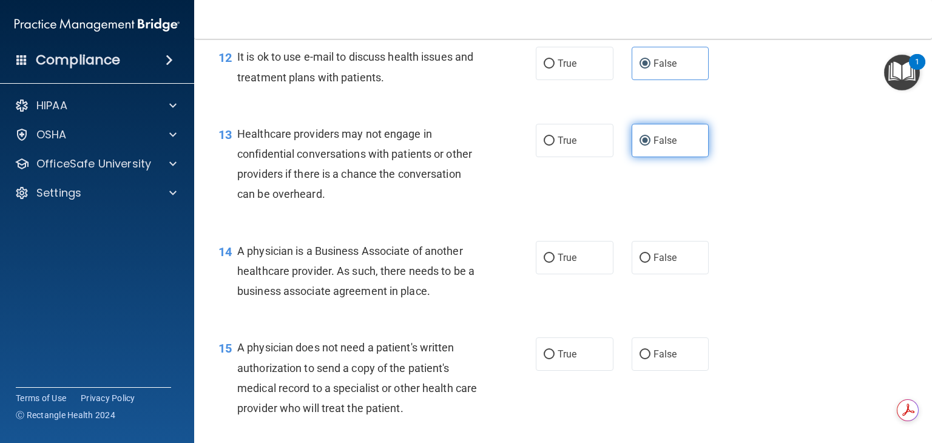
scroll to position [1277, 0]
click at [569, 263] on span "True" at bounding box center [567, 257] width 19 height 12
click at [555, 262] on input "True" at bounding box center [549, 257] width 11 height 9
radio input "true"
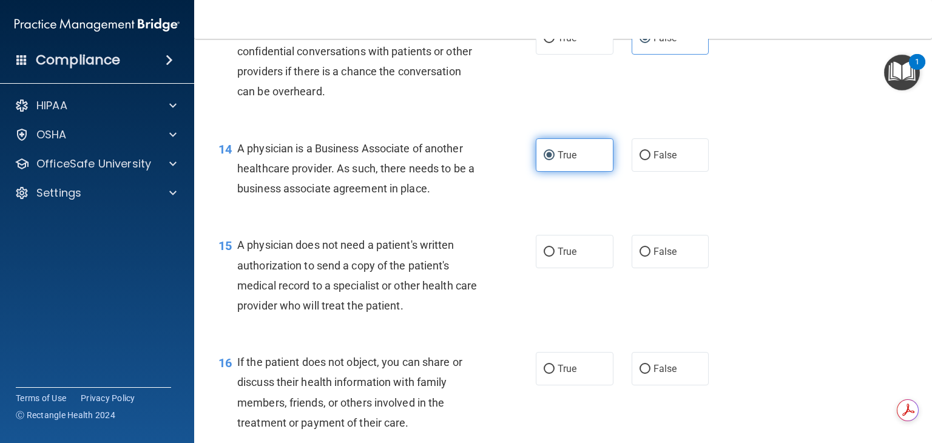
scroll to position [1381, 0]
click at [569, 266] on label "True" at bounding box center [575, 249] width 78 height 33
click at [555, 255] on input "True" at bounding box center [549, 250] width 11 height 9
radio input "true"
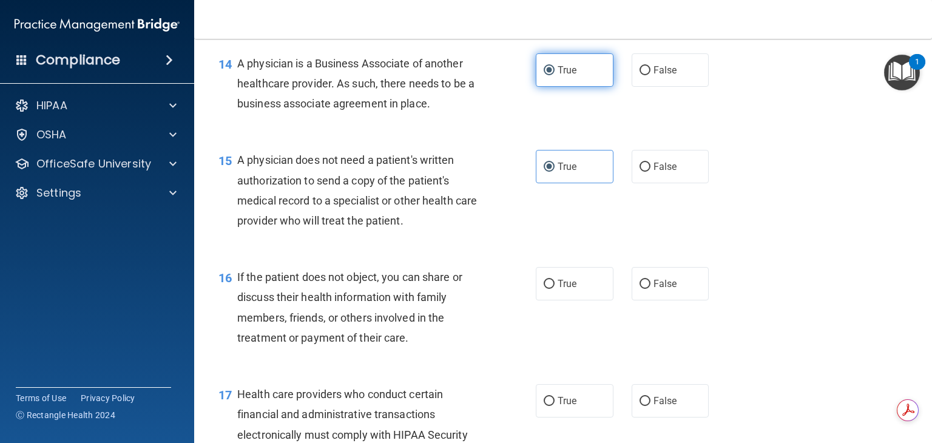
scroll to position [1476, 0]
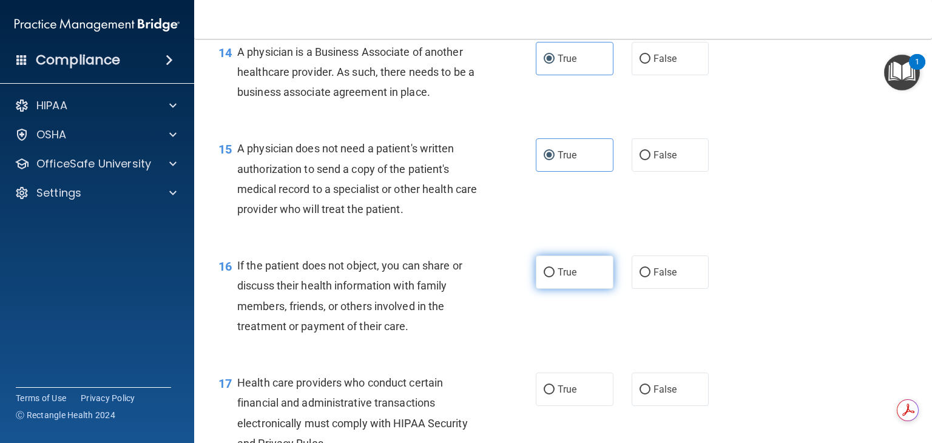
drag, startPoint x: 569, startPoint y: 301, endPoint x: 555, endPoint y: 322, distance: 25.3
click at [555, 289] on label "True" at bounding box center [575, 272] width 78 height 33
click at [555, 277] on input "True" at bounding box center [549, 272] width 11 height 9
radio input "true"
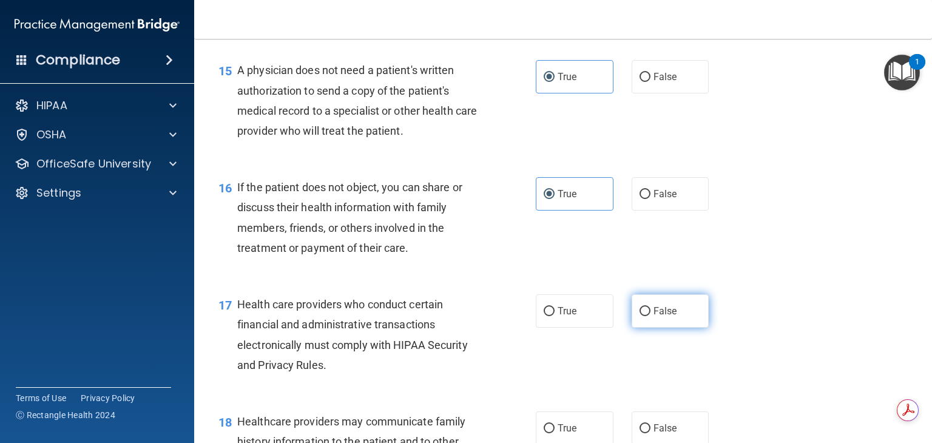
click at [640, 316] on input "False" at bounding box center [645, 311] width 11 height 9
radio input "true"
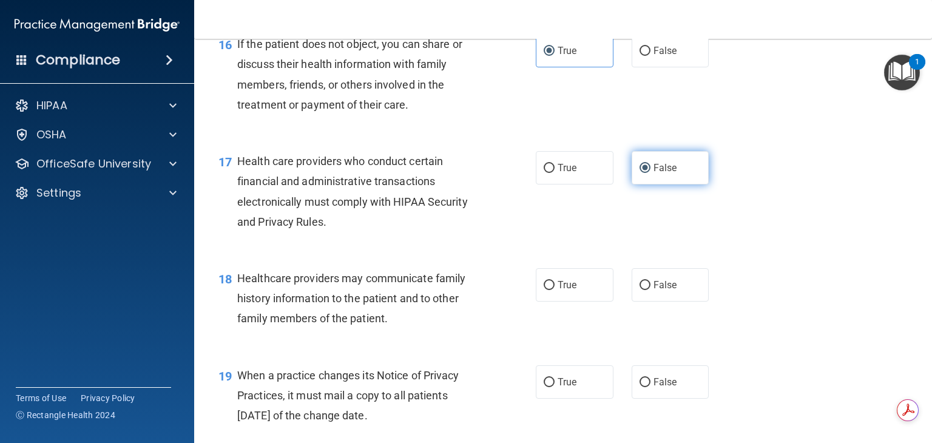
scroll to position [1699, 0]
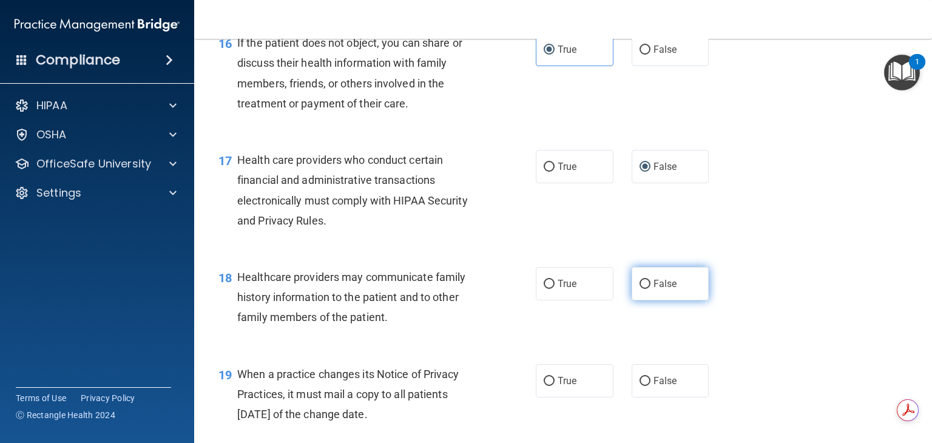
click at [641, 289] on input "False" at bounding box center [645, 284] width 11 height 9
radio input "true"
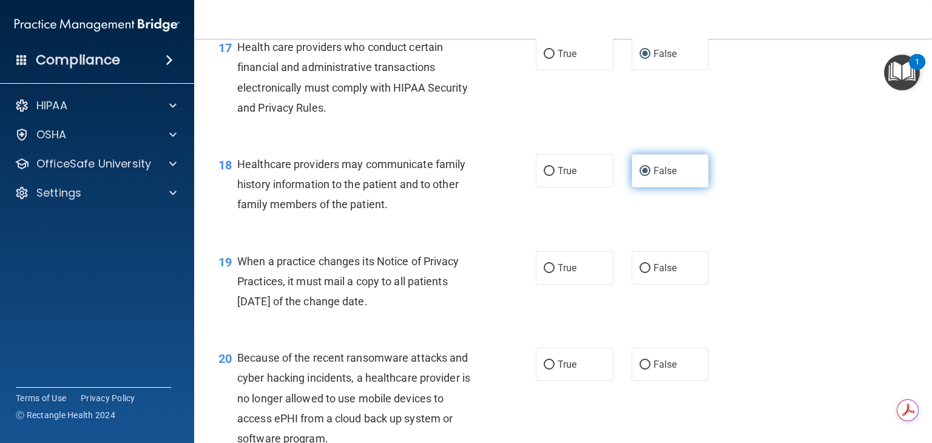
scroll to position [1811, 0]
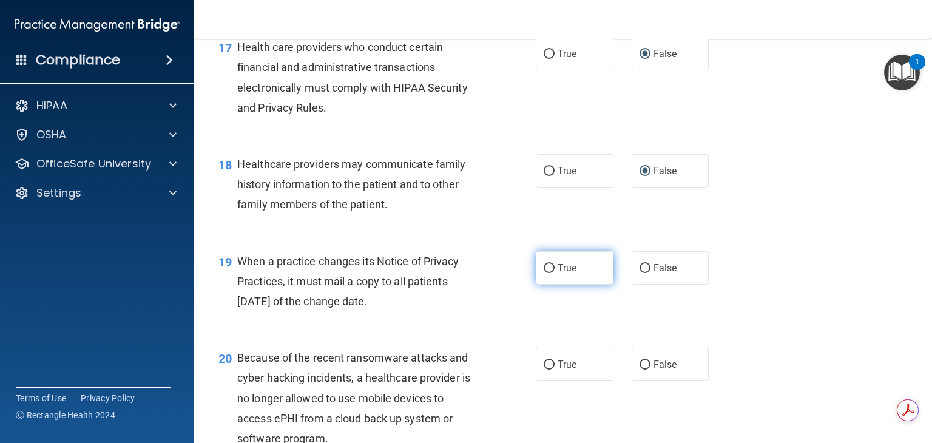
click at [560, 274] on span "True" at bounding box center [567, 268] width 19 height 12
click at [555, 273] on input "True" at bounding box center [549, 268] width 11 height 9
radio input "true"
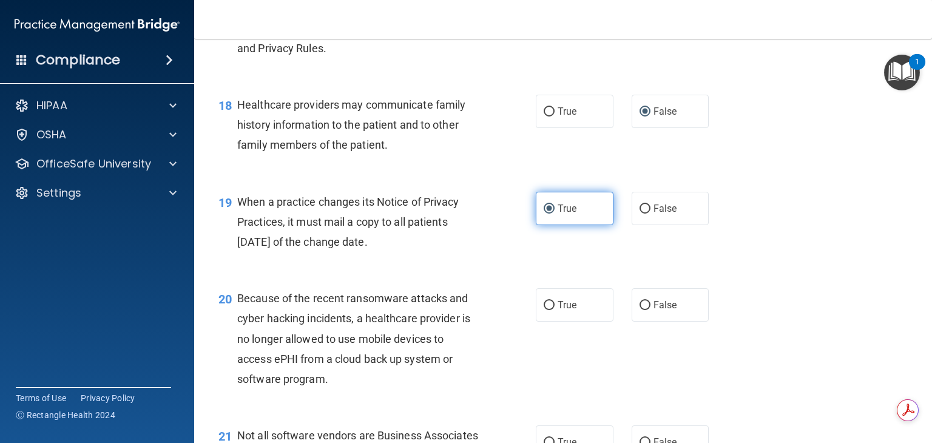
scroll to position [1872, 0]
click at [654, 310] on span "False" at bounding box center [666, 305] width 24 height 12
click at [651, 310] on input "False" at bounding box center [645, 304] width 11 height 9
radio input "true"
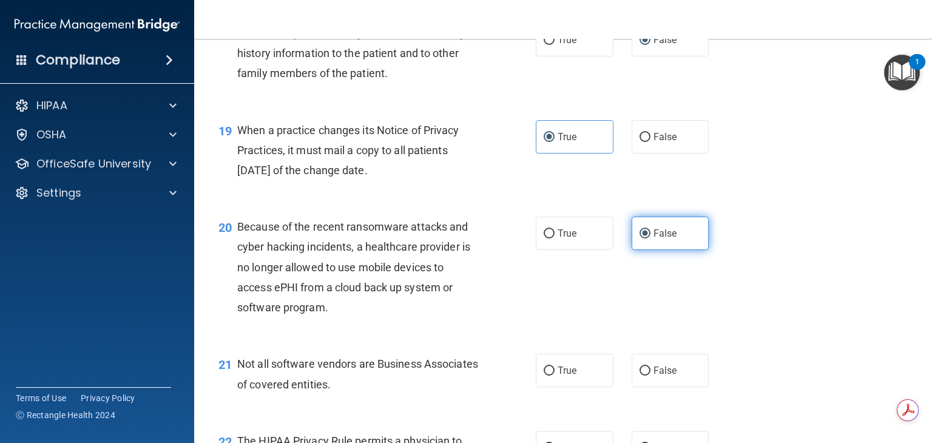
scroll to position [1955, 0]
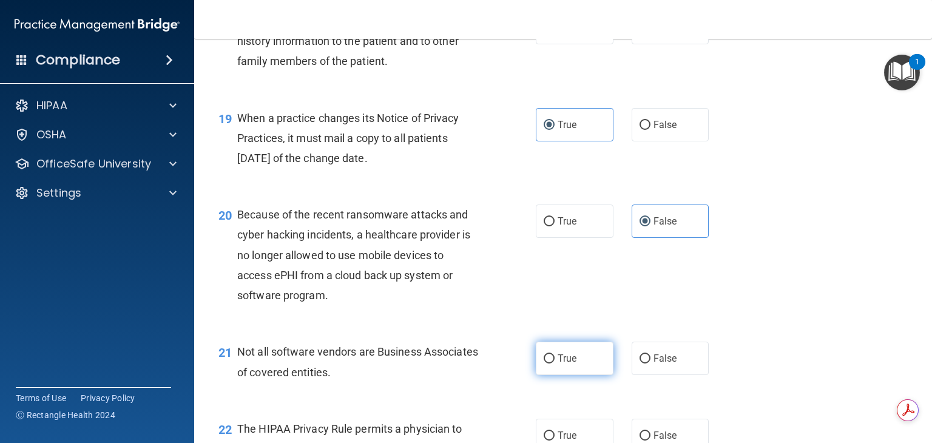
click at [562, 364] on span "True" at bounding box center [567, 359] width 19 height 12
click at [555, 364] on input "True" at bounding box center [549, 359] width 11 height 9
radio input "true"
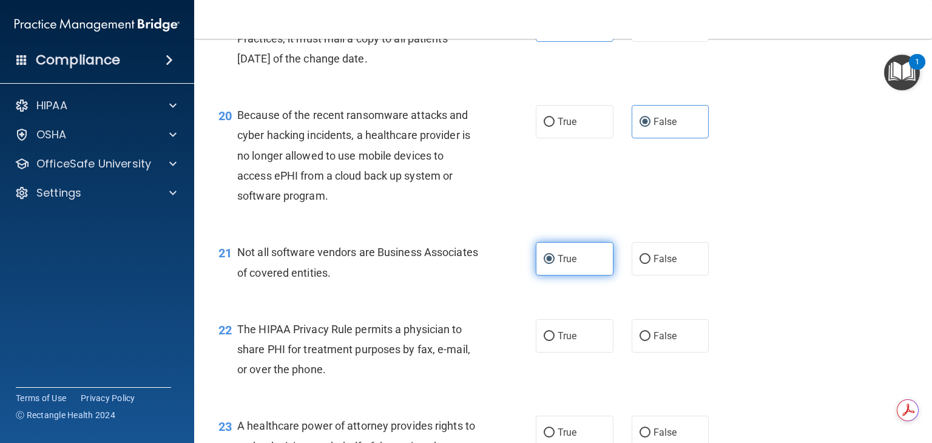
scroll to position [2074, 0]
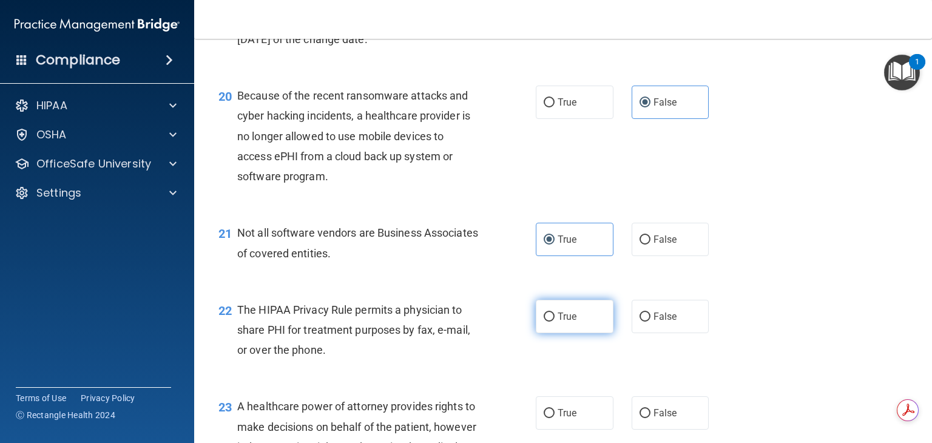
click at [563, 322] on span "True" at bounding box center [567, 317] width 19 height 12
click at [555, 322] on input "True" at bounding box center [549, 317] width 11 height 9
radio input "true"
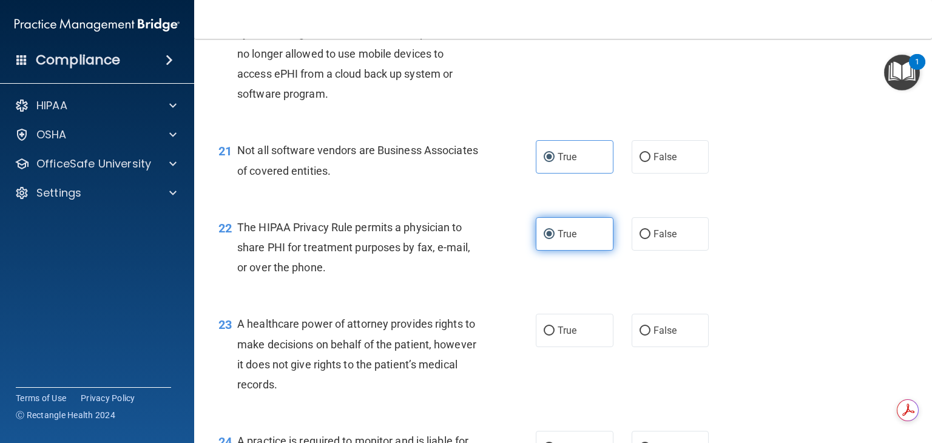
scroll to position [2165, 0]
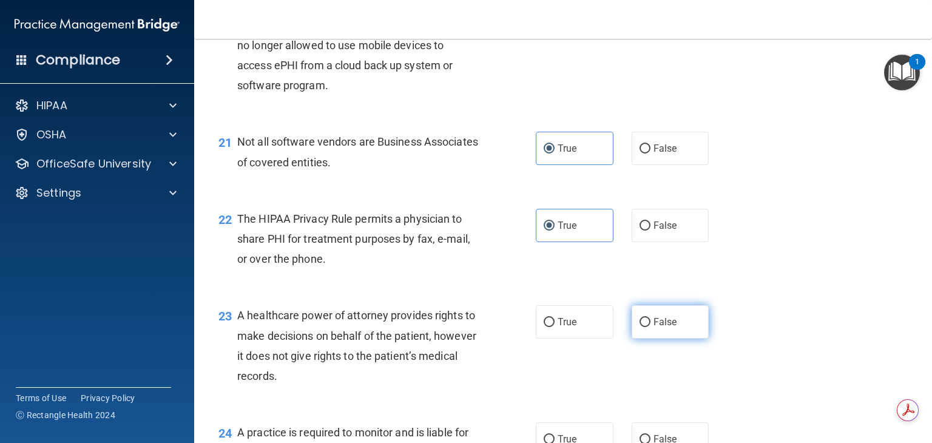
click at [645, 339] on label "False" at bounding box center [671, 321] width 78 height 33
click at [645, 327] on input "False" at bounding box center [645, 322] width 11 height 9
radio input "true"
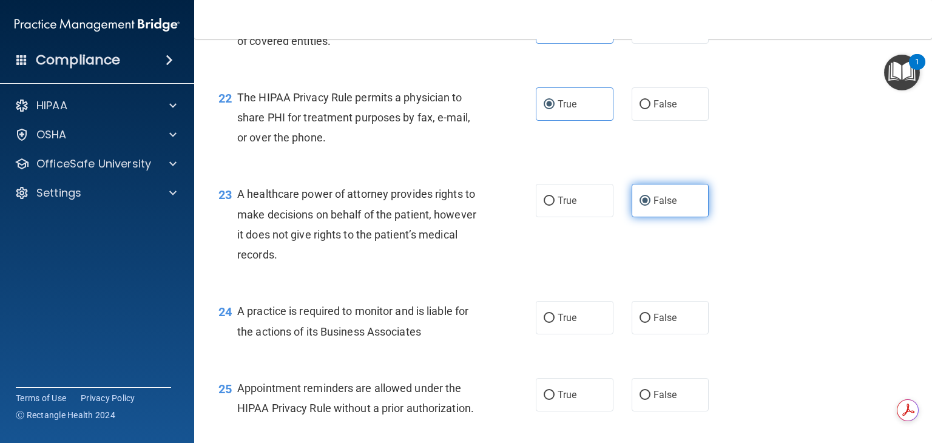
scroll to position [2297, 0]
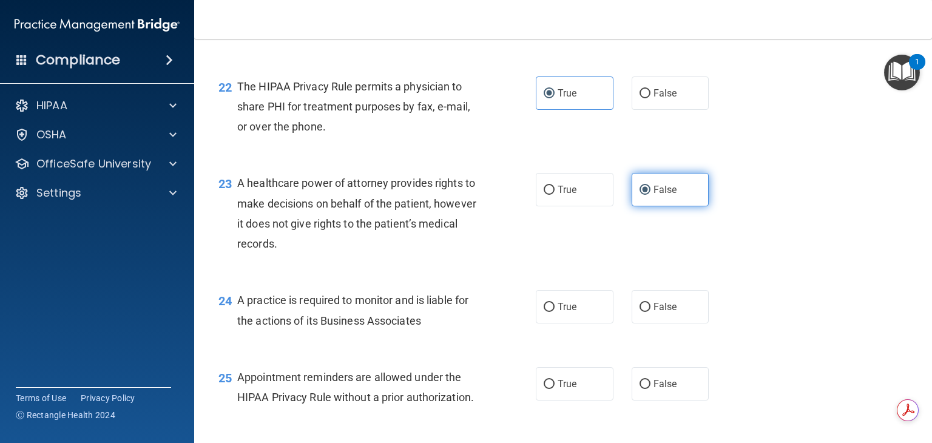
click at [645, 324] on label "False" at bounding box center [671, 306] width 78 height 33
click at [645, 312] on input "False" at bounding box center [645, 307] width 11 height 9
radio input "true"
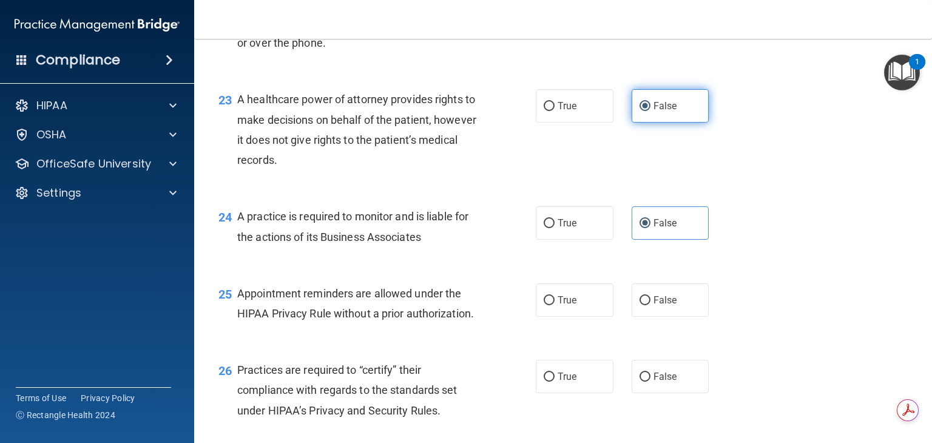
scroll to position [2381, 0]
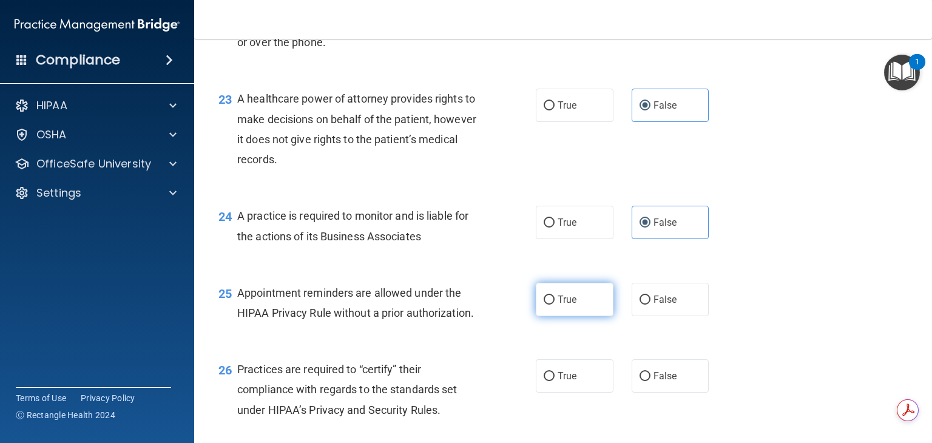
click at [588, 316] on label "True" at bounding box center [575, 299] width 78 height 33
click at [555, 305] on input "True" at bounding box center [549, 300] width 11 height 9
radio input "true"
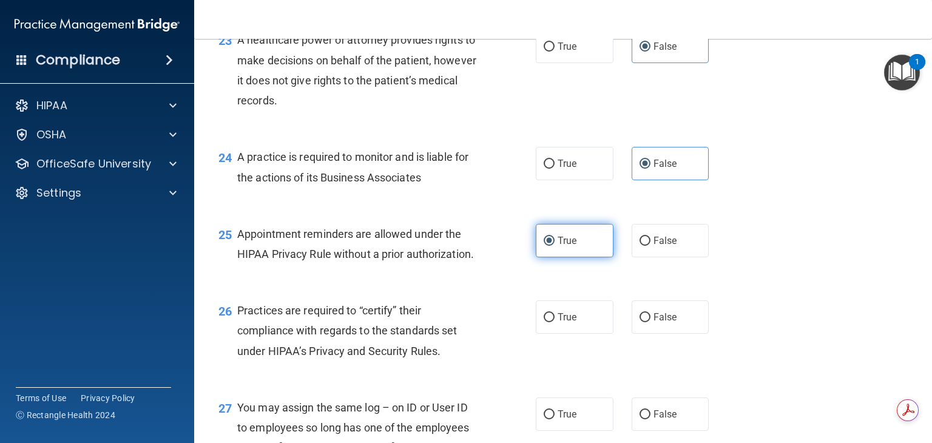
scroll to position [2445, 0]
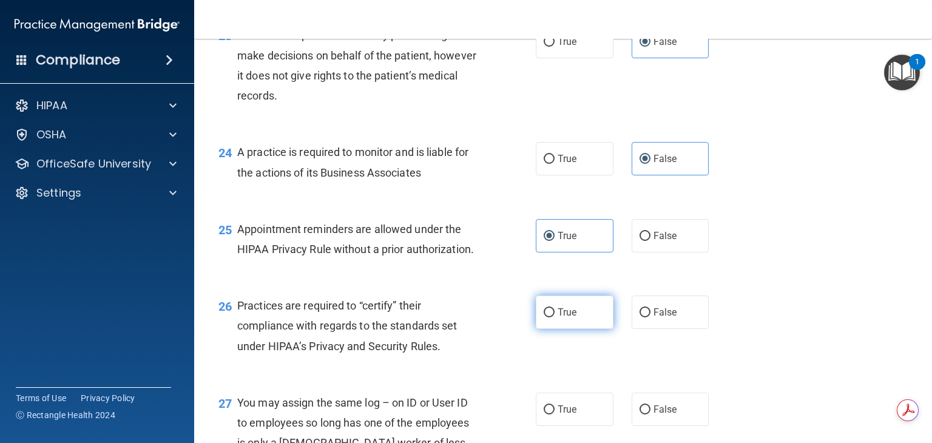
click at [578, 329] on label "True" at bounding box center [575, 312] width 78 height 33
click at [555, 317] on input "True" at bounding box center [549, 312] width 11 height 9
radio input "true"
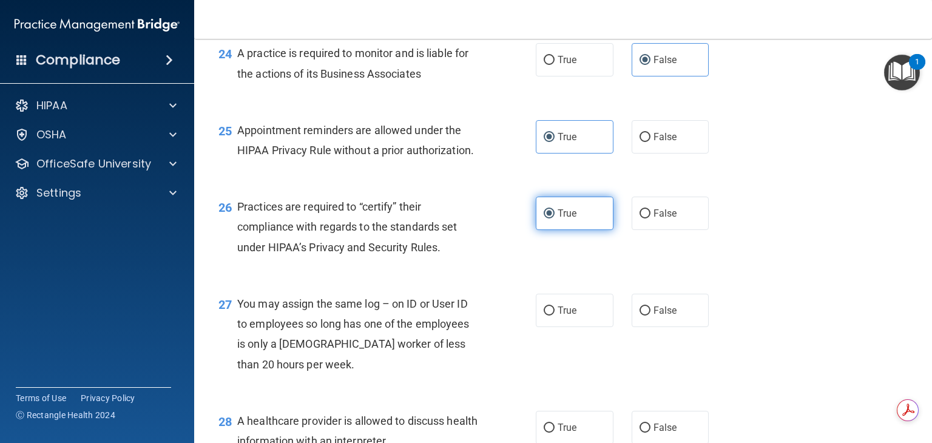
scroll to position [2554, 0]
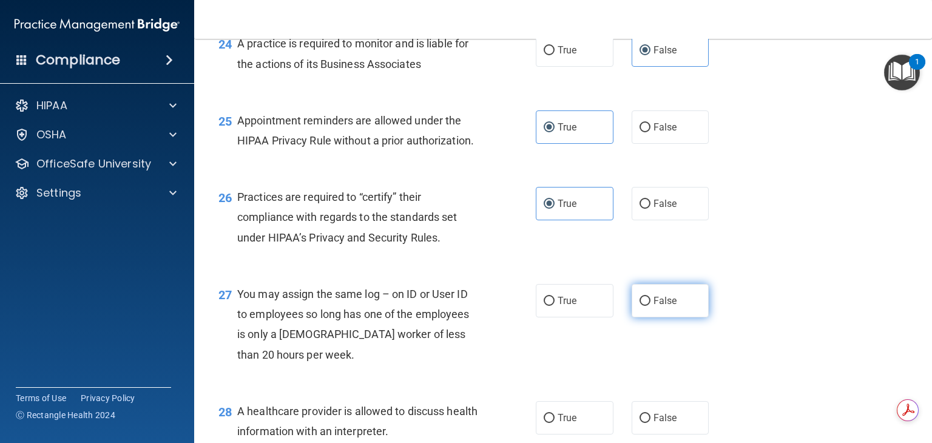
click at [646, 317] on label "False" at bounding box center [671, 300] width 78 height 33
click at [646, 306] on input "False" at bounding box center [645, 301] width 11 height 9
radio input "true"
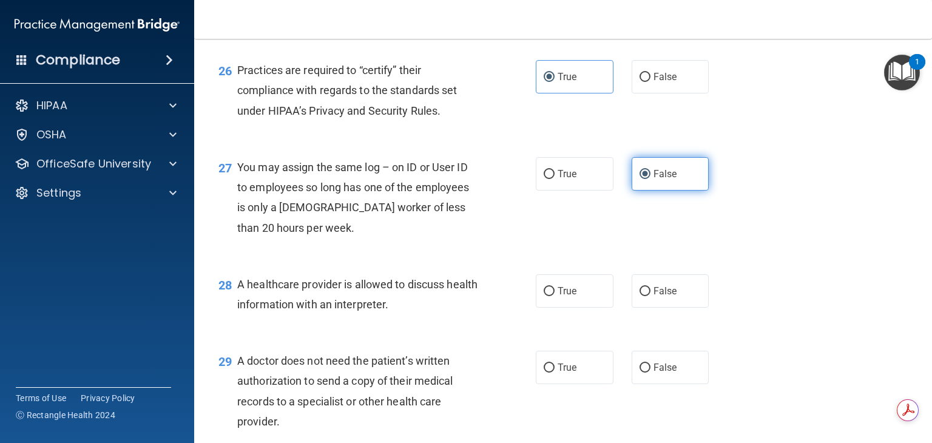
scroll to position [2693, 0]
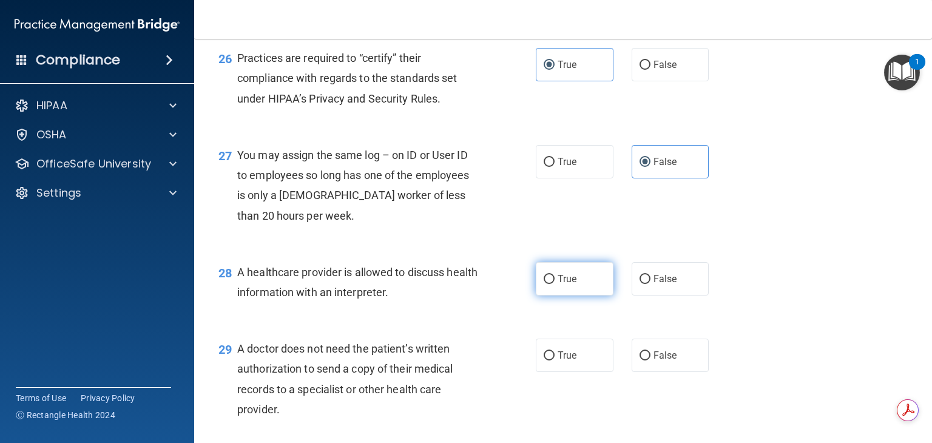
click at [599, 296] on label "True" at bounding box center [575, 278] width 78 height 33
click at [555, 284] on input "True" at bounding box center [549, 279] width 11 height 9
radio input "true"
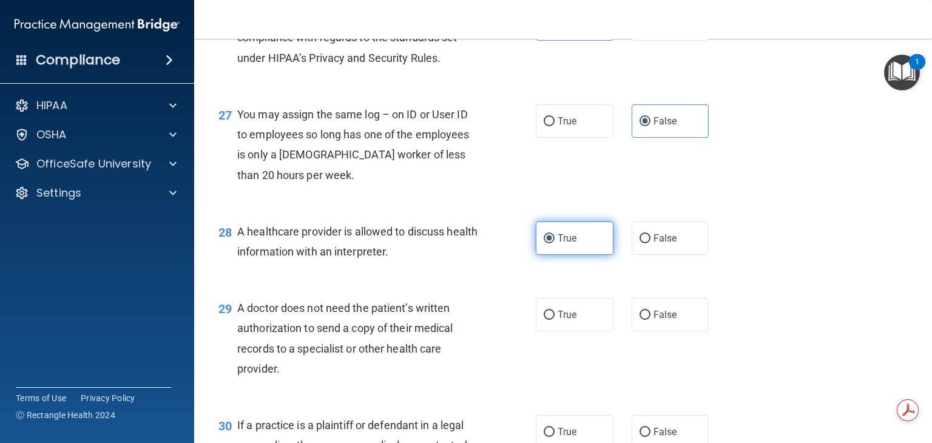
scroll to position [2748, 0]
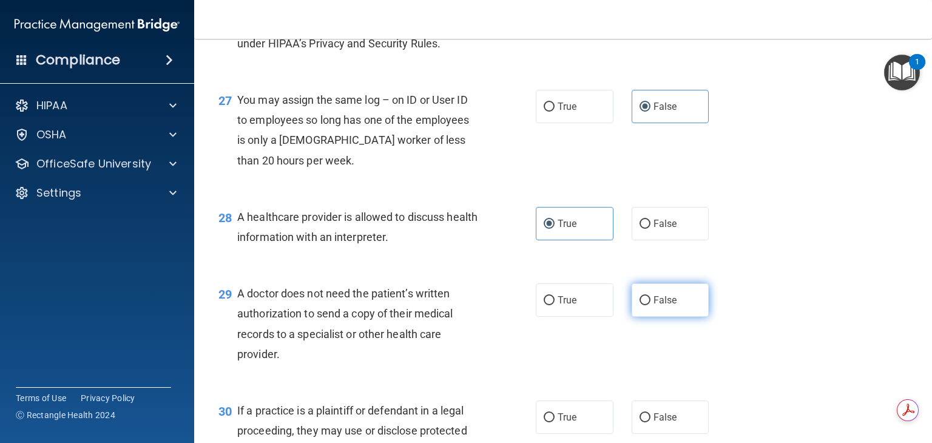
click at [645, 317] on label "False" at bounding box center [671, 299] width 78 height 33
click at [645, 305] on input "False" at bounding box center [645, 300] width 11 height 9
radio input "true"
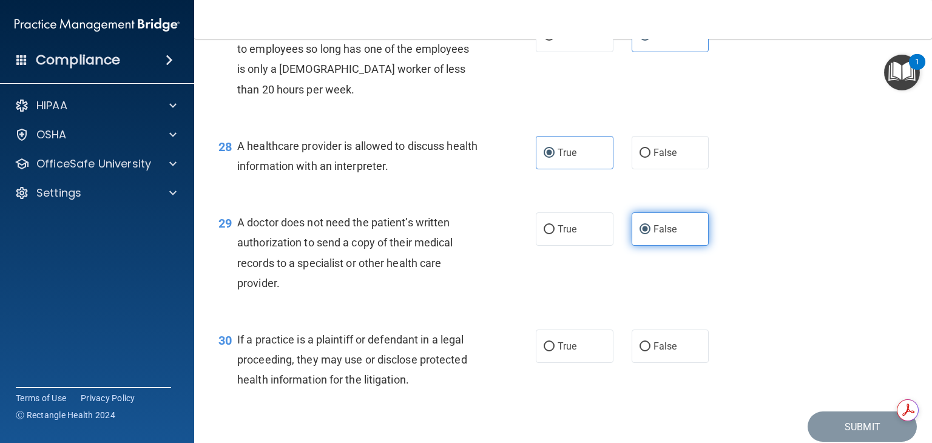
scroll to position [2823, 0]
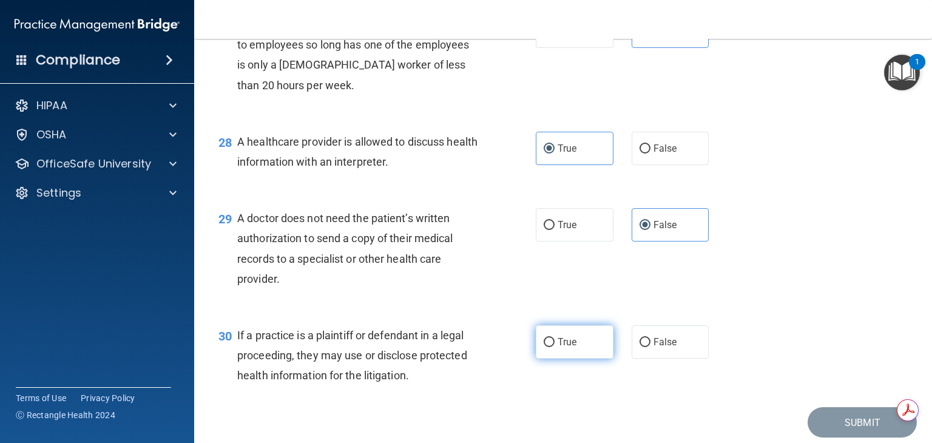
click at [568, 359] on label "True" at bounding box center [575, 341] width 78 height 33
click at [555, 347] on input "True" at bounding box center [549, 342] width 11 height 9
radio input "true"
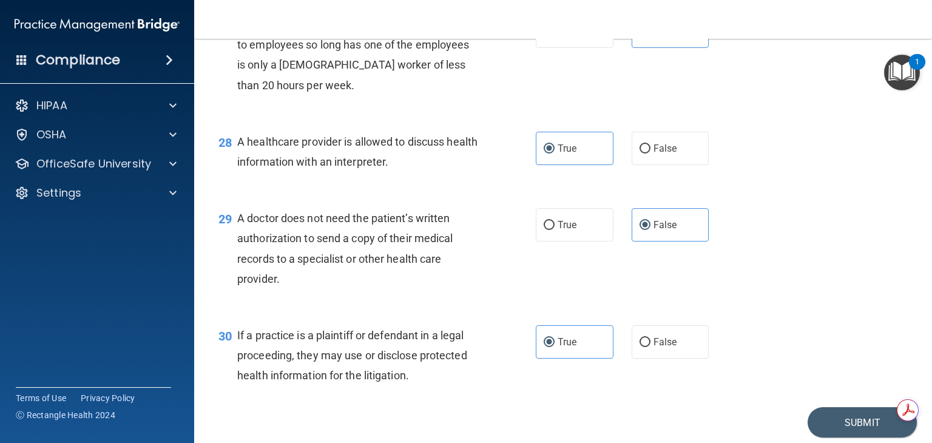
scroll to position [2907, 0]
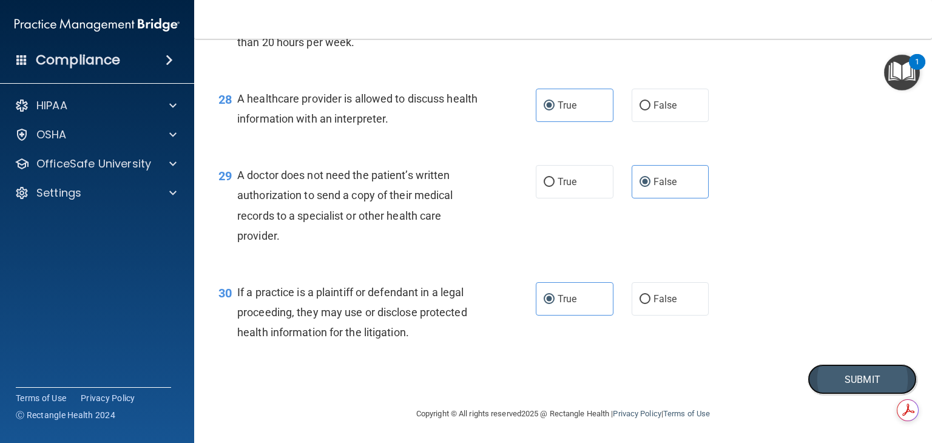
click at [849, 382] on button "Submit" at bounding box center [862, 379] width 109 height 31
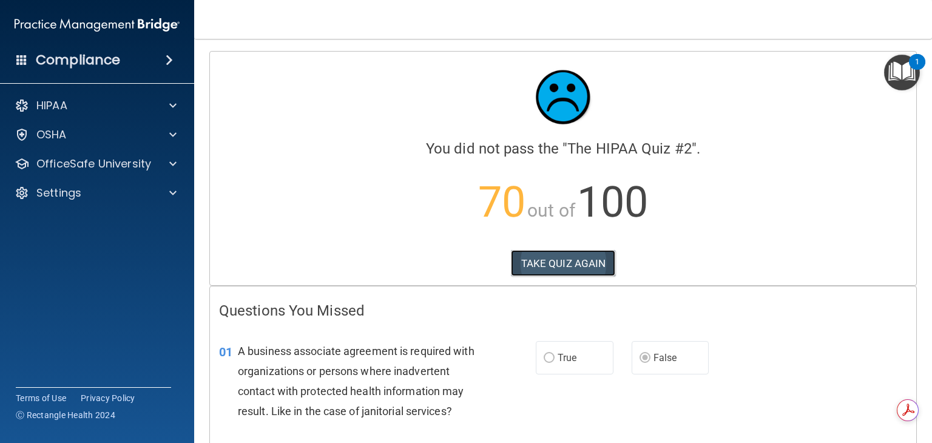
click at [554, 270] on button "TAKE QUIZ AGAIN" at bounding box center [563, 263] width 105 height 27
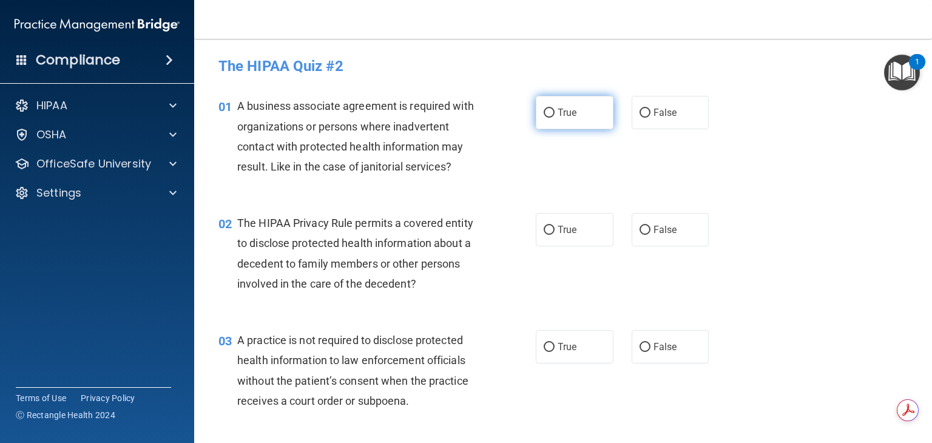
click at [546, 114] on input "True" at bounding box center [549, 113] width 11 height 9
radio input "true"
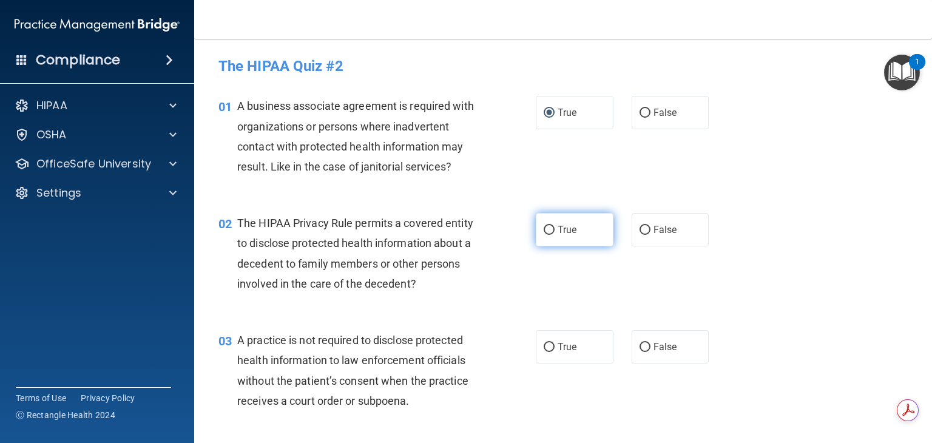
click at [544, 231] on input "True" at bounding box center [549, 230] width 11 height 9
radio input "true"
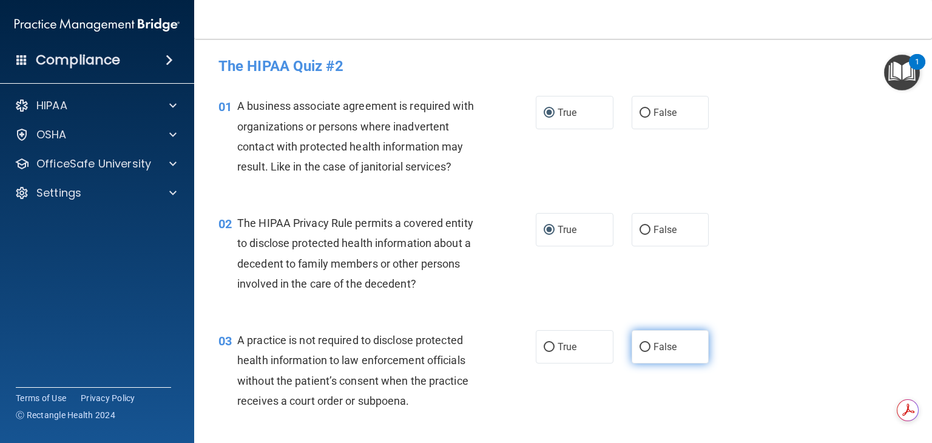
click at [654, 345] on span "False" at bounding box center [666, 347] width 24 height 12
click at [651, 345] on input "False" at bounding box center [645, 347] width 11 height 9
radio input "true"
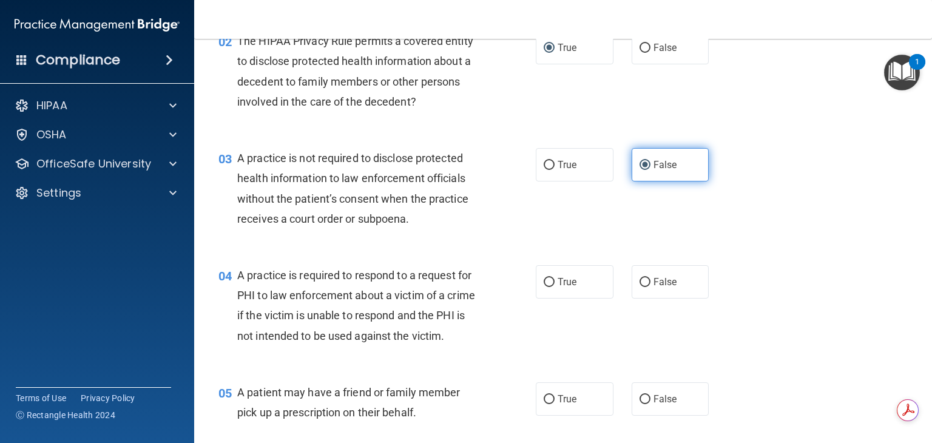
scroll to position [183, 0]
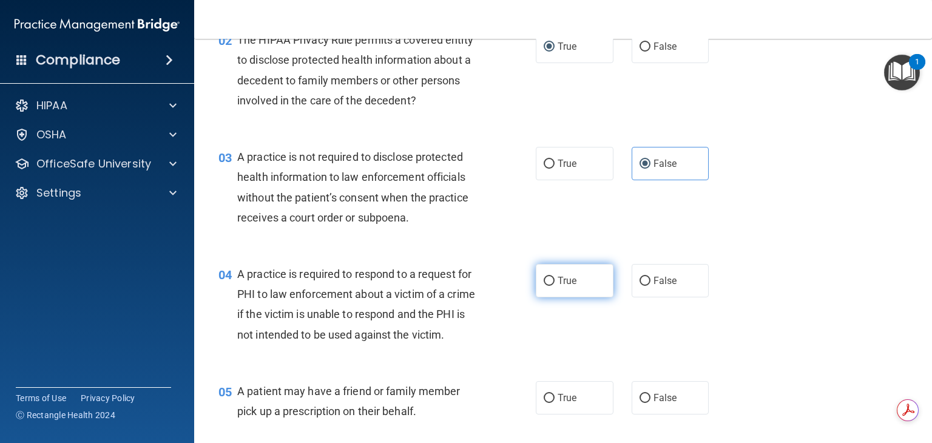
click at [551, 282] on label "True" at bounding box center [575, 280] width 78 height 33
click at [551, 282] on input "True" at bounding box center [549, 281] width 11 height 9
radio input "true"
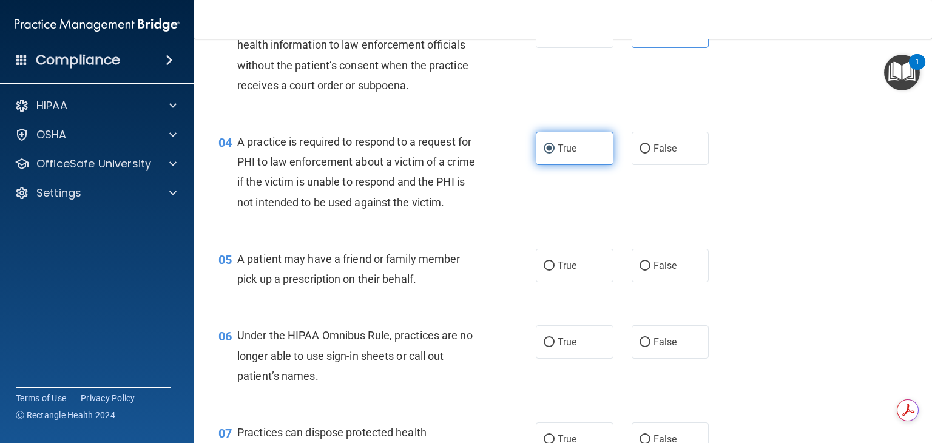
scroll to position [327, 0]
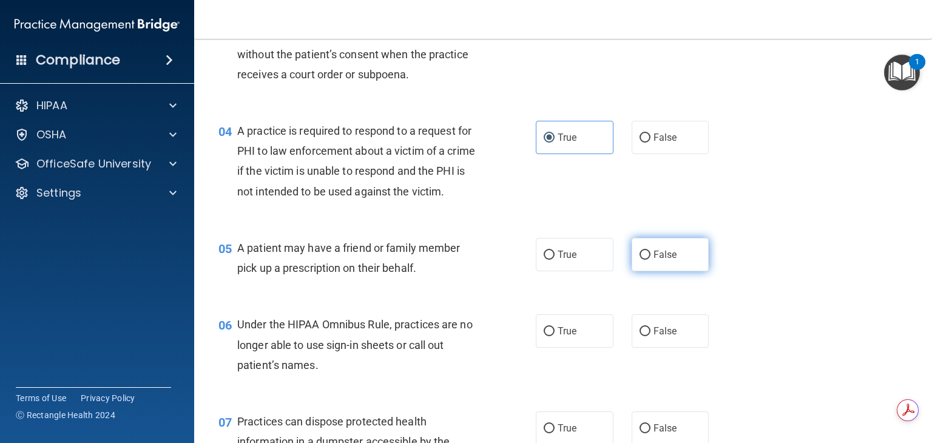
click at [640, 260] on input "False" at bounding box center [645, 255] width 11 height 9
radio input "true"
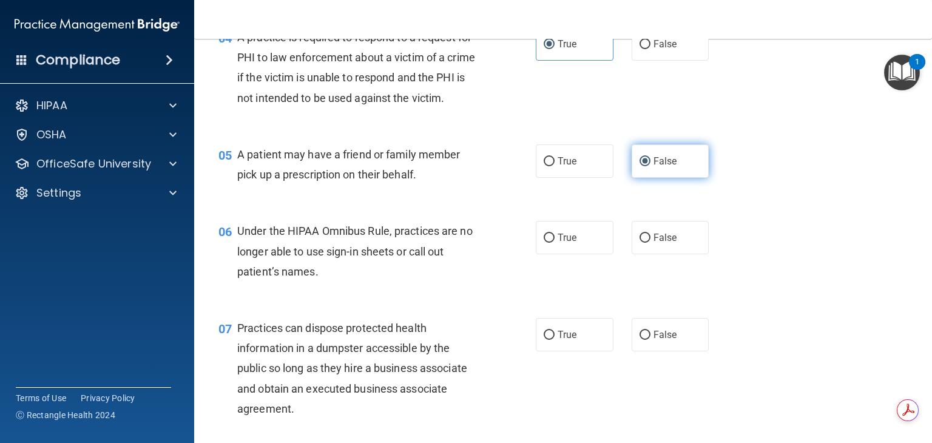
scroll to position [421, 0]
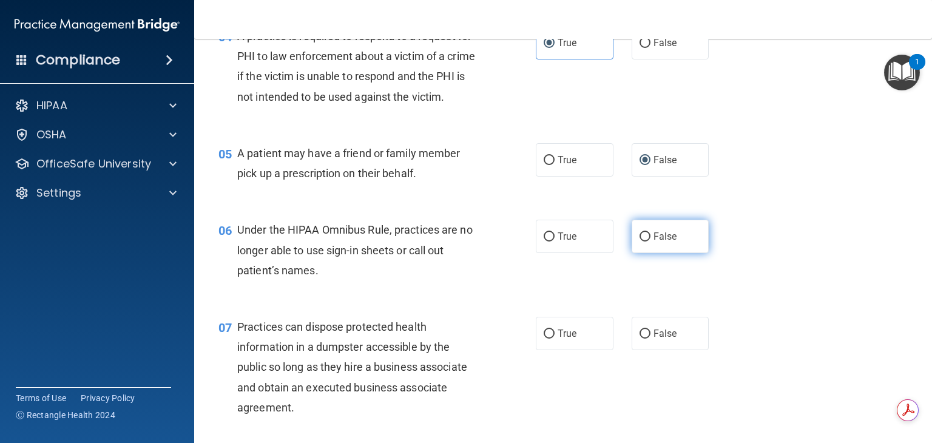
click at [641, 242] on input "False" at bounding box center [645, 236] width 11 height 9
radio input "true"
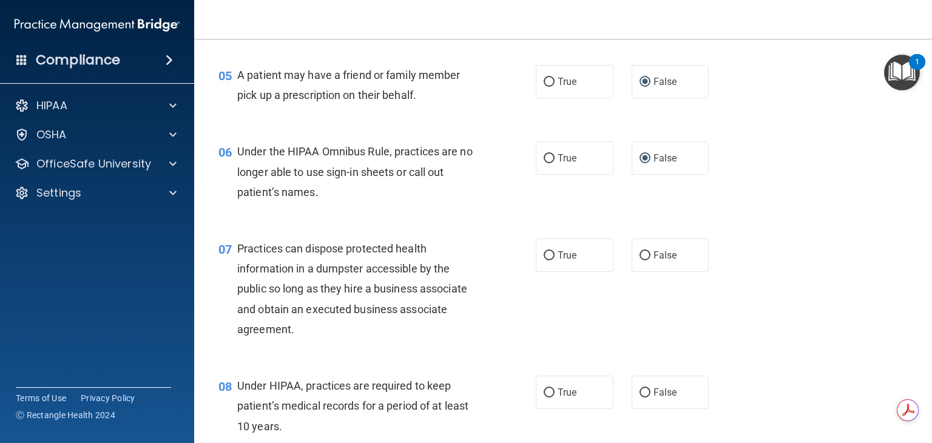
scroll to position [500, 0]
click at [644, 271] on label "False" at bounding box center [671, 254] width 78 height 33
click at [644, 260] on input "False" at bounding box center [645, 255] width 11 height 9
radio input "true"
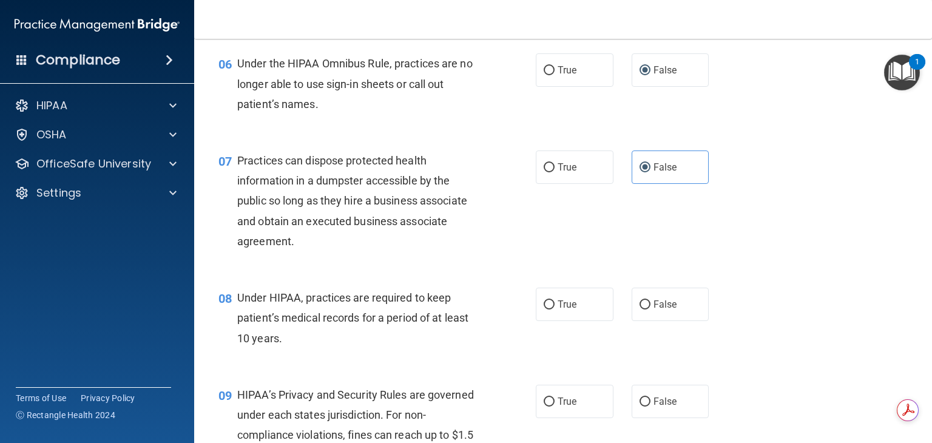
scroll to position [602, 0]
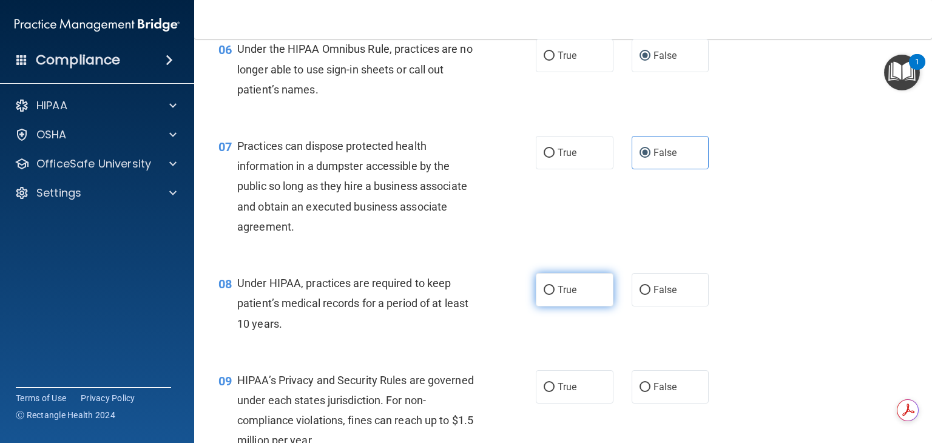
click at [546, 295] on input "True" at bounding box center [549, 290] width 11 height 9
radio input "true"
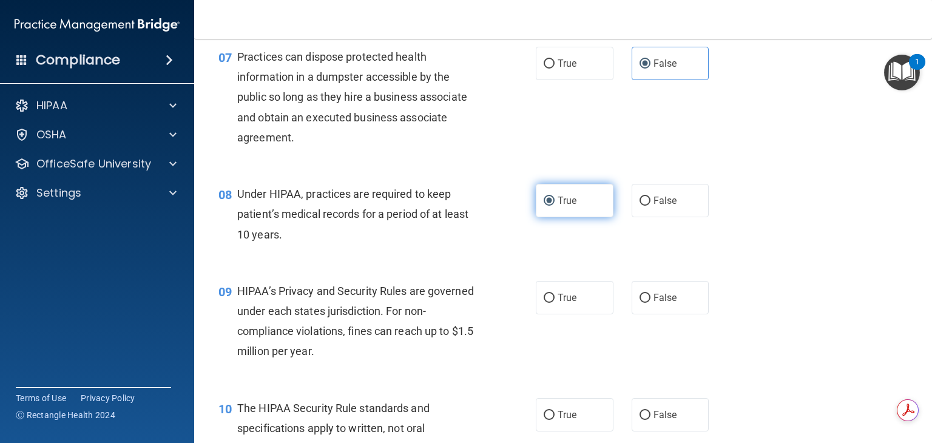
scroll to position [709, 0]
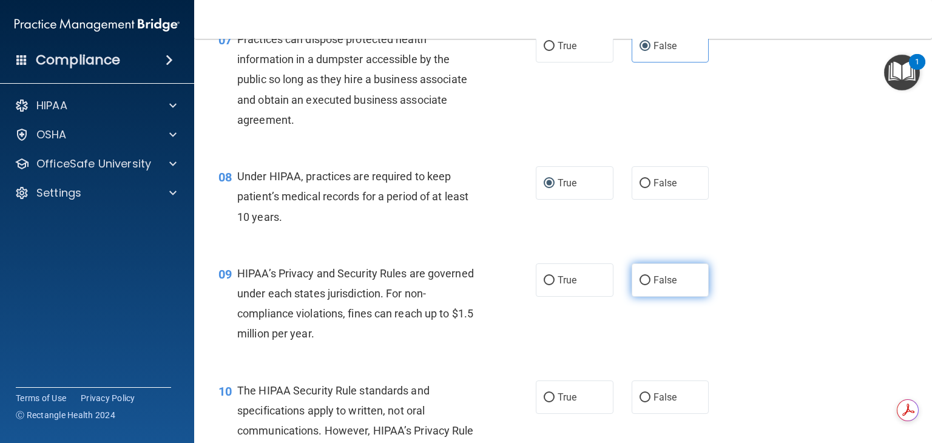
click at [643, 285] on input "False" at bounding box center [645, 280] width 11 height 9
radio input "true"
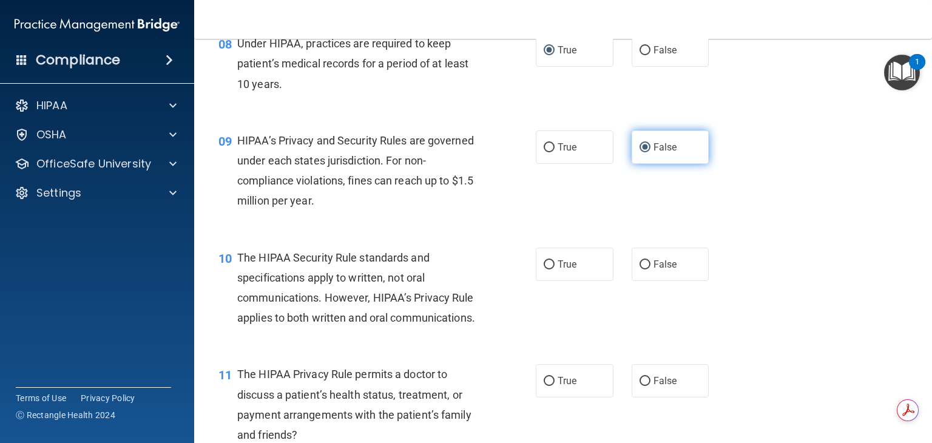
scroll to position [843, 0]
click at [562, 280] on label "True" at bounding box center [575, 263] width 78 height 33
click at [555, 269] on input "True" at bounding box center [549, 264] width 11 height 9
radio input "true"
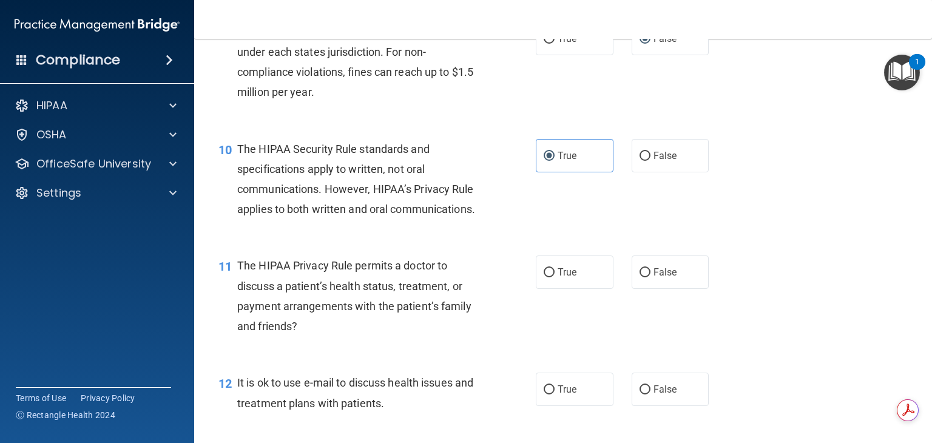
scroll to position [979, 0]
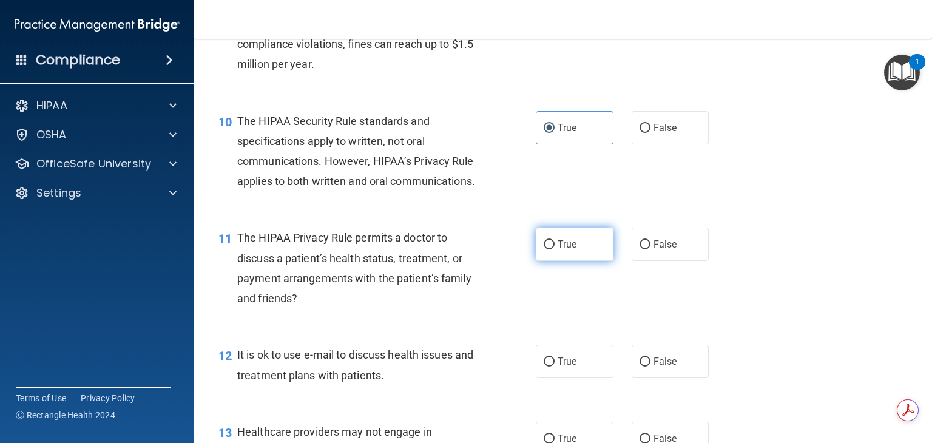
click at [558, 250] on span "True" at bounding box center [567, 245] width 19 height 12
click at [554, 249] on input "True" at bounding box center [549, 244] width 11 height 9
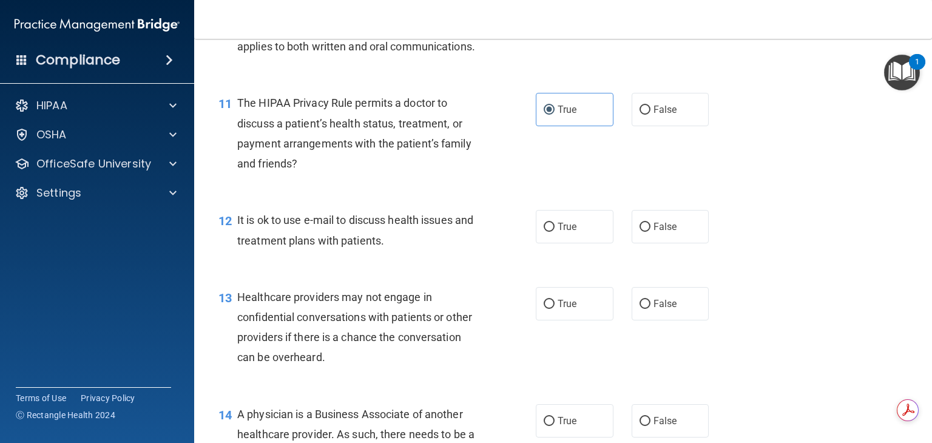
scroll to position [1114, 0]
click at [654, 232] on span "False" at bounding box center [666, 226] width 24 height 12
click at [650, 231] on input "False" at bounding box center [645, 226] width 11 height 9
click at [657, 309] on span "False" at bounding box center [666, 303] width 24 height 12
click at [651, 308] on input "False" at bounding box center [645, 303] width 11 height 9
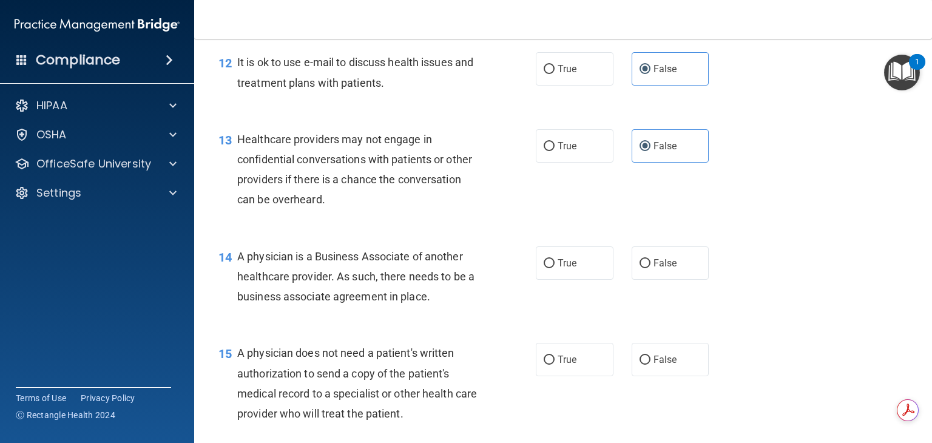
scroll to position [1272, 0]
click at [545, 267] on input "True" at bounding box center [549, 262] width 11 height 9
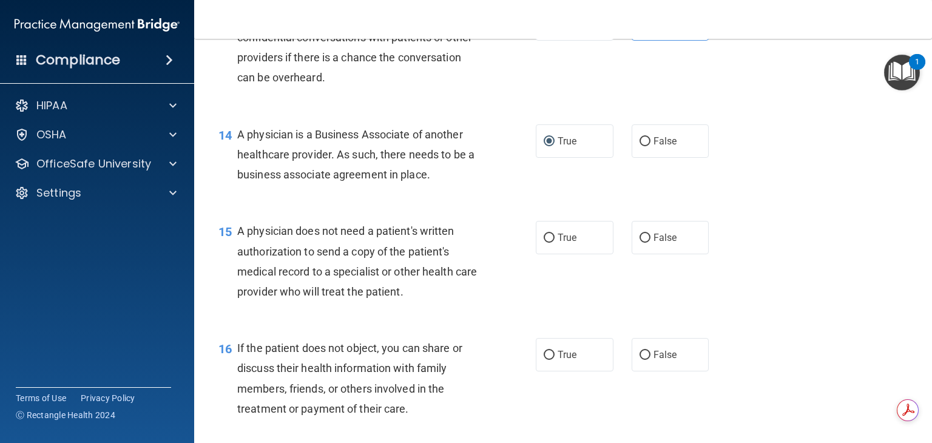
scroll to position [1394, 0]
click at [561, 243] on span "True" at bounding box center [567, 237] width 19 height 12
click at [555, 242] on input "True" at bounding box center [549, 237] width 11 height 9
click at [568, 371] on label "True" at bounding box center [575, 354] width 78 height 33
click at [555, 359] on input "True" at bounding box center [549, 354] width 11 height 9
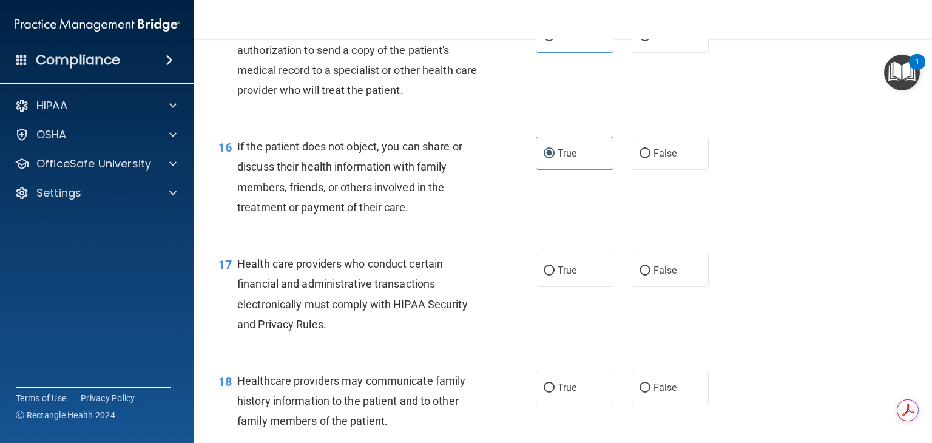
scroll to position [1595, 0]
click at [632, 287] on label "False" at bounding box center [671, 269] width 78 height 33
click at [640, 275] on input "False" at bounding box center [645, 270] width 11 height 9
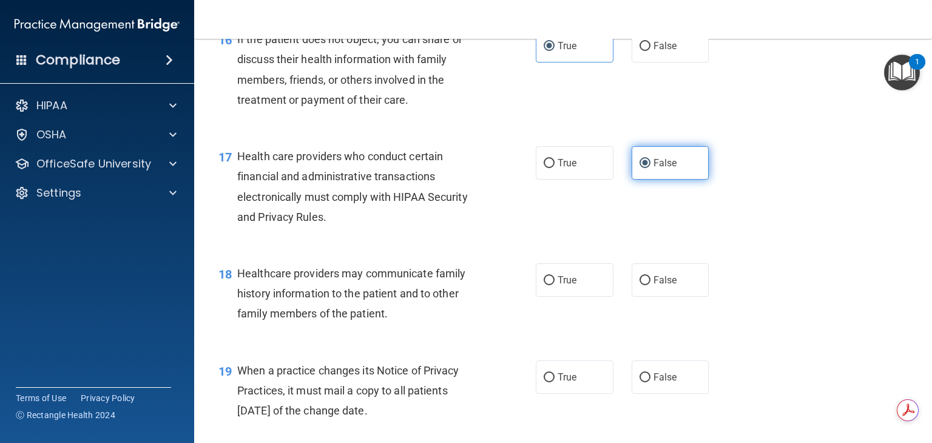
scroll to position [1702, 0]
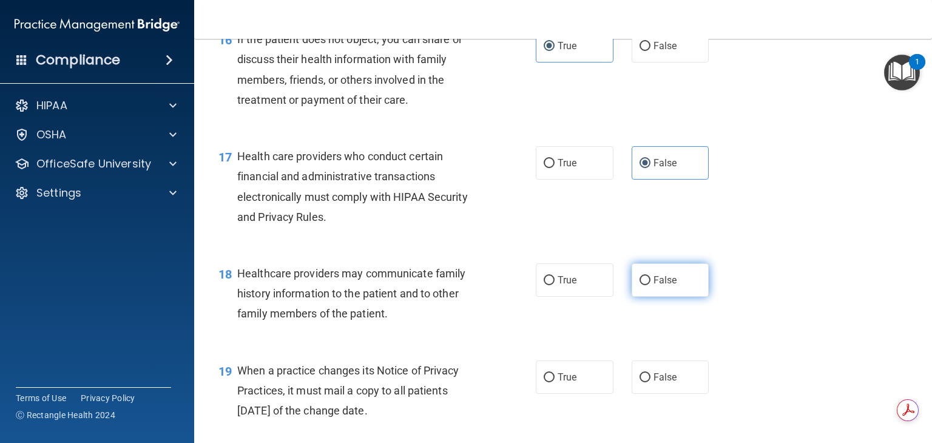
drag, startPoint x: 631, startPoint y: 307, endPoint x: 644, endPoint y: 327, distance: 23.7
click at [644, 297] on label "False" at bounding box center [671, 279] width 78 height 33
click at [644, 285] on input "False" at bounding box center [645, 280] width 11 height 9
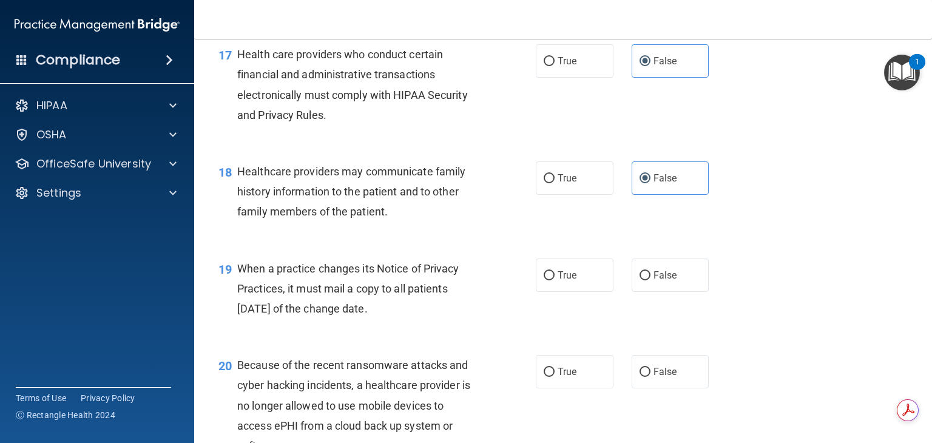
scroll to position [1808, 0]
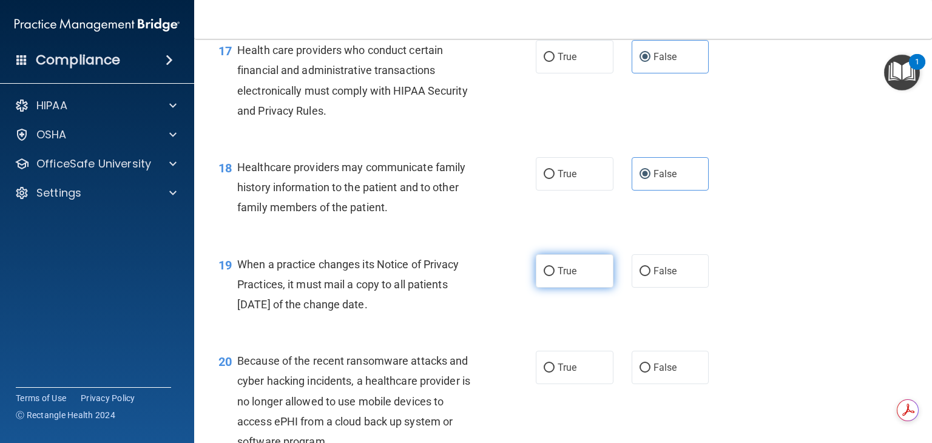
click at [544, 288] on label "True" at bounding box center [575, 270] width 78 height 33
click at [544, 276] on input "True" at bounding box center [549, 271] width 11 height 9
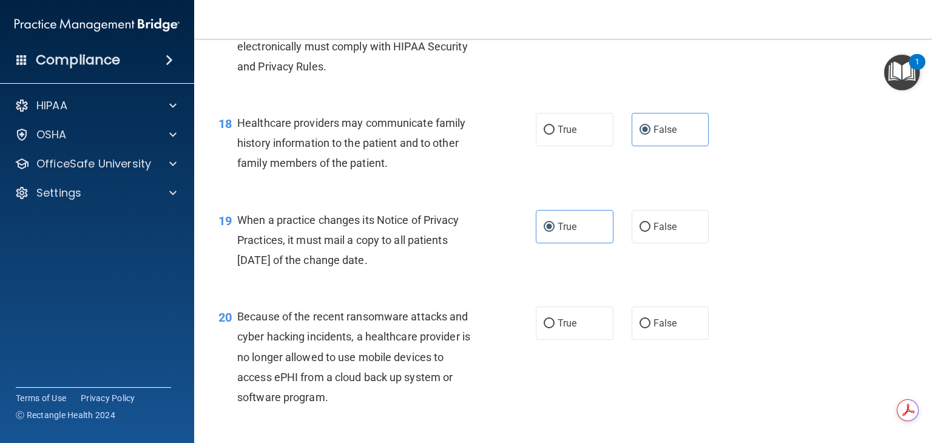
scroll to position [1859, 0]
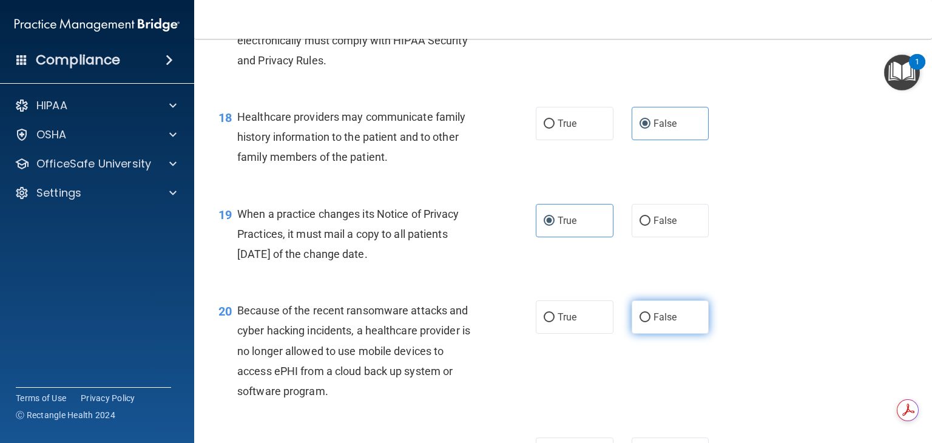
click at [640, 322] on input "False" at bounding box center [645, 317] width 11 height 9
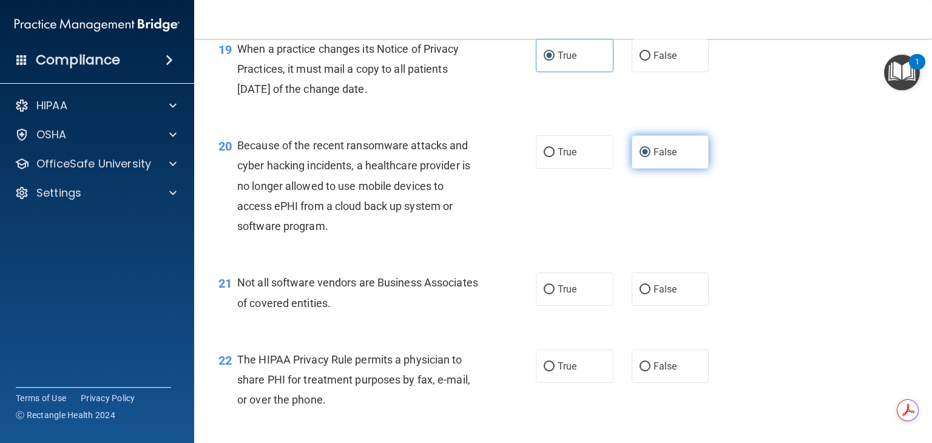
scroll to position [2036, 0]
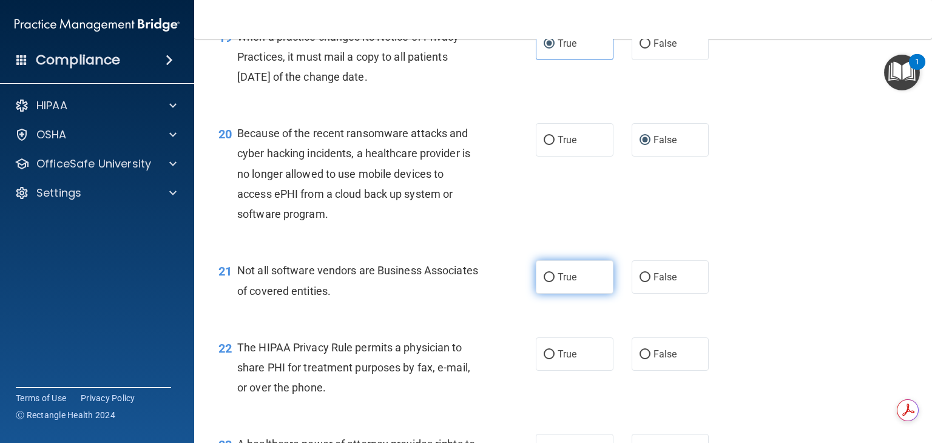
click at [551, 294] on label "True" at bounding box center [575, 276] width 78 height 33
click at [551, 282] on input "True" at bounding box center [549, 277] width 11 height 9
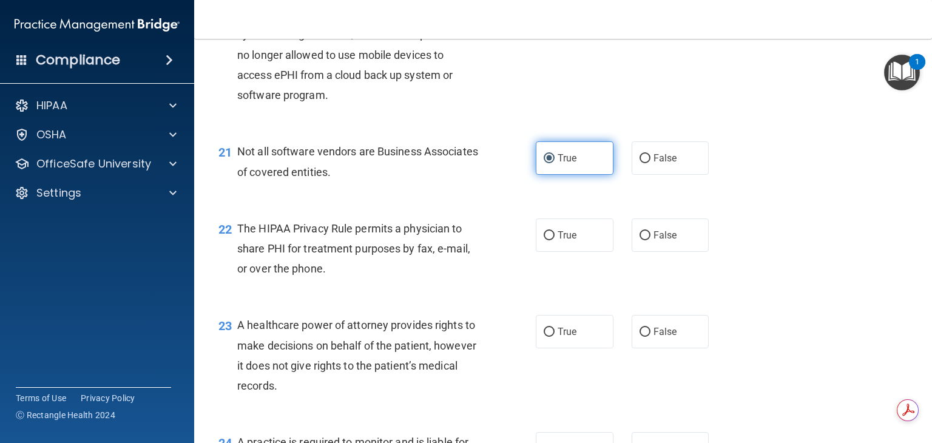
scroll to position [2154, 0]
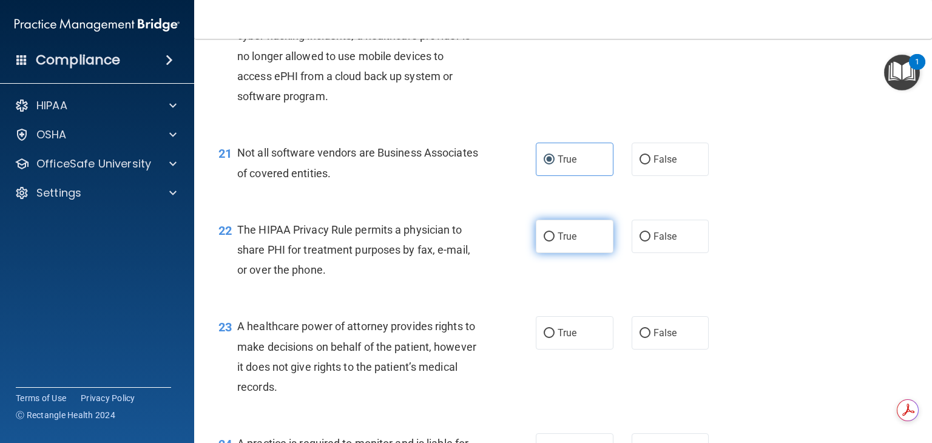
click at [546, 242] on input "True" at bounding box center [549, 236] width 11 height 9
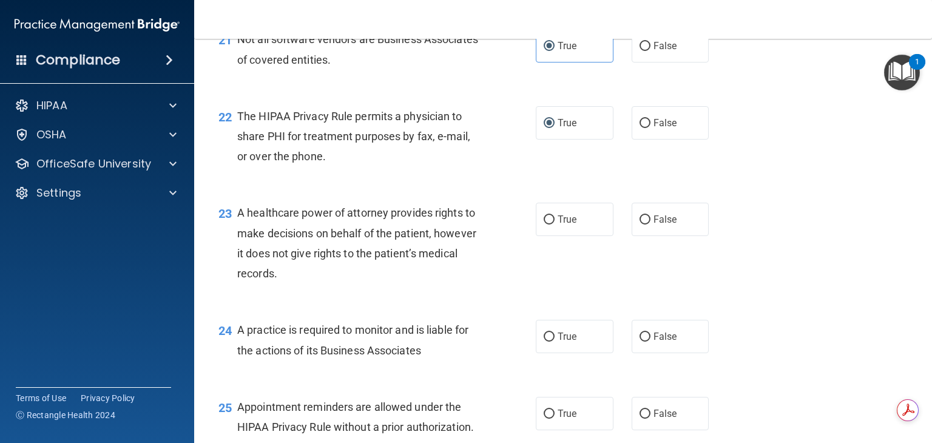
scroll to position [2268, 0]
click at [632, 236] on label "False" at bounding box center [671, 218] width 78 height 33
click at [640, 224] on input "False" at bounding box center [645, 219] width 11 height 9
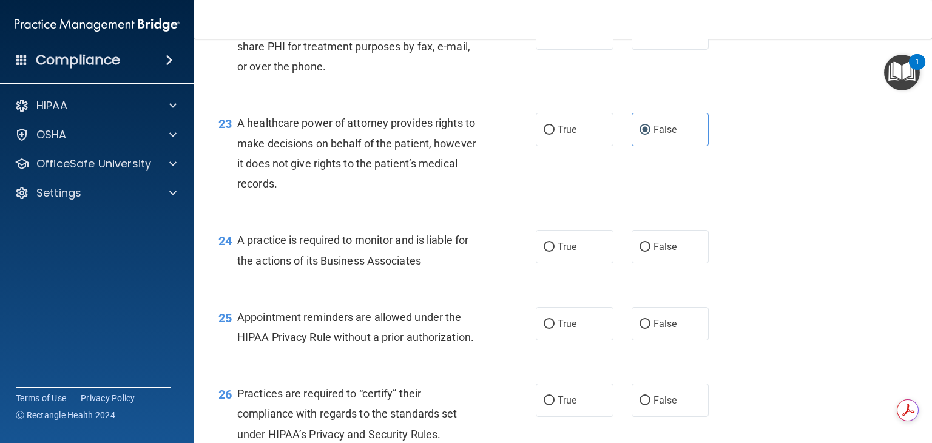
scroll to position [2358, 0]
click at [640, 251] on input "False" at bounding box center [645, 246] width 11 height 9
click at [544, 328] on input "True" at bounding box center [549, 323] width 11 height 9
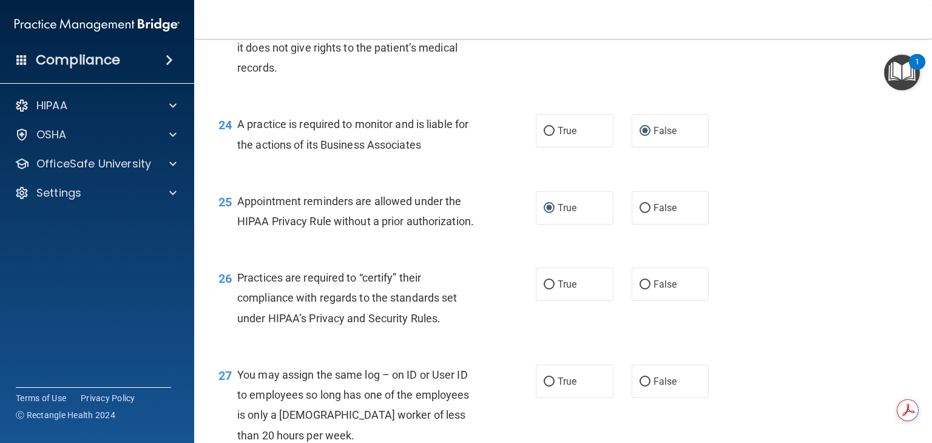
scroll to position [2488, 0]
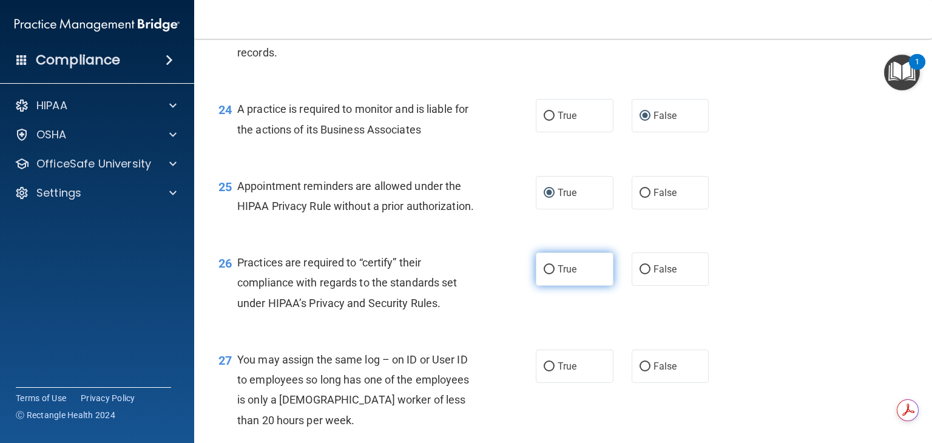
click at [545, 274] on input "True" at bounding box center [549, 269] width 11 height 9
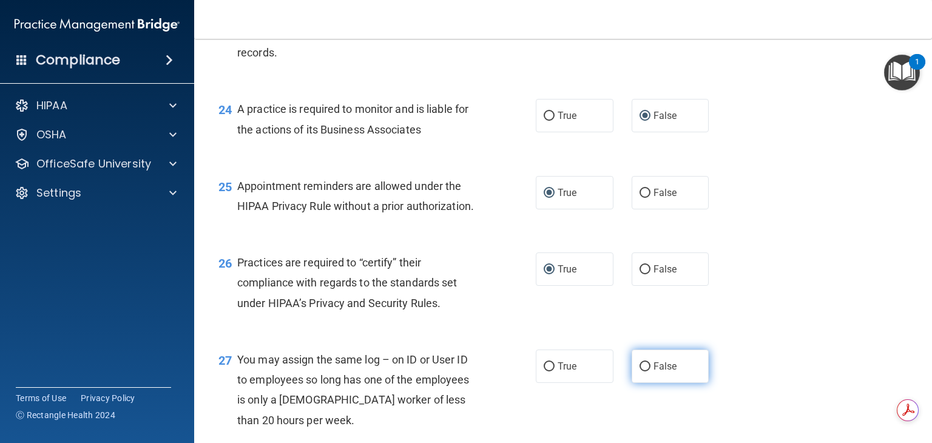
click at [642, 372] on input "False" at bounding box center [645, 366] width 11 height 9
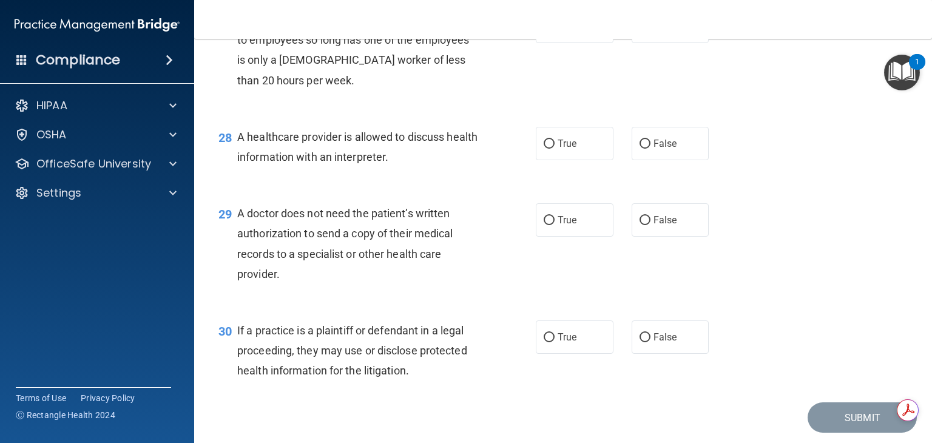
scroll to position [2829, 0]
click at [565, 160] on label "True" at bounding box center [575, 142] width 78 height 33
click at [555, 148] on input "True" at bounding box center [549, 143] width 11 height 9
click at [651, 236] on label "False" at bounding box center [671, 219] width 78 height 33
click at [651, 225] on input "False" at bounding box center [645, 220] width 11 height 9
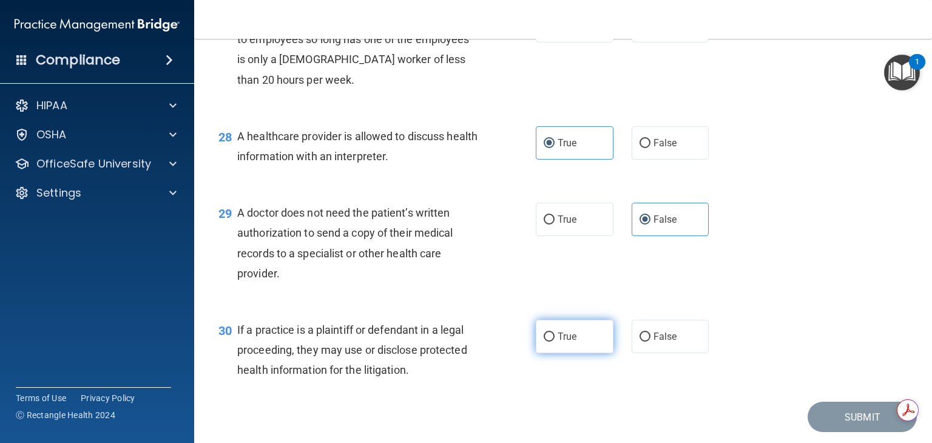
click at [573, 353] on label "True" at bounding box center [575, 336] width 78 height 33
click at [555, 342] on input "True" at bounding box center [549, 337] width 11 height 9
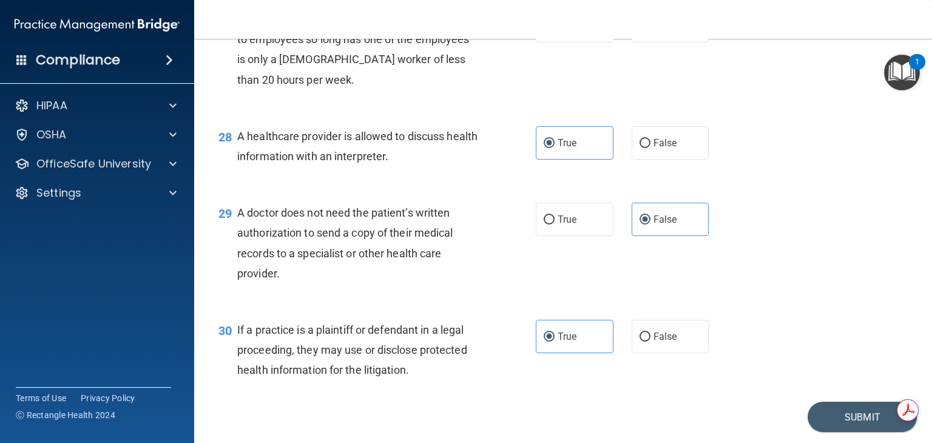
scroll to position [2907, 0]
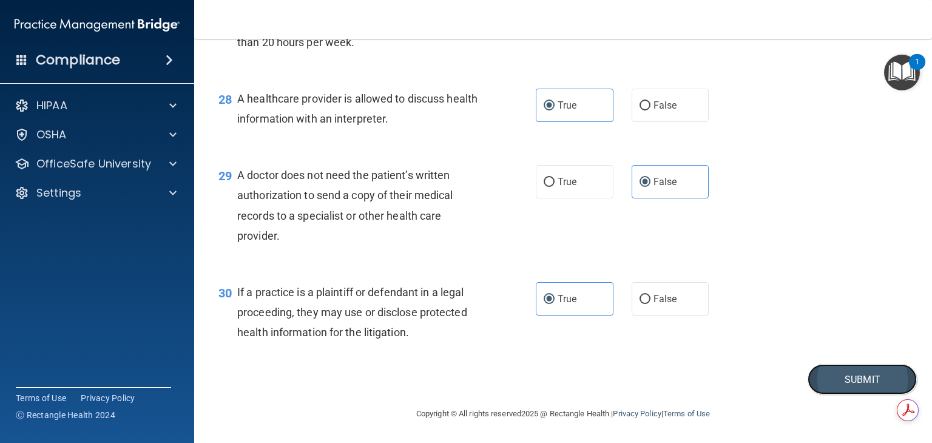
click at [853, 376] on button "Submit" at bounding box center [862, 379] width 109 height 31
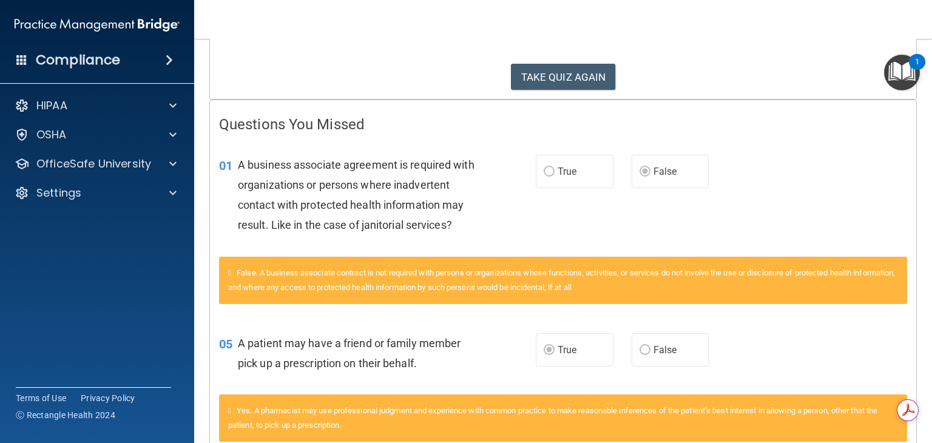
scroll to position [160, 0]
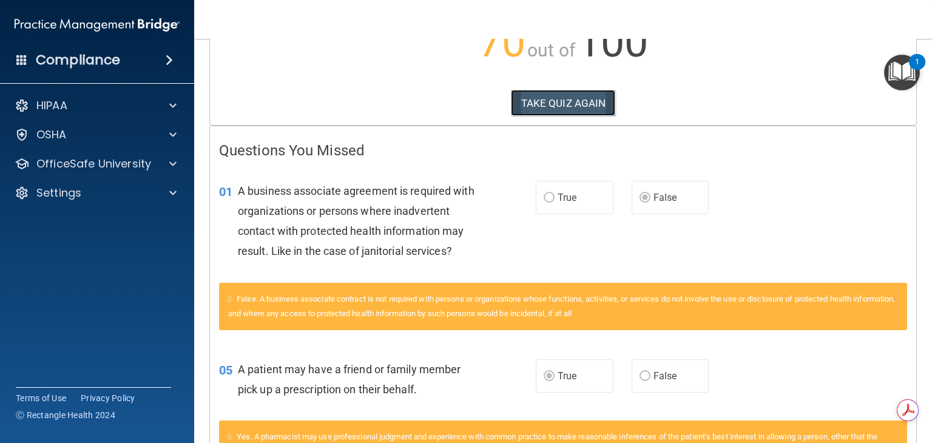
click at [588, 101] on button "TAKE QUIZ AGAIN" at bounding box center [563, 103] width 105 height 27
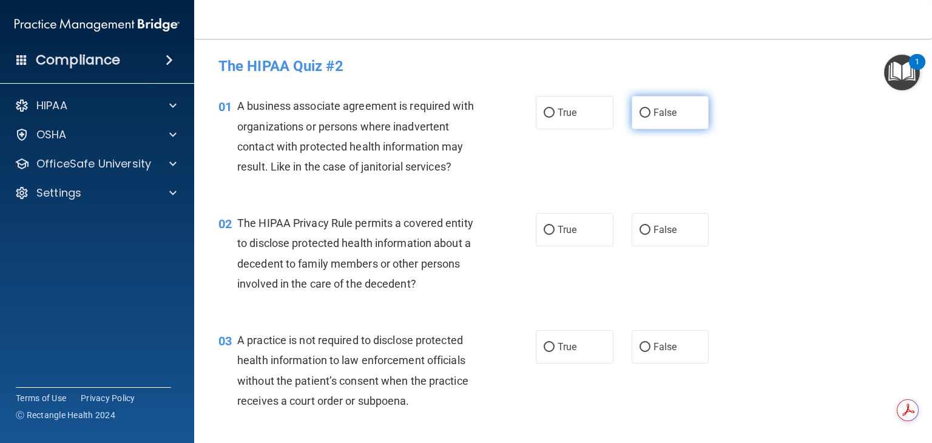
click at [641, 109] on input "False" at bounding box center [645, 113] width 11 height 9
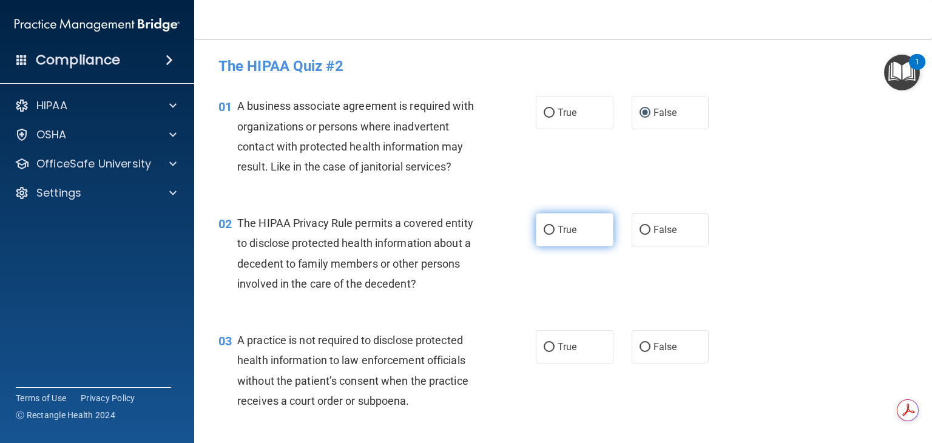
click at [560, 231] on span "True" at bounding box center [567, 230] width 19 height 12
click at [555, 231] on input "True" at bounding box center [549, 230] width 11 height 9
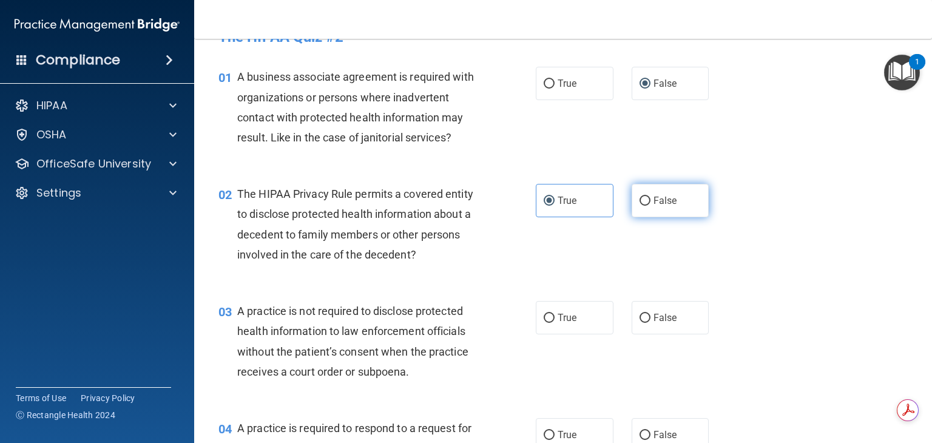
scroll to position [41, 0]
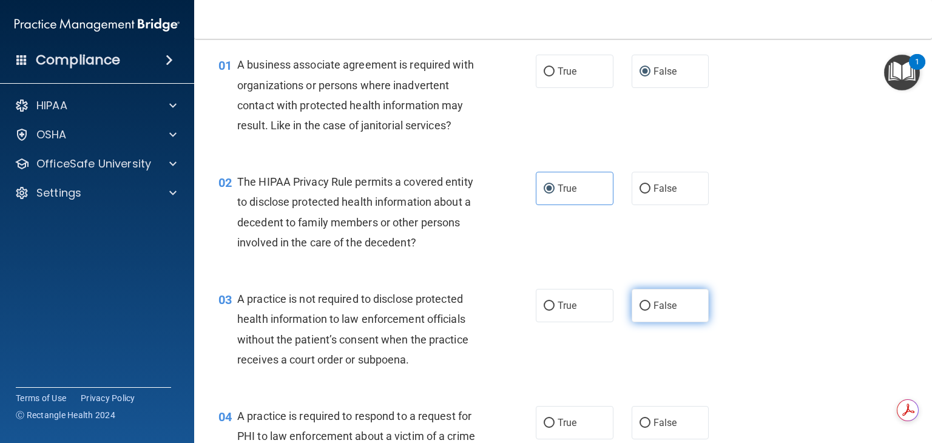
click at [640, 304] on input "False" at bounding box center [645, 306] width 11 height 9
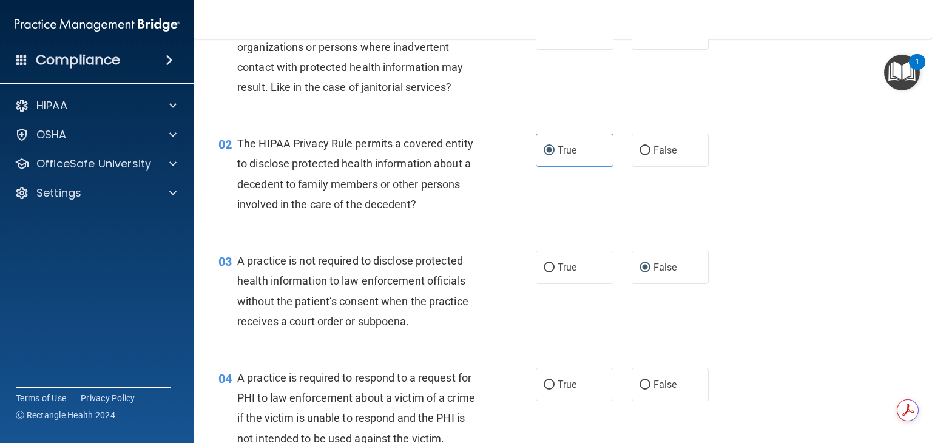
scroll to position [82, 0]
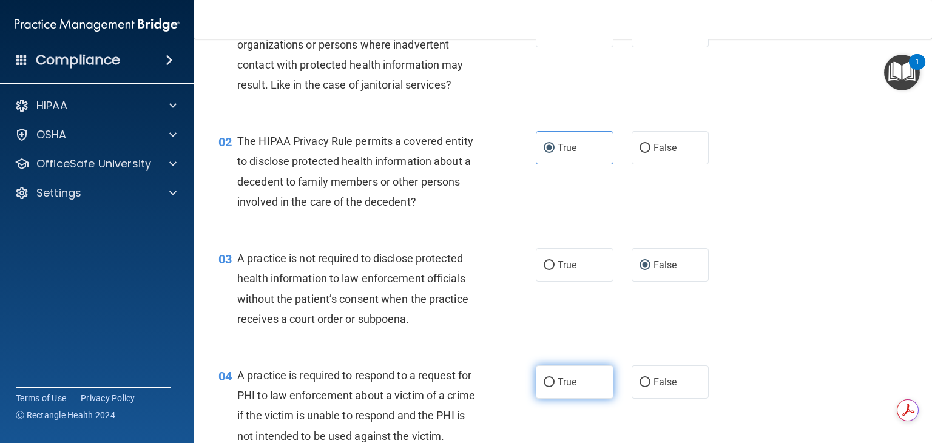
click at [558, 381] on span "True" at bounding box center [567, 382] width 19 height 12
click at [555, 381] on input "True" at bounding box center [549, 382] width 11 height 9
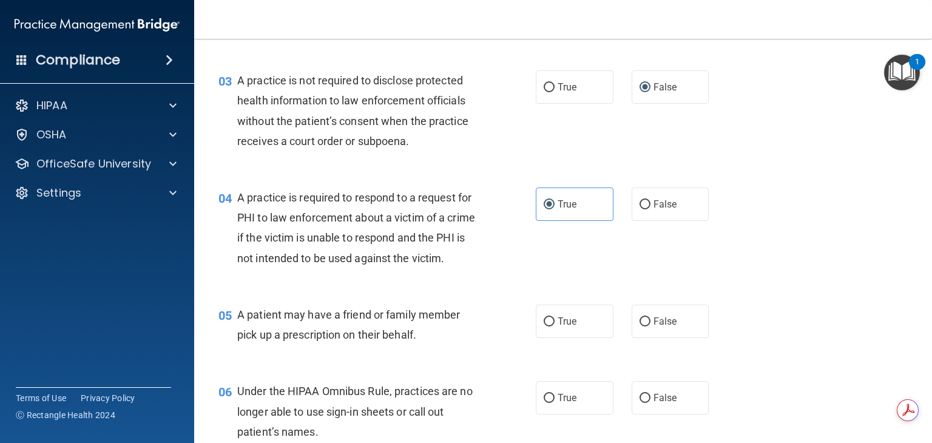
scroll to position [263, 0]
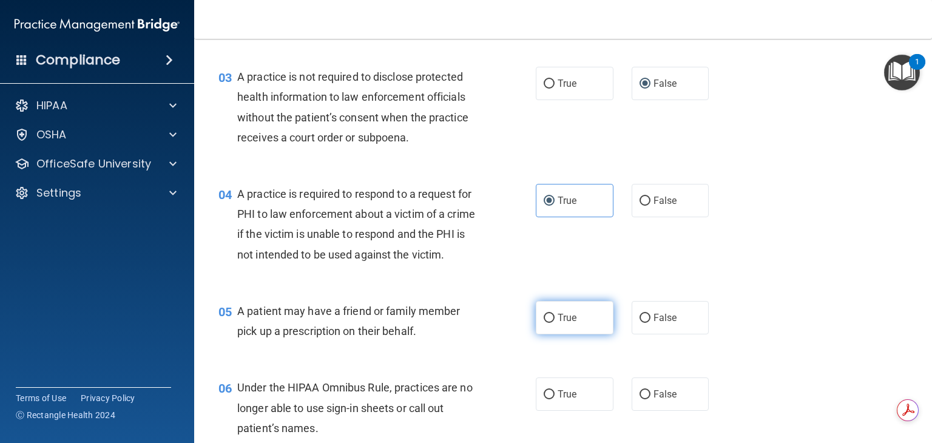
click at [552, 334] on label "True" at bounding box center [575, 317] width 78 height 33
click at [552, 323] on input "True" at bounding box center [549, 318] width 11 height 9
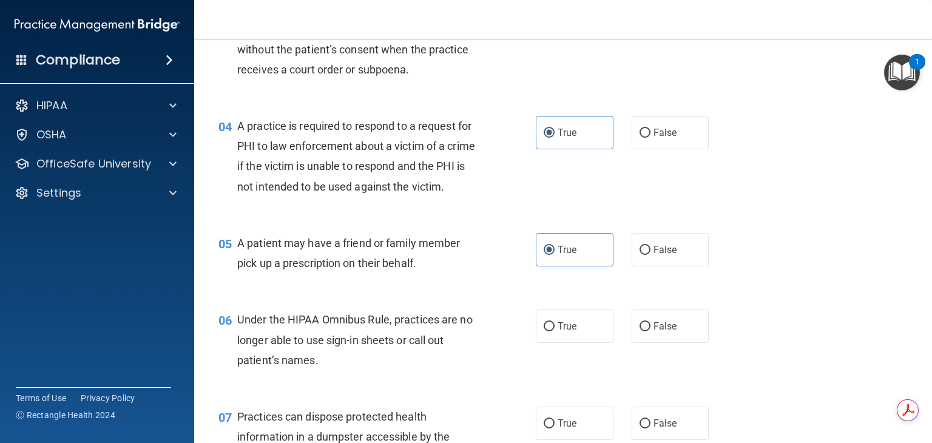
scroll to position [340, 0]
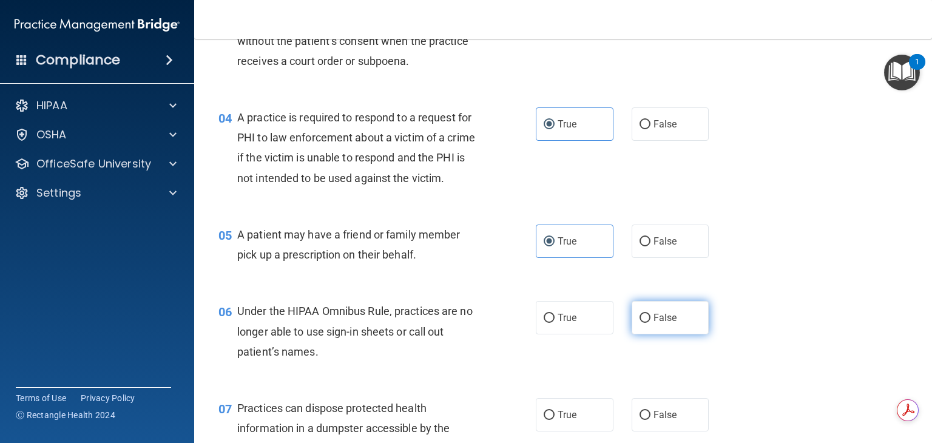
click at [633, 334] on label "False" at bounding box center [671, 317] width 78 height 33
click at [640, 323] on input "False" at bounding box center [645, 318] width 11 height 9
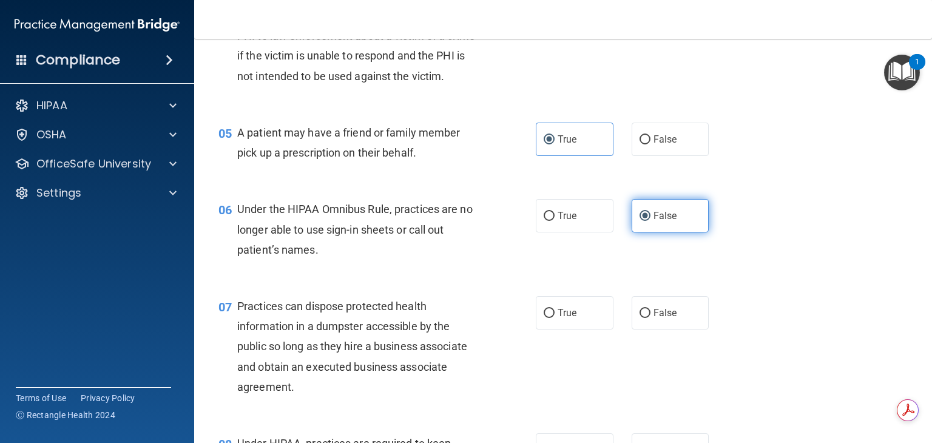
scroll to position [442, 0]
click at [640, 318] on input "False" at bounding box center [645, 313] width 11 height 9
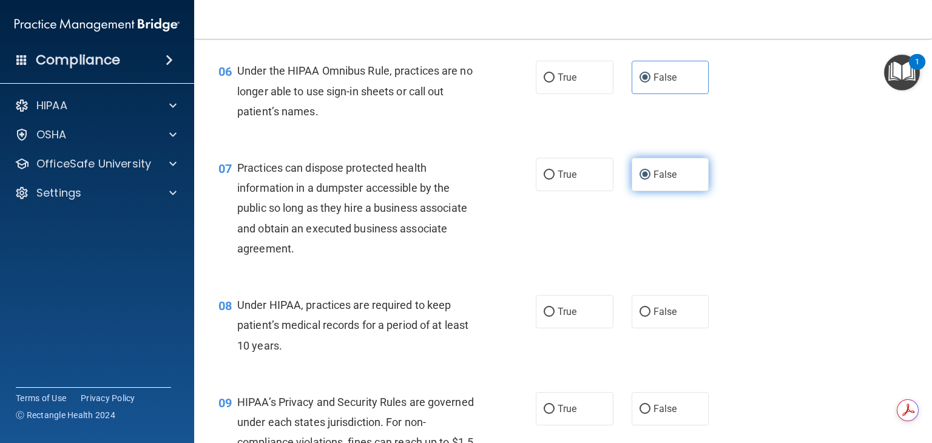
scroll to position [585, 0]
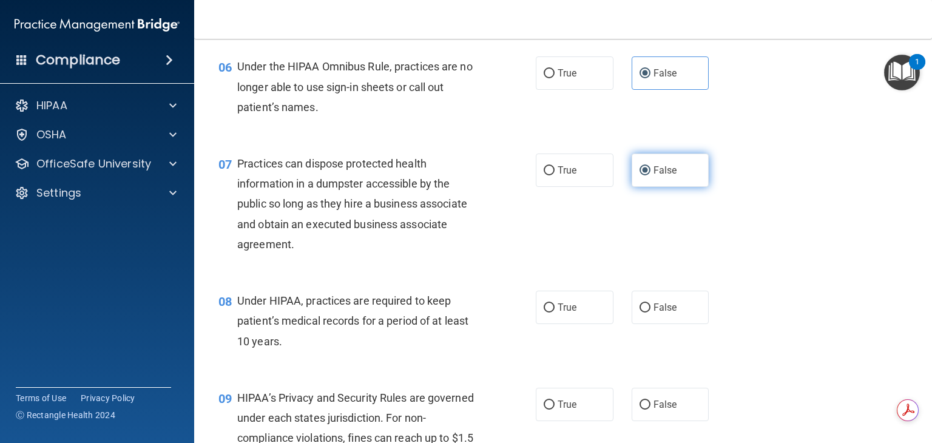
click at [637, 324] on label "False" at bounding box center [671, 307] width 78 height 33
click at [640, 313] on input "False" at bounding box center [645, 308] width 11 height 9
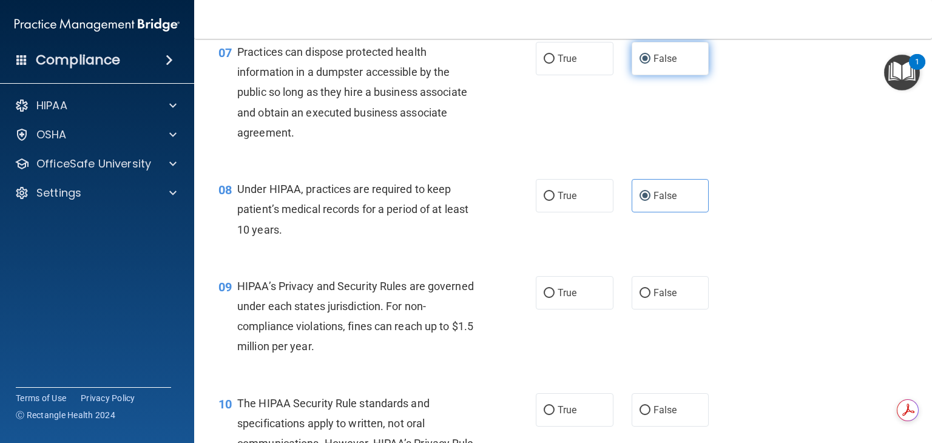
scroll to position [697, 0]
click at [642, 309] on label "False" at bounding box center [671, 292] width 78 height 33
click at [642, 297] on input "False" at bounding box center [645, 292] width 11 height 9
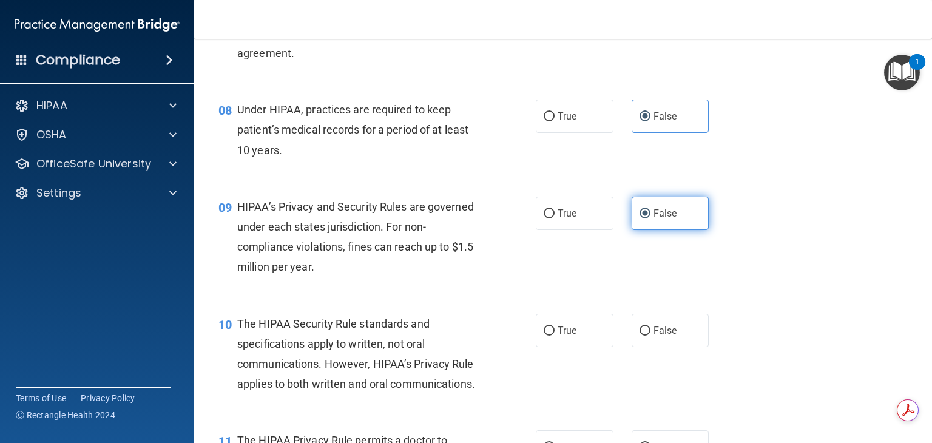
scroll to position [792, 0]
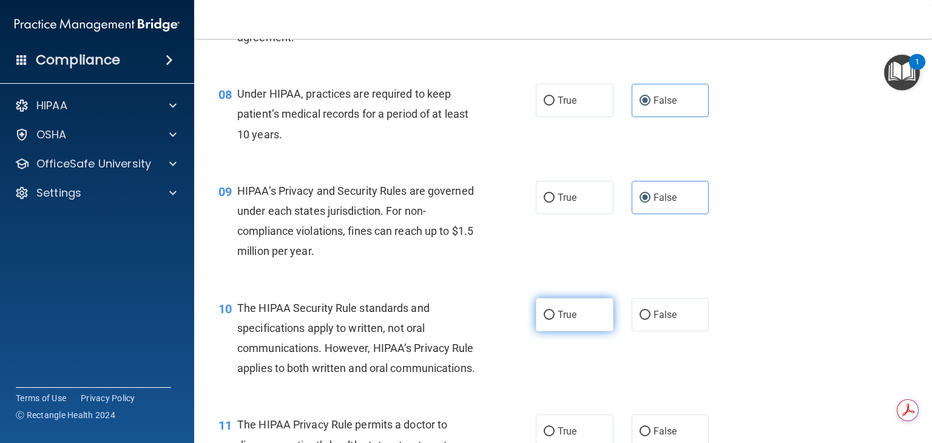
click at [580, 331] on label "True" at bounding box center [575, 314] width 78 height 33
click at [555, 320] on input "True" at bounding box center [549, 315] width 11 height 9
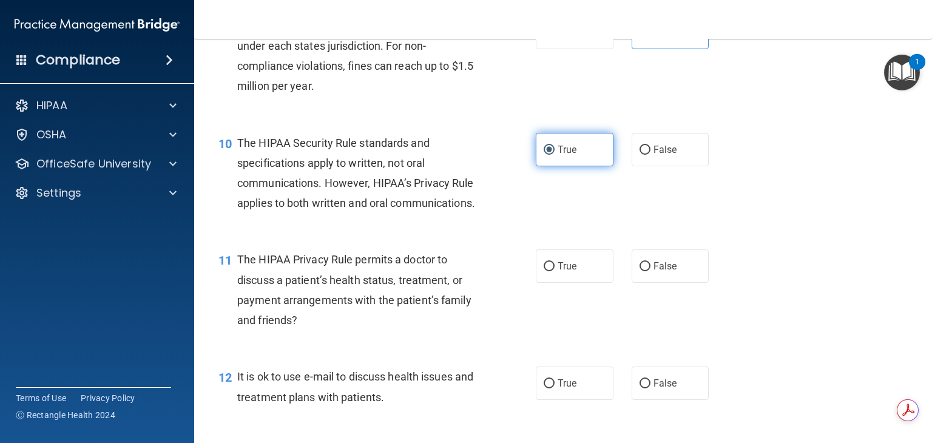
scroll to position [957, 0]
click at [575, 283] on label "True" at bounding box center [575, 265] width 78 height 33
click at [555, 271] on input "True" at bounding box center [549, 266] width 11 height 9
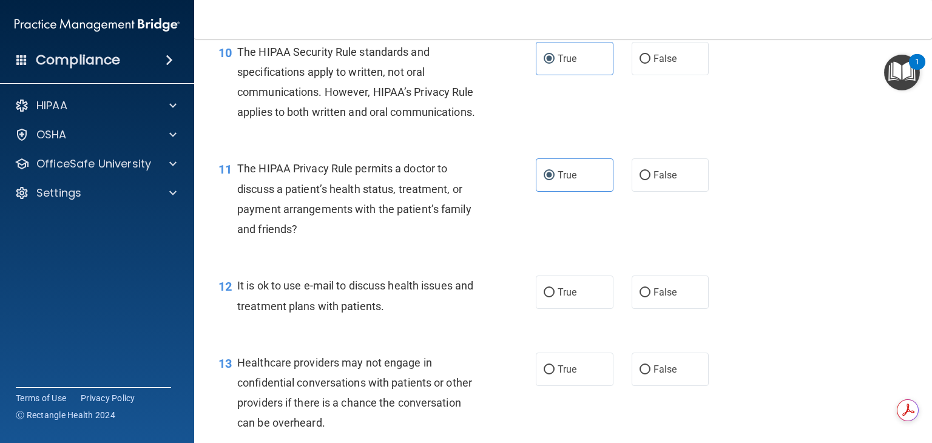
scroll to position [1059, 0]
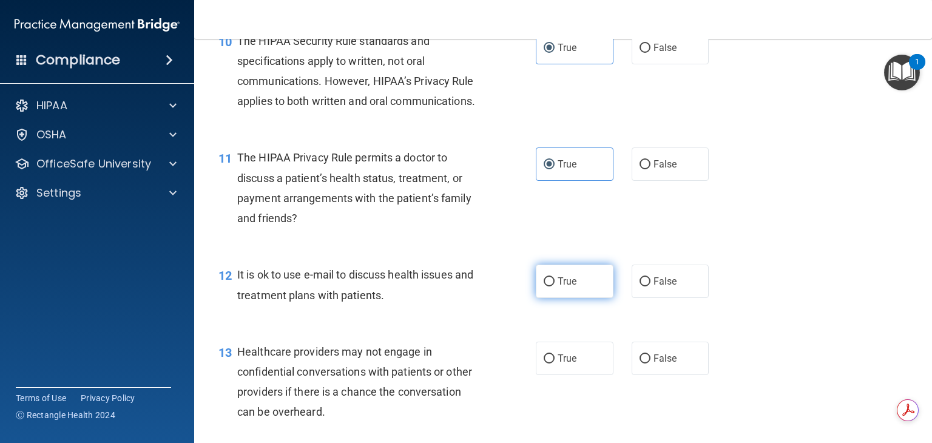
click at [592, 298] on label "True" at bounding box center [575, 281] width 78 height 33
click at [555, 287] on input "True" at bounding box center [549, 281] width 11 height 9
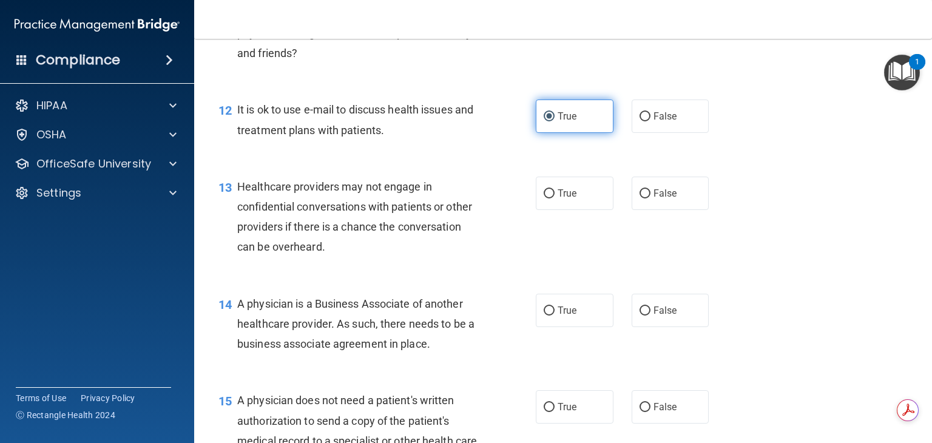
scroll to position [1245, 0]
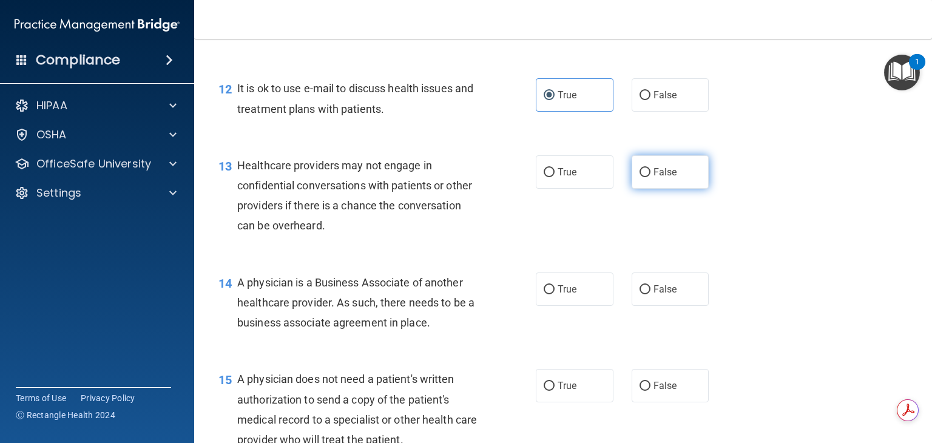
click at [644, 177] on input "False" at bounding box center [645, 172] width 11 height 9
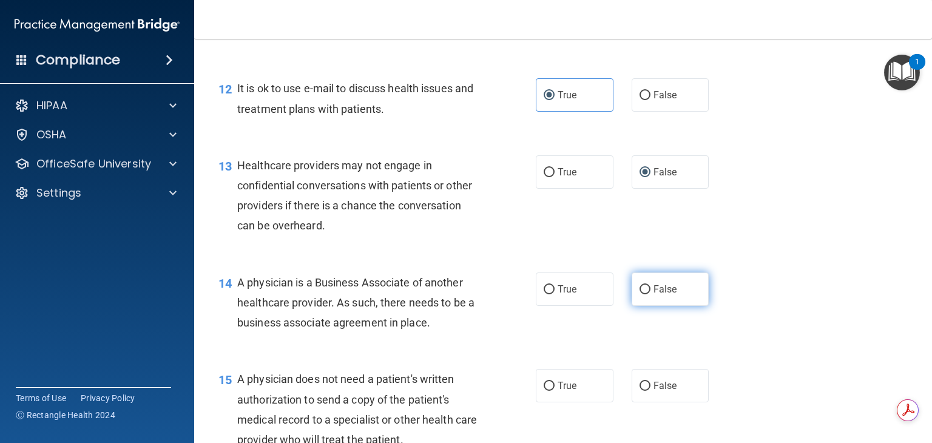
click at [639, 306] on label "False" at bounding box center [671, 289] width 78 height 33
click at [640, 294] on input "False" at bounding box center [645, 289] width 11 height 9
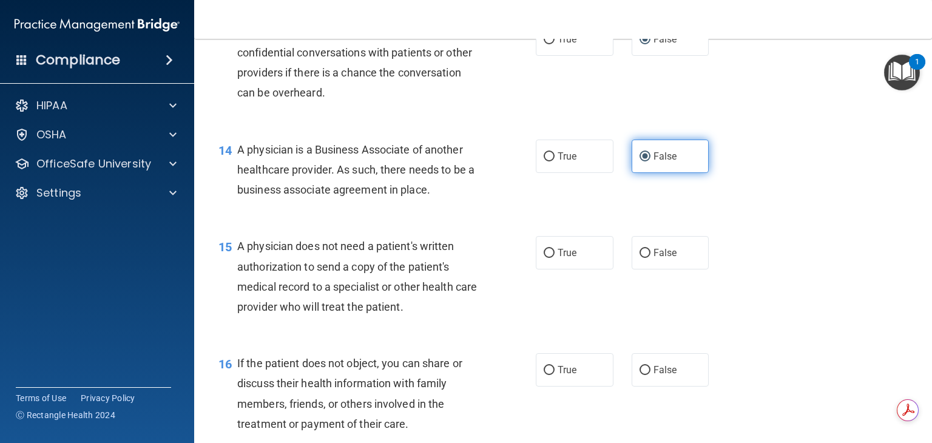
scroll to position [1379, 0]
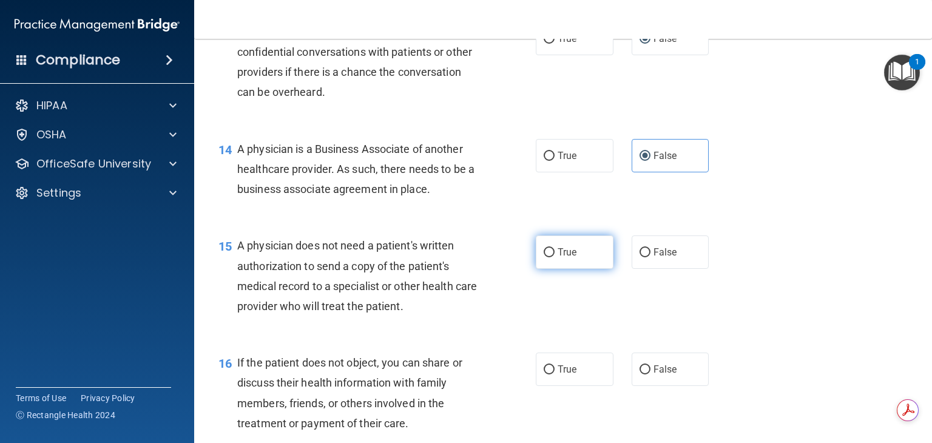
click at [551, 269] on label "True" at bounding box center [575, 252] width 78 height 33
click at [551, 257] on input "True" at bounding box center [549, 252] width 11 height 9
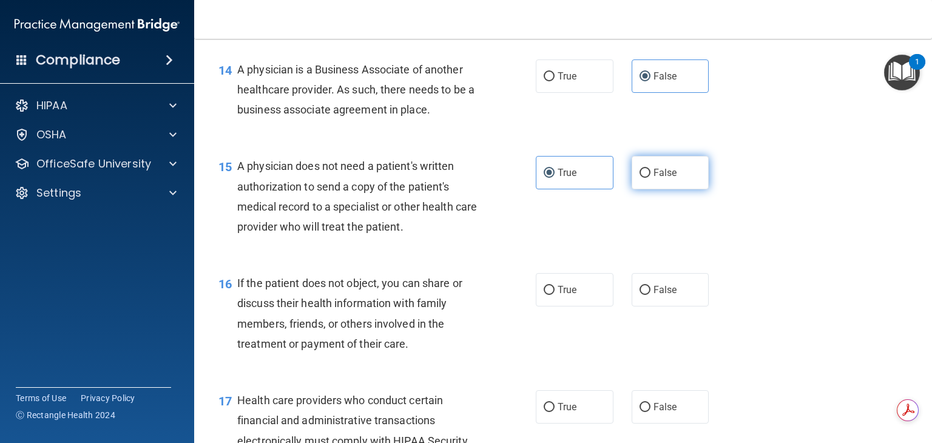
scroll to position [1463, 0]
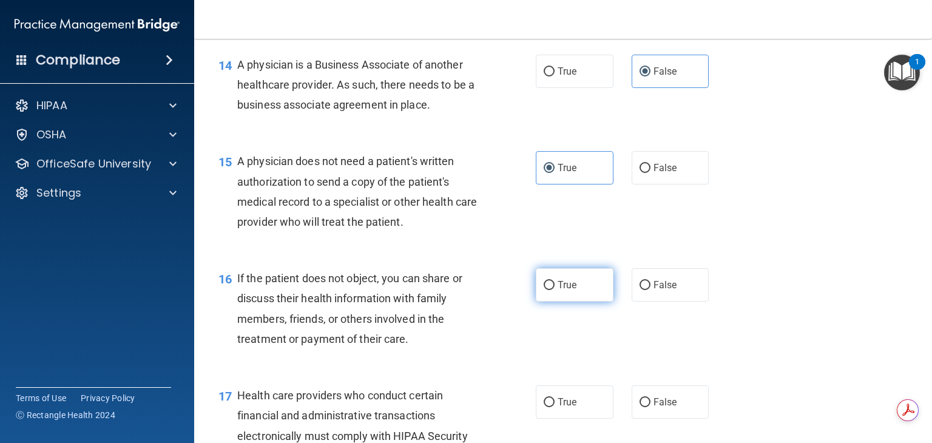
click at [552, 302] on label "True" at bounding box center [575, 284] width 78 height 33
click at [552, 290] on input "True" at bounding box center [549, 285] width 11 height 9
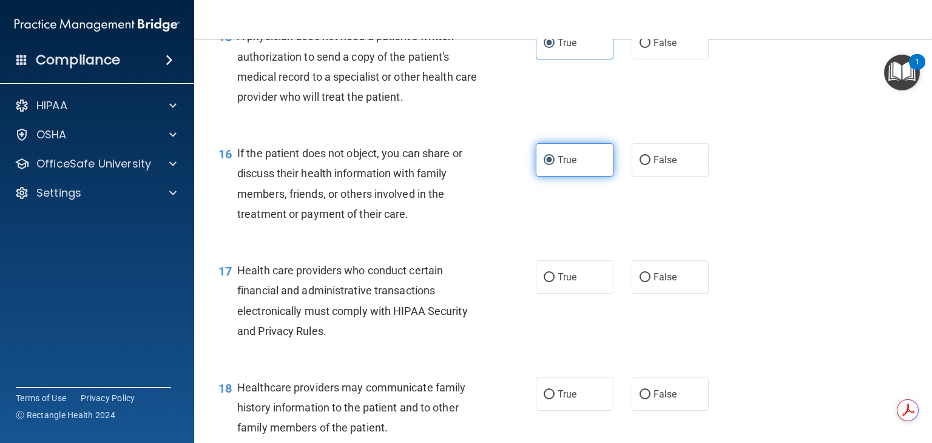
scroll to position [1592, 0]
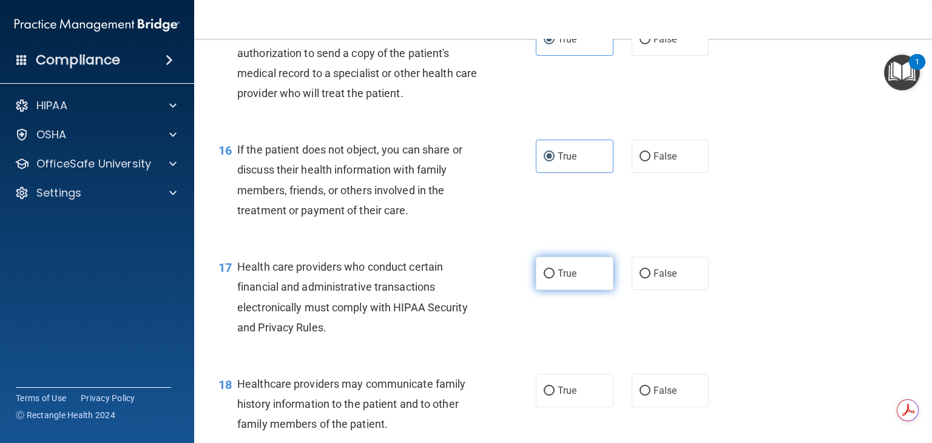
click at [583, 290] on label "True" at bounding box center [575, 273] width 78 height 33
click at [555, 279] on input "True" at bounding box center [549, 274] width 11 height 9
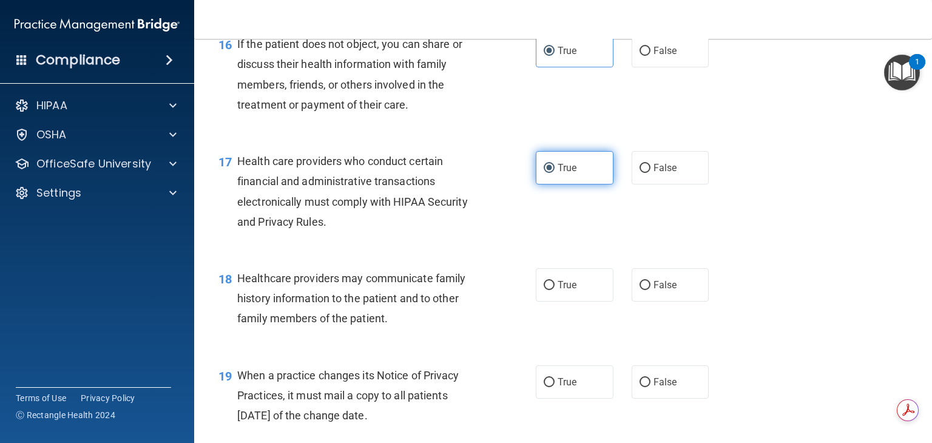
scroll to position [1699, 0]
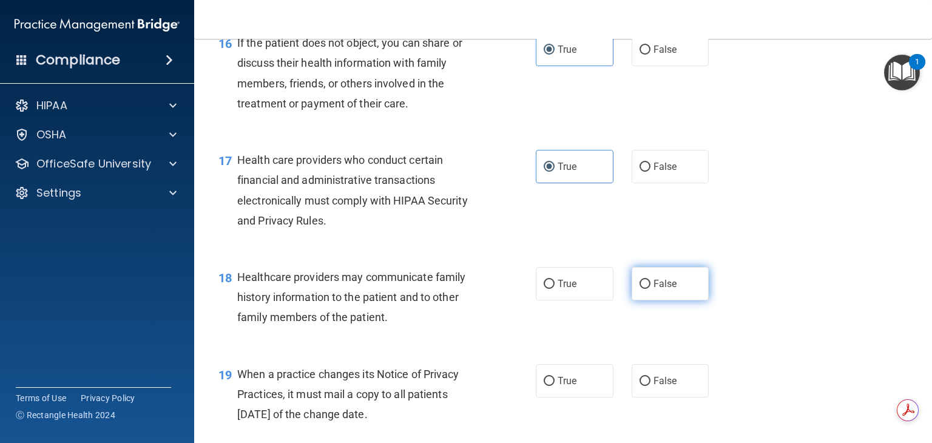
click at [645, 300] on label "False" at bounding box center [671, 283] width 78 height 33
click at [645, 289] on input "False" at bounding box center [645, 284] width 11 height 9
click at [641, 386] on input "False" at bounding box center [645, 381] width 11 height 9
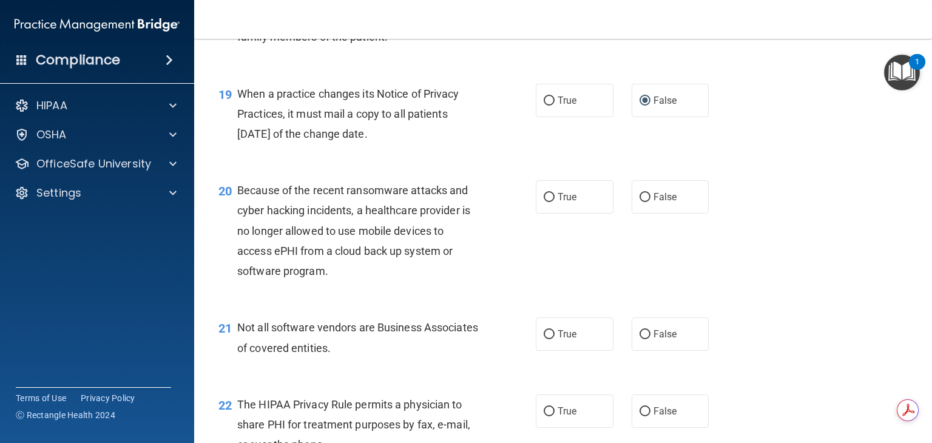
scroll to position [1985, 0]
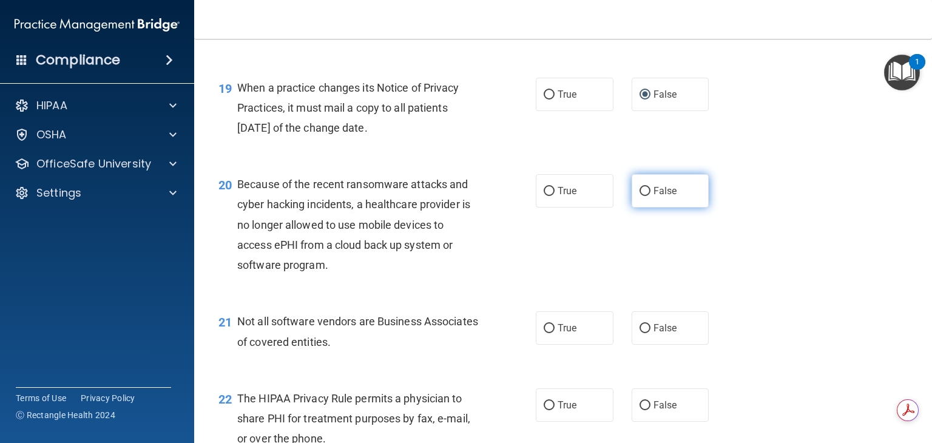
click at [640, 196] on input "False" at bounding box center [645, 191] width 11 height 9
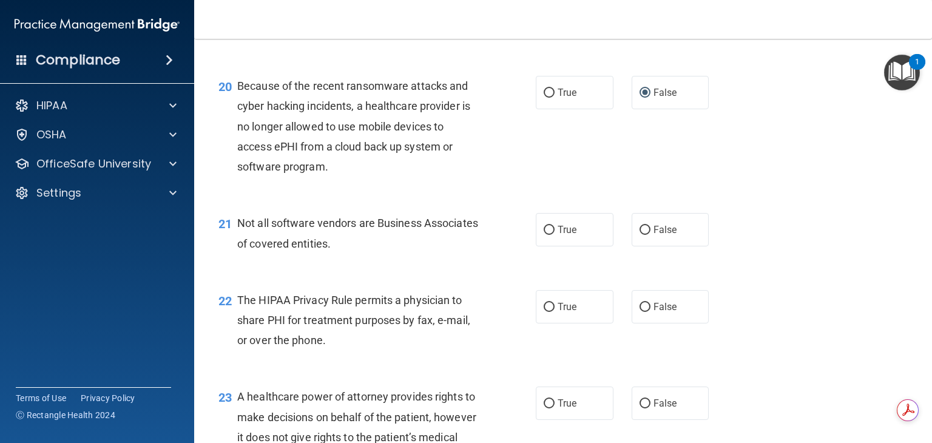
scroll to position [2092, 0]
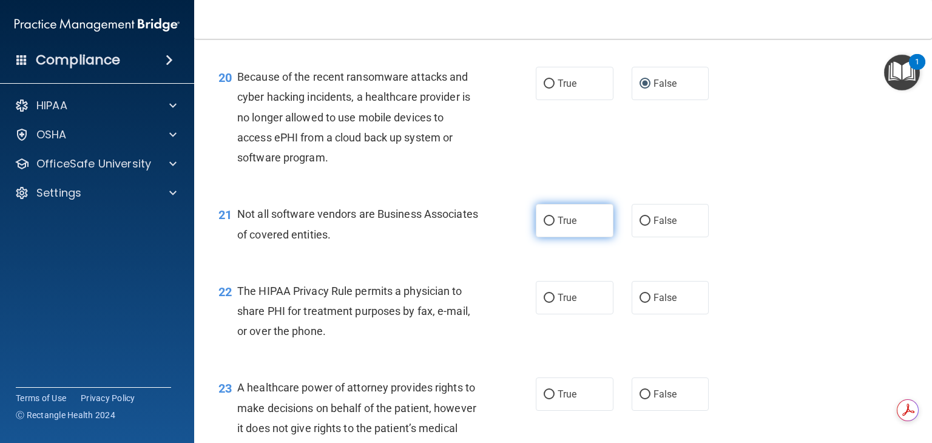
click at [549, 226] on input "True" at bounding box center [549, 221] width 11 height 9
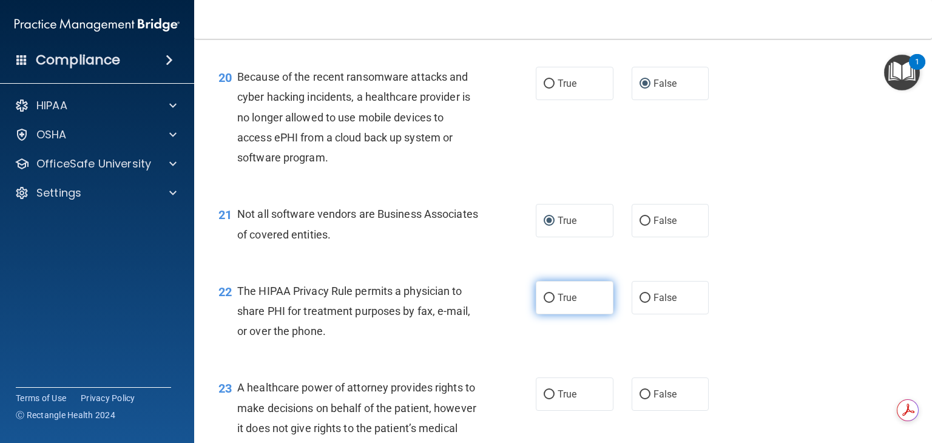
click at [549, 303] on input "True" at bounding box center [549, 298] width 11 height 9
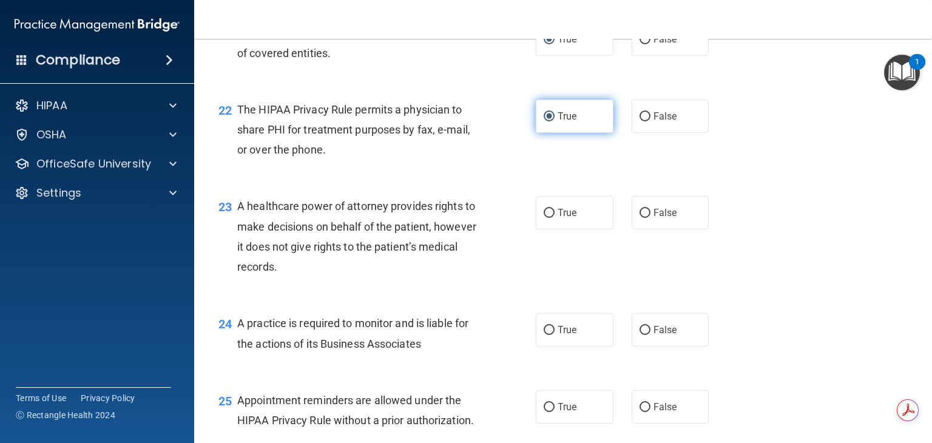
scroll to position [2275, 0]
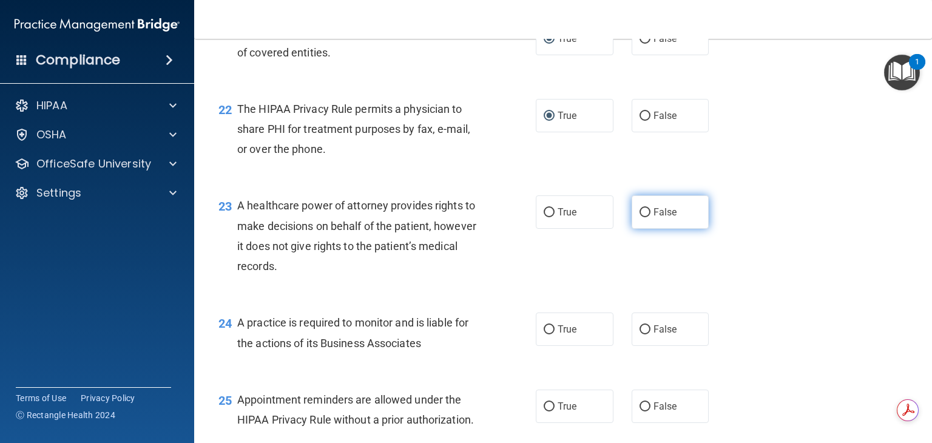
click at [640, 217] on input "False" at bounding box center [645, 212] width 11 height 9
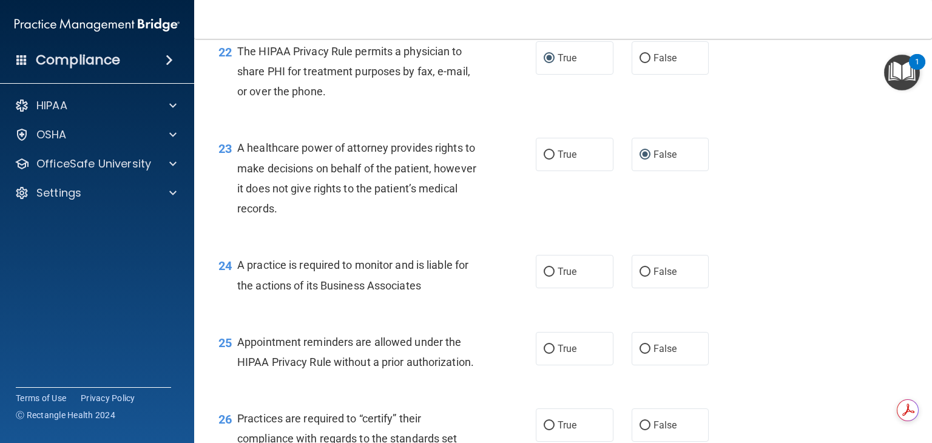
scroll to position [2333, 0]
click at [640, 276] on input "False" at bounding box center [645, 271] width 11 height 9
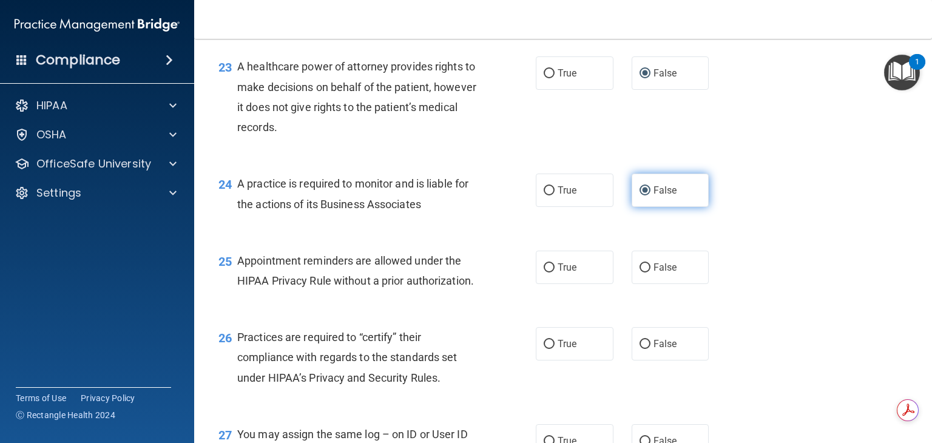
scroll to position [2415, 0]
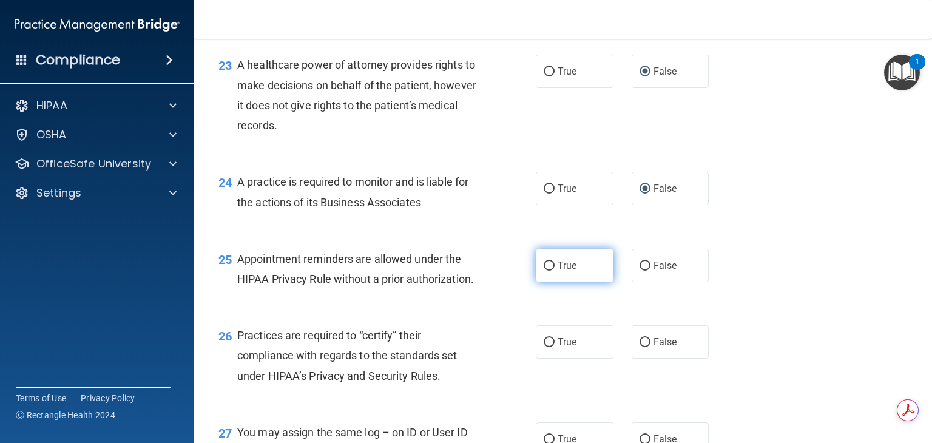
click at [558, 271] on span "True" at bounding box center [567, 266] width 19 height 12
click at [555, 271] on input "True" at bounding box center [549, 266] width 11 height 9
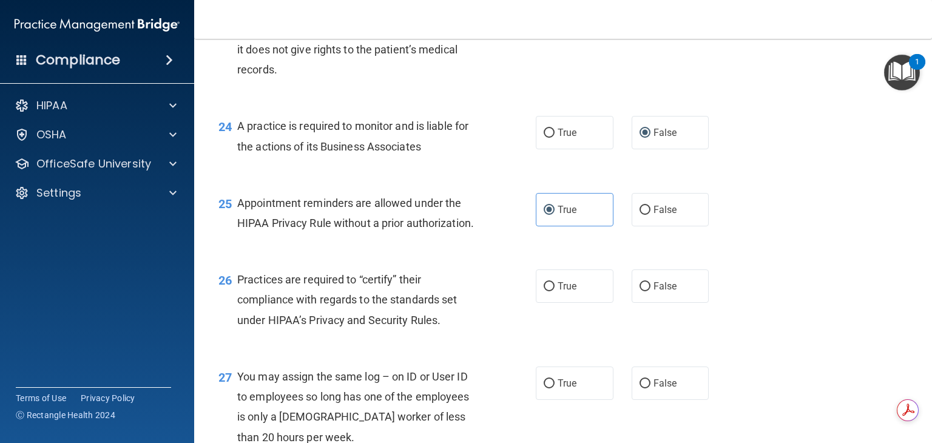
scroll to position [2474, 0]
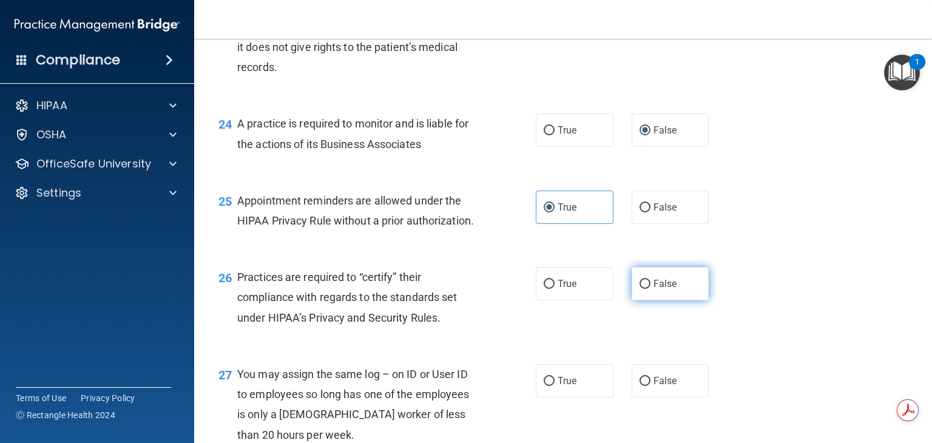
click at [643, 289] on input "False" at bounding box center [645, 284] width 11 height 9
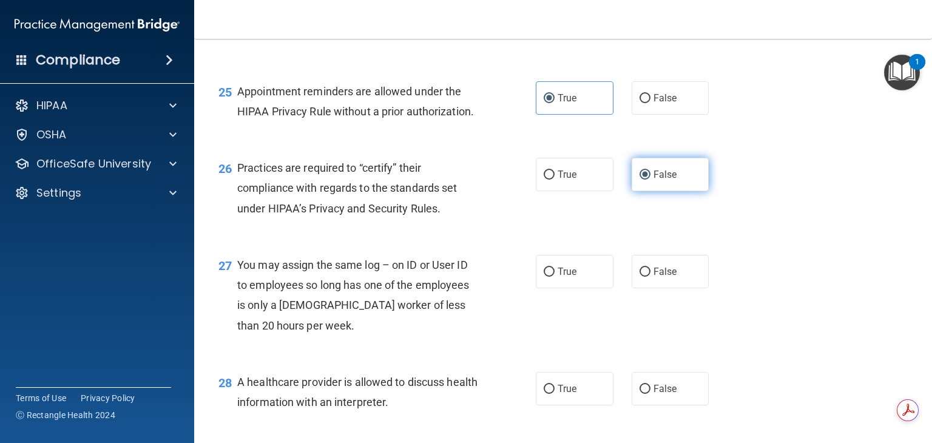
scroll to position [2588, 0]
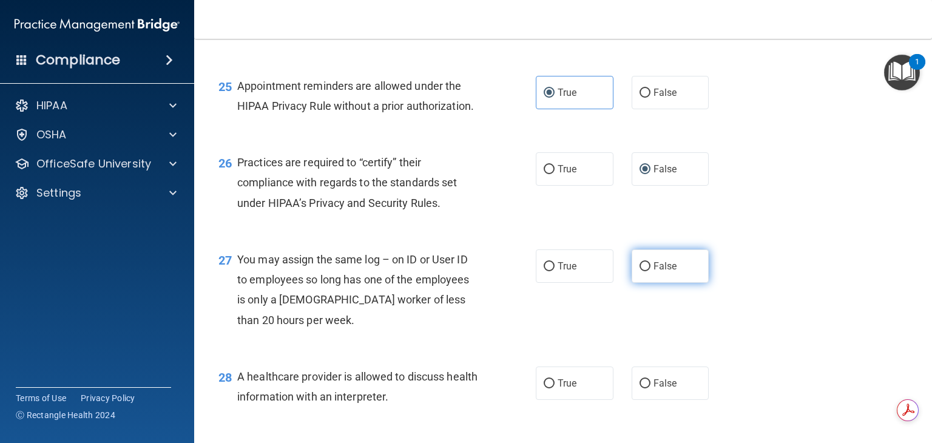
click at [642, 271] on input "False" at bounding box center [645, 266] width 11 height 9
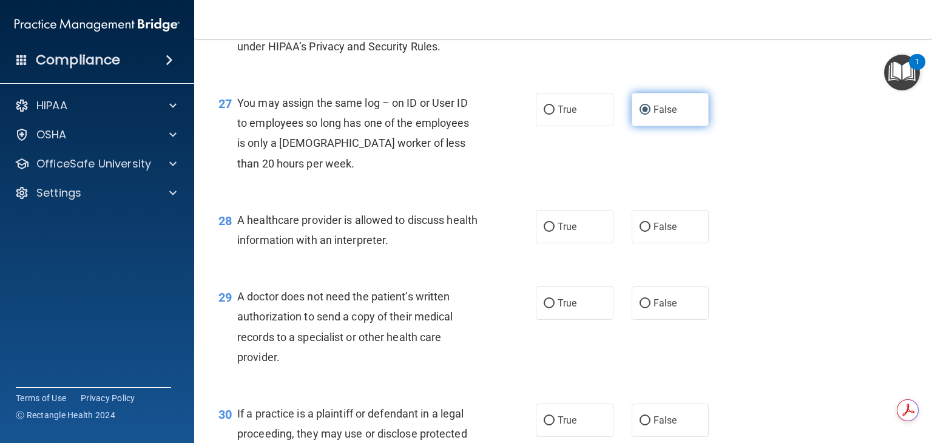
scroll to position [2746, 0]
click at [546, 231] on input "True" at bounding box center [549, 226] width 11 height 9
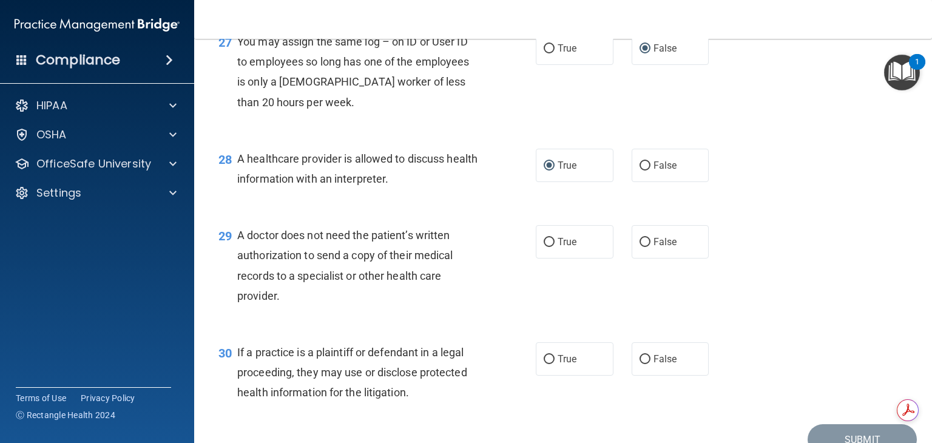
scroll to position [2807, 0]
click at [551, 258] on label "True" at bounding box center [575, 241] width 78 height 33
click at [551, 246] on input "True" at bounding box center [549, 241] width 11 height 9
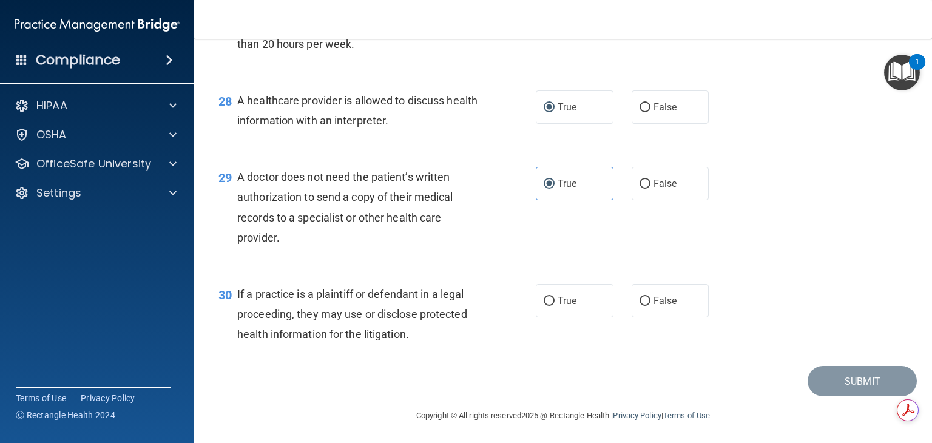
scroll to position [2865, 0]
click at [544, 305] on input "True" at bounding box center [549, 300] width 11 height 9
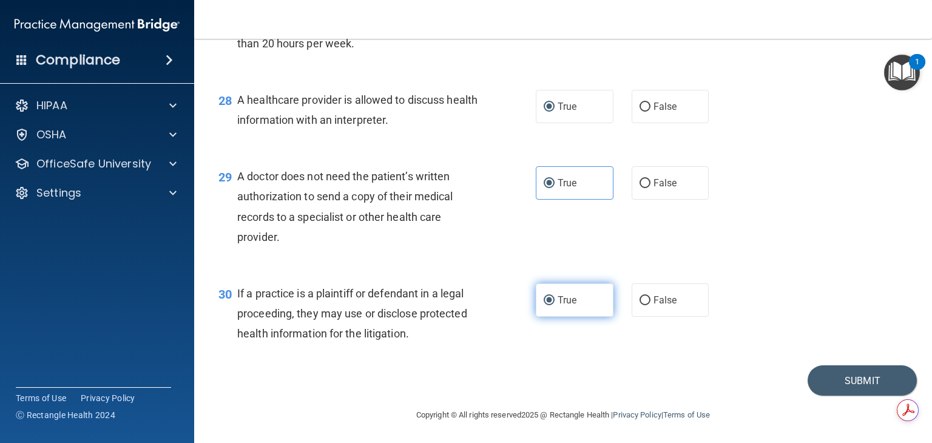
scroll to position [2907, 0]
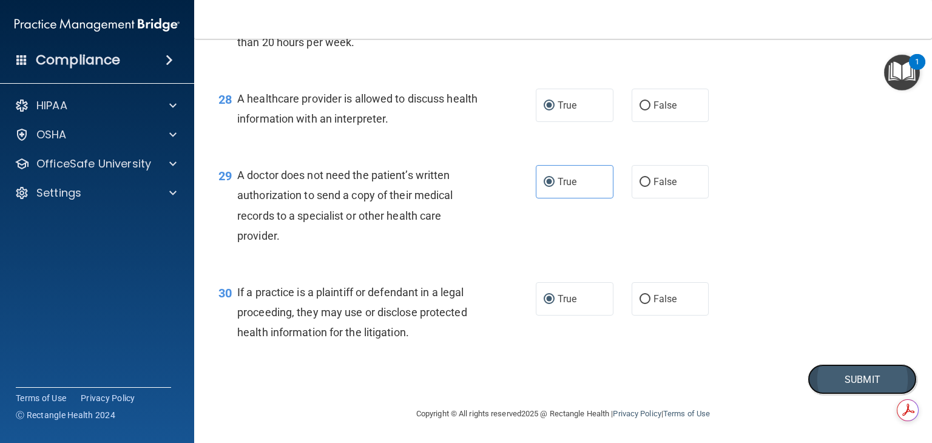
click at [849, 373] on button "Submit" at bounding box center [862, 379] width 109 height 31
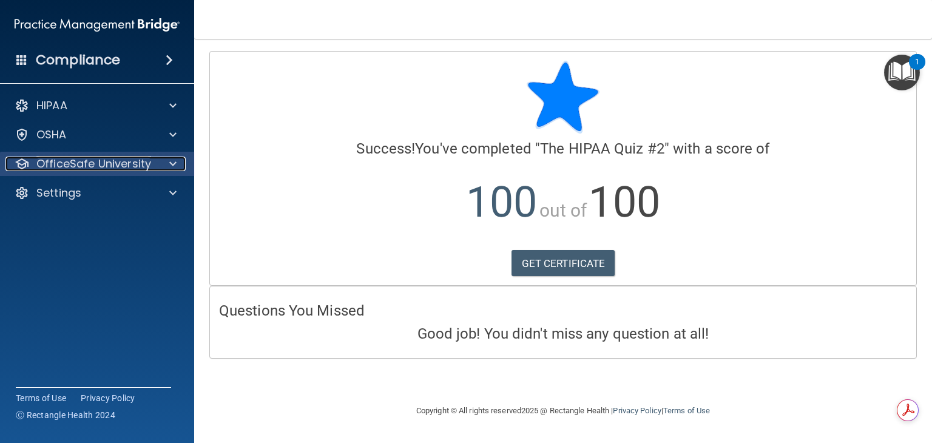
click at [109, 160] on p "OfficeSafe University" at bounding box center [93, 164] width 115 height 15
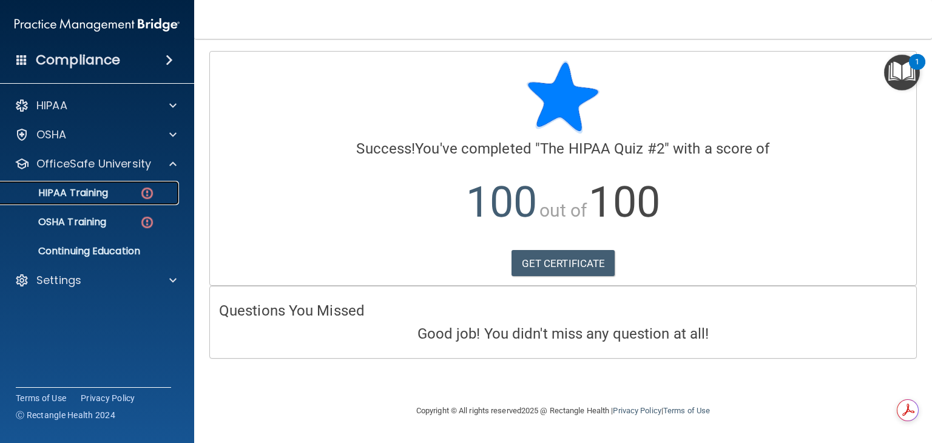
click at [90, 197] on p "HIPAA Training" at bounding box center [58, 193] width 100 height 12
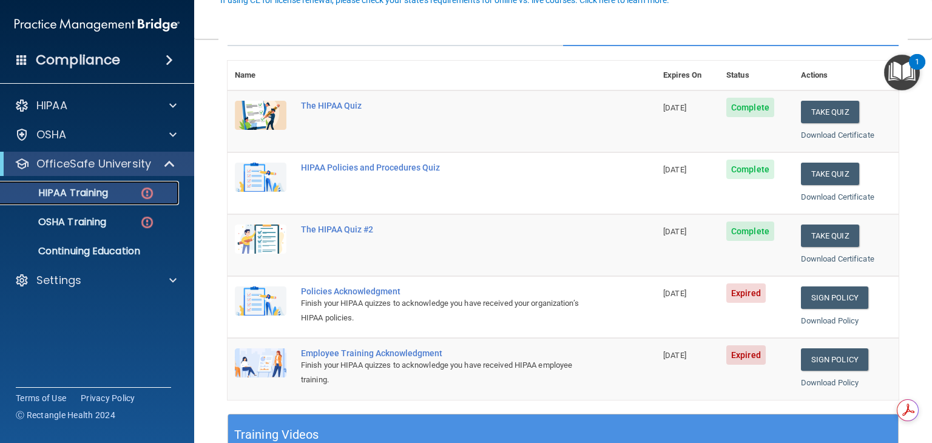
scroll to position [124, 0]
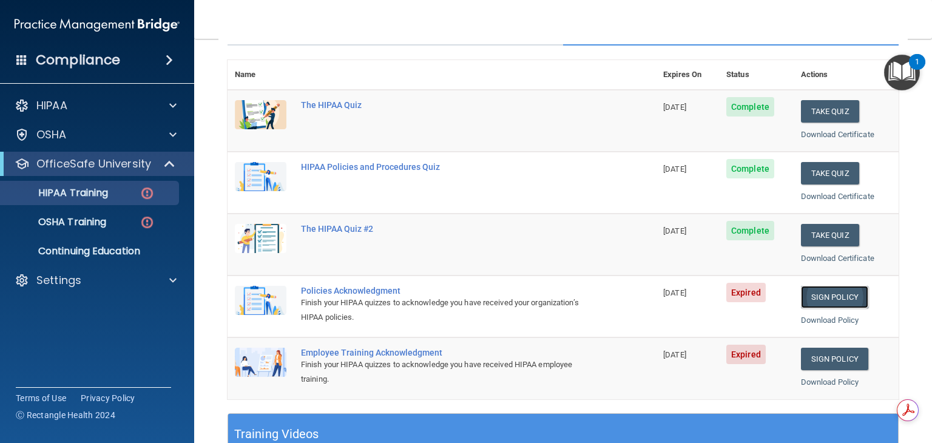
click at [828, 297] on link "Sign Policy" at bounding box center [834, 297] width 67 height 22
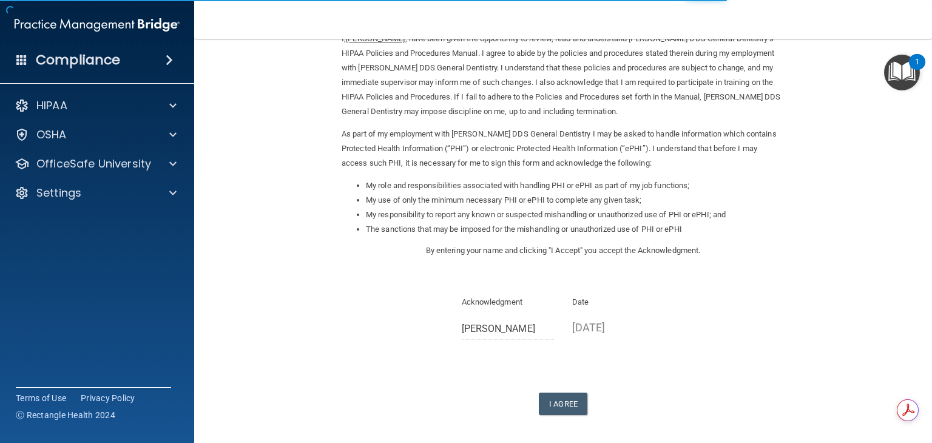
scroll to position [113, 0]
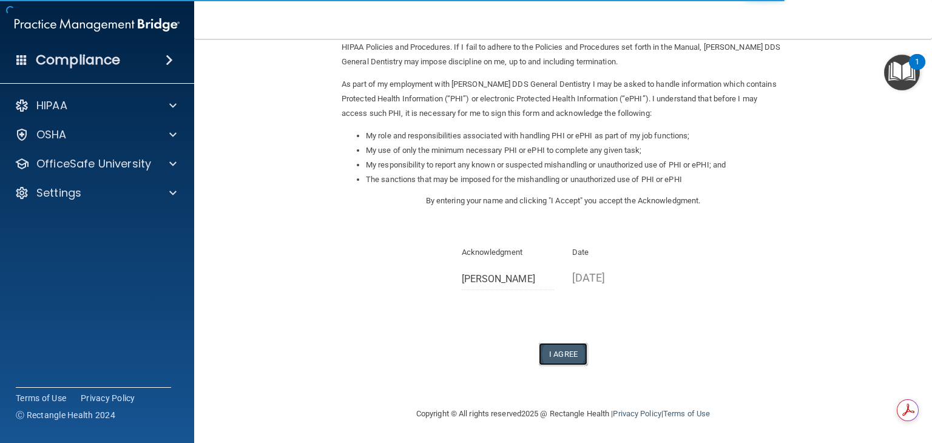
click at [561, 349] on button "I Agree" at bounding box center [563, 354] width 49 height 22
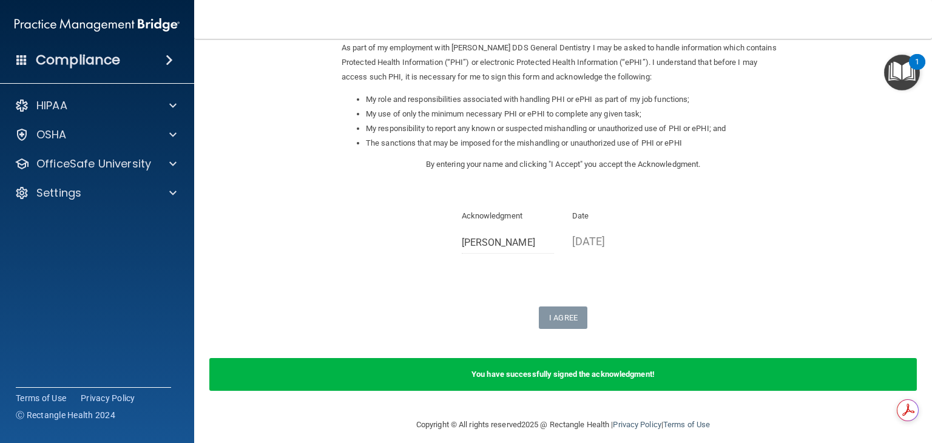
scroll to position [160, 0]
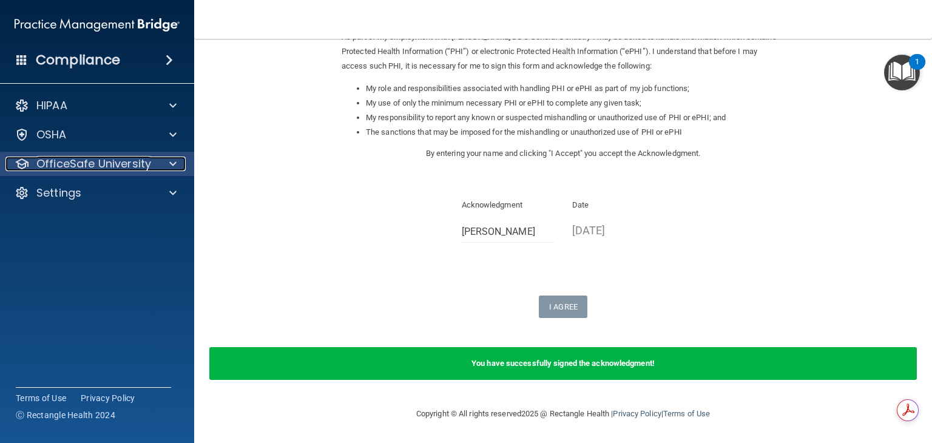
click at [171, 164] on span at bounding box center [172, 164] width 7 height 15
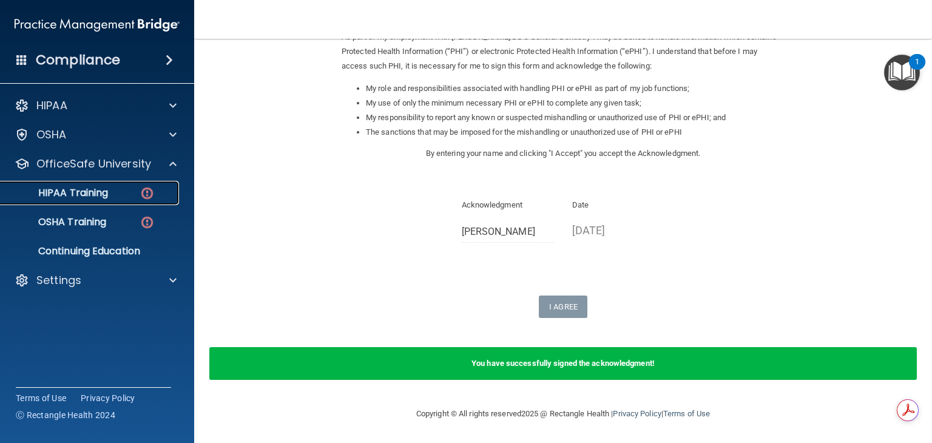
click at [152, 192] on img at bounding box center [147, 193] width 15 height 15
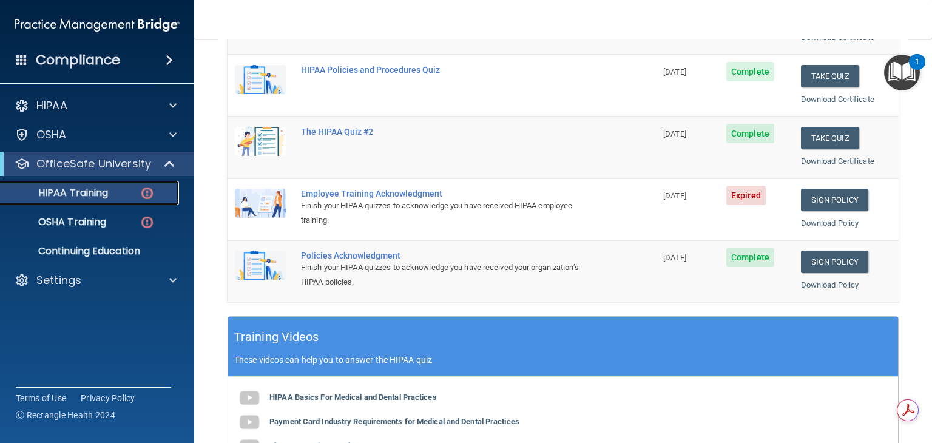
scroll to position [211, 0]
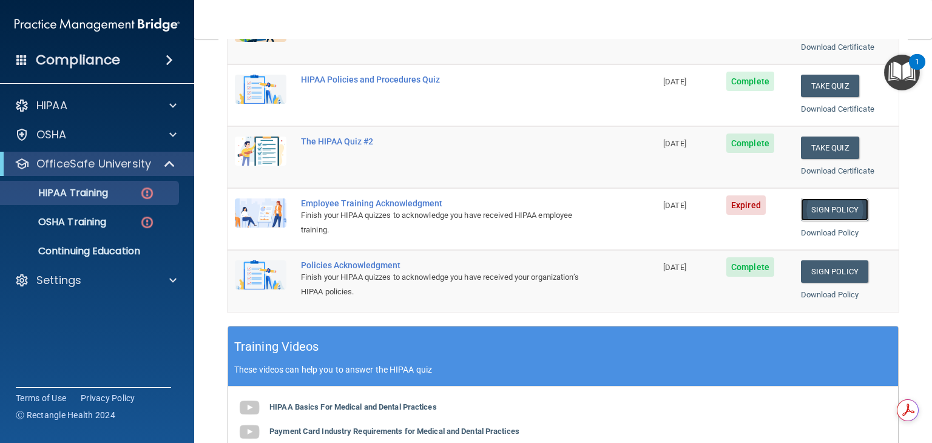
click at [821, 208] on link "Sign Policy" at bounding box center [834, 210] width 67 height 22
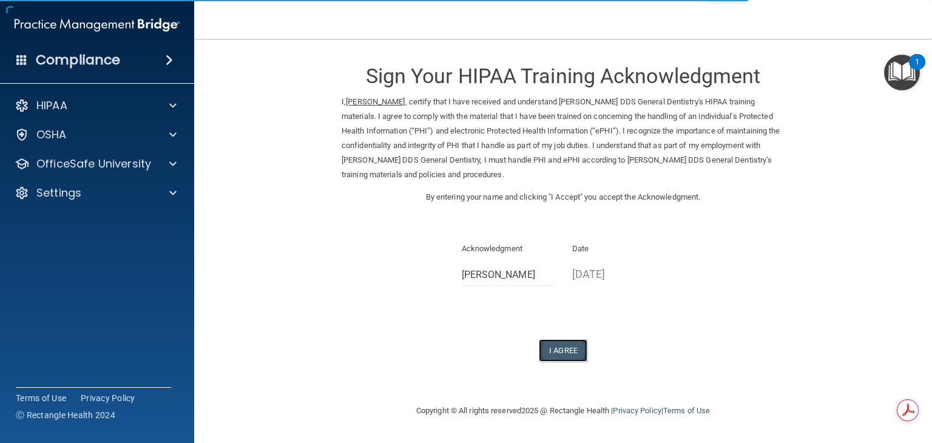
click at [555, 345] on button "I Agree" at bounding box center [563, 350] width 49 height 22
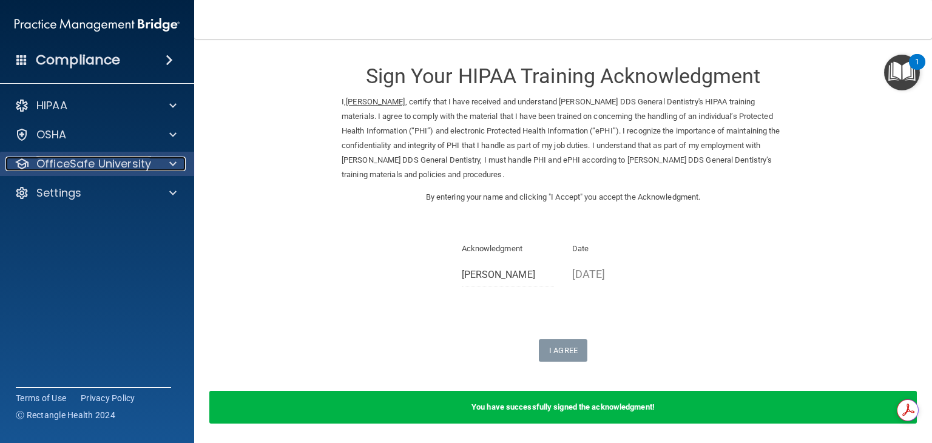
click at [129, 168] on p "OfficeSafe University" at bounding box center [93, 164] width 115 height 15
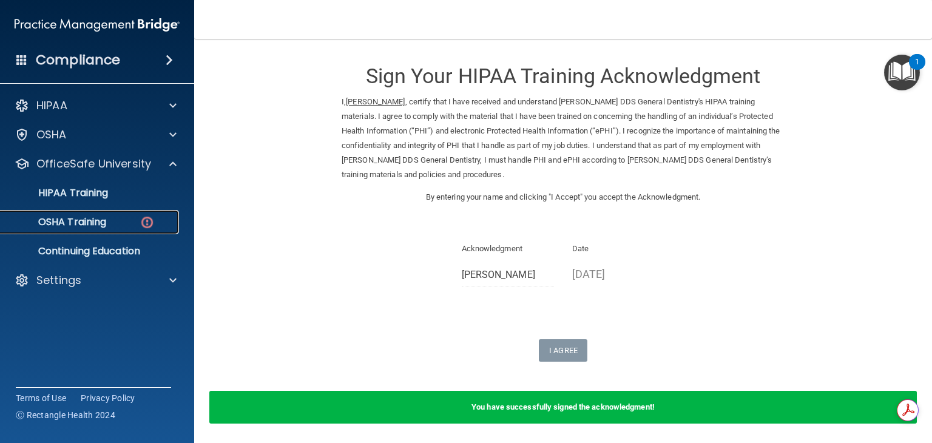
click at [109, 224] on div "OSHA Training" at bounding box center [91, 222] width 166 height 12
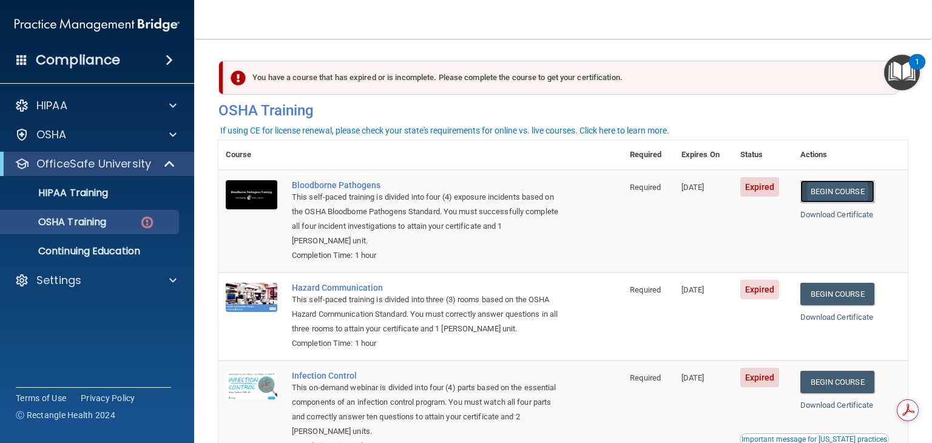
click at [835, 194] on link "Begin Course" at bounding box center [838, 191] width 74 height 22
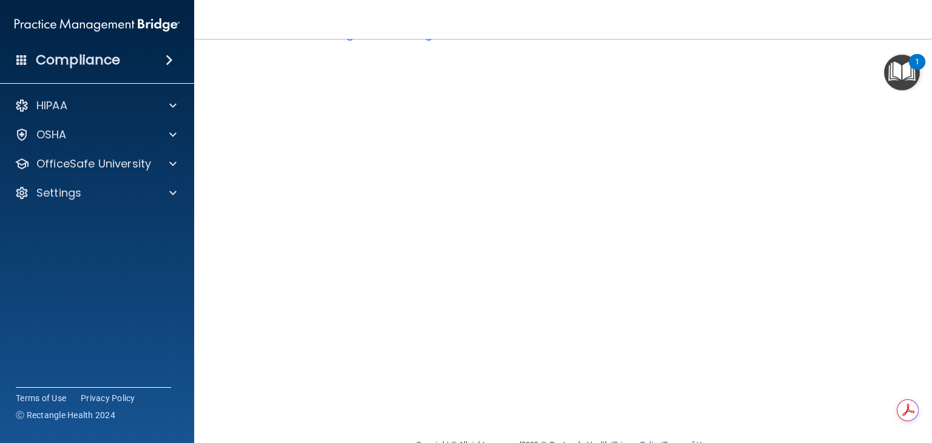
scroll to position [76, 0]
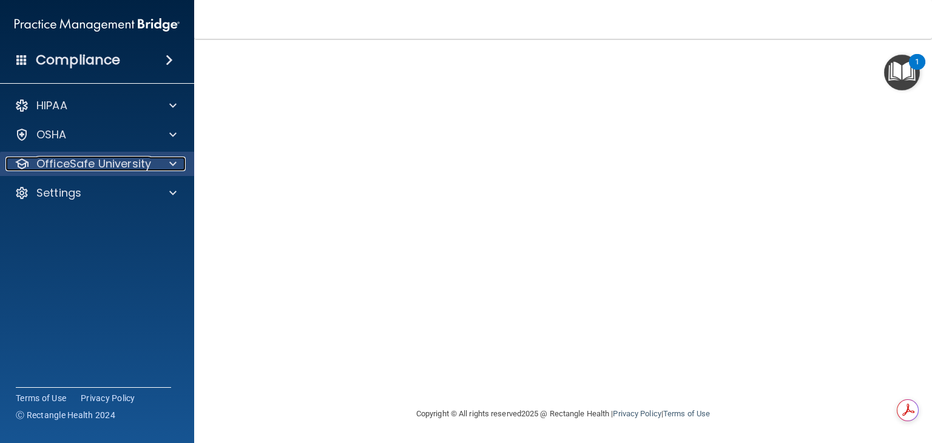
click at [175, 166] on span at bounding box center [172, 164] width 7 height 15
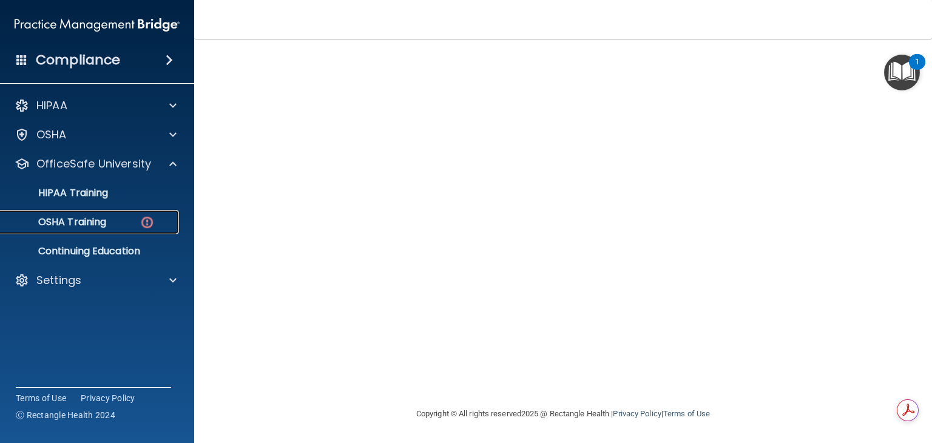
click at [141, 224] on img at bounding box center [147, 222] width 15 height 15
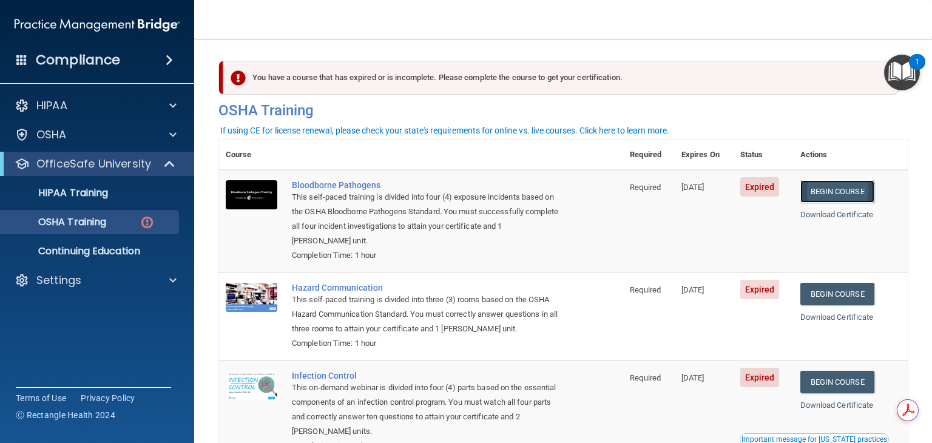
click at [826, 195] on link "Begin Course" at bounding box center [838, 191] width 74 height 22
click at [61, 61] on h4 "Compliance" at bounding box center [78, 60] width 84 height 17
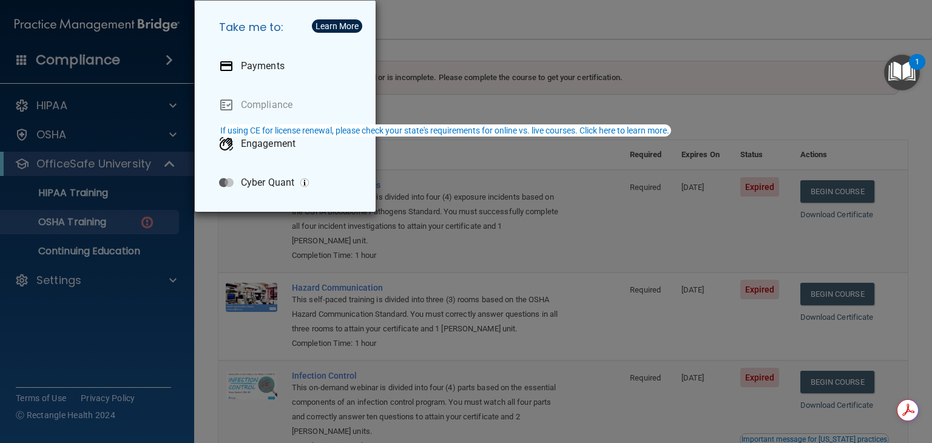
click at [442, 35] on div "Take me to: Payments Compliance Engagement Cyber Quant" at bounding box center [466, 221] width 932 height 443
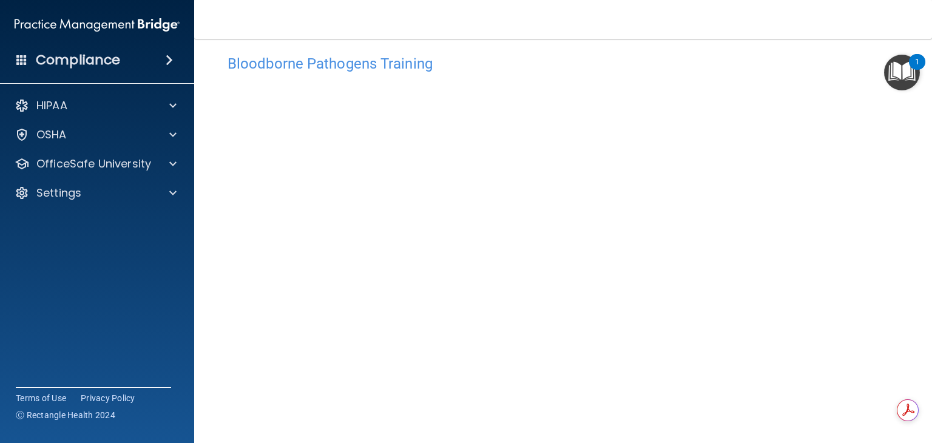
scroll to position [7, 0]
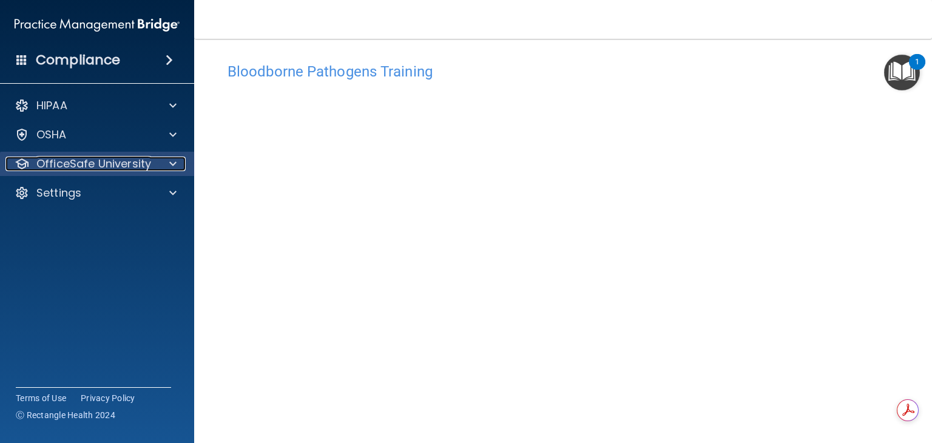
click at [177, 160] on div at bounding box center [171, 164] width 30 height 15
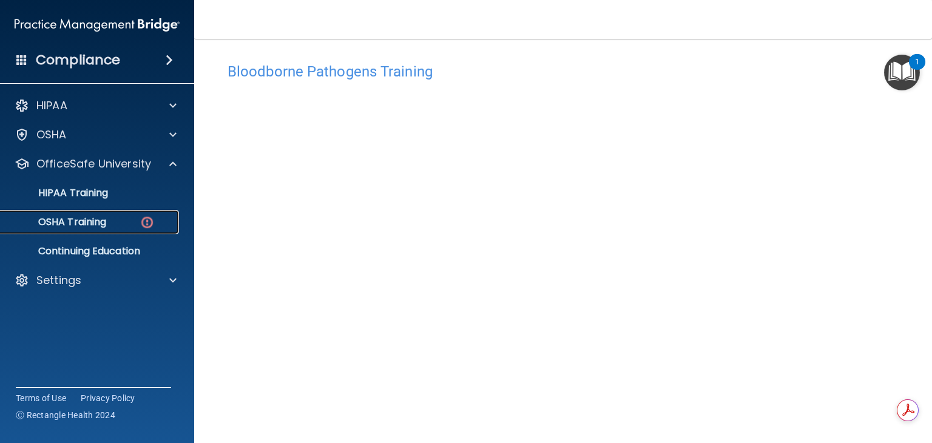
click at [152, 217] on img at bounding box center [147, 222] width 15 height 15
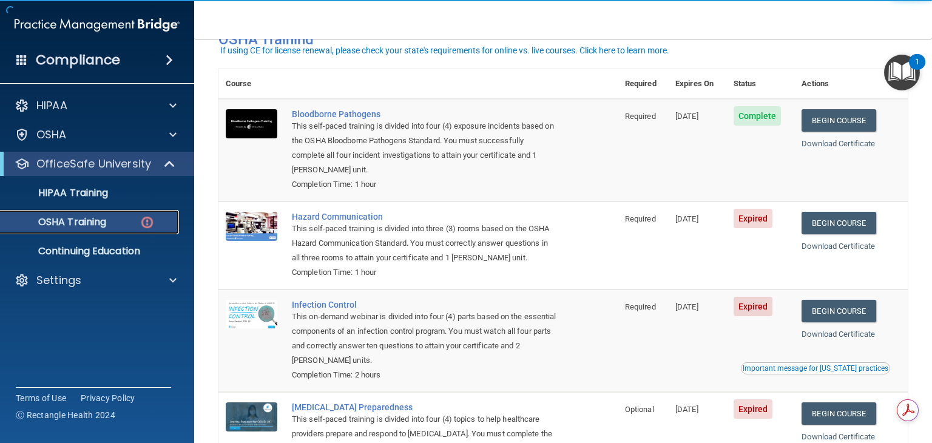
scroll to position [80, 0]
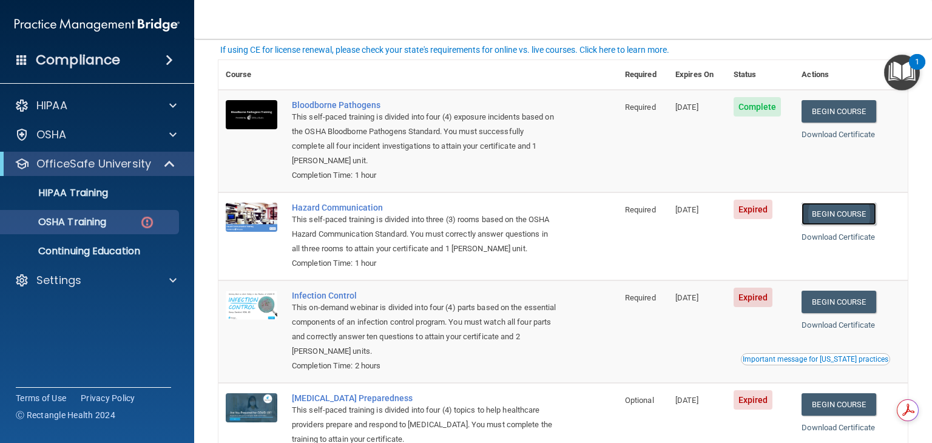
click at [827, 221] on link "Begin Course" at bounding box center [839, 214] width 74 height 22
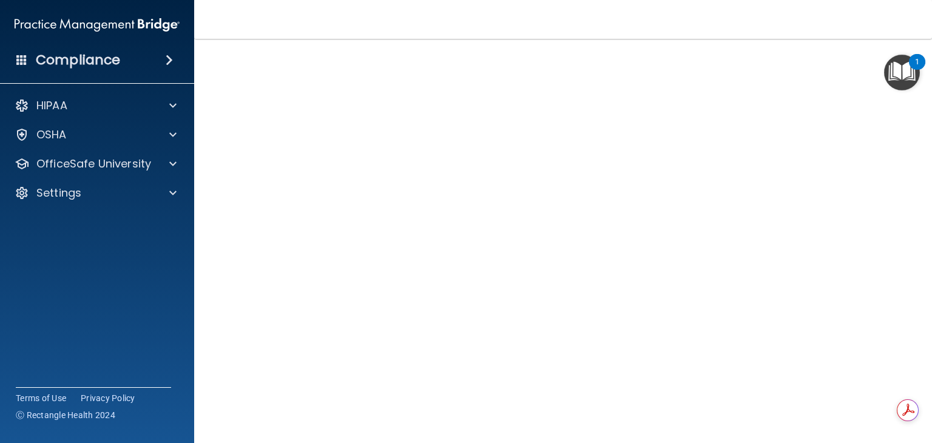
scroll to position [50, 0]
drag, startPoint x: 849, startPoint y: 200, endPoint x: 878, endPoint y: 384, distance: 186.2
click at [878, 384] on div "Hazard Communication Training This course doesn’t expire until 06/19/2025. Are …" at bounding box center [564, 236] width 690 height 447
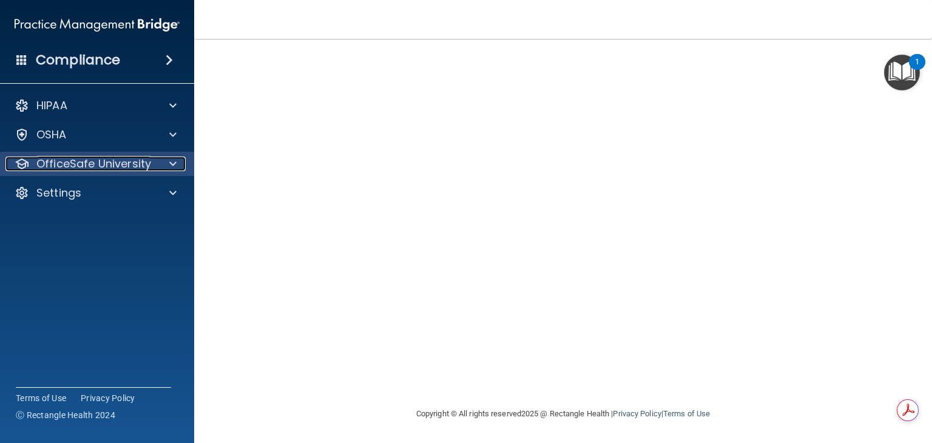
click at [148, 167] on p "OfficeSafe University" at bounding box center [93, 164] width 115 height 15
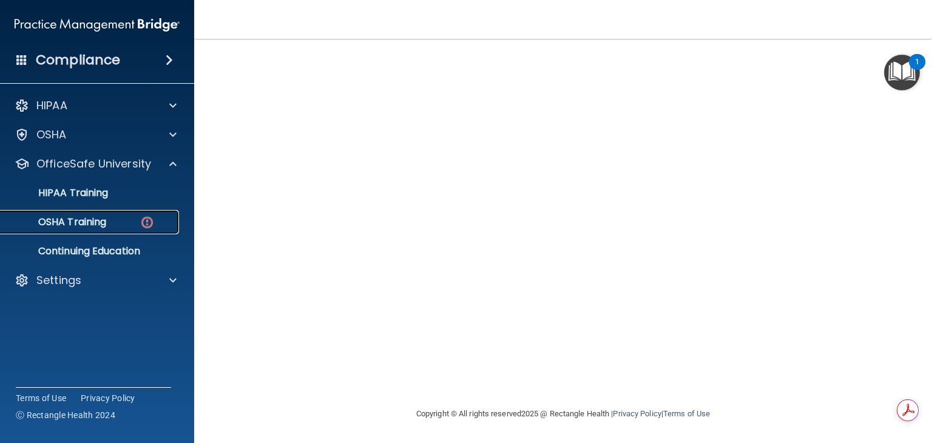
click at [141, 217] on img at bounding box center [147, 222] width 15 height 15
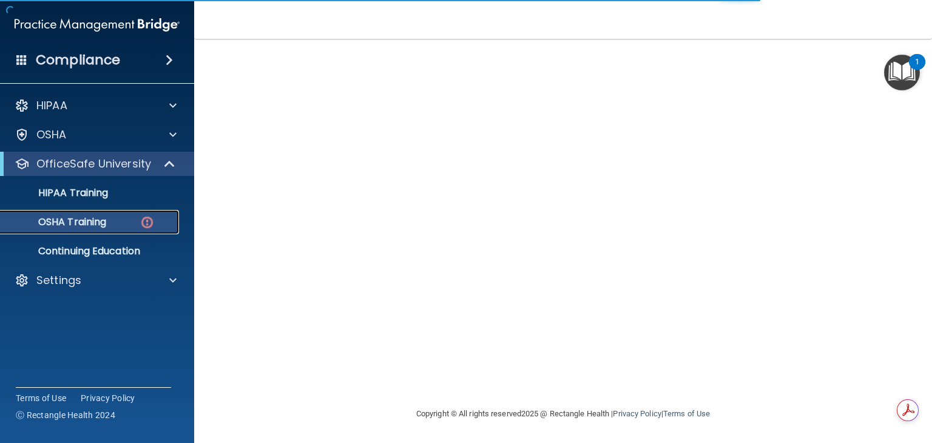
scroll to position [172, 0]
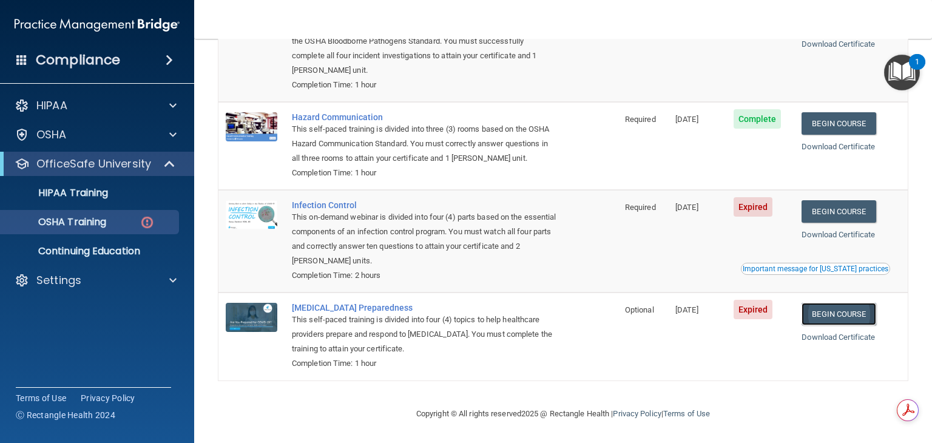
click at [829, 316] on link "Begin Course" at bounding box center [839, 314] width 74 height 22
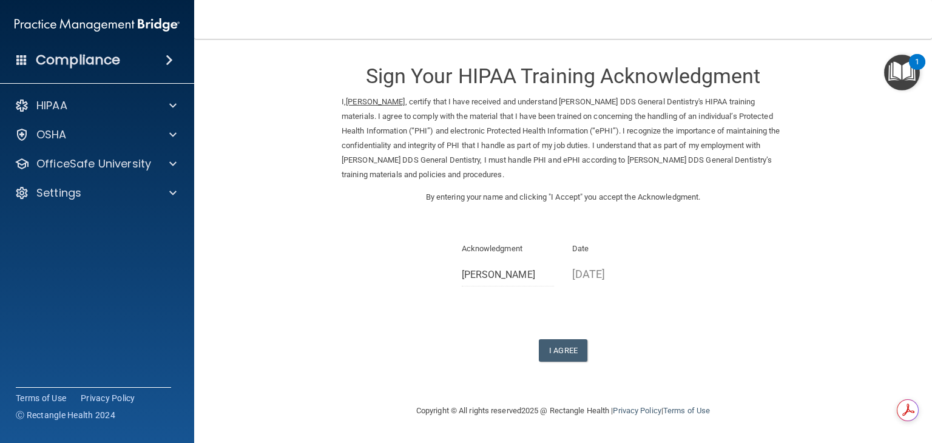
click at [78, 58] on h4 "Compliance" at bounding box center [78, 60] width 84 height 17
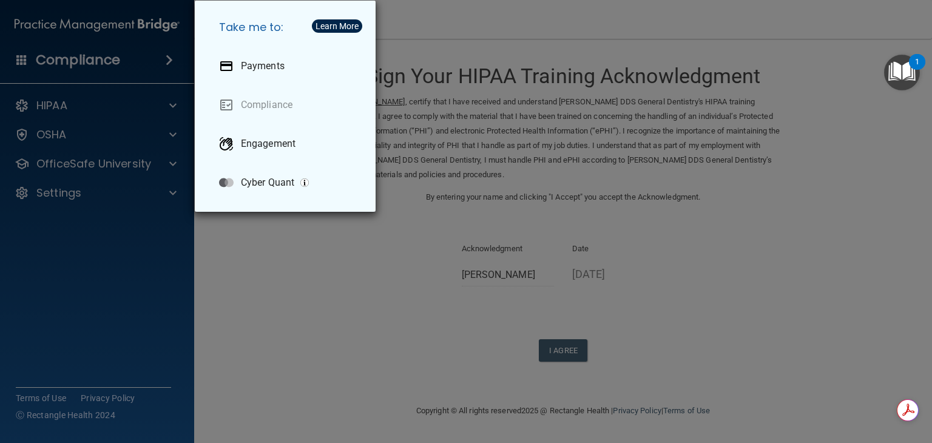
click at [316, 253] on div "Take me to: Payments Compliance Engagement Cyber Quant" at bounding box center [466, 221] width 932 height 443
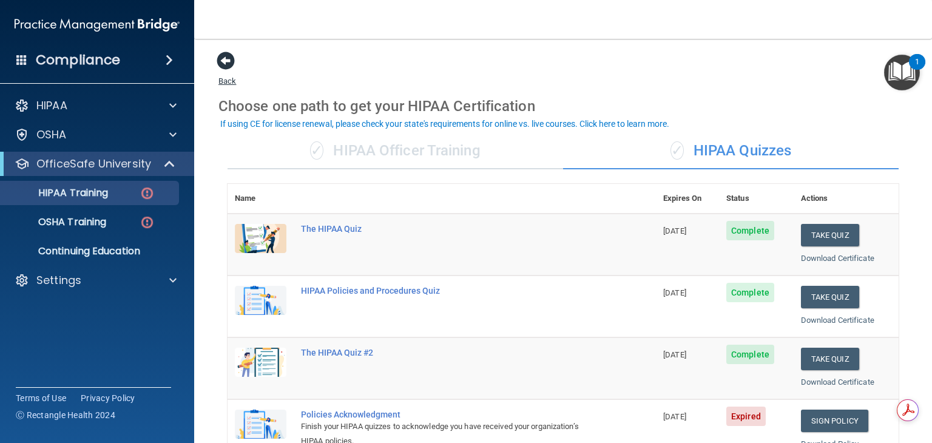
click at [226, 61] on span at bounding box center [226, 61] width 18 height 18
